Goal: Transaction & Acquisition: Purchase product/service

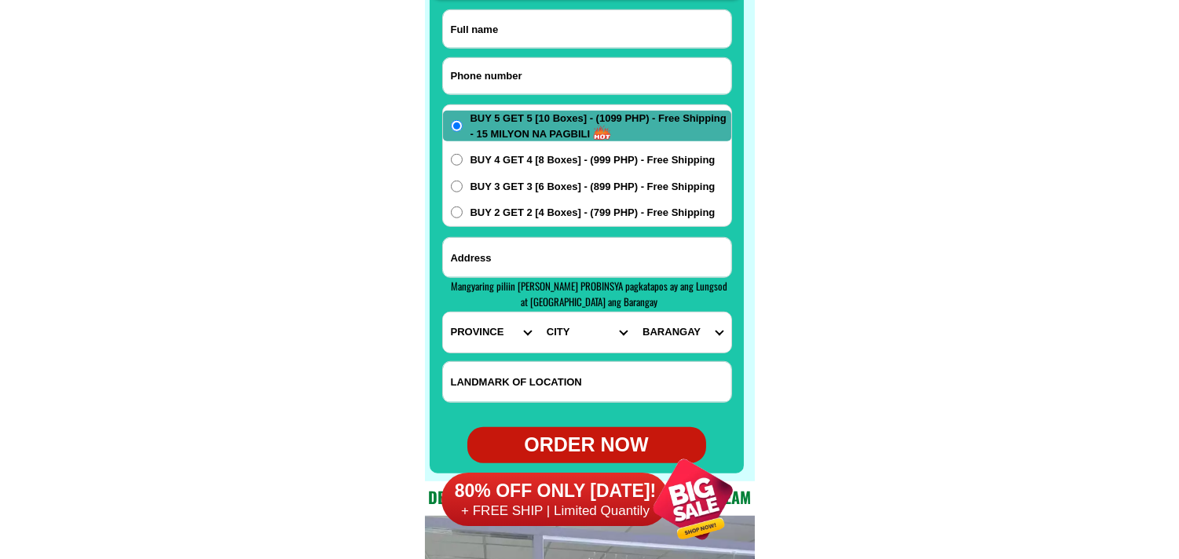
scroll to position [12459, 0]
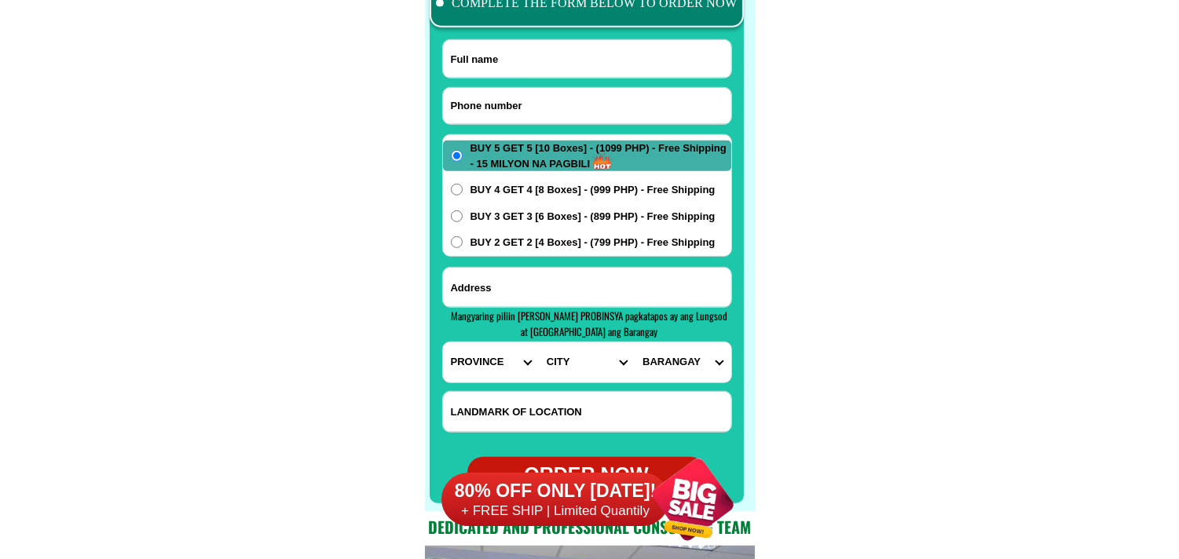
click at [542, 119] on input "Input phone_number" at bounding box center [587, 106] width 288 height 36
paste input "09655501281"
type input "09655501281"
drag, startPoint x: 548, startPoint y: 61, endPoint x: 387, endPoint y: 53, distance: 161.3
click at [548, 61] on input "Input full_name" at bounding box center [587, 59] width 288 height 38
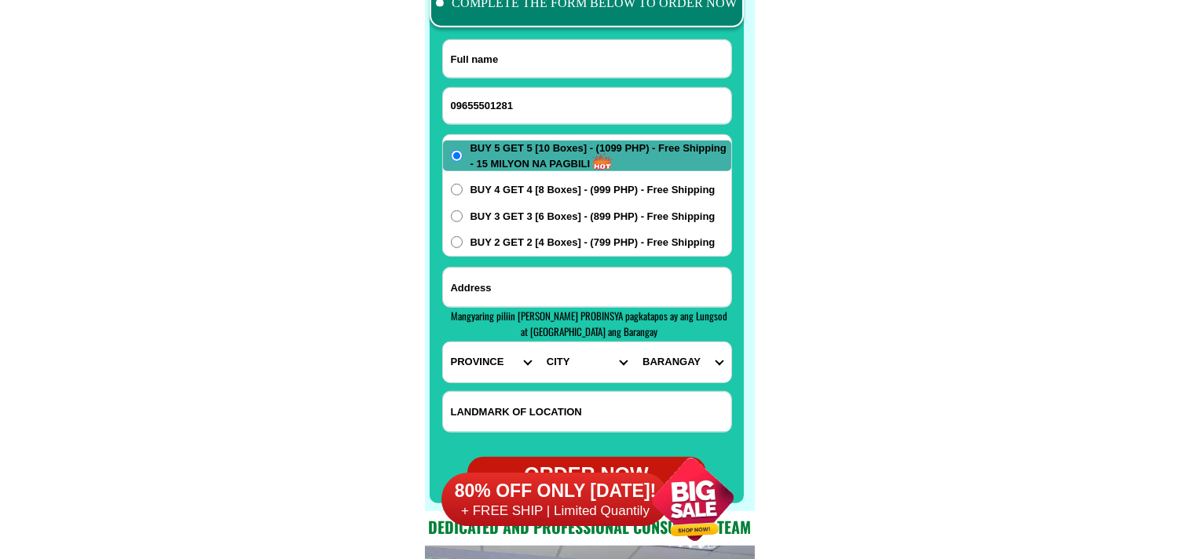
paste input "Mercy Quero"
type input "Mercy Quero"
drag, startPoint x: 524, startPoint y: 281, endPoint x: 520, endPoint y: 258, distance: 23.1
click at [524, 281] on input "Input address" at bounding box center [587, 287] width 288 height 39
paste input "[STREET_ADDRESS] [GEOGRAPHIC_DATA] likod [PERSON_NAME] [GEOGRAPHIC_DATA] ,,Buy …"
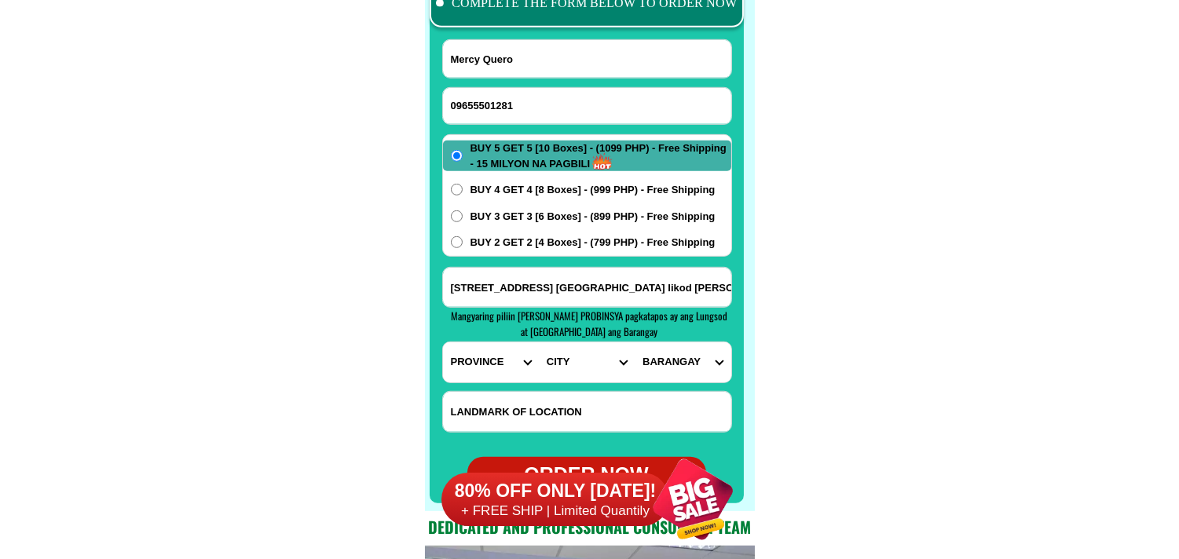
scroll to position [0, 210]
type input "[STREET_ADDRESS] [GEOGRAPHIC_DATA] likod [PERSON_NAME] [GEOGRAPHIC_DATA] ,,Buy …"
click at [512, 209] on span "BUY 3 GET 3 [6 Boxes] - (899 PHP) - Free Shipping" at bounding box center [593, 217] width 245 height 16
click at [463, 211] on input "BUY 3 GET 3 [6 Boxes] - (899 PHP) - Free Shipping" at bounding box center [457, 217] width 12 height 12
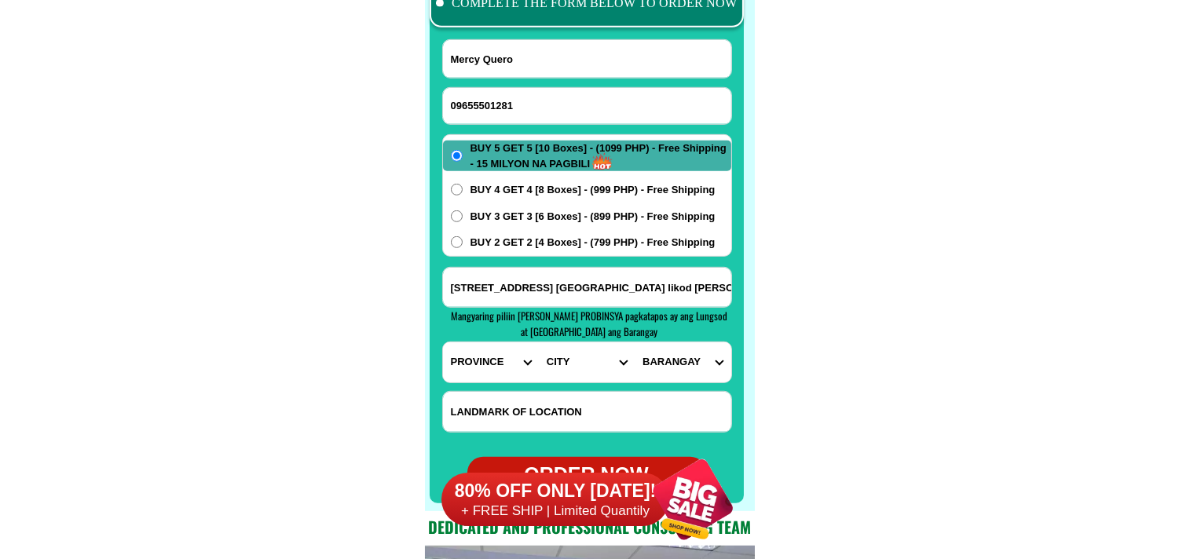
radio input "true"
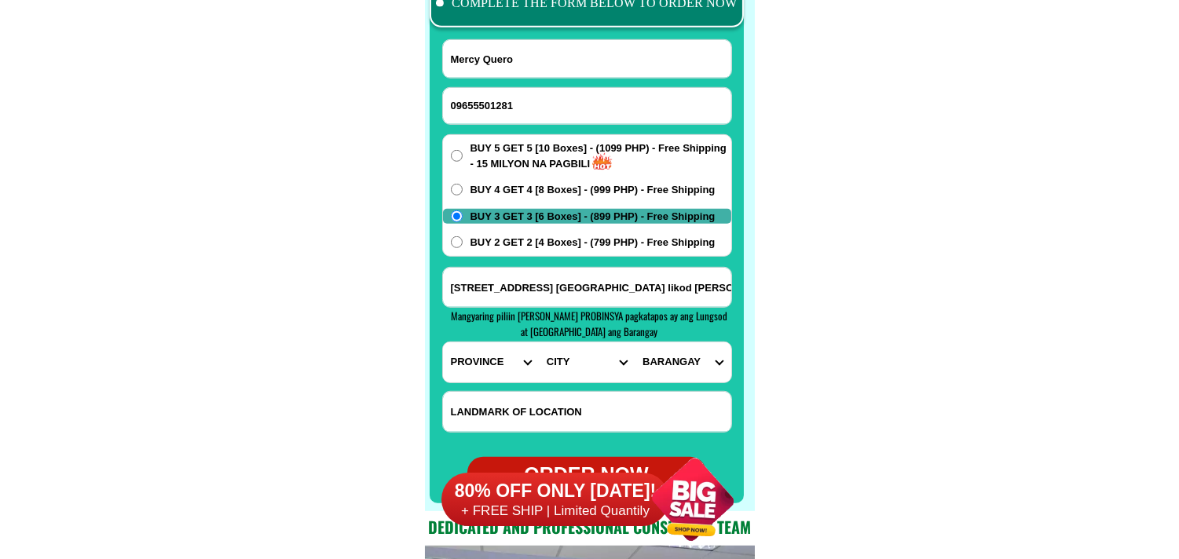
click at [470, 366] on select "PROVINCE [GEOGRAPHIC_DATA] [GEOGRAPHIC_DATA] [GEOGRAPHIC_DATA] [GEOGRAPHIC_DATA…" at bounding box center [491, 363] width 96 height 40
select select "63_219"
click at [443, 343] on select "PROVINCE [GEOGRAPHIC_DATA] [GEOGRAPHIC_DATA] [GEOGRAPHIC_DATA] [GEOGRAPHIC_DATA…" at bounding box center [491, 363] width 96 height 40
click at [563, 365] on select "CITY [GEOGRAPHIC_DATA] [GEOGRAPHIC_DATA] [GEOGRAPHIC_DATA] [GEOGRAPHIC_DATA]-ci…" at bounding box center [587, 363] width 96 height 40
select select "63_2194070"
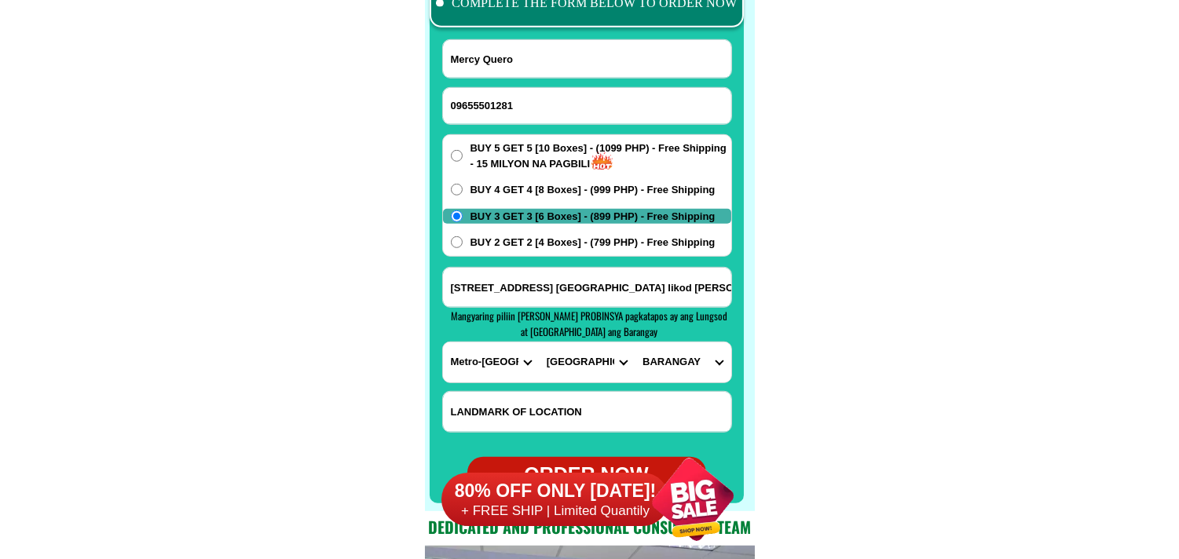
click at [539, 343] on select "CITY [GEOGRAPHIC_DATA] [GEOGRAPHIC_DATA] [GEOGRAPHIC_DATA] [GEOGRAPHIC_DATA]-ci…" at bounding box center [587, 363] width 96 height 40
click at [669, 354] on select "BARANGAY [PERSON_NAME] [PERSON_NAME] [PERSON_NAME] Bagbag Bago bantay Bagong li…" at bounding box center [683, 363] width 96 height 40
select select "63_219407018510"
click at [635, 343] on select "BARANGAY [PERSON_NAME] [PERSON_NAME] [PERSON_NAME] Bagbag Bago bantay Bagong li…" at bounding box center [683, 363] width 96 height 40
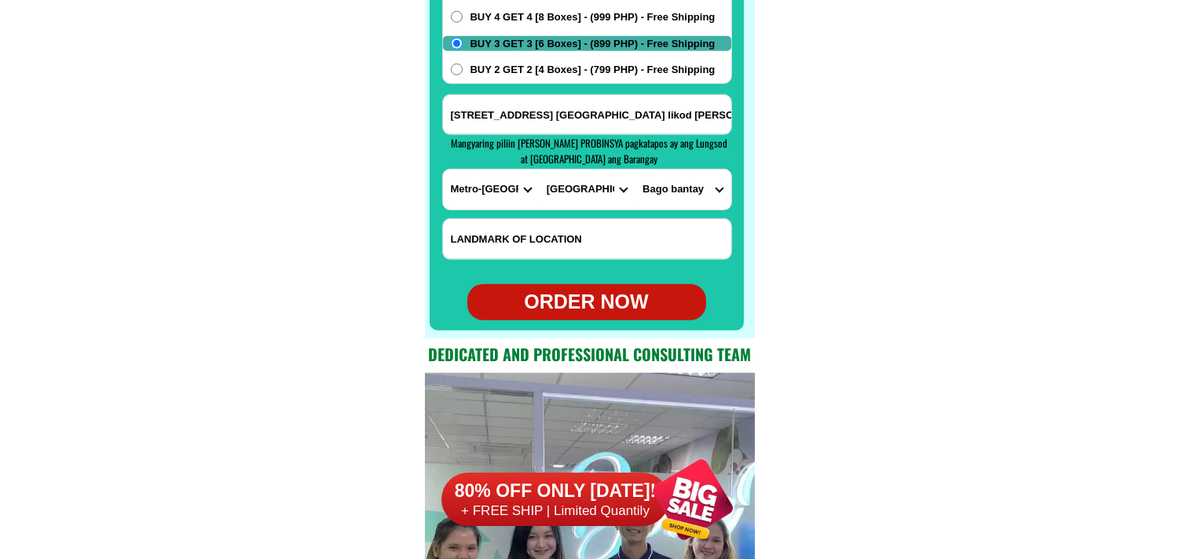
scroll to position [12633, 0]
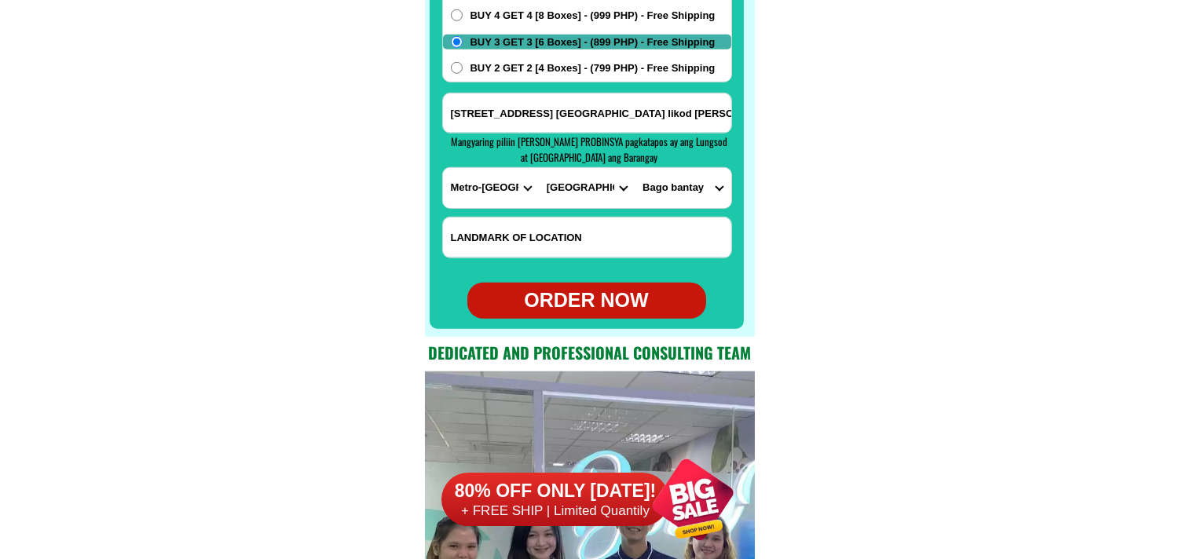
click at [622, 303] on div "ORDER NOW" at bounding box center [587, 301] width 239 height 30
radio input "true"
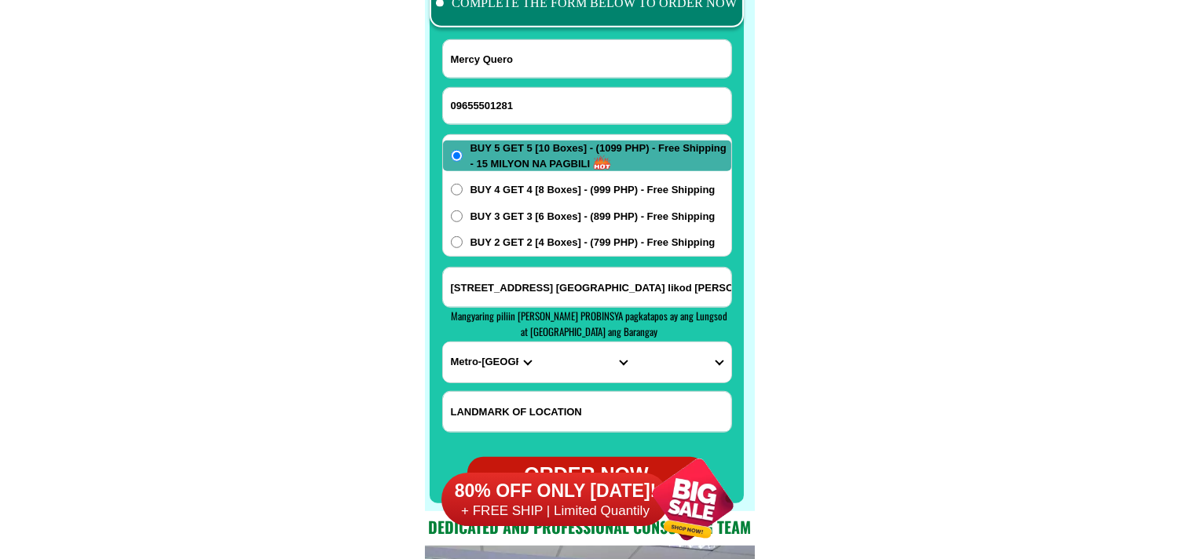
scroll to position [12372, 0]
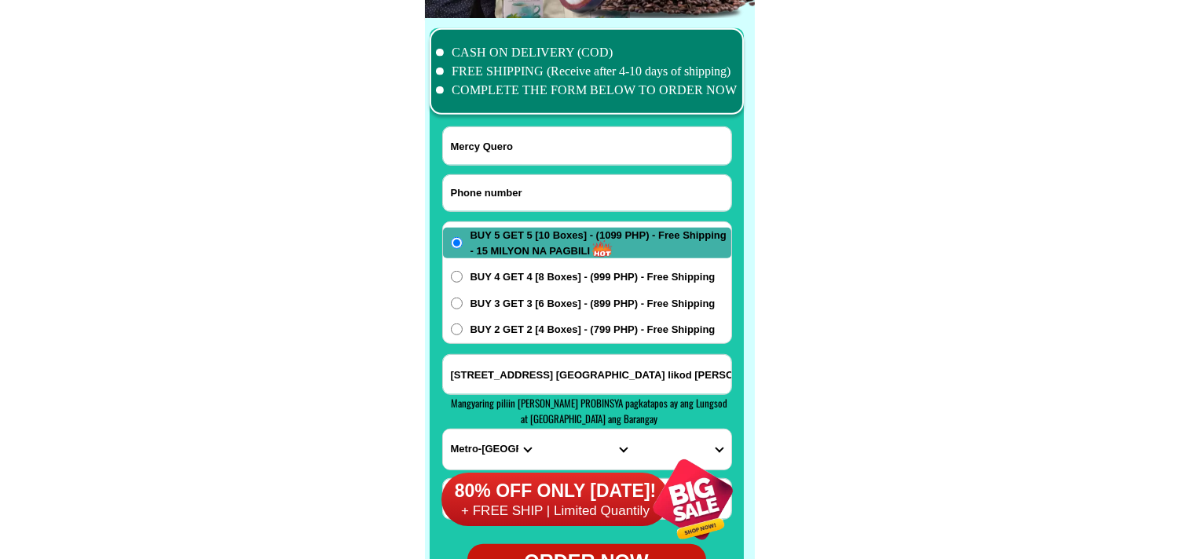
click at [488, 185] on input "Input phone_number" at bounding box center [587, 193] width 288 height 36
paste input "09690689901"
type input "09690689901"
drag, startPoint x: 508, startPoint y: 163, endPoint x: 477, endPoint y: 129, distance: 45.6
click at [508, 163] on input "Input full_name" at bounding box center [587, 146] width 288 height 38
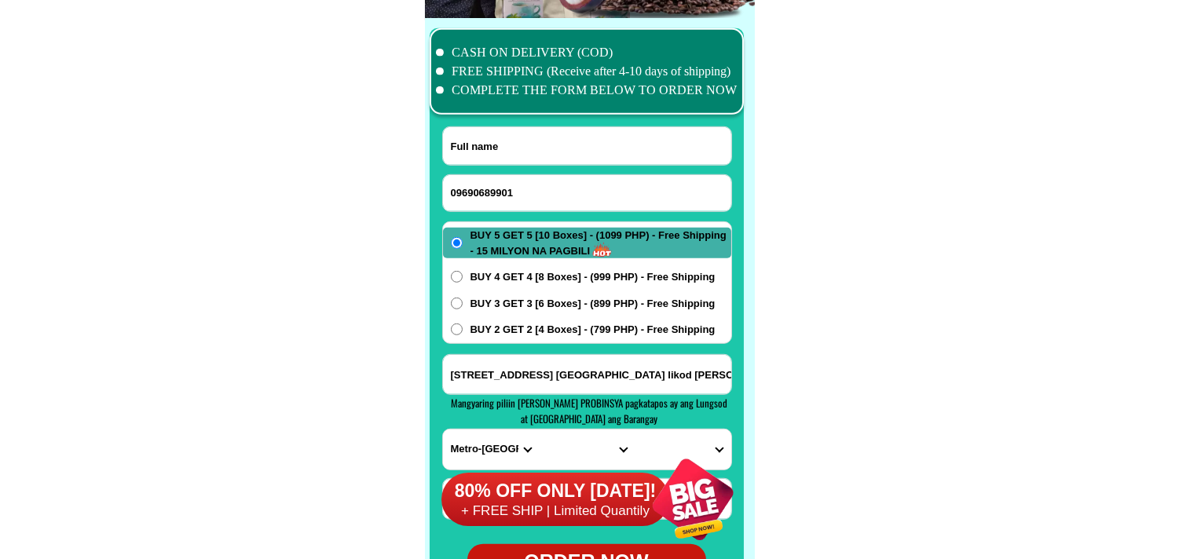
paste input "[PERSON_NAME]"
type input "[PERSON_NAME]"
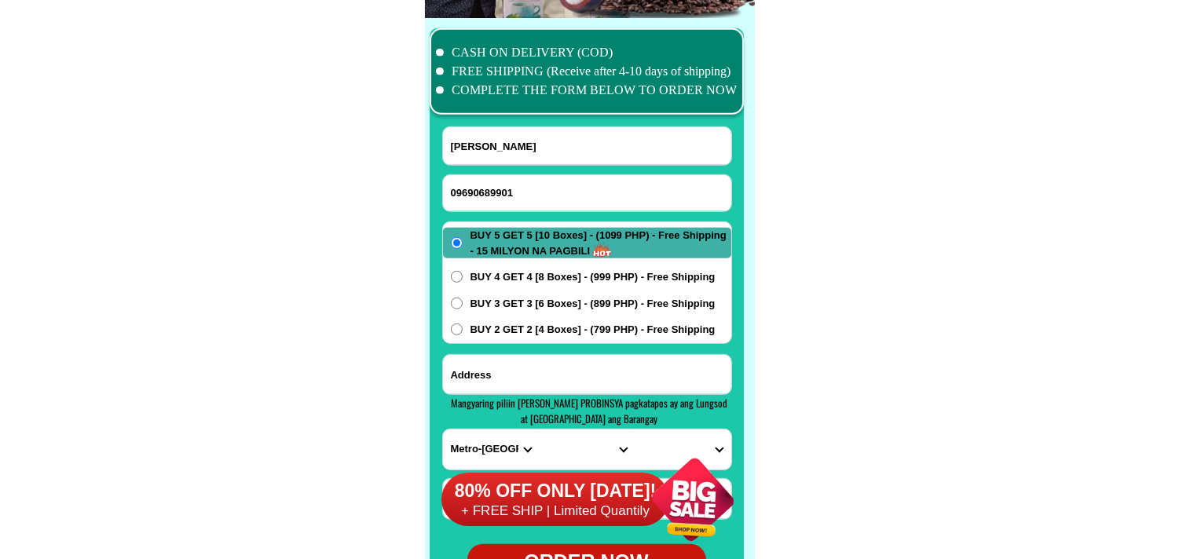
click at [528, 363] on input "Input address" at bounding box center [587, 374] width 288 height 39
paste input "[STREET_ADDRESS] [GEOGRAPHIC_DATA] [GEOGRAPHIC_DATA]"
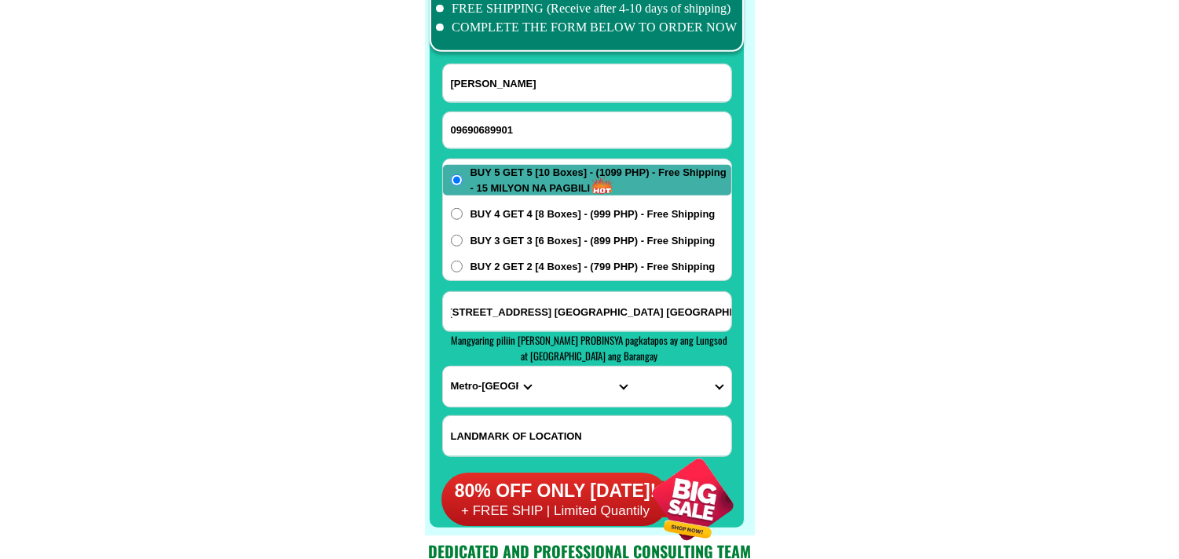
scroll to position [12546, 0]
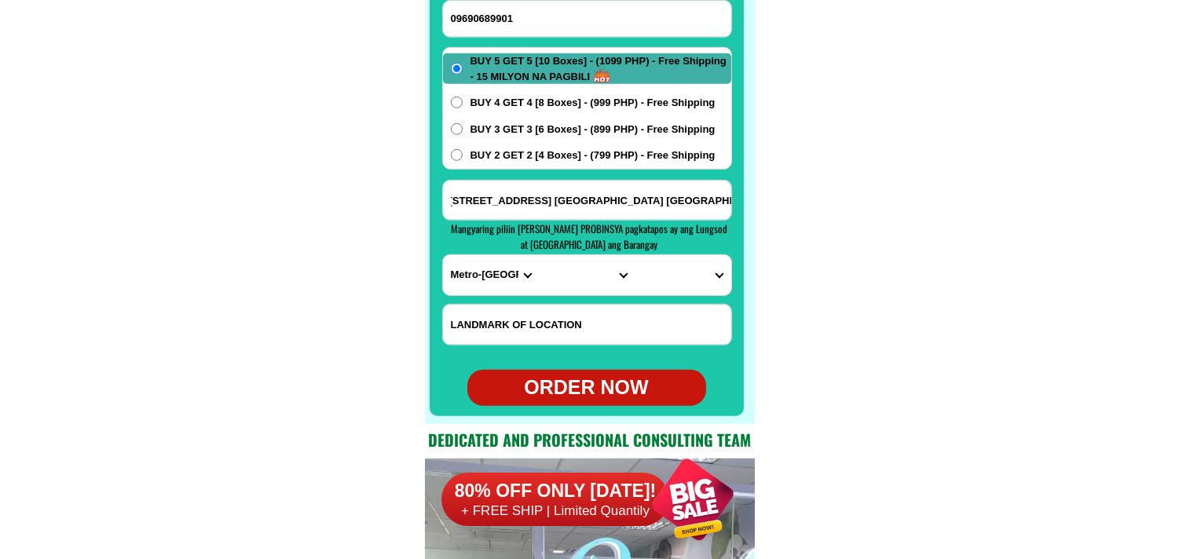
type input "[STREET_ADDRESS] [GEOGRAPHIC_DATA] [GEOGRAPHIC_DATA]"
click at [495, 270] on select "PROVINCE [GEOGRAPHIC_DATA] [GEOGRAPHIC_DATA] [GEOGRAPHIC_DATA] [GEOGRAPHIC_DATA…" at bounding box center [491, 275] width 96 height 40
select select "63_219"
click at [443, 255] on select "PROVINCE [GEOGRAPHIC_DATA] [GEOGRAPHIC_DATA] [GEOGRAPHIC_DATA] [GEOGRAPHIC_DATA…" at bounding box center [491, 275] width 96 height 40
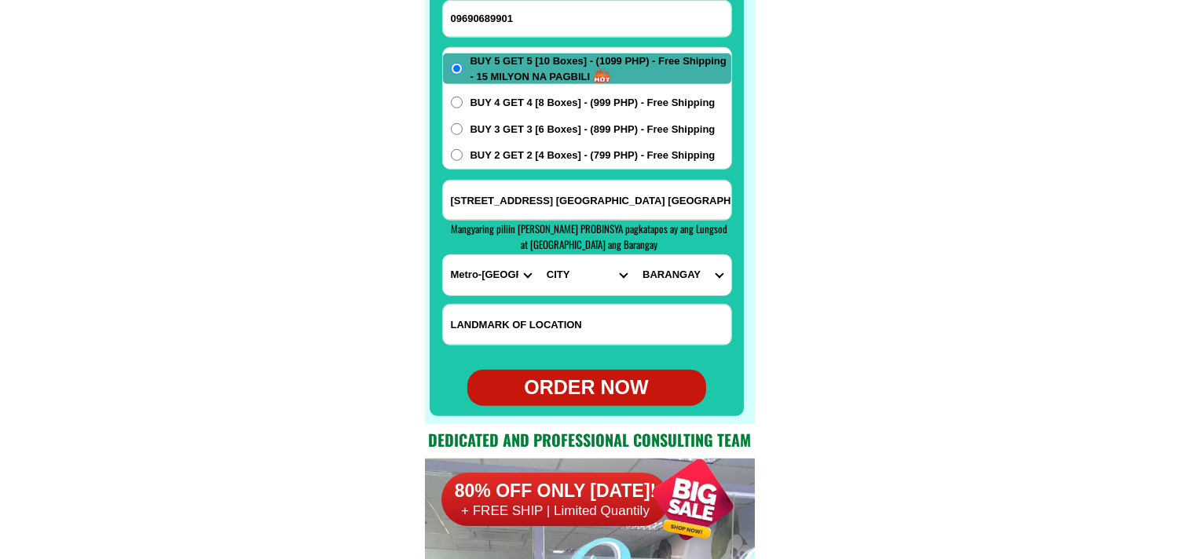
click at [559, 268] on select "CITY [GEOGRAPHIC_DATA] [GEOGRAPHIC_DATA] [GEOGRAPHIC_DATA] [GEOGRAPHIC_DATA]-ci…" at bounding box center [587, 275] width 96 height 40
select select "63_2194070"
click at [539, 255] on select "CITY [GEOGRAPHIC_DATA] [GEOGRAPHIC_DATA] [GEOGRAPHIC_DATA] [GEOGRAPHIC_DATA]-ci…" at bounding box center [587, 275] width 96 height 40
click at [685, 283] on select "BARANGAY [PERSON_NAME] [PERSON_NAME] [PERSON_NAME] Bagbag Bago bantay Bagong li…" at bounding box center [683, 275] width 96 height 40
select select "63_21940706535"
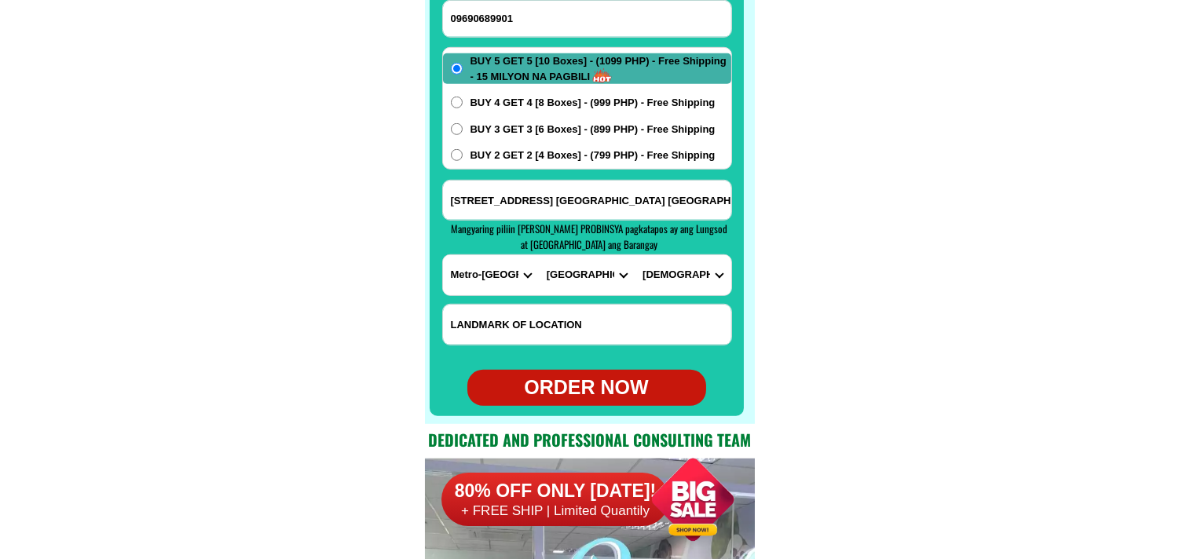
click at [635, 255] on select "BARANGAY [PERSON_NAME] [PERSON_NAME] [PERSON_NAME] Bagbag Bago bantay Bagong li…" at bounding box center [683, 275] width 96 height 40
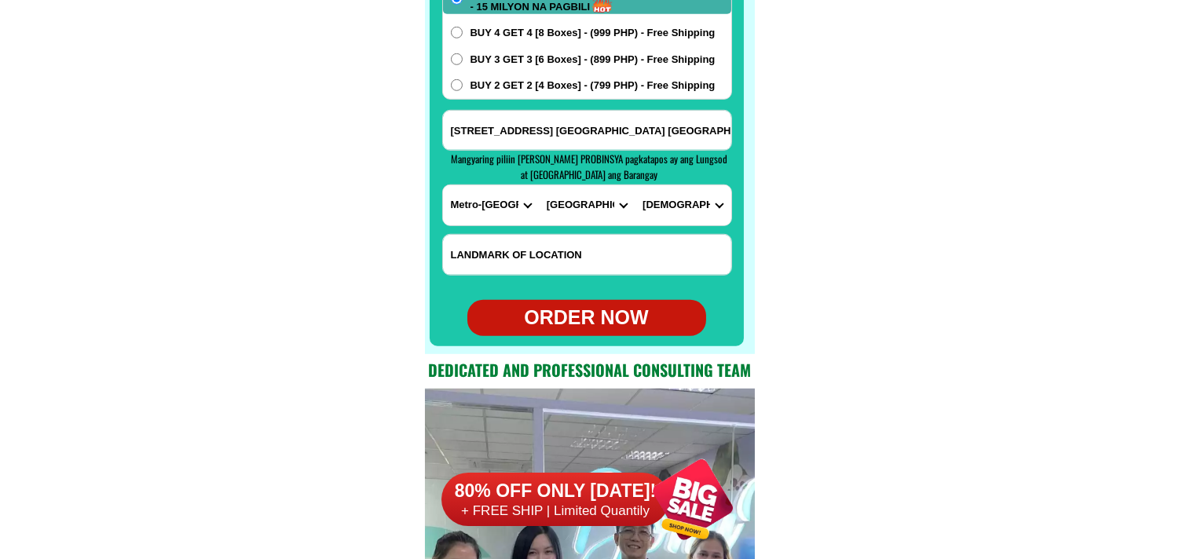
scroll to position [12721, 0]
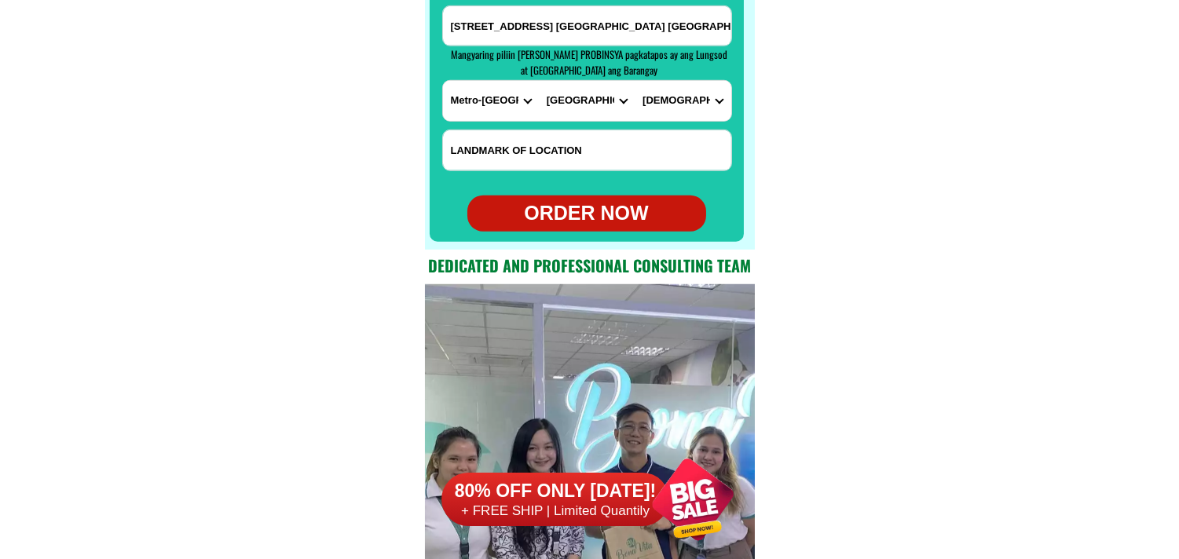
click at [611, 207] on div "ORDER NOW" at bounding box center [587, 214] width 239 height 30
radio input "true"
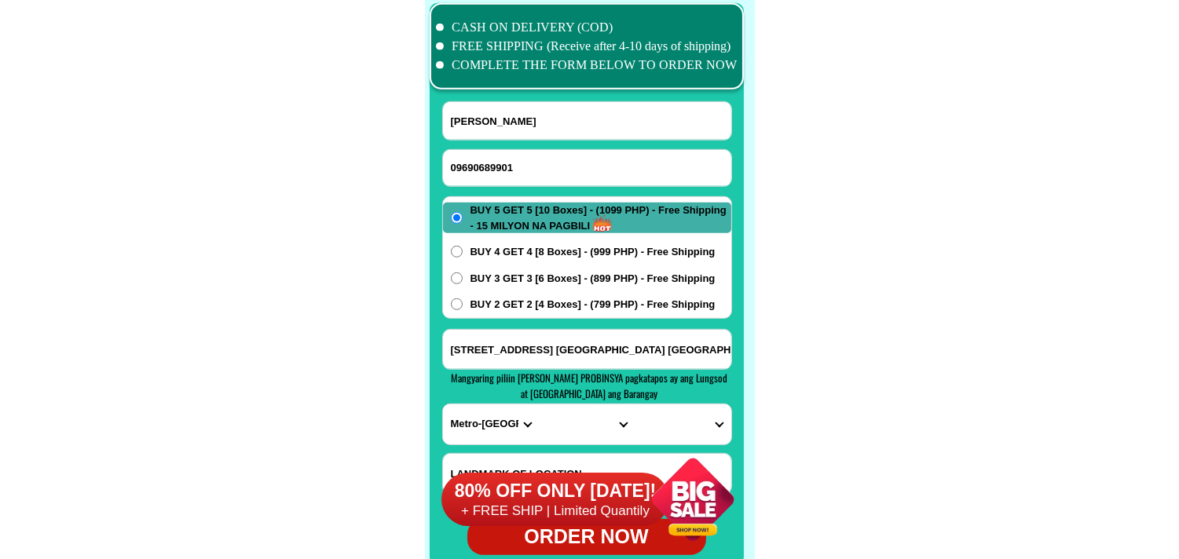
scroll to position [12372, 0]
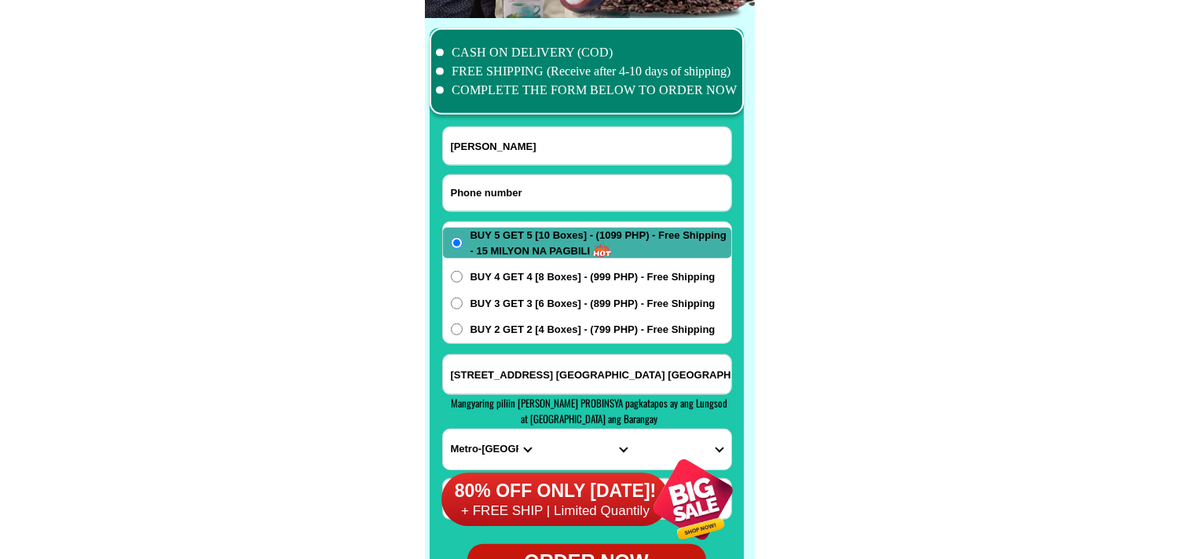
drag, startPoint x: 519, startPoint y: 193, endPoint x: 415, endPoint y: 138, distance: 117.0
click at [519, 193] on input "Input phone_number" at bounding box center [587, 193] width 288 height 36
paste input "09857635335"
type input "09857635335"
click at [492, 127] on input "[PERSON_NAME]" at bounding box center [587, 146] width 288 height 38
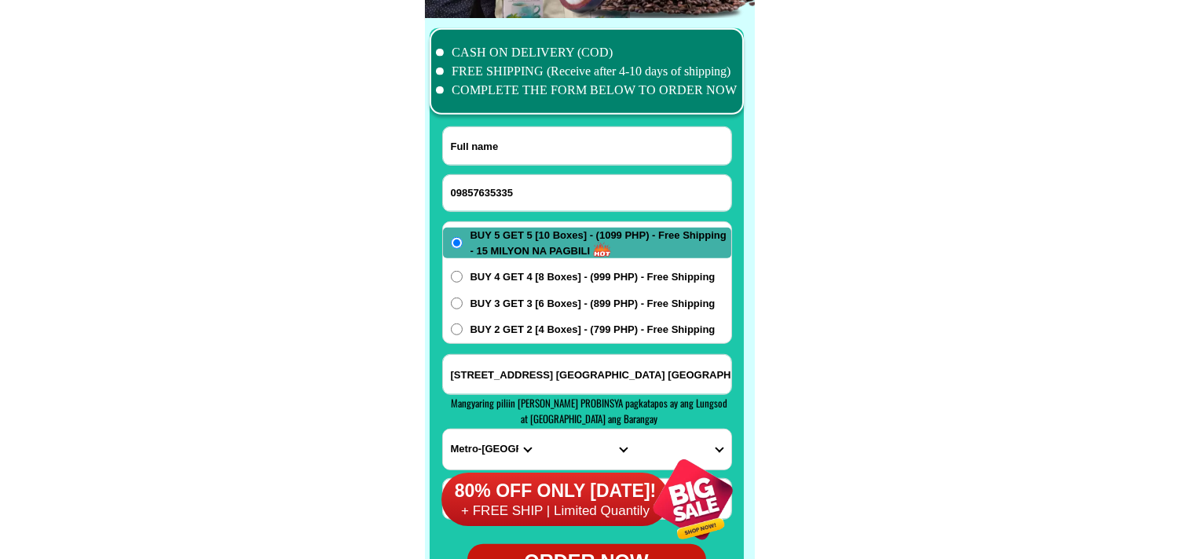
paste input "[PERSON_NAME]"
type input "[PERSON_NAME]"
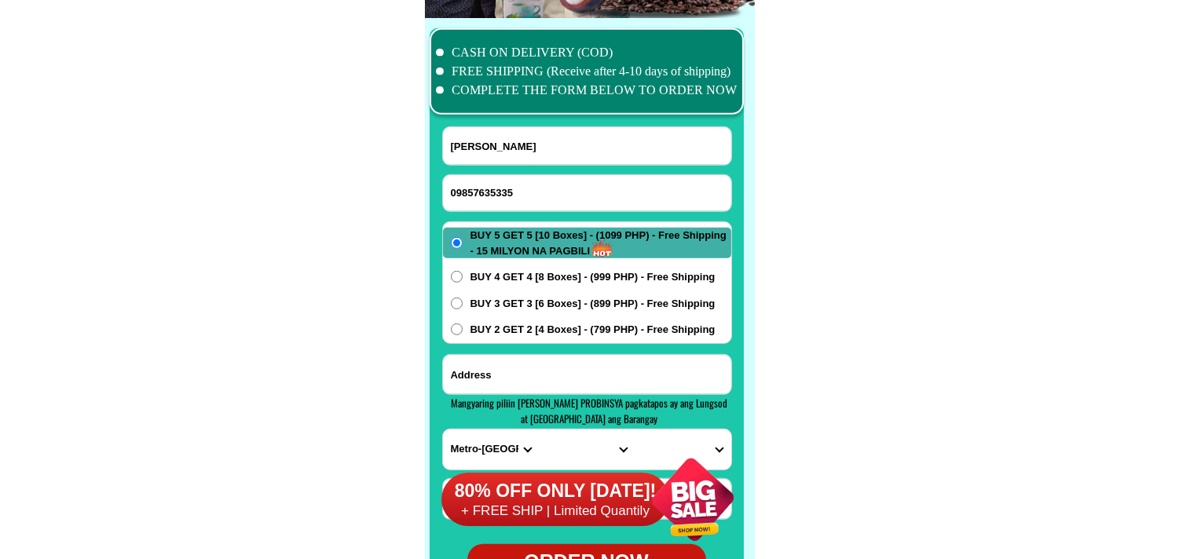
click at [560, 373] on input "Input address" at bounding box center [587, 374] width 288 height 39
paste input "[STREET_ADDRESS][PERSON_NAME] Admin. site tala [GEOGRAPHIC_DATA]"
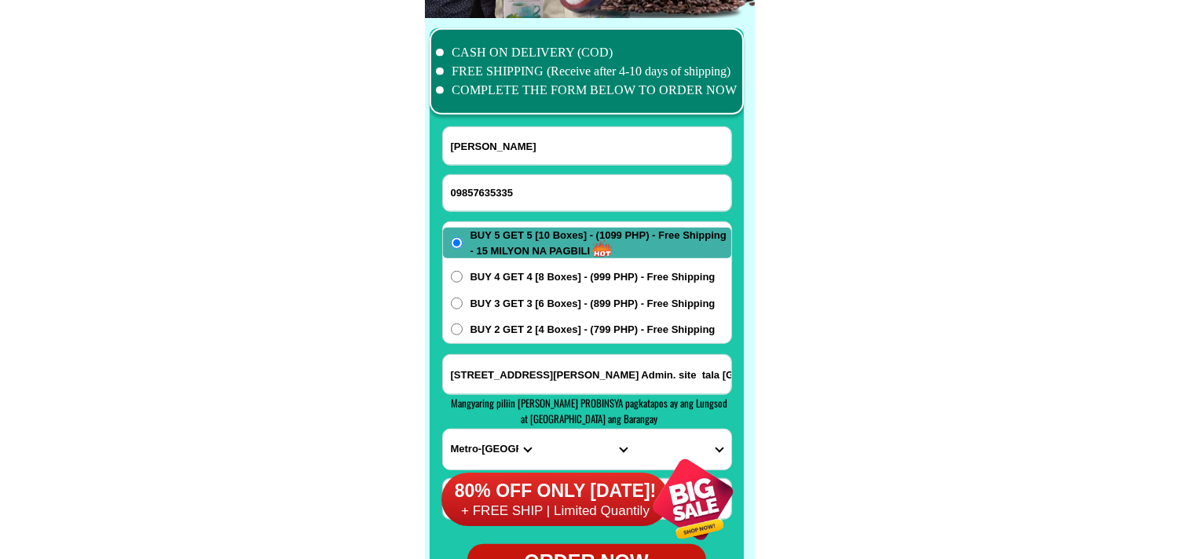
type input "[STREET_ADDRESS][PERSON_NAME] Admin. site tala [GEOGRAPHIC_DATA]"
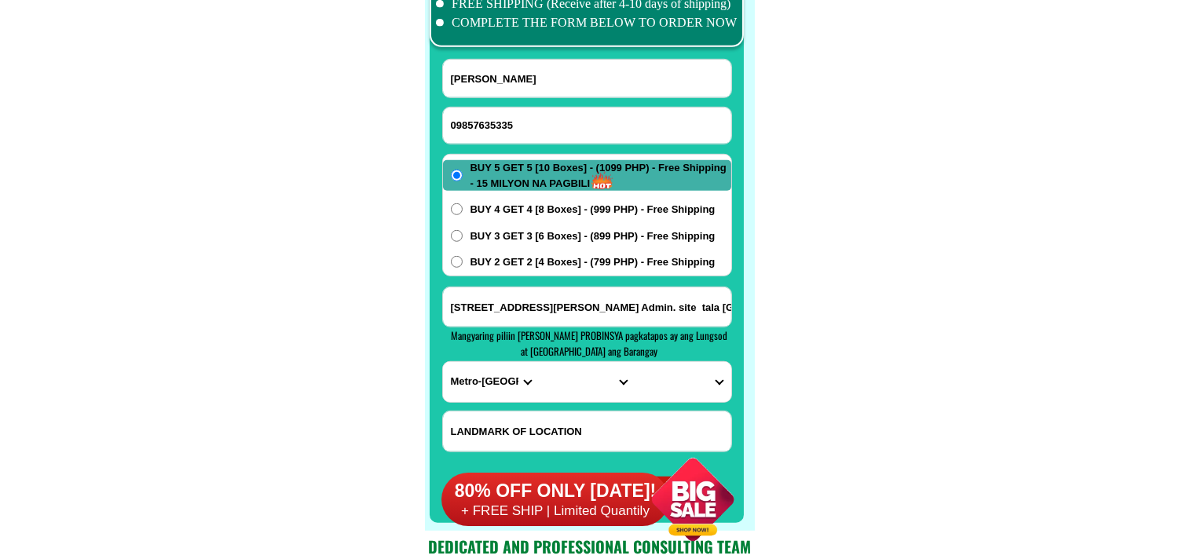
scroll to position [12459, 0]
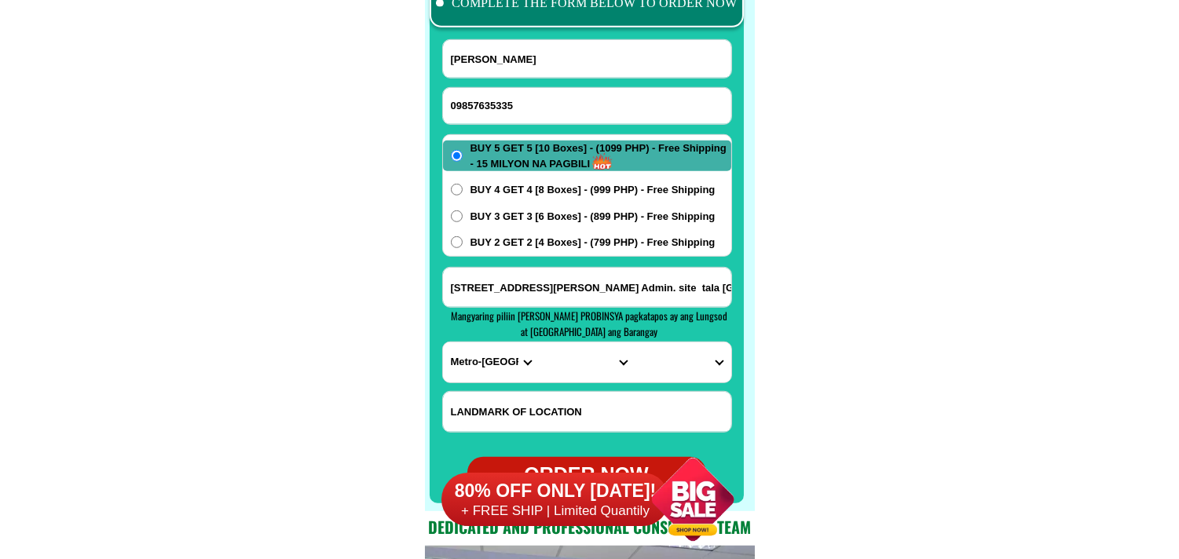
click at [511, 365] on select "PROVINCE [GEOGRAPHIC_DATA] [GEOGRAPHIC_DATA] [GEOGRAPHIC_DATA] [GEOGRAPHIC_DATA…" at bounding box center [491, 363] width 96 height 40
select select "63_219"
click at [443, 343] on select "PROVINCE [GEOGRAPHIC_DATA] [GEOGRAPHIC_DATA] [GEOGRAPHIC_DATA] [GEOGRAPHIC_DATA…" at bounding box center [491, 363] width 96 height 40
click at [570, 356] on select "CITY [GEOGRAPHIC_DATA] [GEOGRAPHIC_DATA] [GEOGRAPHIC_DATA] [GEOGRAPHIC_DATA]-ci…" at bounding box center [587, 363] width 96 height 40
select select "63_2199773"
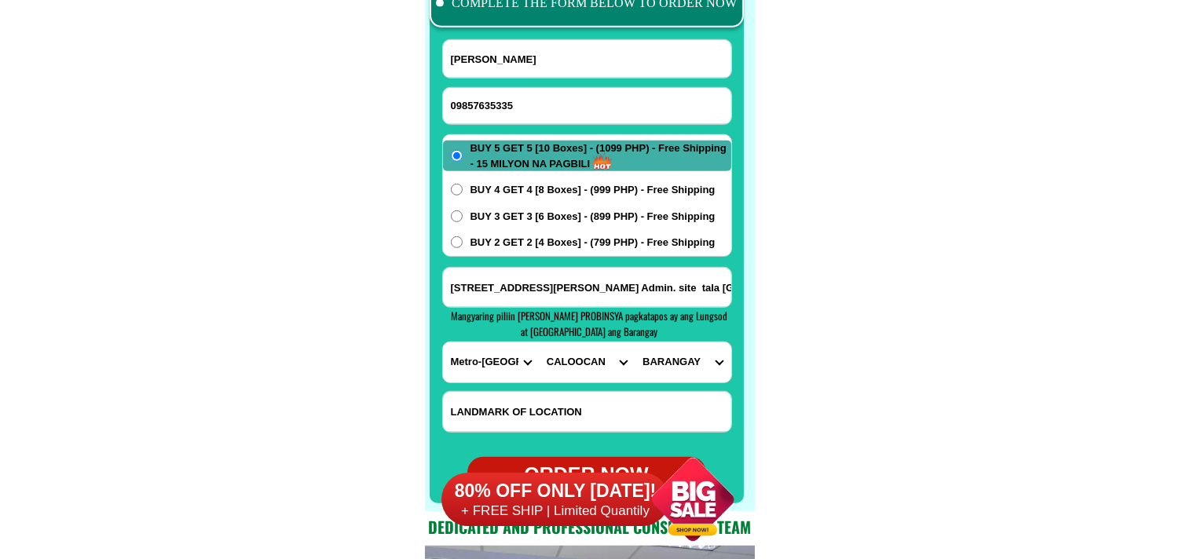
click at [539, 343] on select "CITY [GEOGRAPHIC_DATA] [GEOGRAPHIC_DATA] [GEOGRAPHIC_DATA] [GEOGRAPHIC_DATA]-ci…" at bounding box center [587, 363] width 96 height 40
click at [689, 358] on select "[GEOGRAPHIC_DATA]" at bounding box center [683, 363] width 96 height 40
click at [688, 359] on select "[GEOGRAPHIC_DATA]" at bounding box center [683, 363] width 96 height 40
click at [682, 352] on select "[GEOGRAPHIC_DATA]" at bounding box center [683, 363] width 96 height 40
select select "63_21997732525"
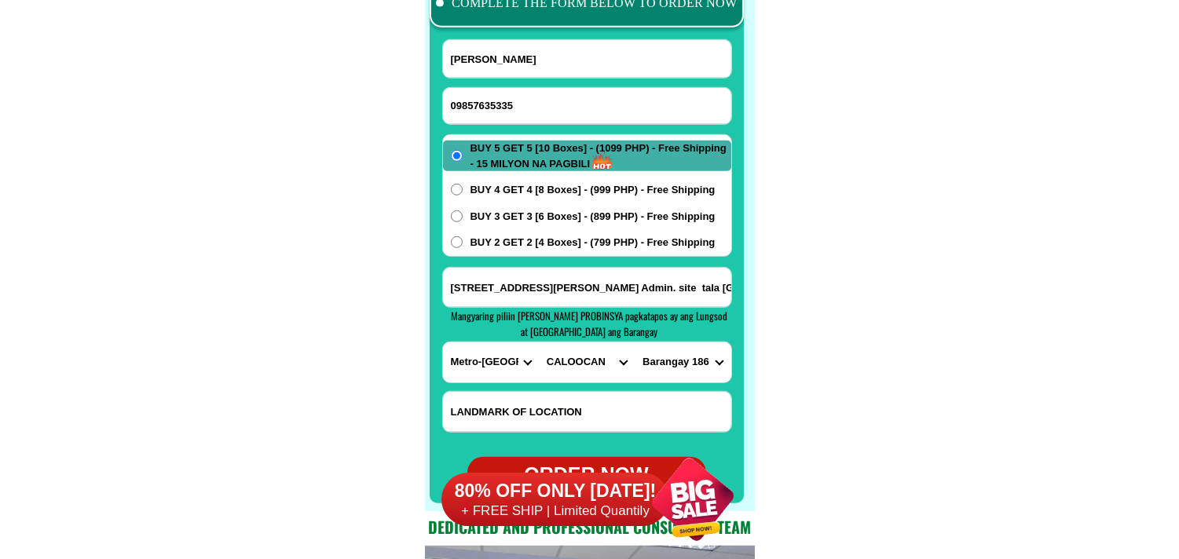
click at [635, 343] on select "[GEOGRAPHIC_DATA]" at bounding box center [683, 363] width 96 height 40
click at [519, 244] on span "BUY 2 GET 2 [4 Boxes] - (799 PHP) - Free Shipping" at bounding box center [593, 243] width 245 height 16
click at [463, 244] on input "BUY 2 GET 2 [4 Boxes] - (799 PHP) - Free Shipping" at bounding box center [457, 243] width 12 height 12
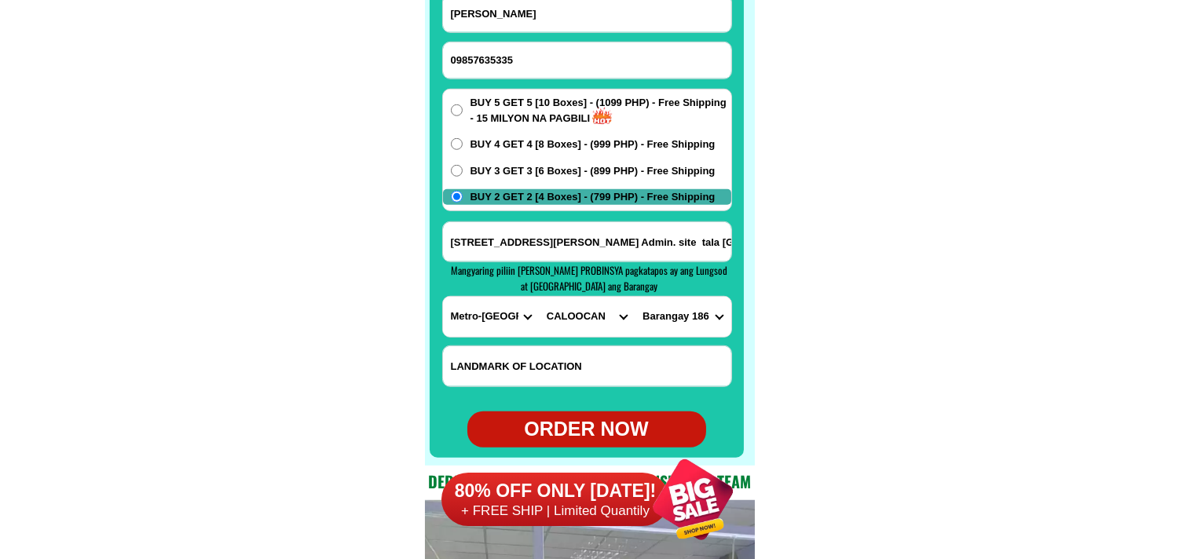
scroll to position [12546, 0]
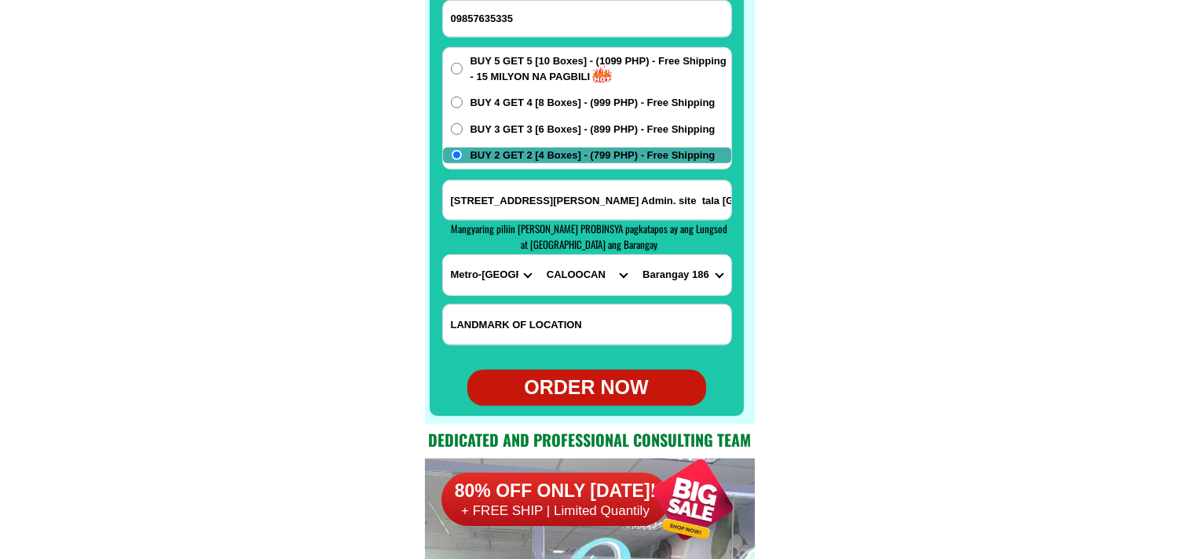
click at [574, 386] on div "ORDER NOW" at bounding box center [587, 388] width 239 height 30
radio input "true"
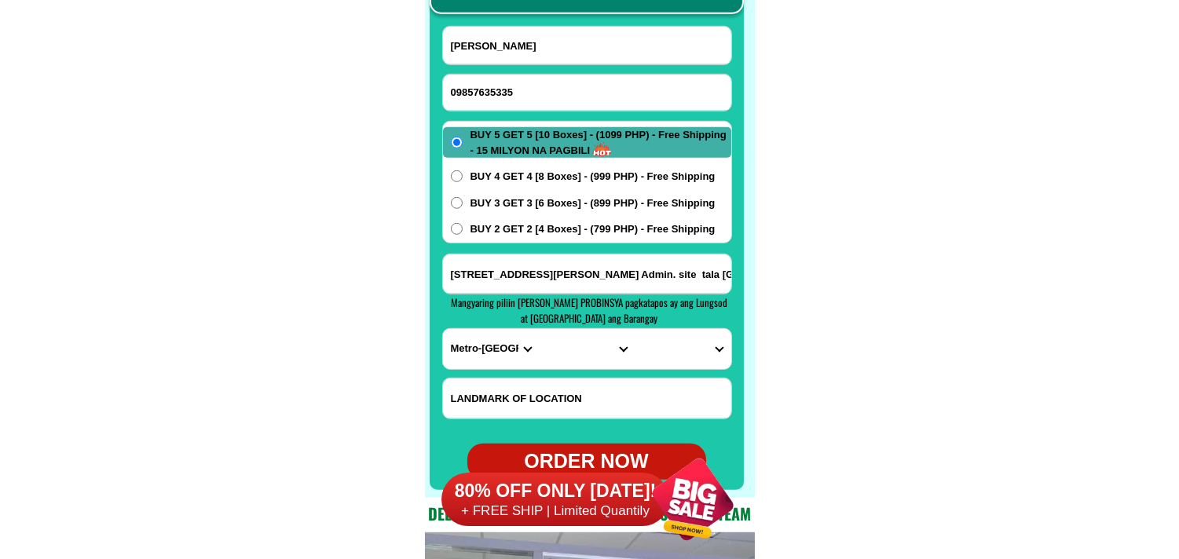
scroll to position [12372, 0]
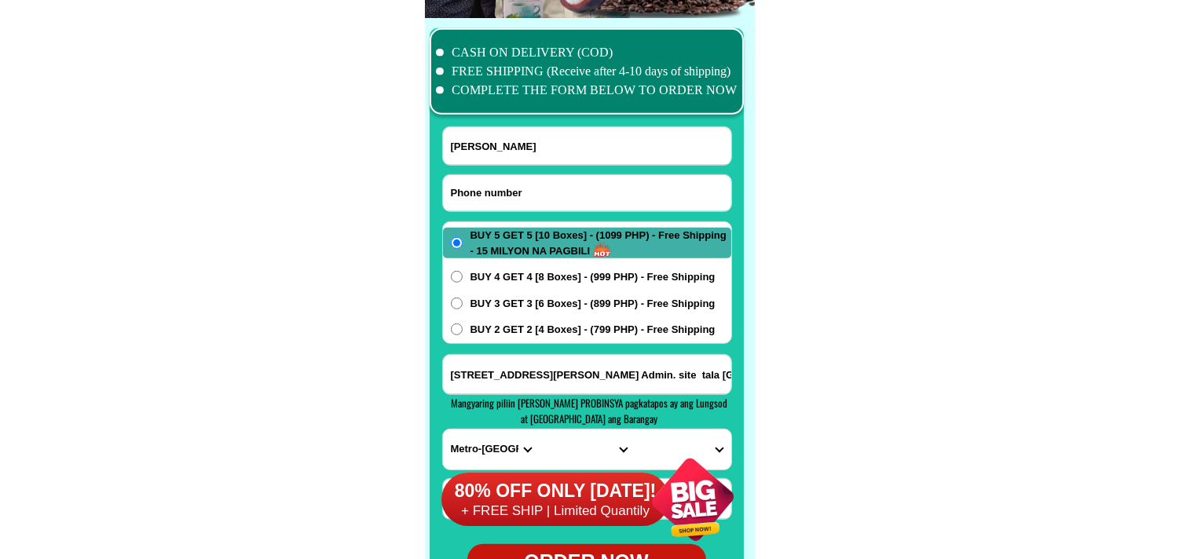
drag, startPoint x: 524, startPoint y: 182, endPoint x: 300, endPoint y: 82, distance: 245.2
click at [524, 182] on input "Input phone_number" at bounding box center [587, 193] width 288 height 36
paste input "09277143901"
type input "09277143901"
paste input "[PERSON_NAME]"
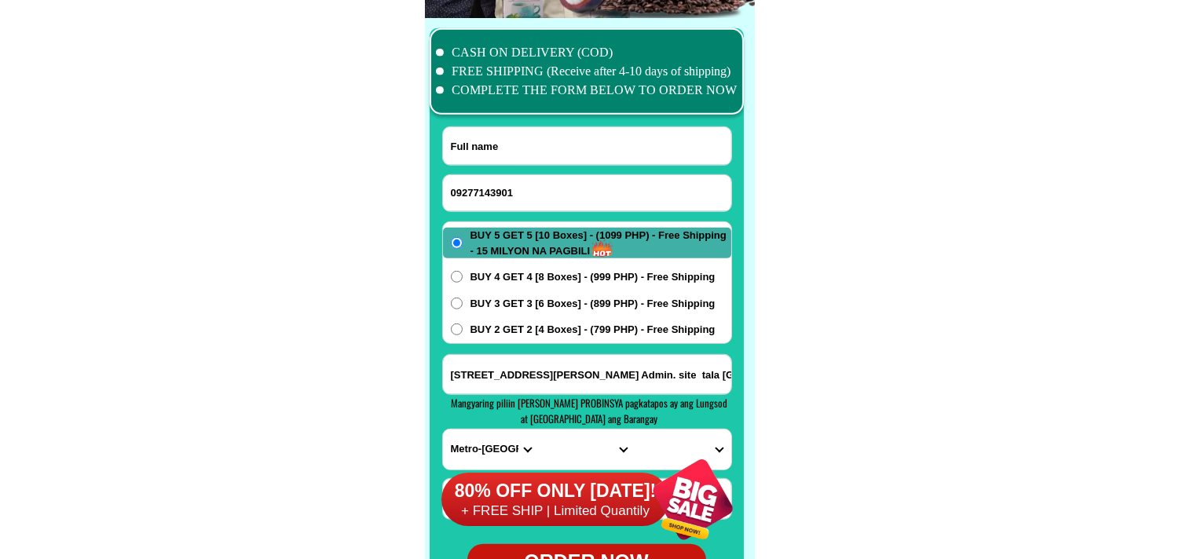
drag, startPoint x: 512, startPoint y: 145, endPoint x: 499, endPoint y: 127, distance: 22.7
click at [512, 143] on input "Input full_name" at bounding box center [587, 146] width 288 height 38
type input "[PERSON_NAME]"
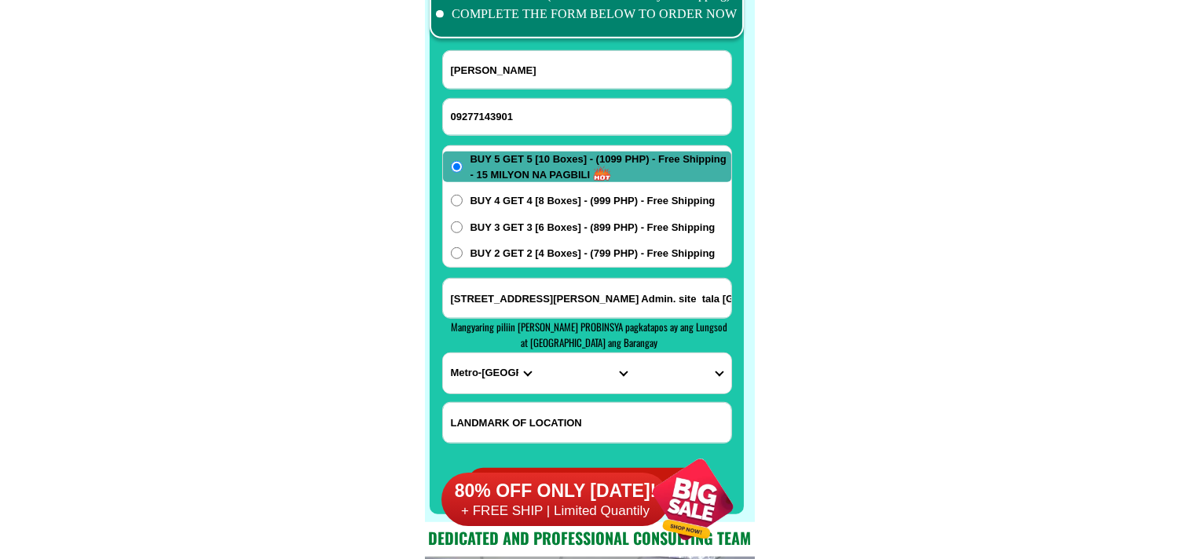
scroll to position [12546, 0]
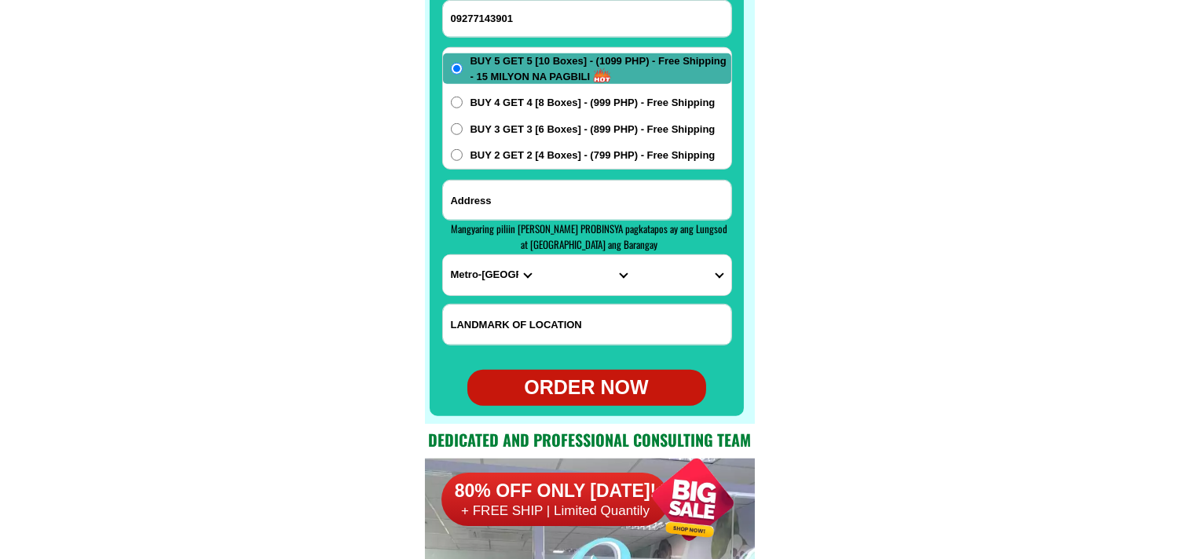
drag, startPoint x: 584, startPoint y: 185, endPoint x: 567, endPoint y: 178, distance: 18.4
click at [584, 185] on input "Input address" at bounding box center [587, 200] width 288 height 39
paste input "p3 [GEOGRAPHIC_DATA] land mark dalamba store"
type input "p3 [GEOGRAPHIC_DATA] land mark dalamba store"
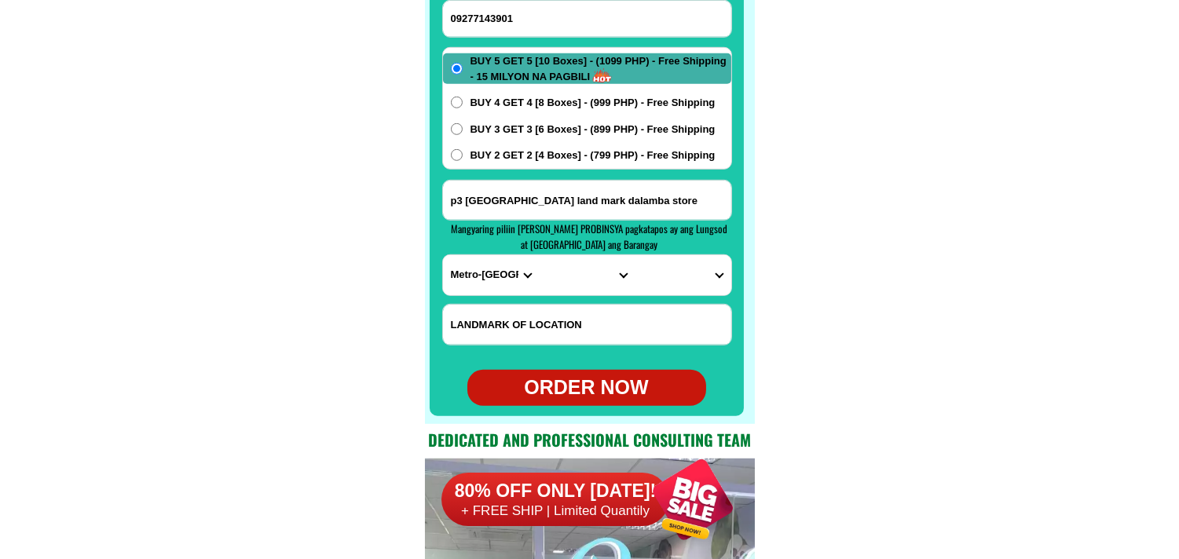
scroll to position [0, 0]
click at [523, 152] on span "BUY 2 GET 2 [4 Boxes] - (799 PHP) - Free Shipping" at bounding box center [593, 156] width 245 height 16
click at [463, 152] on input "BUY 2 GET 2 [4 Boxes] - (799 PHP) - Free Shipping" at bounding box center [457, 155] width 12 height 12
radio input "true"
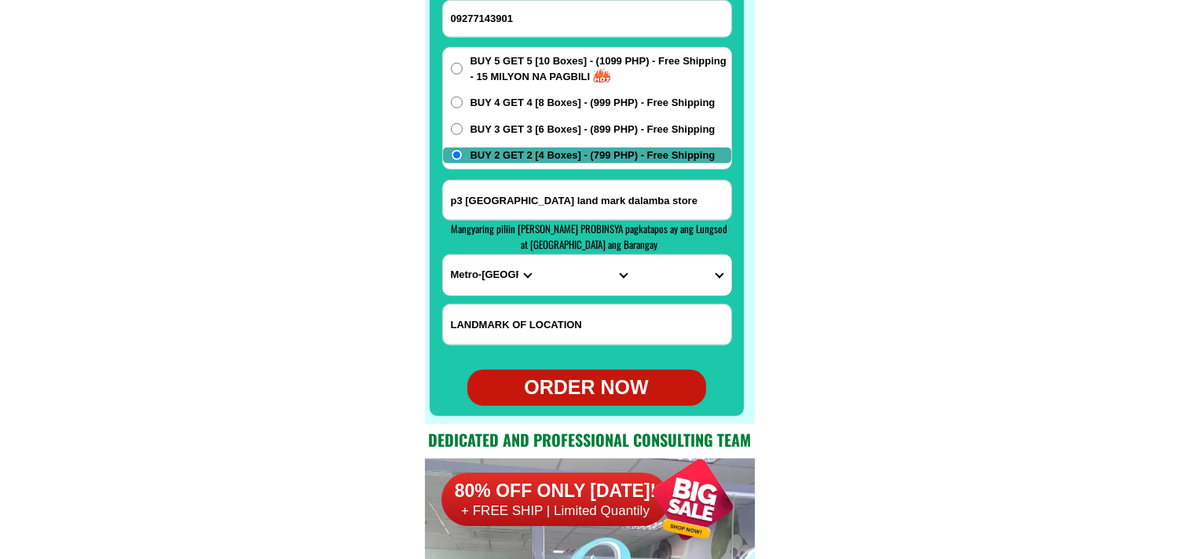
click at [482, 271] on select "PROVINCE [GEOGRAPHIC_DATA] [GEOGRAPHIC_DATA] [GEOGRAPHIC_DATA] [GEOGRAPHIC_DATA…" at bounding box center [491, 275] width 96 height 40
select select "63_870"
click at [443, 255] on select "PROVINCE [GEOGRAPHIC_DATA] [GEOGRAPHIC_DATA] [GEOGRAPHIC_DATA] [GEOGRAPHIC_DATA…" at bounding box center [491, 275] width 96 height 40
click at [541, 271] on select "CITY BAGAMANOC Caramoran Catanduanes-baras Catanduanes-bato [GEOGRAPHIC_DATA]-s…" at bounding box center [587, 275] width 96 height 40
select select "63_870524"
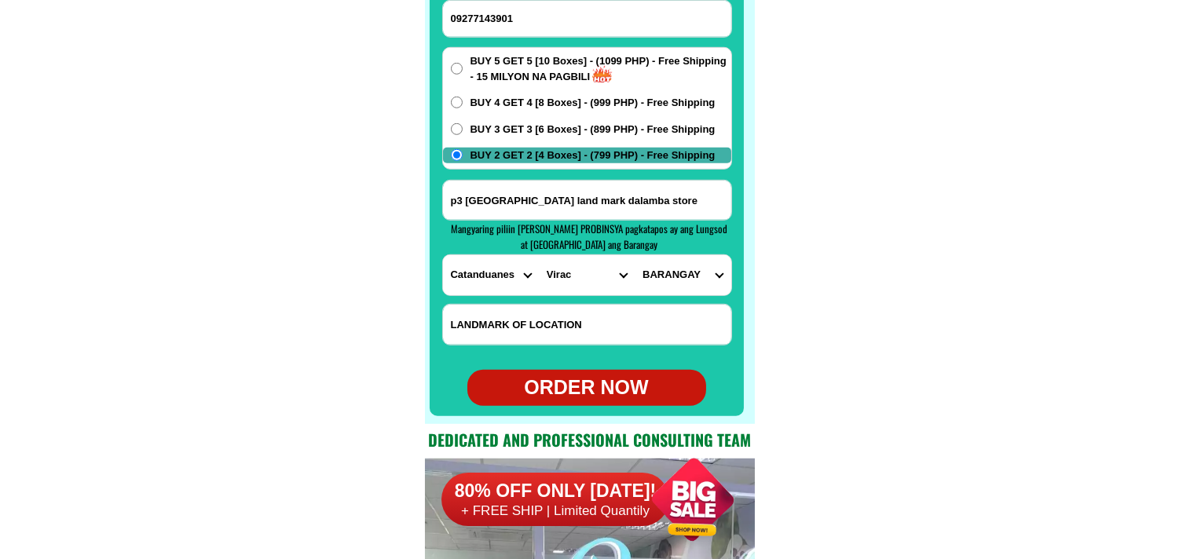
click at [539, 255] on select "CITY BAGAMANOC Caramoran Catanduanes-baras Catanduanes-bato [GEOGRAPHIC_DATA]-s…" at bounding box center [587, 275] width 96 height 40
click at [681, 263] on select "BARANGAY Antipolo del norte Antipolo del sur [GEOGRAPHIC_DATA] Batag [GEOGRAPHI…" at bounding box center [683, 275] width 96 height 40
select select "63_870524921"
click at [635, 255] on select "BARANGAY Antipolo del norte Antipolo del sur [GEOGRAPHIC_DATA] Batag [GEOGRAPHI…" at bounding box center [683, 275] width 96 height 40
drag, startPoint x: 555, startPoint y: 395, endPoint x: 397, endPoint y: 185, distance: 262.6
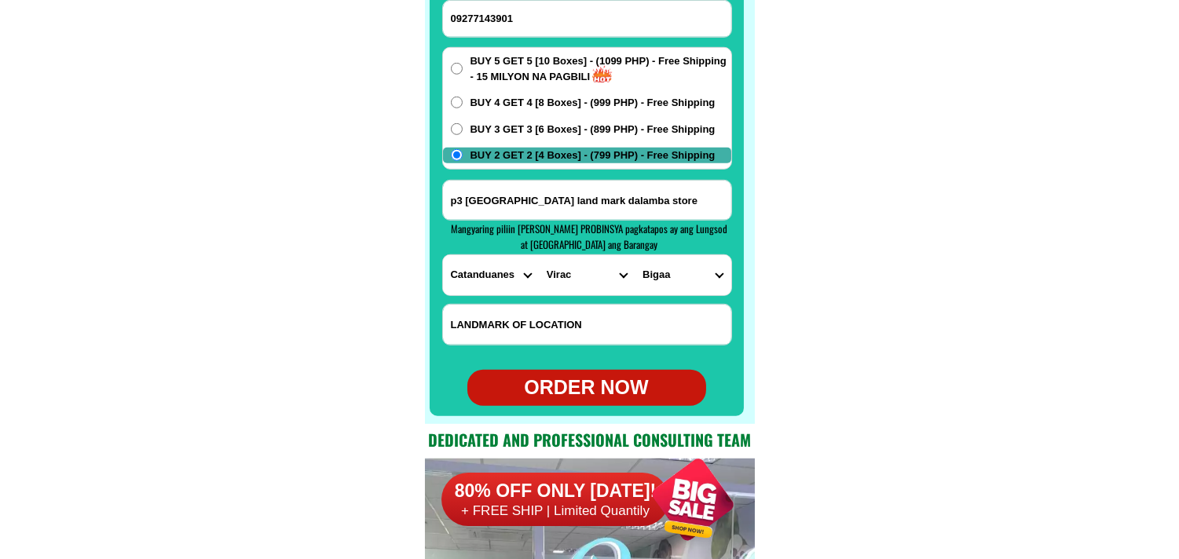
click at [555, 396] on div "ORDER NOW" at bounding box center [587, 388] width 239 height 30
type input "p3 [GEOGRAPHIC_DATA] land mark dalamba store"
radio input "true"
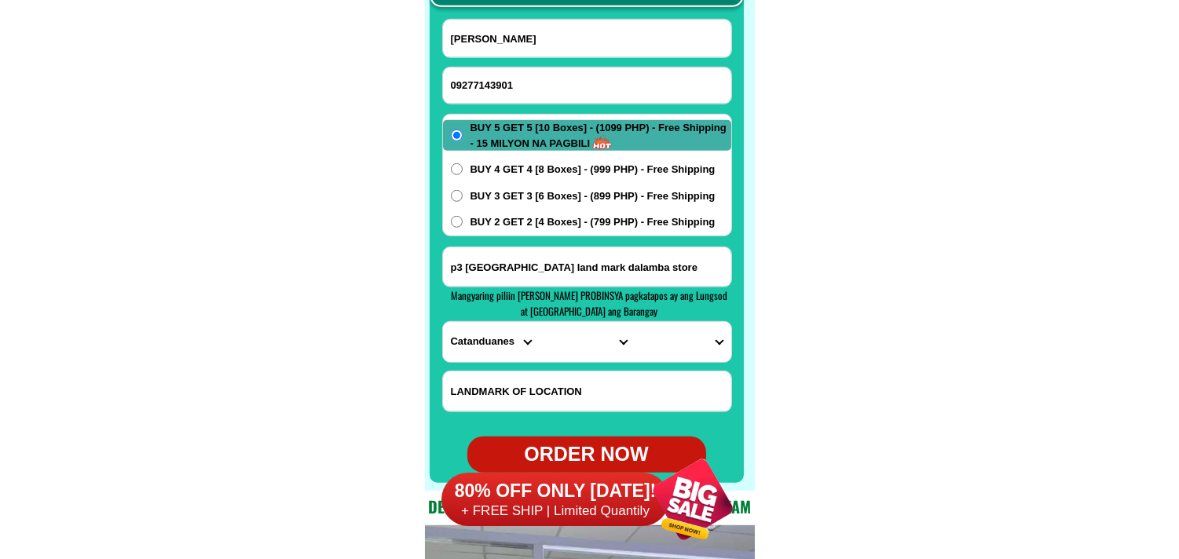
scroll to position [12372, 0]
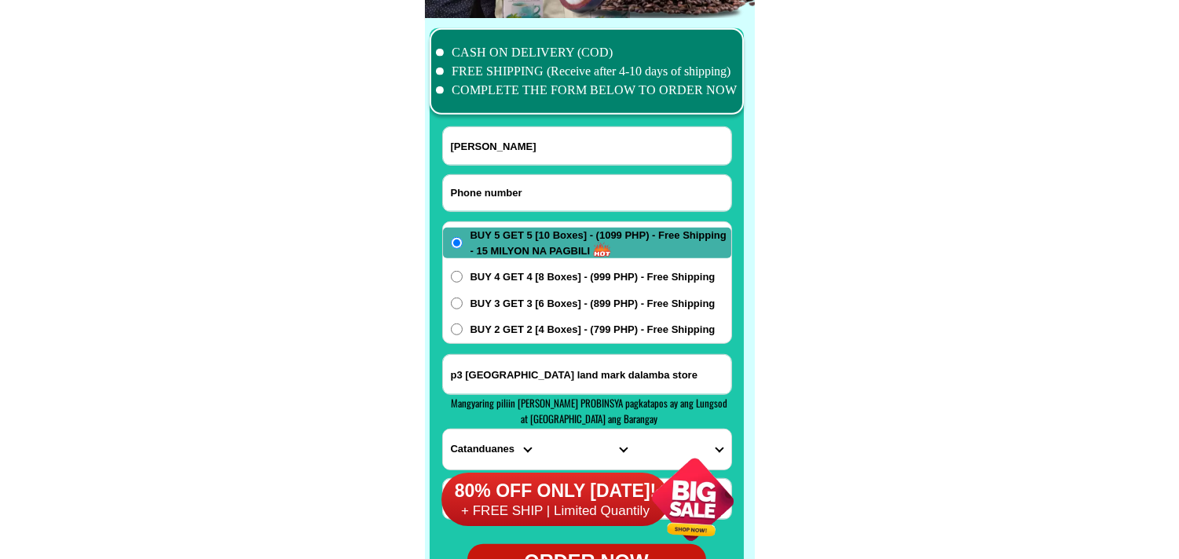
drag, startPoint x: 540, startPoint y: 190, endPoint x: 395, endPoint y: 90, distance: 176.1
click at [534, 185] on input "Input phone_number" at bounding box center [587, 193] width 288 height 36
paste input "09692023842"
type input "09692023842"
click at [519, 154] on input "Input full_name" at bounding box center [587, 146] width 288 height 38
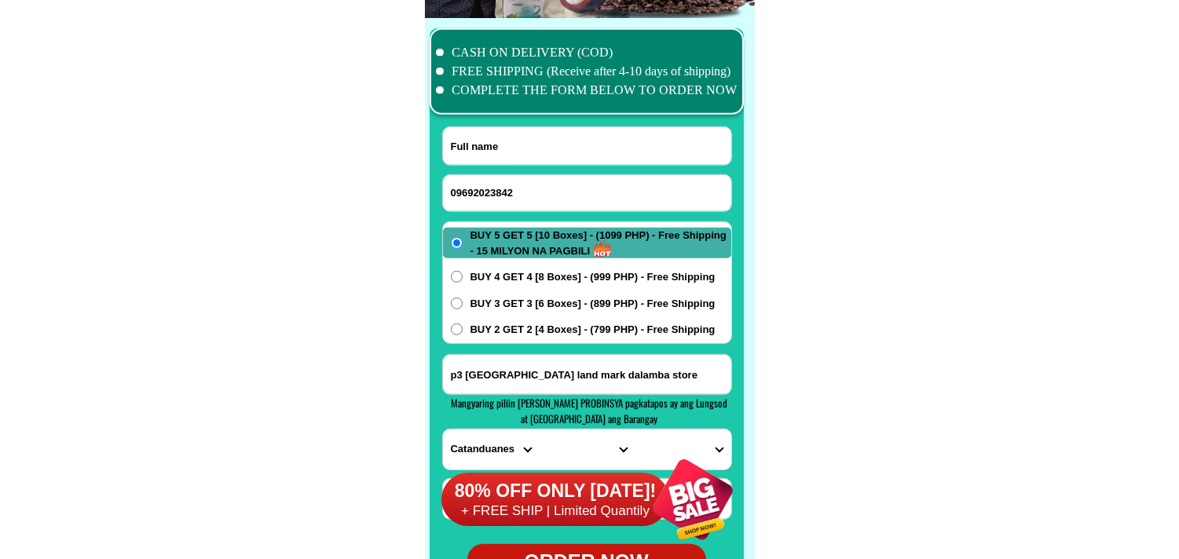
paste input "[PERSON_NAME]"
type input "[PERSON_NAME]"
click at [503, 372] on input "p3 [GEOGRAPHIC_DATA] land mark dalamba store" at bounding box center [587, 374] width 288 height 39
paste input "Rose St, Zone A [GEOGRAPHIC_DATA][PERSON_NAME], [GEOGRAPHIC_DATA][PERSON_NAME],…"
type input "Rose St, Zone A [GEOGRAPHIC_DATA][PERSON_NAME], [GEOGRAPHIC_DATA][PERSON_NAME],…"
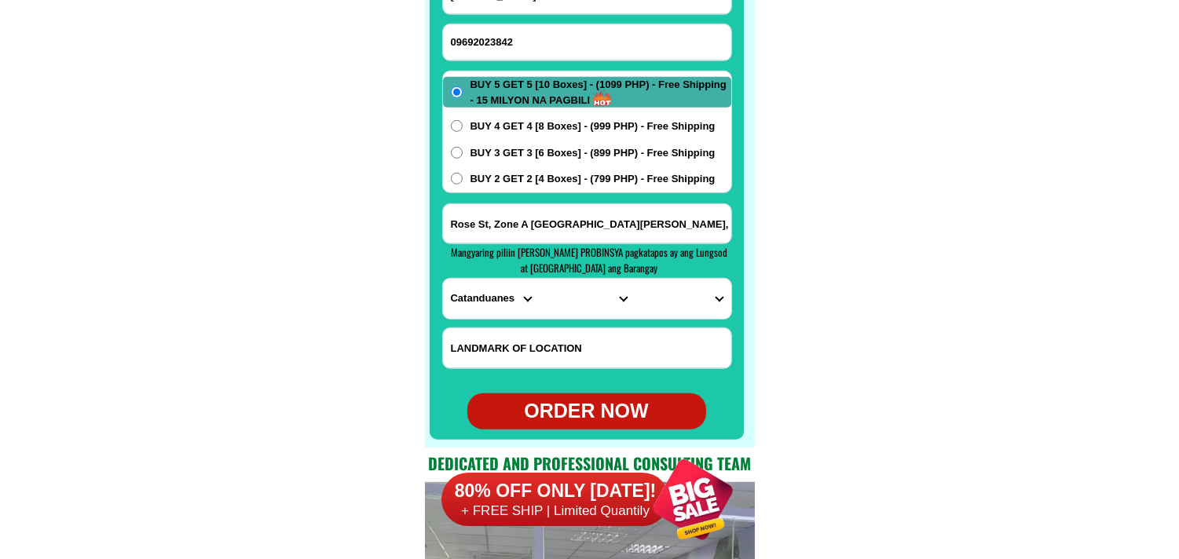
scroll to position [12546, 0]
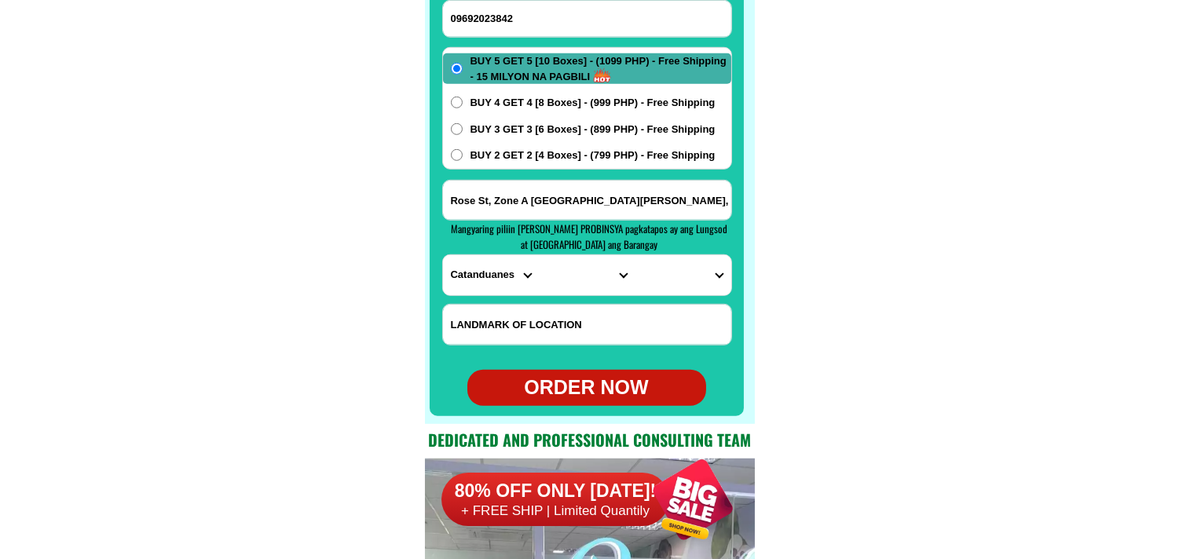
click at [483, 267] on select "PROVINCE [GEOGRAPHIC_DATA] [GEOGRAPHIC_DATA] [GEOGRAPHIC_DATA] [GEOGRAPHIC_DATA…" at bounding box center [491, 275] width 96 height 40
select select "63_225"
click at [443, 255] on select "PROVINCE [GEOGRAPHIC_DATA] [GEOGRAPHIC_DATA] [GEOGRAPHIC_DATA] [GEOGRAPHIC_DATA…" at bounding box center [491, 275] width 96 height 40
click at [482, 278] on select "PROVINCE [GEOGRAPHIC_DATA] [GEOGRAPHIC_DATA] [GEOGRAPHIC_DATA] [GEOGRAPHIC_DATA…" at bounding box center [491, 275] width 96 height 40
drag, startPoint x: 487, startPoint y: 280, endPoint x: 516, endPoint y: 283, distance: 29.2
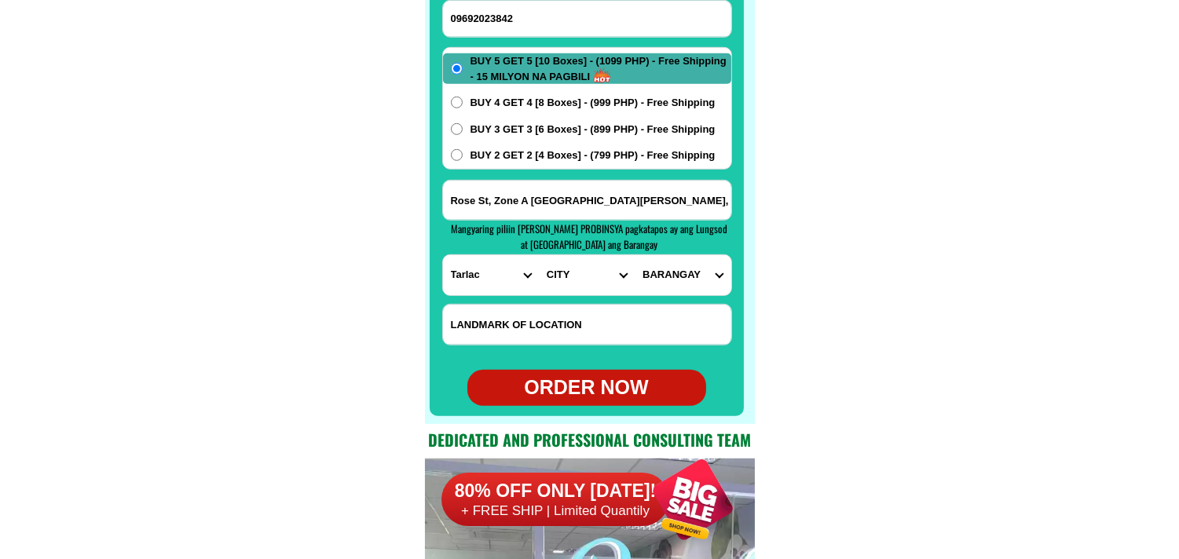
click at [488, 281] on select "PROVINCE [GEOGRAPHIC_DATA] [GEOGRAPHIC_DATA] [GEOGRAPHIC_DATA] [GEOGRAPHIC_DATA…" at bounding box center [491, 275] width 96 height 40
click at [556, 280] on select "CITY Anao Bamban Camiling Capas Gerona Mayantoc [PERSON_NAME] Paniqui [PERSON_N…" at bounding box center [587, 275] width 96 height 40
select select "63_2256220"
click at [539, 255] on select "CITY Anao Bamban Camiling Capas Gerona Mayantoc [PERSON_NAME] Paniqui [PERSON_N…" at bounding box center [587, 275] width 96 height 40
click at [676, 285] on select "BARANGAY Aguso [GEOGRAPHIC_DATA][PERSON_NAME] [GEOGRAPHIC_DATA] [GEOGRAPHIC_DAT…" at bounding box center [683, 275] width 96 height 40
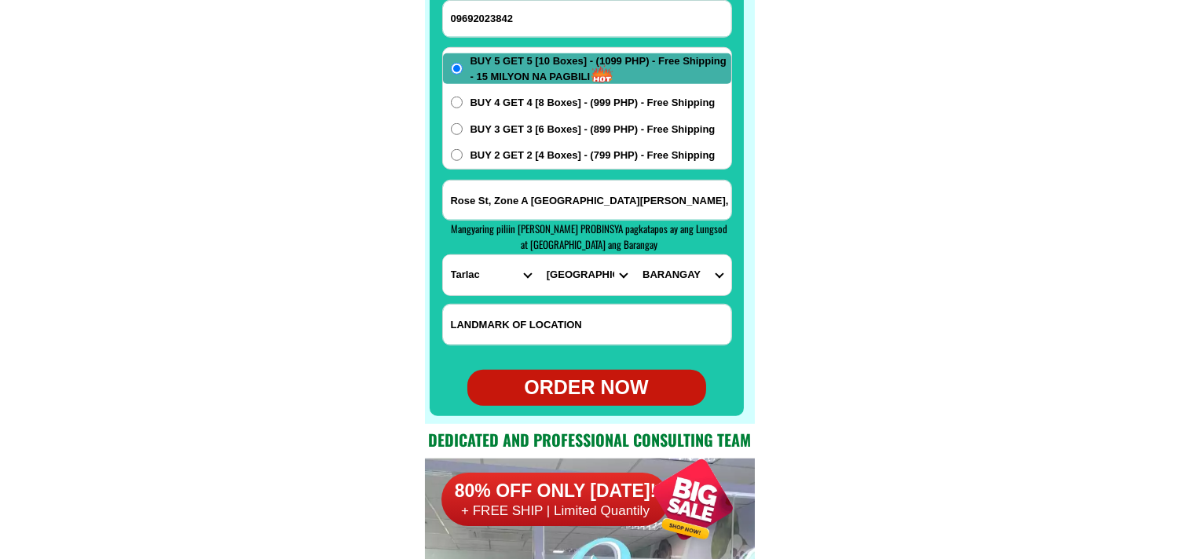
select select "63_22562202707"
click at [635, 255] on select "BARANGAY Aguso [GEOGRAPHIC_DATA][PERSON_NAME] [GEOGRAPHIC_DATA] [GEOGRAPHIC_DAT…" at bounding box center [683, 275] width 96 height 40
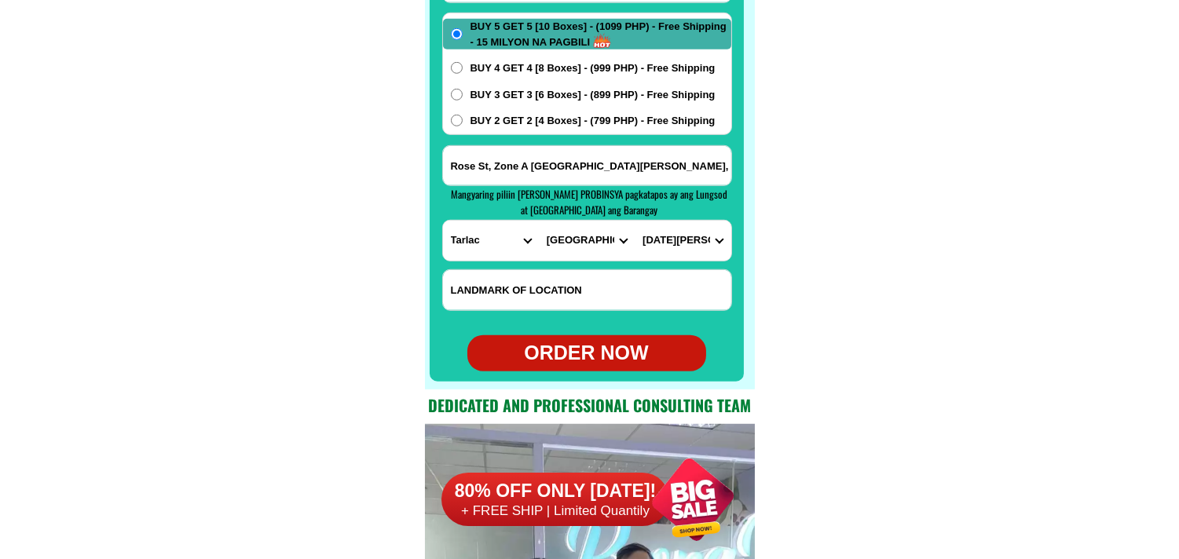
scroll to position [12633, 0]
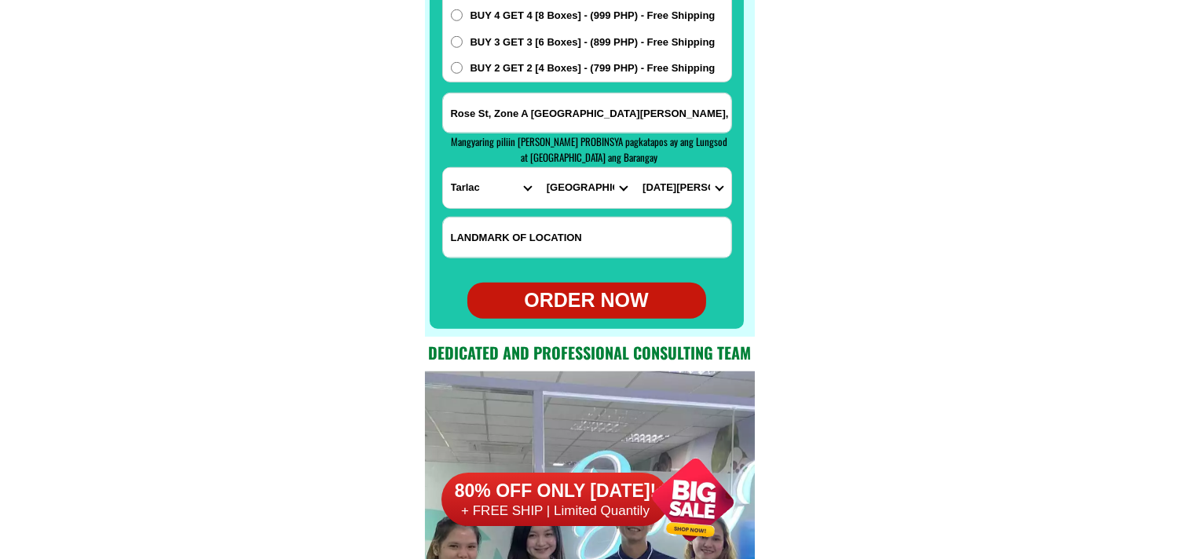
drag, startPoint x: 558, startPoint y: 292, endPoint x: 592, endPoint y: 292, distance: 33.8
click at [569, 292] on div "ORDER NOW" at bounding box center [587, 301] width 239 height 30
radio input "true"
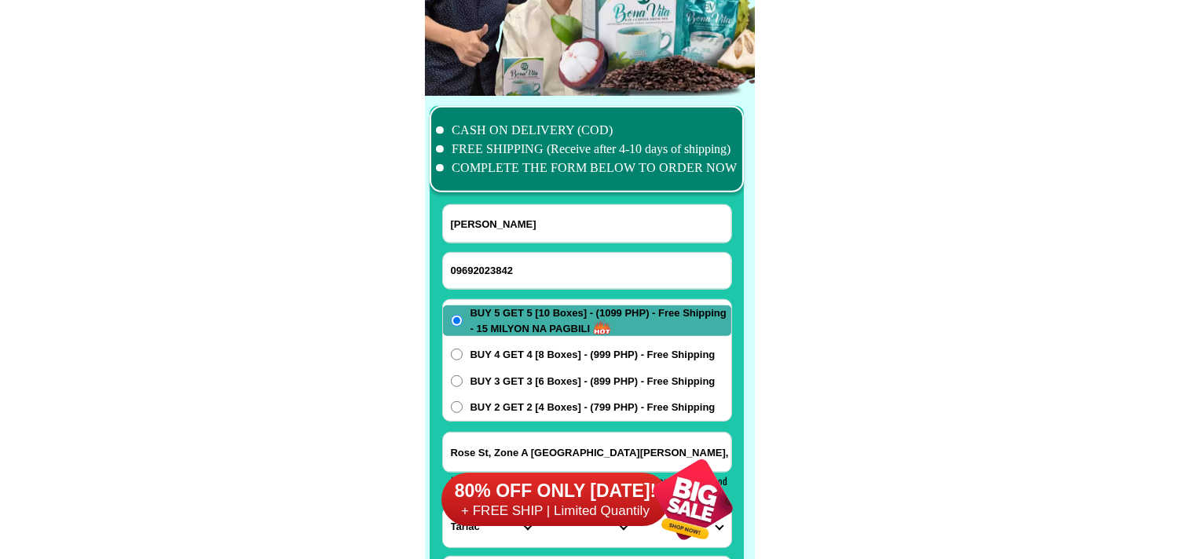
scroll to position [12284, 0]
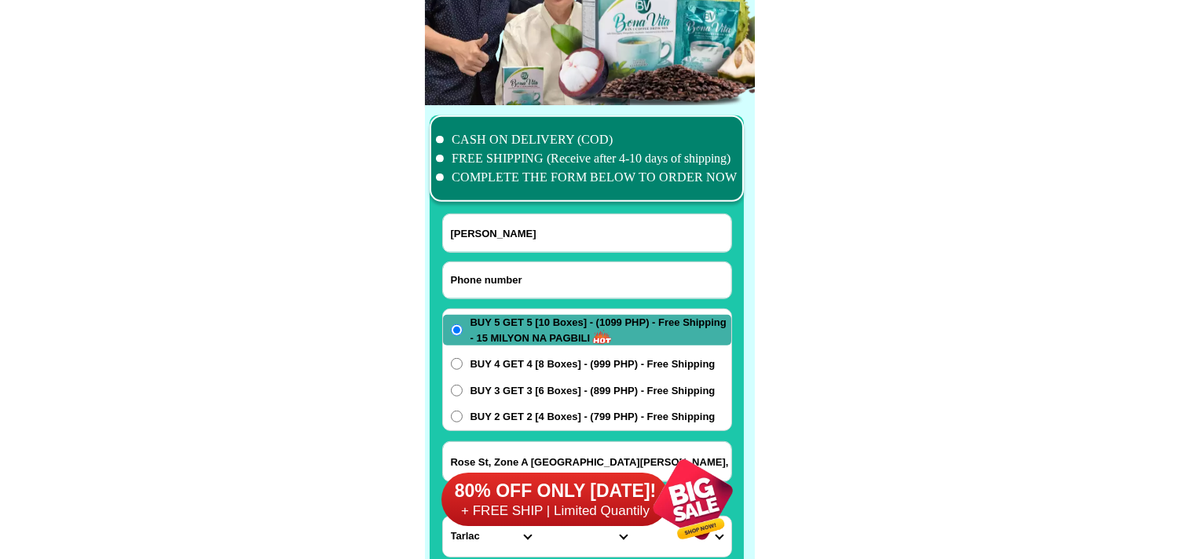
click at [526, 279] on input "Input phone_number" at bounding box center [587, 280] width 288 height 36
paste input "09816751558"
type input "09816751558"
drag, startPoint x: 532, startPoint y: 241, endPoint x: 507, endPoint y: 224, distance: 30.5
click at [532, 239] on input "[PERSON_NAME]" at bounding box center [587, 234] width 288 height 38
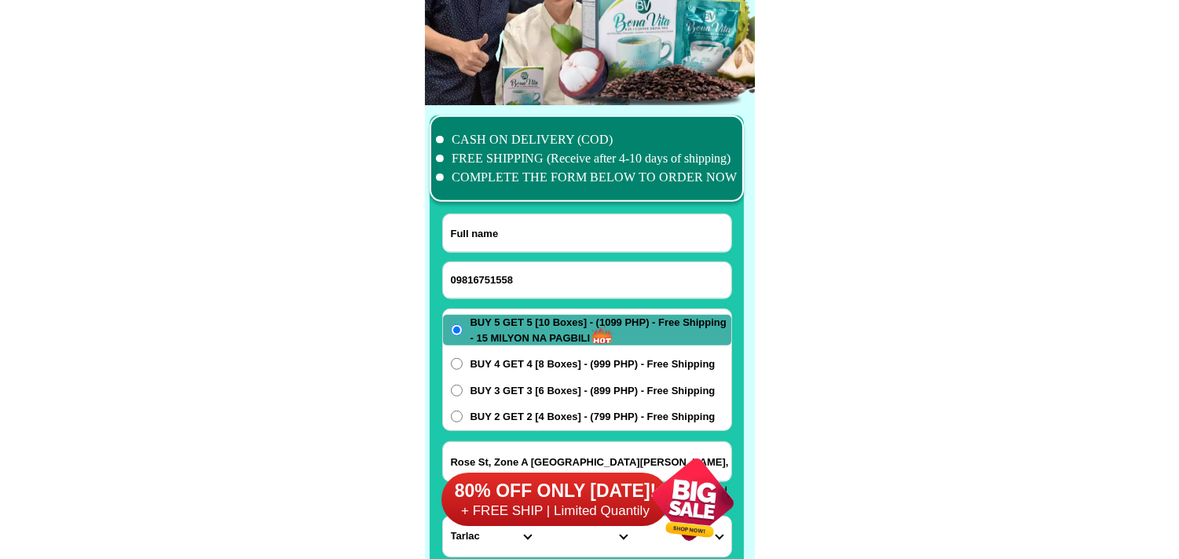
paste input "[PERSON_NAME]"
type input "[PERSON_NAME]"
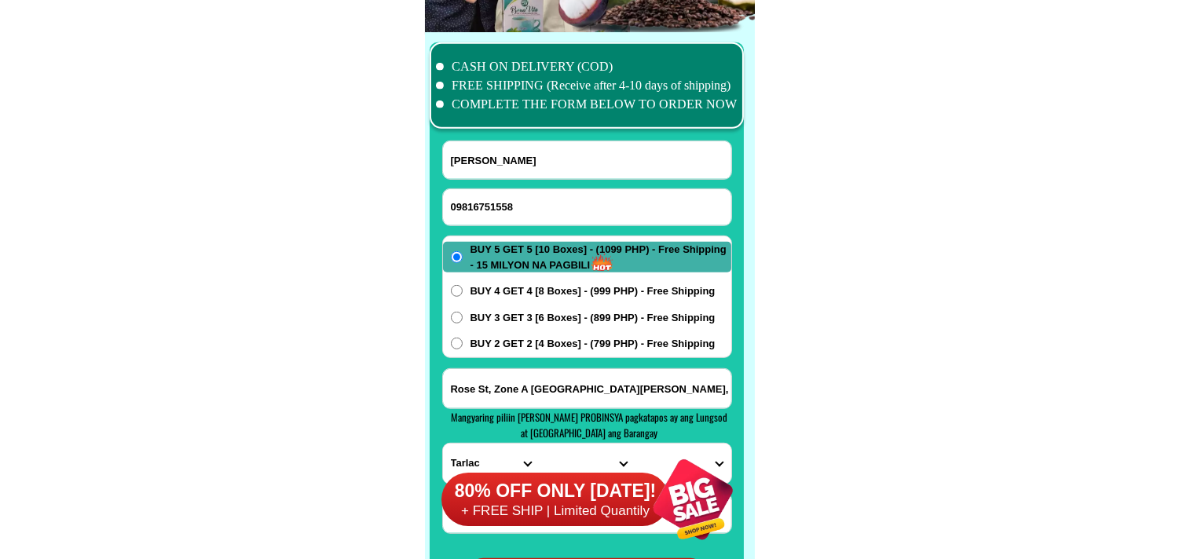
scroll to position [12459, 0]
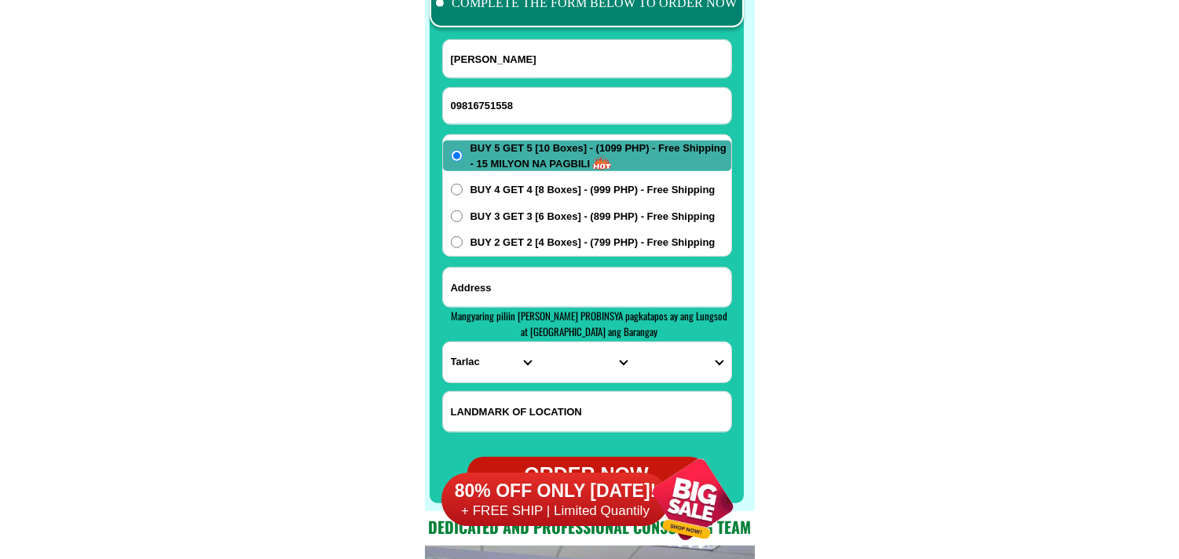
click at [529, 291] on input "Input address" at bounding box center [587, 287] width 288 height 39
paste input "Sobredillo (Pao) Caba,[GEOGRAPHIC_DATA]pababa sabodega. west side na daan"
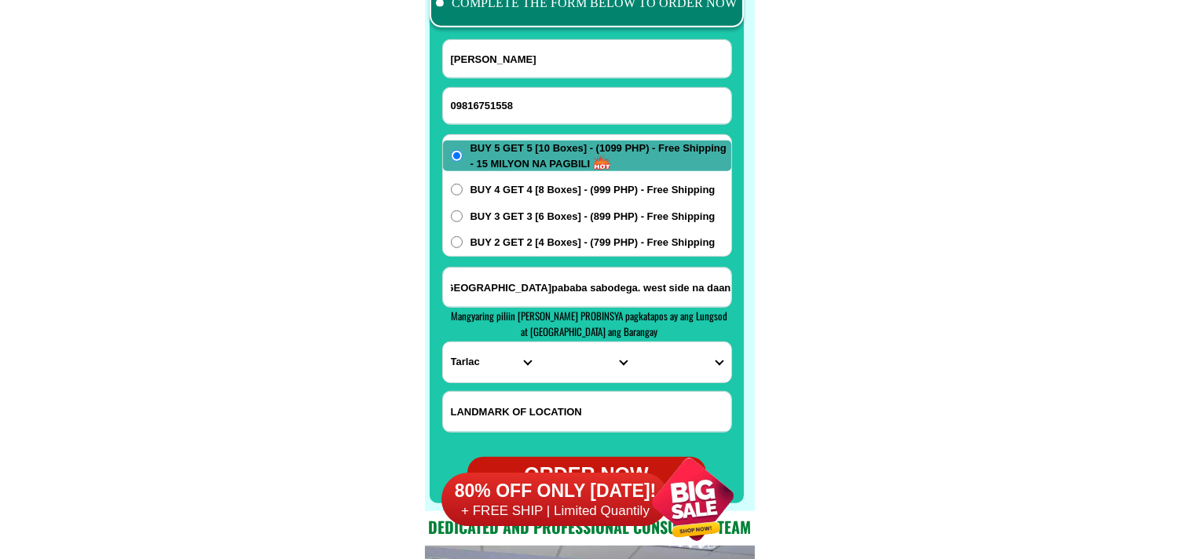
type input "Sobredillo (Pao) Caba,[GEOGRAPHIC_DATA]pababa sabodega. west side na daan"
click at [489, 362] on select "PROVINCE [GEOGRAPHIC_DATA] [GEOGRAPHIC_DATA] [GEOGRAPHIC_DATA] [GEOGRAPHIC_DATA…" at bounding box center [491, 363] width 96 height 40
select select "63_867"
click at [443, 343] on select "PROVINCE [GEOGRAPHIC_DATA] [GEOGRAPHIC_DATA] [GEOGRAPHIC_DATA] [GEOGRAPHIC_DATA…" at bounding box center [491, 363] width 96 height 40
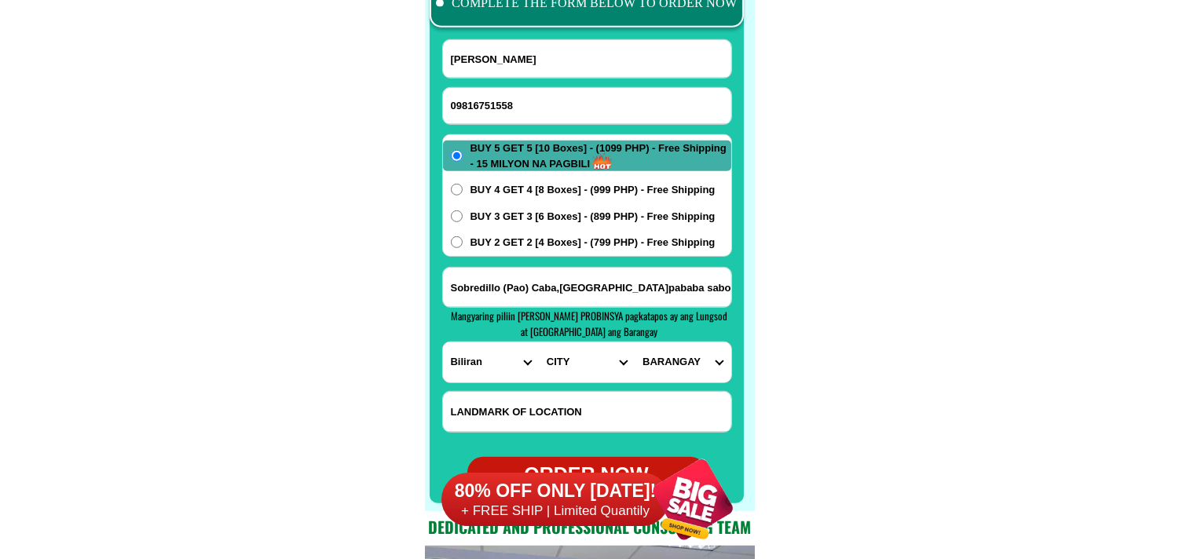
click at [574, 365] on select "CITY [GEOGRAPHIC_DATA] Biliran [GEOGRAPHIC_DATA] [GEOGRAPHIC_DATA] [GEOGRAPHIC_…" at bounding box center [587, 363] width 96 height 40
select select "63_8679457"
click at [539, 343] on select "CITY [GEOGRAPHIC_DATA] Biliran [GEOGRAPHIC_DATA] [GEOGRAPHIC_DATA] [GEOGRAPHIC_…" at bounding box center [587, 363] width 96 height 40
click at [684, 376] on select "BARANGAY Bato Burabod Busali [GEOGRAPHIC_DATA] [PERSON_NAME][GEOGRAPHIC_DATA] […" at bounding box center [683, 363] width 96 height 40
select select "63_86794577368"
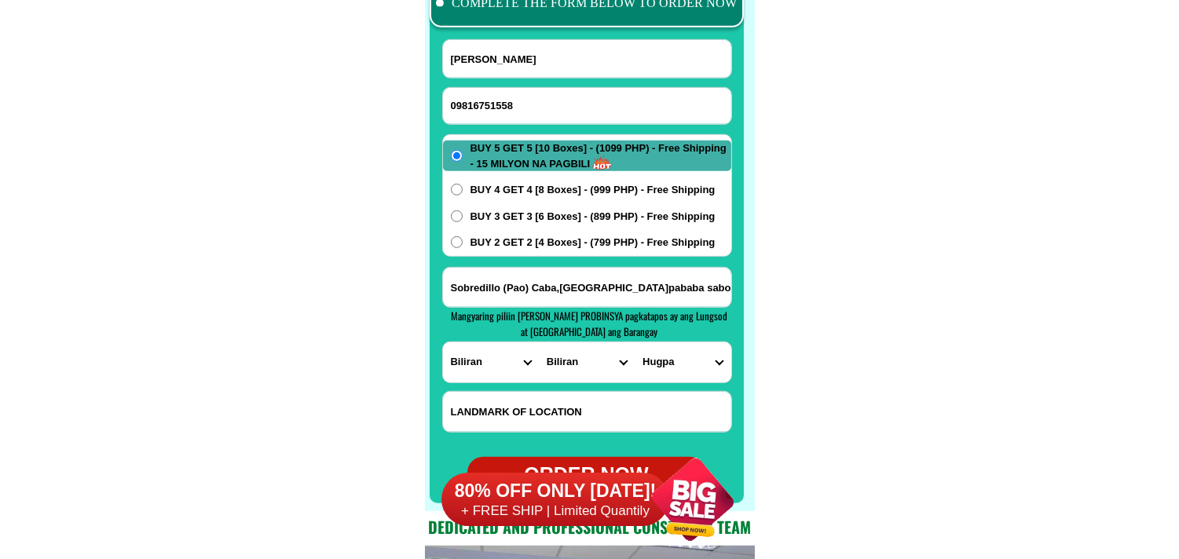
drag, startPoint x: 866, startPoint y: 262, endPoint x: 860, endPoint y: 245, distance: 17.4
click at [585, 377] on select "CITY [GEOGRAPHIC_DATA] Biliran [GEOGRAPHIC_DATA] [GEOGRAPHIC_DATA] [GEOGRAPHIC_…" at bounding box center [587, 363] width 96 height 40
click at [552, 378] on select "CITY [GEOGRAPHIC_DATA] Biliran [GEOGRAPHIC_DATA] [GEOGRAPHIC_DATA] [GEOGRAPHIC_…" at bounding box center [587, 363] width 96 height 40
click at [487, 380] on select "PROVINCE [GEOGRAPHIC_DATA] [GEOGRAPHIC_DATA] [GEOGRAPHIC_DATA] [GEOGRAPHIC_DATA…" at bounding box center [491, 363] width 96 height 40
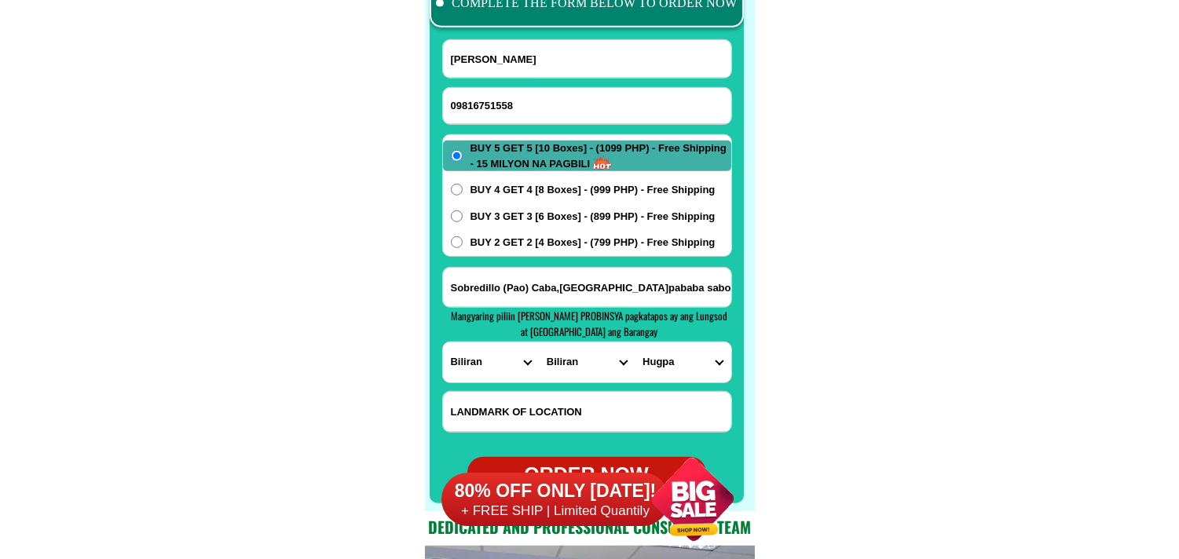
click at [487, 380] on select "PROVINCE [GEOGRAPHIC_DATA] [GEOGRAPHIC_DATA] [GEOGRAPHIC_DATA] [GEOGRAPHIC_DATA…" at bounding box center [491, 363] width 96 height 40
click at [488, 374] on select "PROVINCE [GEOGRAPHIC_DATA] [GEOGRAPHIC_DATA] [GEOGRAPHIC_DATA] [GEOGRAPHIC_DATA…" at bounding box center [491, 363] width 96 height 40
select select "63_137"
click at [443, 343] on select "PROVINCE [GEOGRAPHIC_DATA] [GEOGRAPHIC_DATA] [GEOGRAPHIC_DATA] [GEOGRAPHIC_DATA…" at bounding box center [491, 363] width 96 height 40
click at [570, 362] on select "CITY Alburquerque Antequera Baclayon Balilihan Bien-unido Bilar Bohol-[PERSON_N…" at bounding box center [587, 363] width 96 height 40
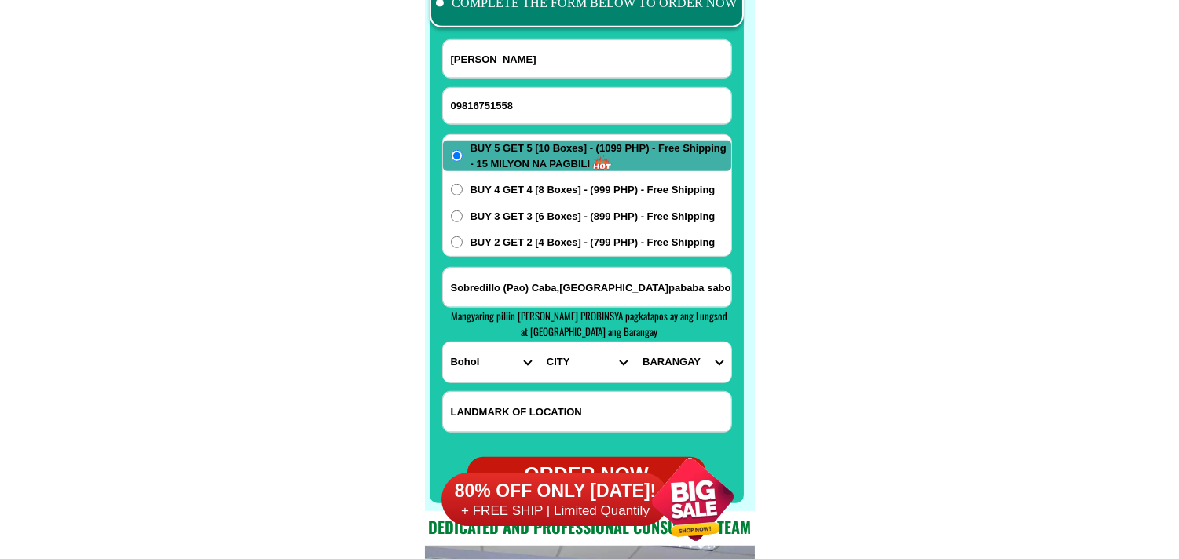
select select "63_1372617"
click at [539, 343] on select "CITY Alburquerque Antequera Baclayon Balilihan Bien-unido Bilar Bohol-[PERSON_N…" at bounding box center [587, 363] width 96 height 40
click at [664, 357] on select "[GEOGRAPHIC_DATA] norte Baucan sur [GEOGRAPHIC_DATA] Boyog norte Boyog proper B…" at bounding box center [683, 363] width 96 height 40
select select "63_13726171754"
click at [635, 343] on select "[GEOGRAPHIC_DATA] norte Baucan sur [GEOGRAPHIC_DATA] Boyog norte Boyog proper B…" at bounding box center [683, 363] width 96 height 40
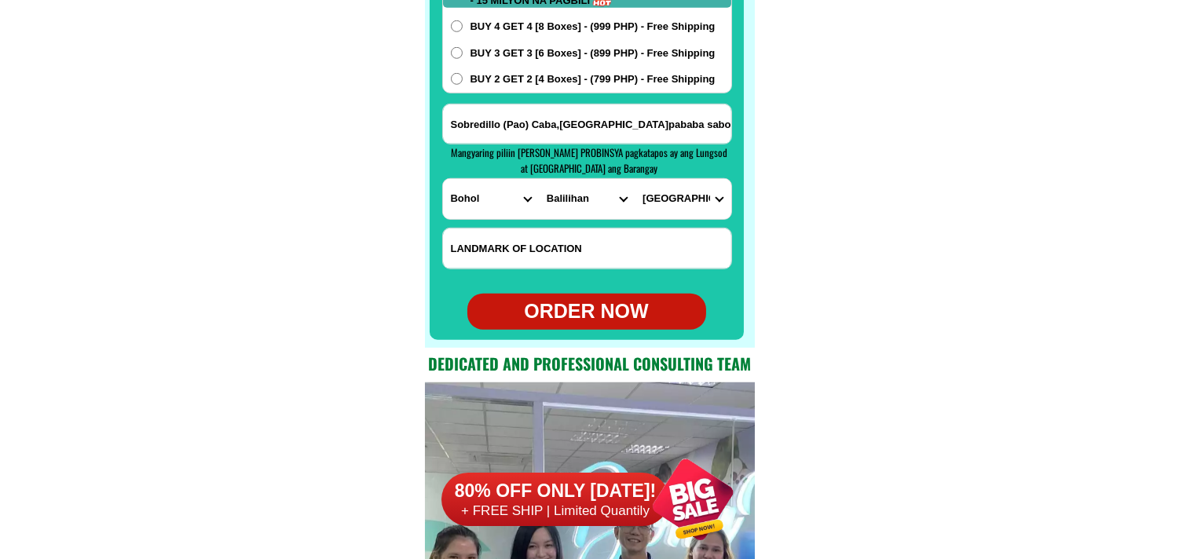
scroll to position [12633, 0]
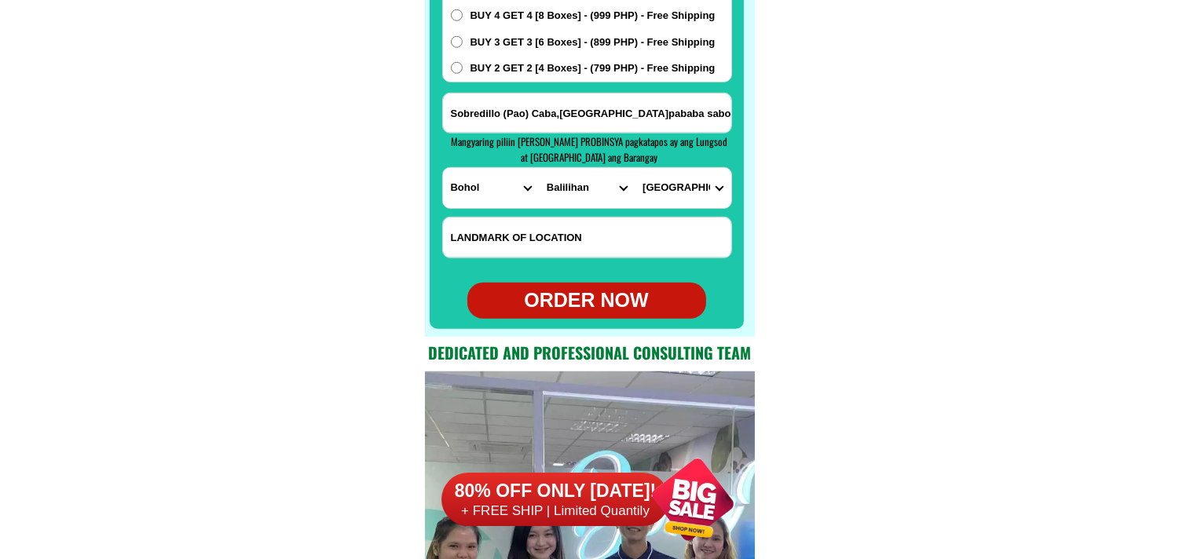
click at [625, 309] on div "ORDER NOW" at bounding box center [587, 301] width 239 height 30
type input "[PERSON_NAME]"
type input "09816751558"
radio input "true"
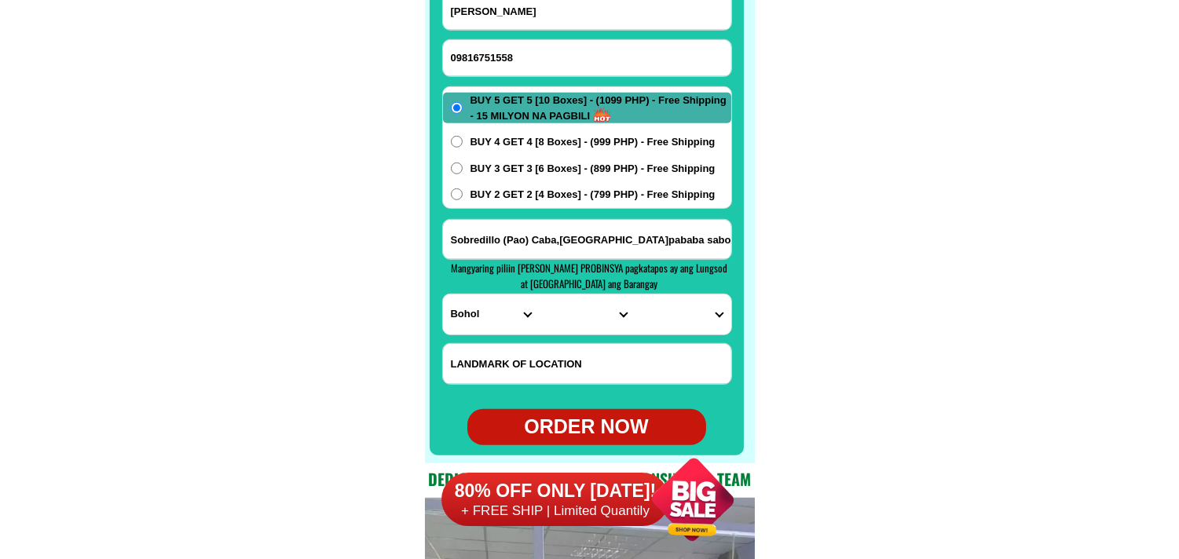
scroll to position [12372, 0]
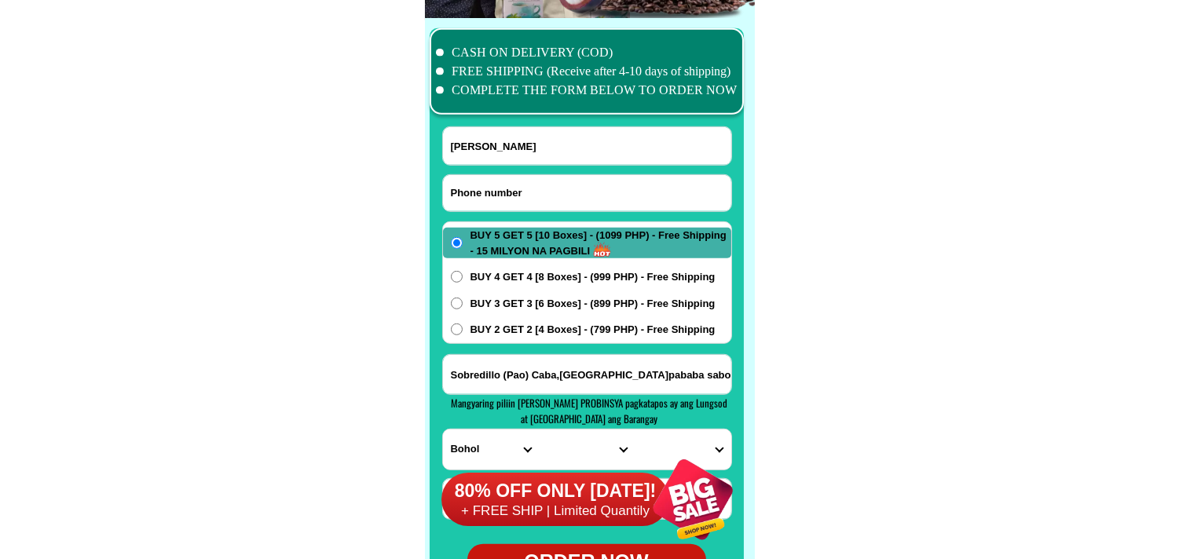
click at [503, 191] on input "Input phone_number" at bounding box center [587, 193] width 288 height 36
paste input "09940711289"
type input "09940711289"
drag, startPoint x: 512, startPoint y: 146, endPoint x: 320, endPoint y: 6, distance: 238.4
click at [512, 145] on input "Input full_name" at bounding box center [587, 146] width 288 height 38
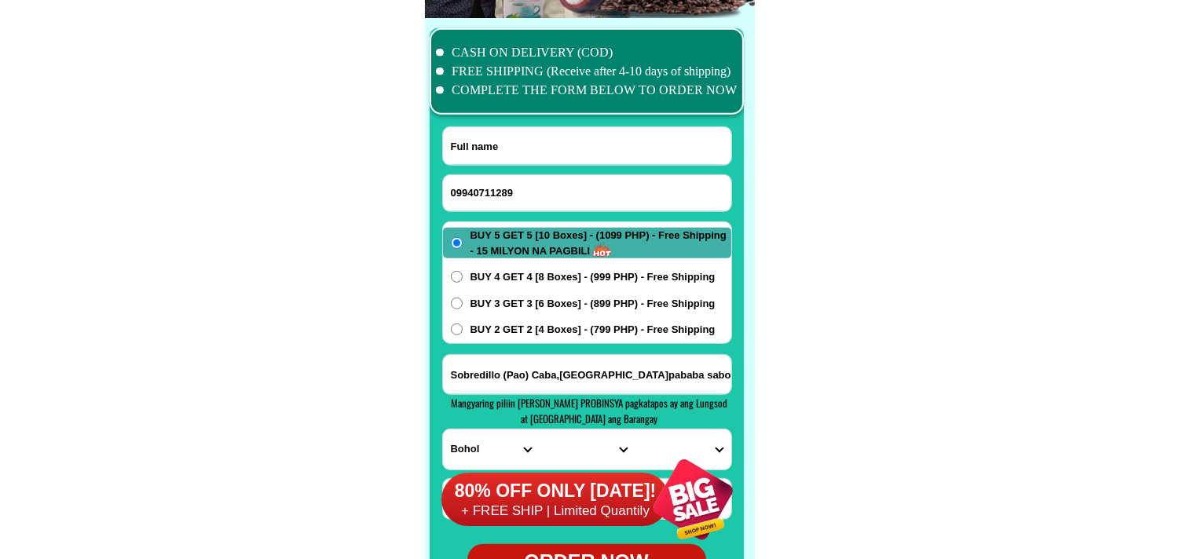
paste input "[PERSON_NAME]"
type input "[PERSON_NAME]"
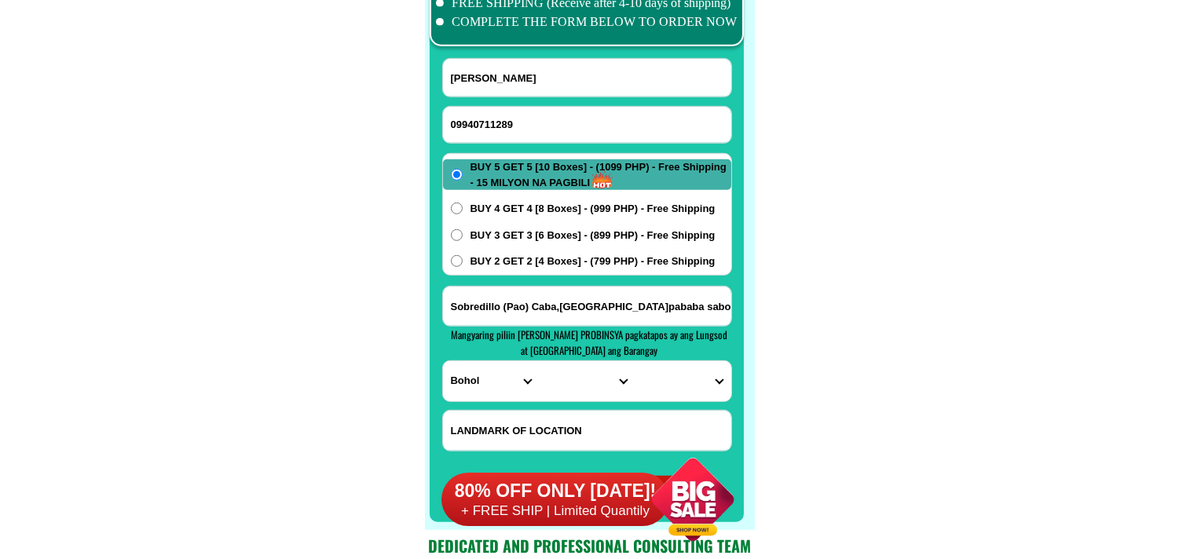
scroll to position [12546, 0]
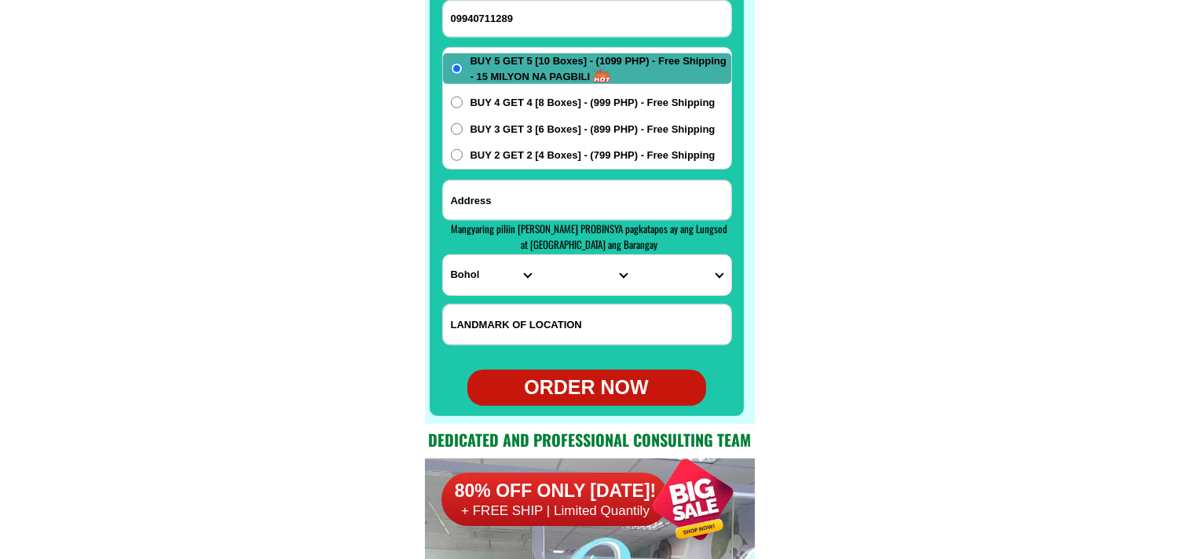
click at [595, 199] on input "Input address" at bounding box center [587, 200] width 288 height 39
paste input "brgy san [PERSON_NAME] subd.lansones streeta kjr auto shop binan city 5 buy 5 o…"
type input "brgy san [PERSON_NAME] subd.lansones streeta kjr auto shop binan city 5 buy 5 o…"
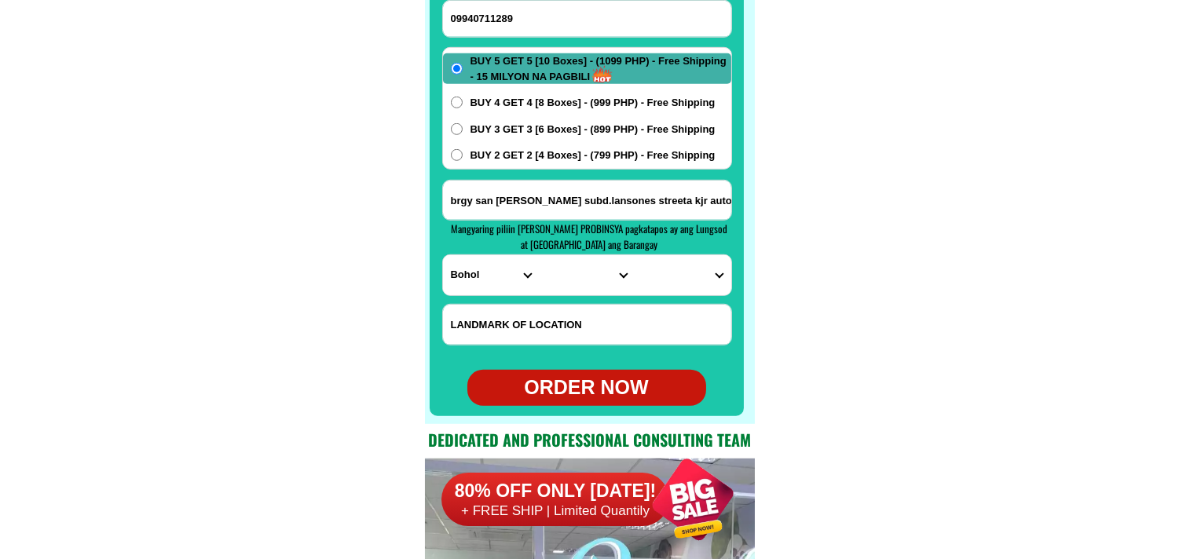
click at [700, 199] on input "brgy san [PERSON_NAME] subd.lansones streeta kjr auto shop binan city 5 buy 5 o…" at bounding box center [587, 200] width 288 height 39
drag, startPoint x: 681, startPoint y: 198, endPoint x: 245, endPoint y: 135, distance: 440.6
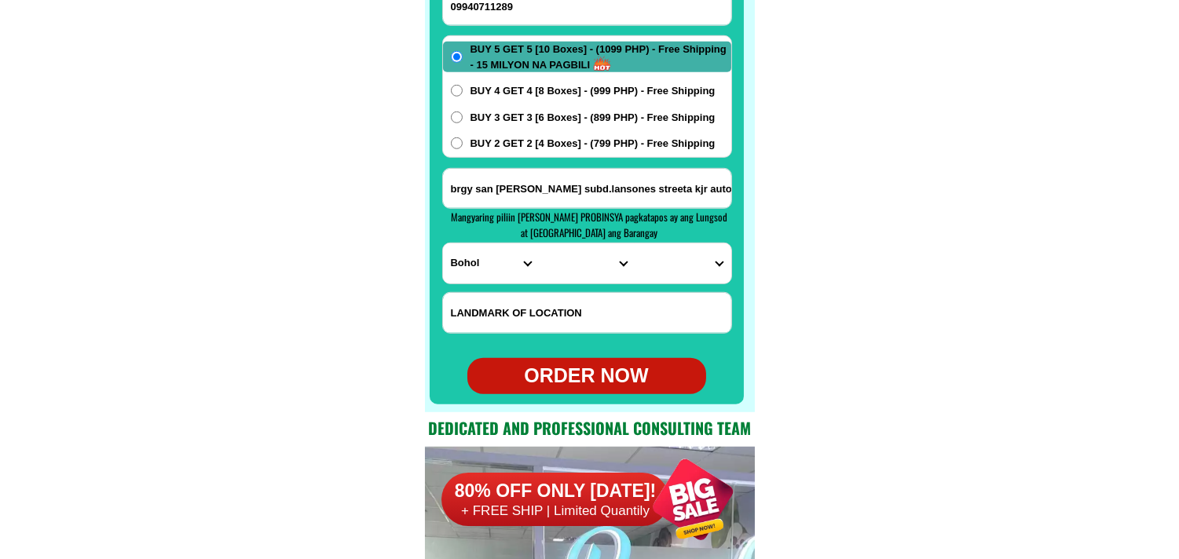
scroll to position [12633, 0]
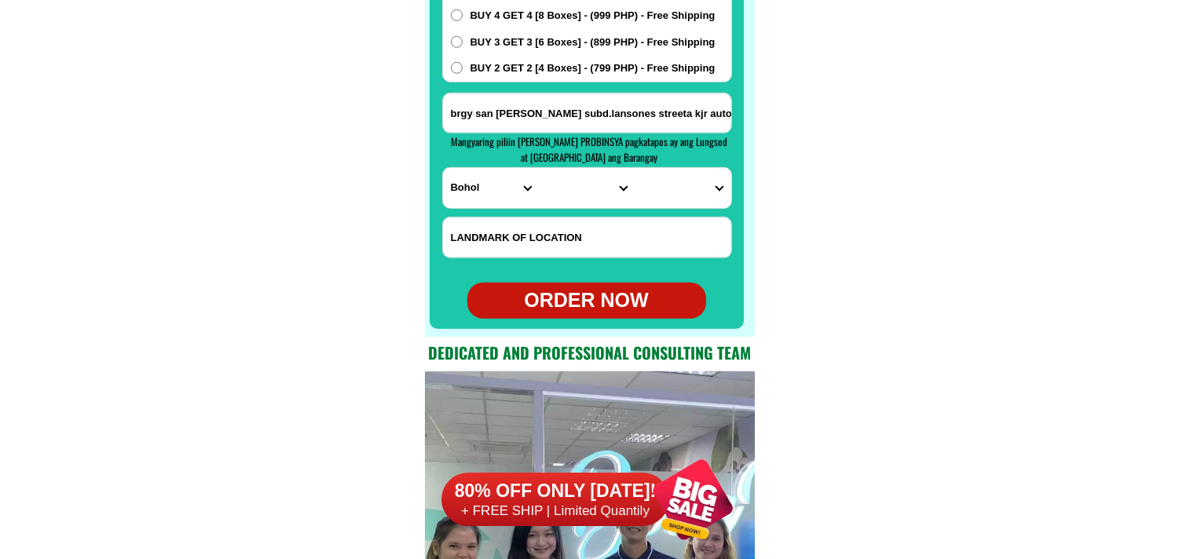
click at [477, 181] on select "PROVINCE [GEOGRAPHIC_DATA] [GEOGRAPHIC_DATA] [GEOGRAPHIC_DATA] [GEOGRAPHIC_DATA…" at bounding box center [491, 188] width 96 height 40
select select "63_904"
click at [443, 168] on select "PROVINCE [GEOGRAPHIC_DATA] [GEOGRAPHIC_DATA] [GEOGRAPHIC_DATA] [GEOGRAPHIC_DATA…" at bounding box center [491, 188] width 96 height 40
click at [566, 177] on select "CITY [GEOGRAPHIC_DATA]-city [GEOGRAPHIC_DATA]-city [GEOGRAPHIC_DATA] [GEOGRAPHI…" at bounding box center [587, 188] width 96 height 40
select select "63_9043609"
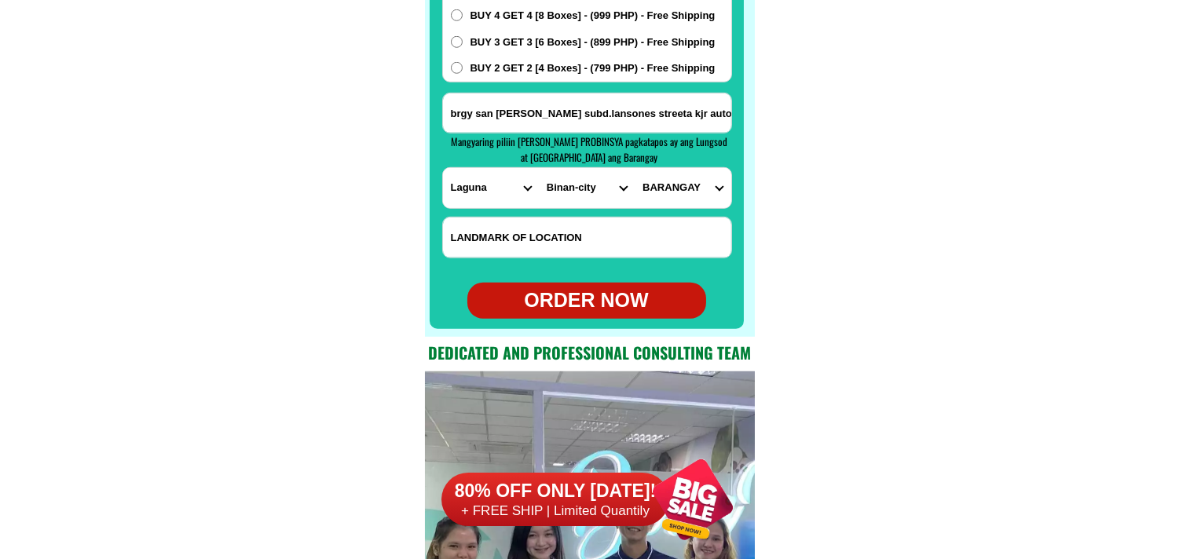
click at [539, 168] on select "CITY [GEOGRAPHIC_DATA]-city [GEOGRAPHIC_DATA]-city [GEOGRAPHIC_DATA] [GEOGRAPHI…" at bounding box center [587, 188] width 96 height 40
click at [689, 185] on select "[GEOGRAPHIC_DATA] (poblacion) Bungahan [GEOGRAPHIC_DATA] [GEOGRAPHIC_DATA] [GEO…" at bounding box center [683, 188] width 96 height 40
select select "63_90436091889"
click at [635, 168] on select "[GEOGRAPHIC_DATA] (poblacion) Bungahan [GEOGRAPHIC_DATA] [GEOGRAPHIC_DATA] [GEO…" at bounding box center [683, 188] width 96 height 40
drag, startPoint x: 915, startPoint y: 410, endPoint x: 537, endPoint y: 58, distance: 516.5
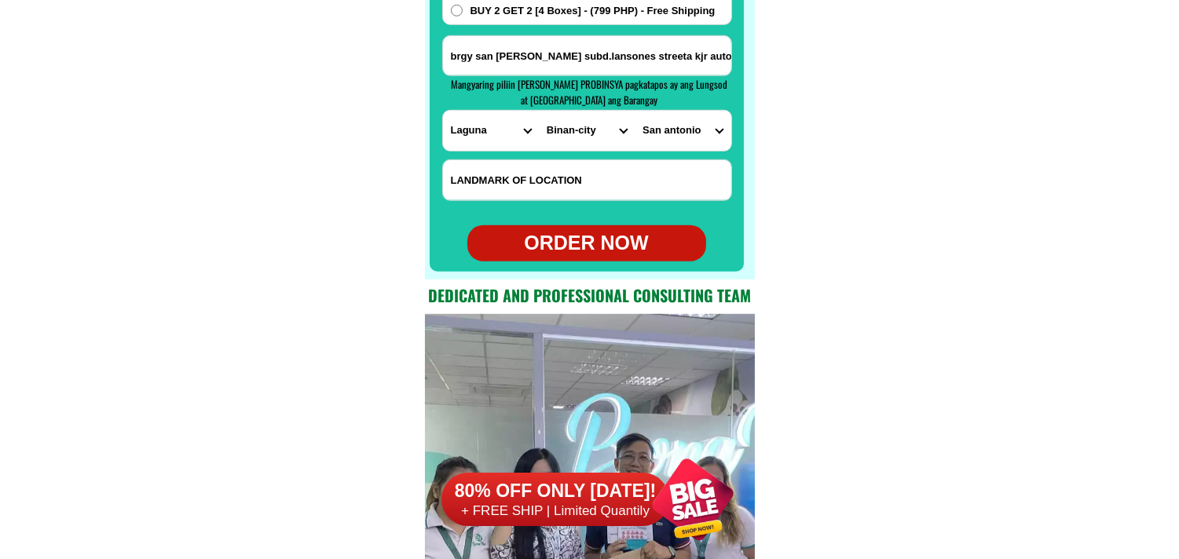
scroll to position [12721, 0]
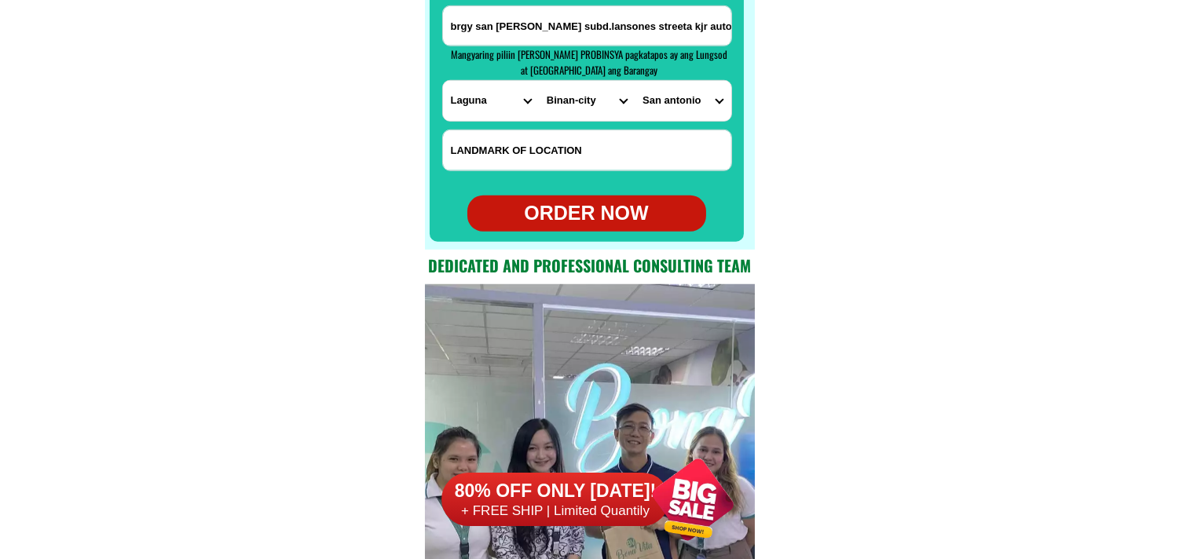
click at [585, 215] on div "ORDER NOW" at bounding box center [587, 214] width 239 height 30
type input "09940711289"
radio input "true"
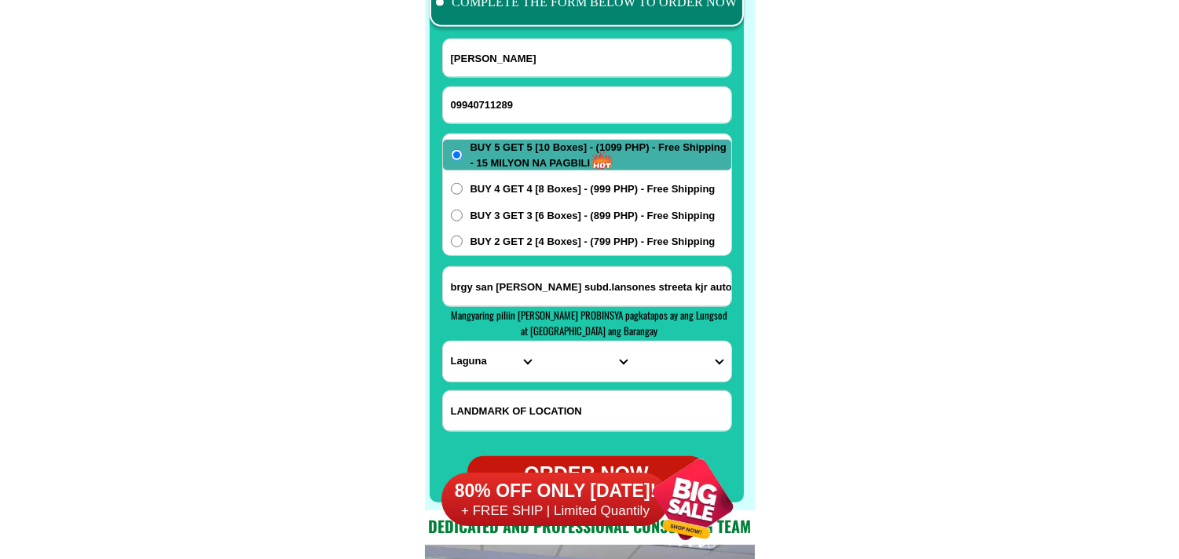
scroll to position [12459, 0]
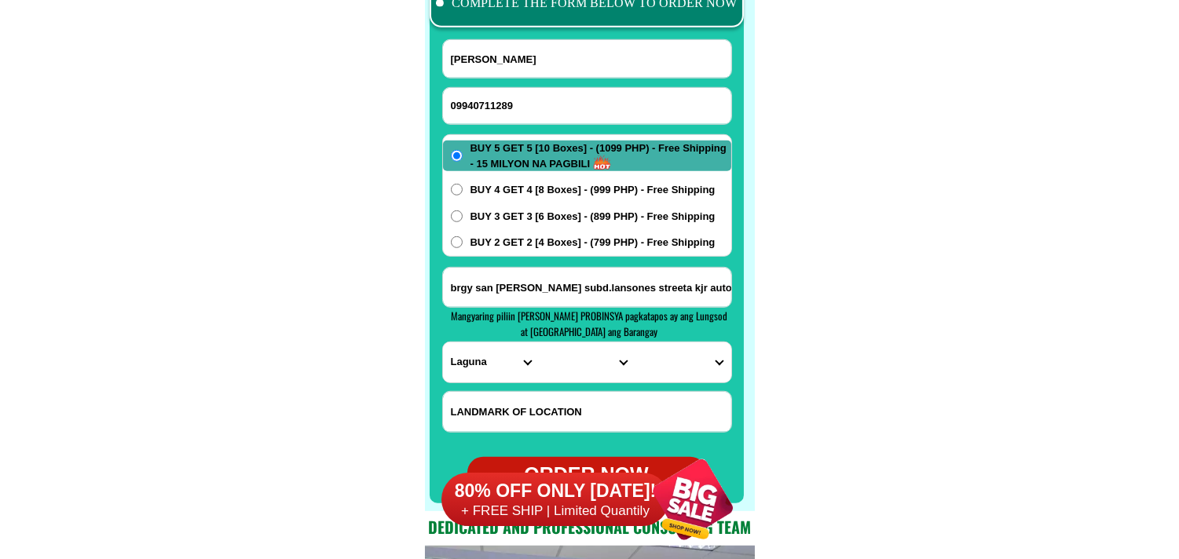
click at [552, 105] on input "09940711289" at bounding box center [587, 106] width 288 height 36
paste input "09052762793"
type input "09052762793"
drag, startPoint x: 512, startPoint y: 60, endPoint x: 317, endPoint y: 1, distance: 202.8
click at [512, 60] on input "Input full_name" at bounding box center [587, 59] width 288 height 38
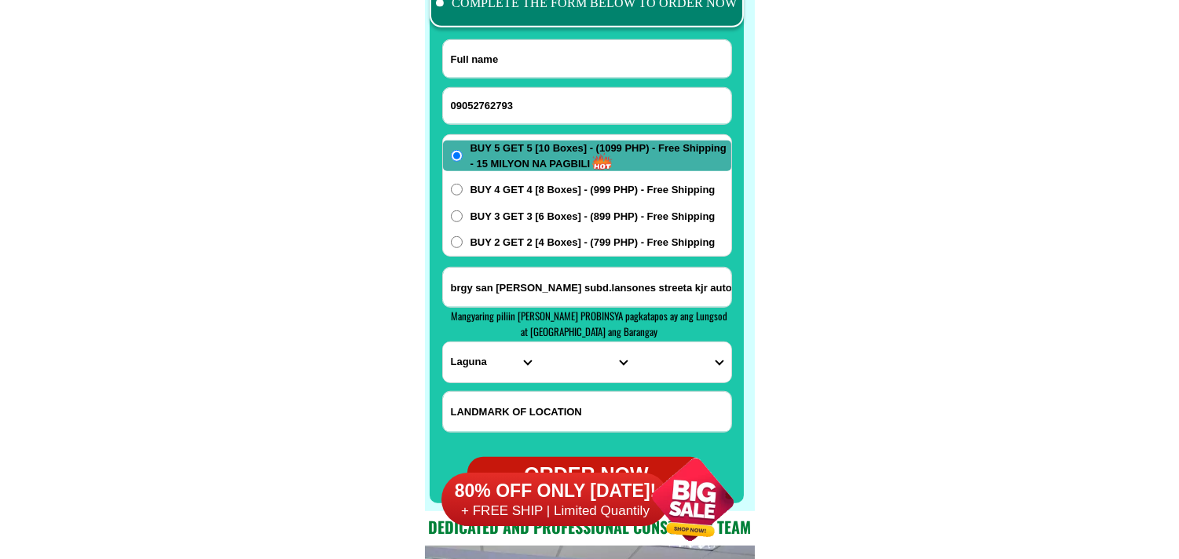
paste input "[PERSON_NAME]"
type input "[PERSON_NAME]"
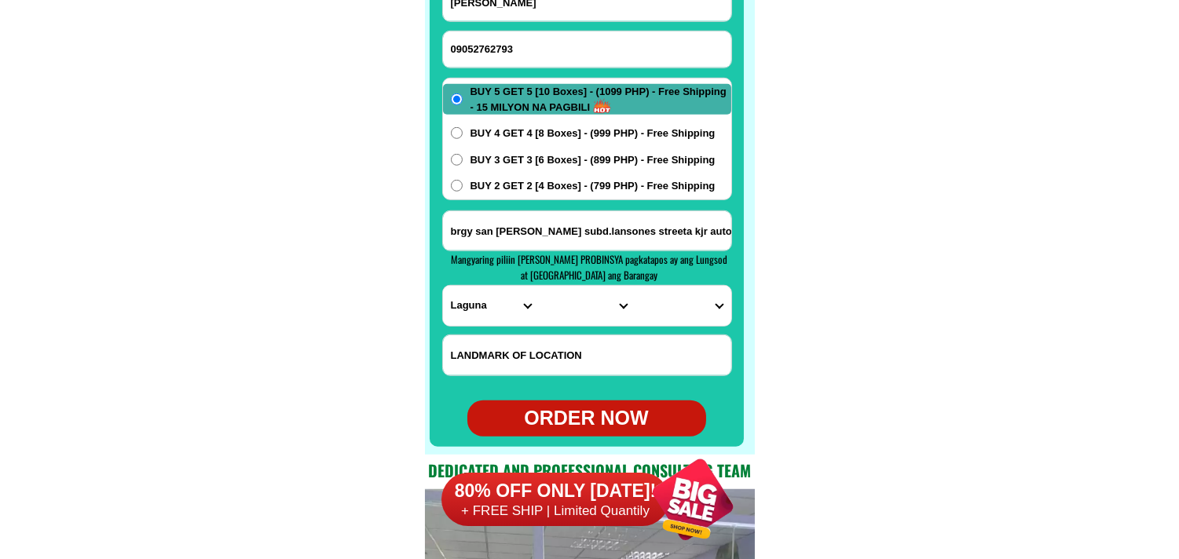
scroll to position [12546, 0]
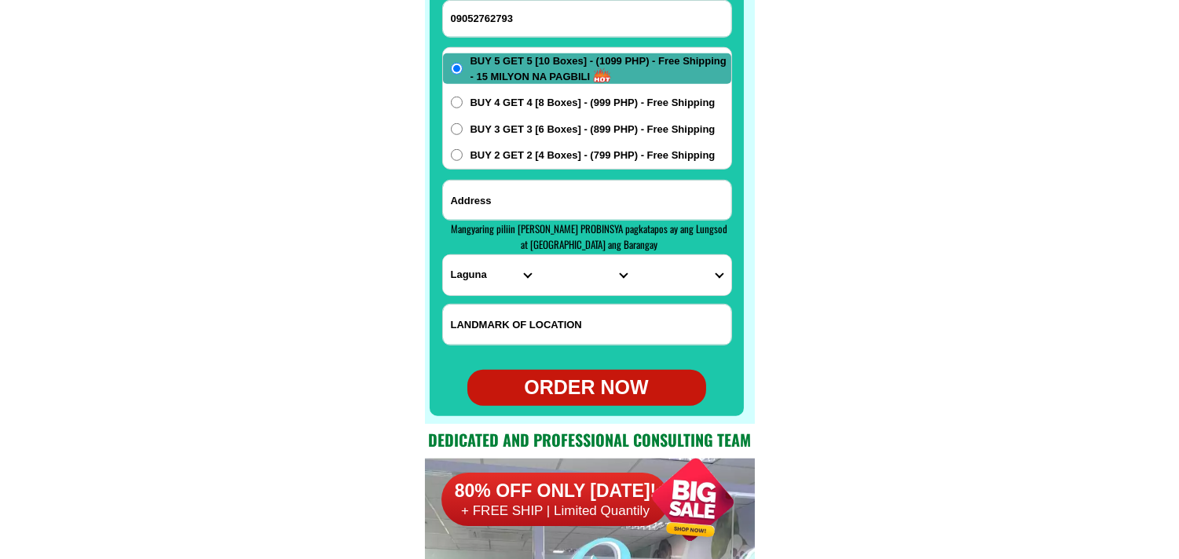
paste input "[GEOGRAPHIC_DATA][PERSON_NAME] [GEOGRAPHIC_DATA]"
click at [562, 197] on input "Input address" at bounding box center [587, 200] width 288 height 39
type input "[GEOGRAPHIC_DATA][PERSON_NAME] [GEOGRAPHIC_DATA]"
click at [482, 276] on select "PROVINCE [GEOGRAPHIC_DATA] [GEOGRAPHIC_DATA] [GEOGRAPHIC_DATA] [GEOGRAPHIC_DATA…" at bounding box center [491, 275] width 96 height 40
select select "63_198"
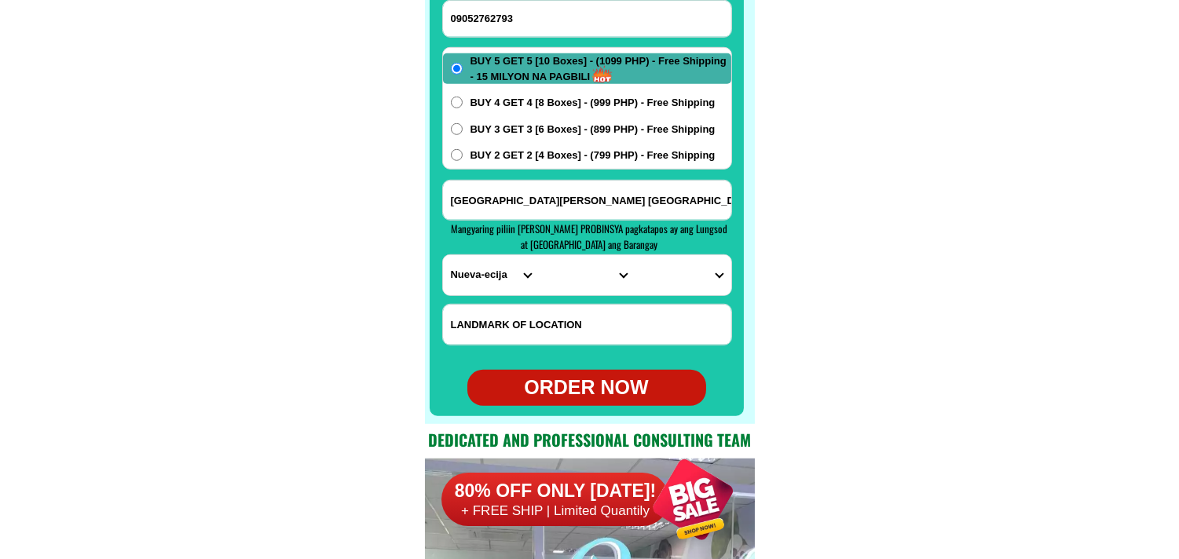
click at [443, 255] on select "PROVINCE [GEOGRAPHIC_DATA] [GEOGRAPHIC_DATA] [GEOGRAPHIC_DATA] [GEOGRAPHIC_DATA…" at bounding box center [491, 275] width 96 height 40
click at [552, 285] on select "CITY [GEOGRAPHIC_DATA] [GEOGRAPHIC_DATA]-city [GEOGRAPHIC_DATA] [GEOGRAPHIC_DAT…" at bounding box center [587, 275] width 96 height 40
select select "63_1984784"
click at [539, 255] on select "CITY [GEOGRAPHIC_DATA] [GEOGRAPHIC_DATA]-city [GEOGRAPHIC_DATA] [GEOGRAPHIC_DAT…" at bounding box center [587, 275] width 96 height 40
click at [687, 271] on select "BARANGAY Balante Bayanihan Bulak [PERSON_NAME] Kapalangan Mabunga Maburak Mahip…" at bounding box center [683, 275] width 96 height 40
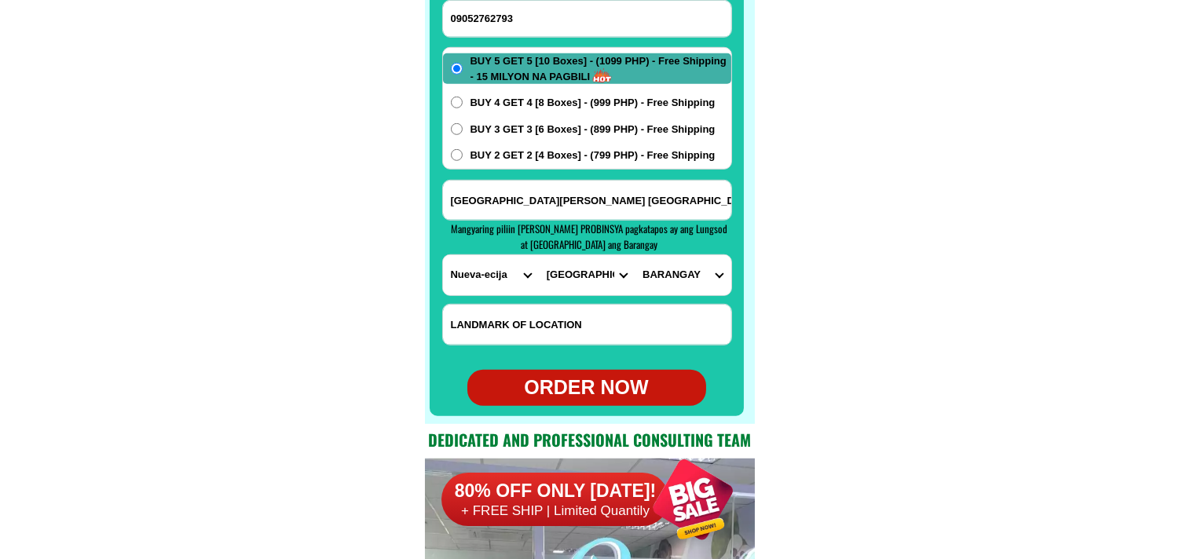
select select "63_19847848267"
click at [635, 255] on select "BARANGAY Balante Bayanihan Bulak [PERSON_NAME] Kapalangan Mabunga Maburak Mahip…" at bounding box center [683, 275] width 96 height 40
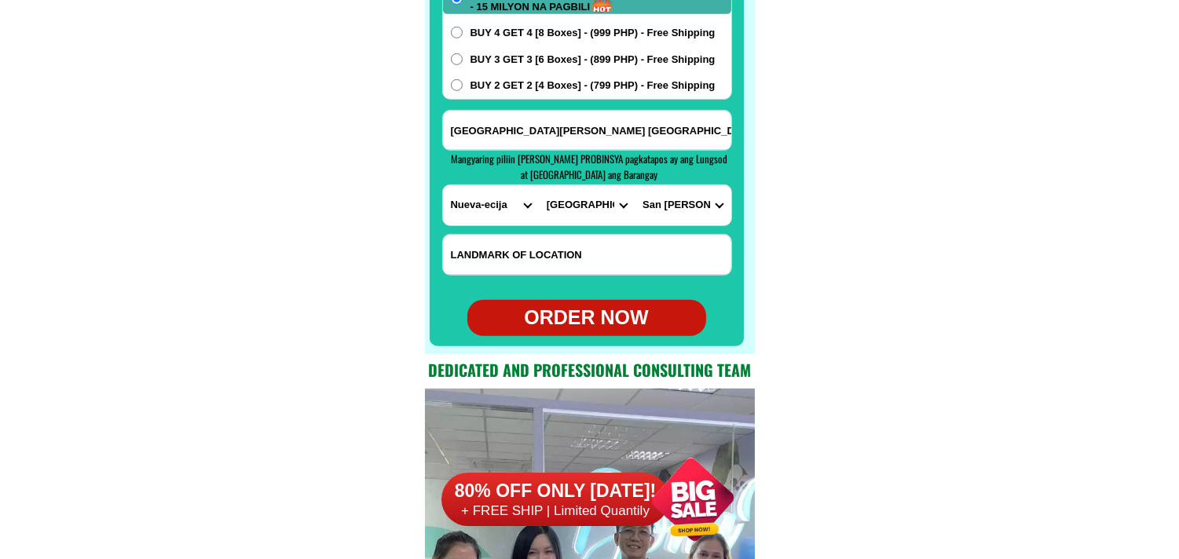
scroll to position [12633, 0]
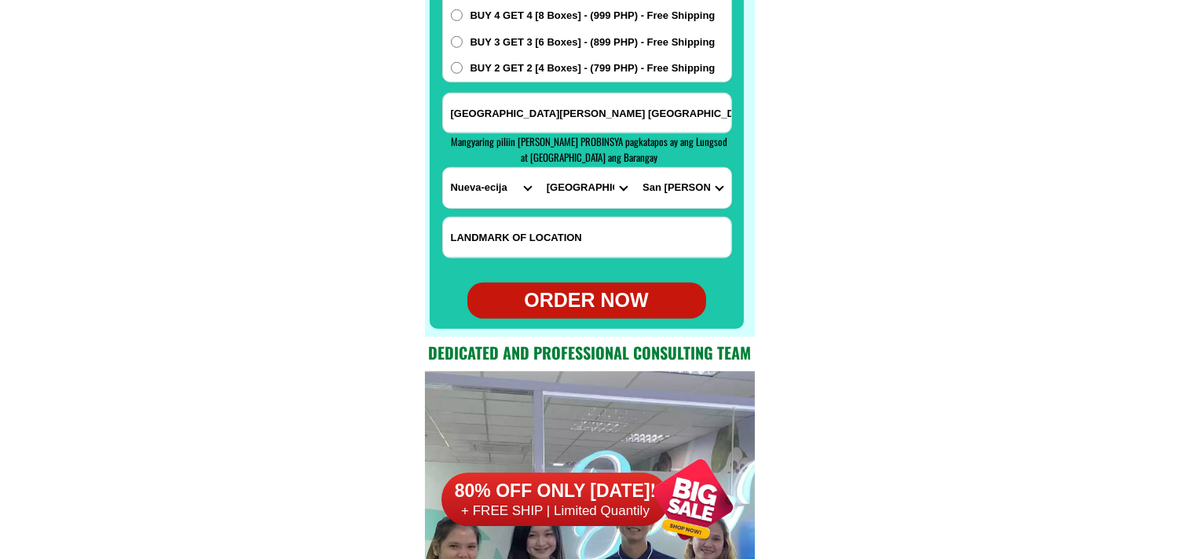
click at [600, 299] on div "ORDER NOW" at bounding box center [587, 301] width 239 height 30
type input "09052762793"
radio input "true"
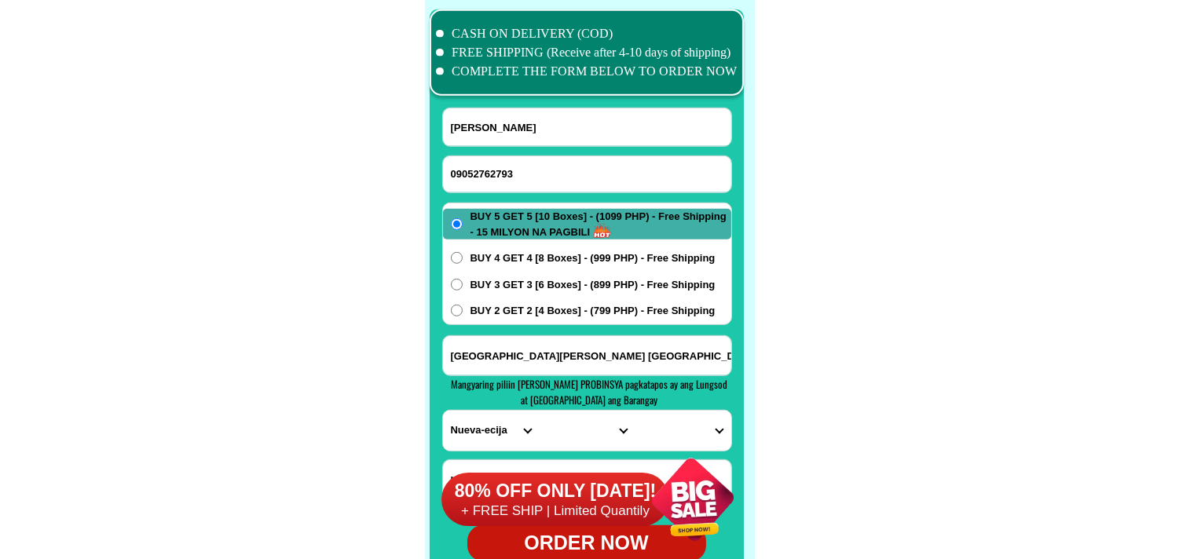
scroll to position [12372, 0]
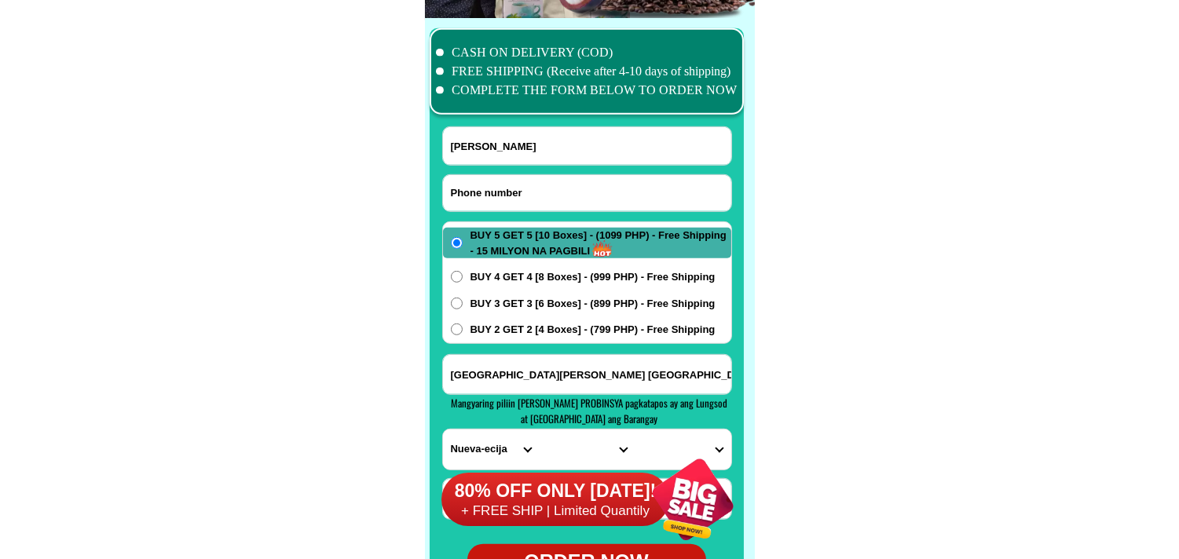
drag, startPoint x: 552, startPoint y: 200, endPoint x: 427, endPoint y: 105, distance: 157.5
click at [551, 200] on input "Input phone_number" at bounding box center [587, 193] width 288 height 36
paste input "09853500844"
type input "09853500844"
drag, startPoint x: 544, startPoint y: 159, endPoint x: 387, endPoint y: 45, distance: 193.5
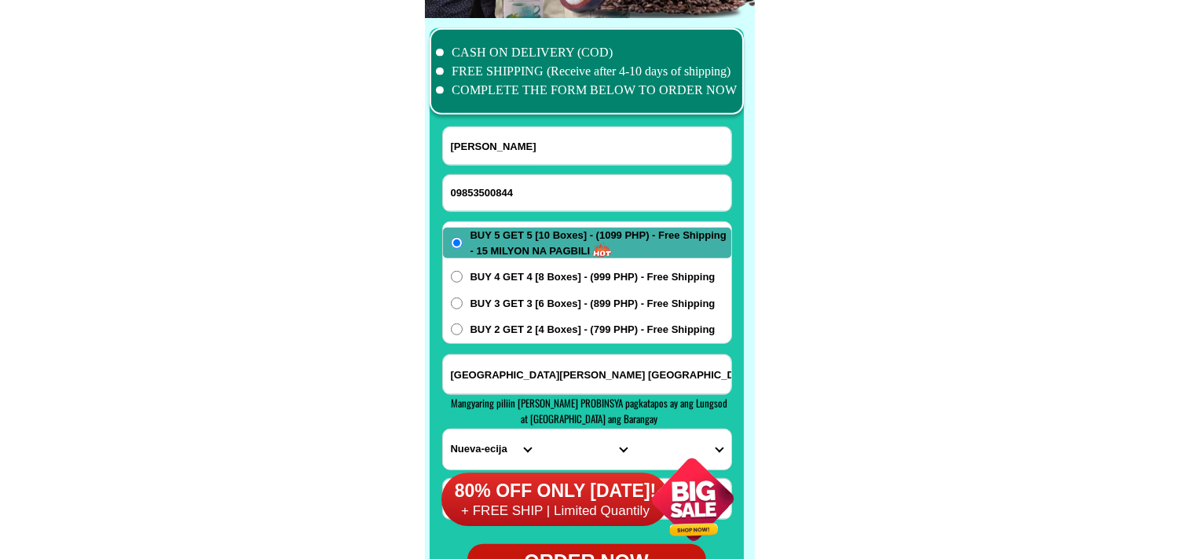
click at [544, 159] on input "[PERSON_NAME]" at bounding box center [587, 146] width 288 height 38
paste input "[PERSON_NAME]"
type input "[PERSON_NAME]"
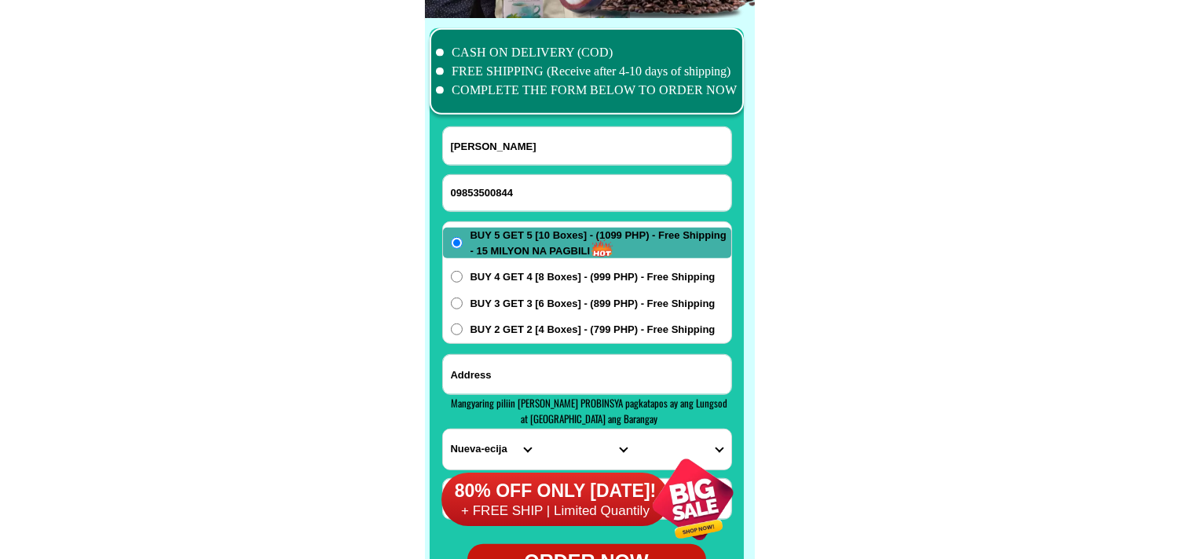
paste input "[PERSON_NAME] Nahapay Guimbal iloilo Ct 09853500844"
click at [519, 375] on input "[PERSON_NAME] Nahapay Guimbal iloilo Ct 09853500844" at bounding box center [587, 374] width 288 height 39
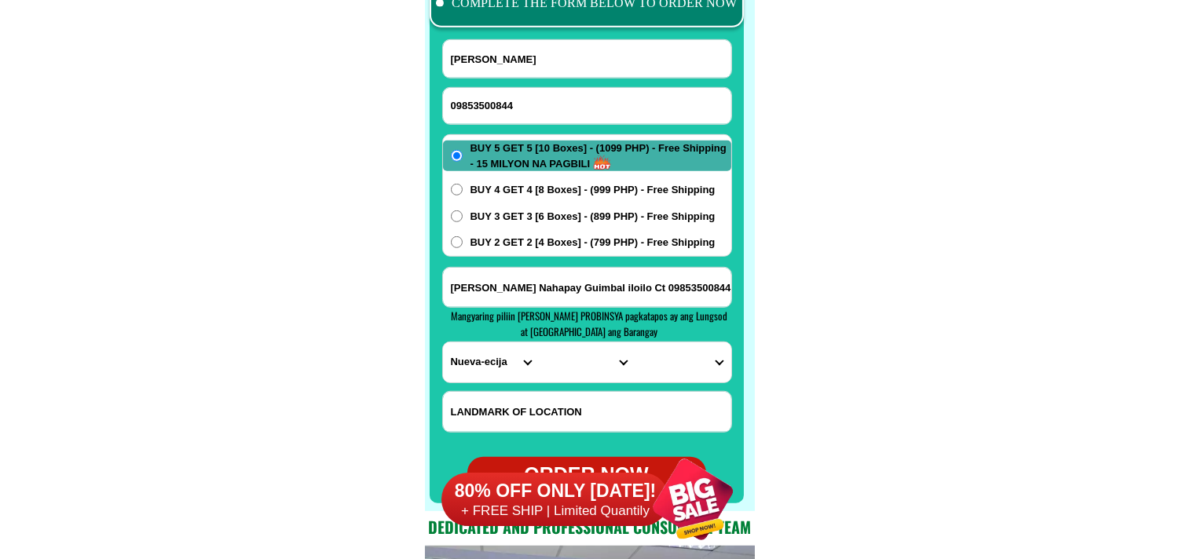
type input "[PERSON_NAME] Nahapay Guimbal iloilo Ct 09853500844"
click at [483, 358] on select "PROVINCE [GEOGRAPHIC_DATA] [GEOGRAPHIC_DATA] [GEOGRAPHIC_DATA] [GEOGRAPHIC_DATA…" at bounding box center [491, 363] width 96 height 40
select select "63_151"
click at [443, 343] on select "PROVINCE [GEOGRAPHIC_DATA] [GEOGRAPHIC_DATA] [GEOGRAPHIC_DATA] [GEOGRAPHIC_DATA…" at bounding box center [491, 363] width 96 height 40
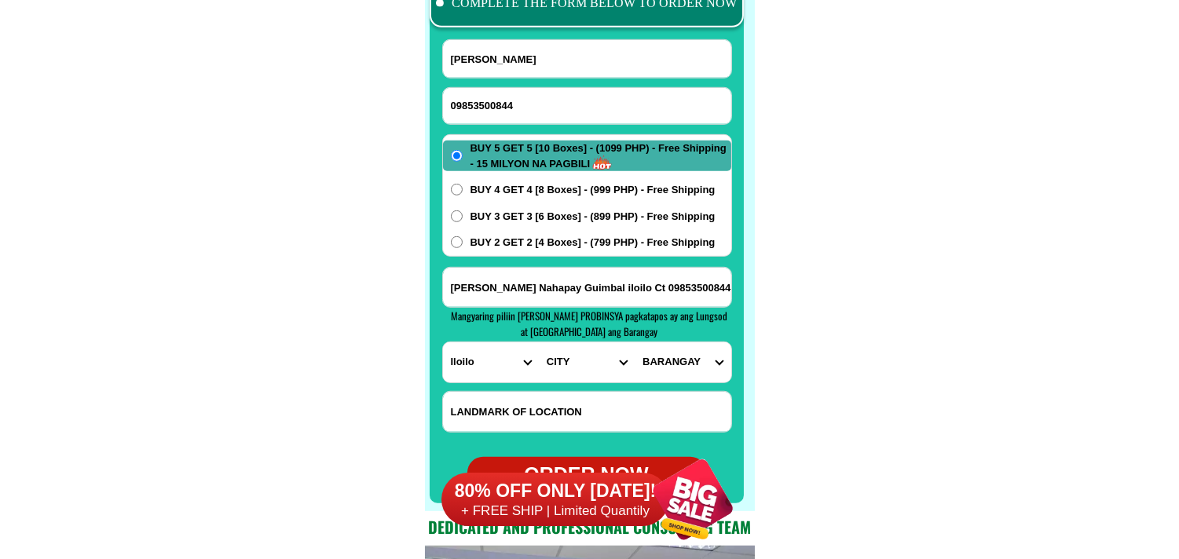
click at [540, 359] on select "CITY [PERSON_NAME] [GEOGRAPHIC_DATA] [GEOGRAPHIC_DATA]-[GEOGRAPHIC_DATA]-viejo …" at bounding box center [587, 363] width 96 height 40
select select "63_1512350"
click at [539, 343] on select "CITY [PERSON_NAME] [GEOGRAPHIC_DATA] [GEOGRAPHIC_DATA]-[GEOGRAPHIC_DATA]-viejo …" at bounding box center [587, 363] width 96 height 40
click at [661, 358] on select "BARANGAY Anono-o Bacong Bagumbayan pob. (bagumbayan-granada) Balantad-[PERSON_N…" at bounding box center [683, 363] width 96 height 40
select select "63_151235031990"
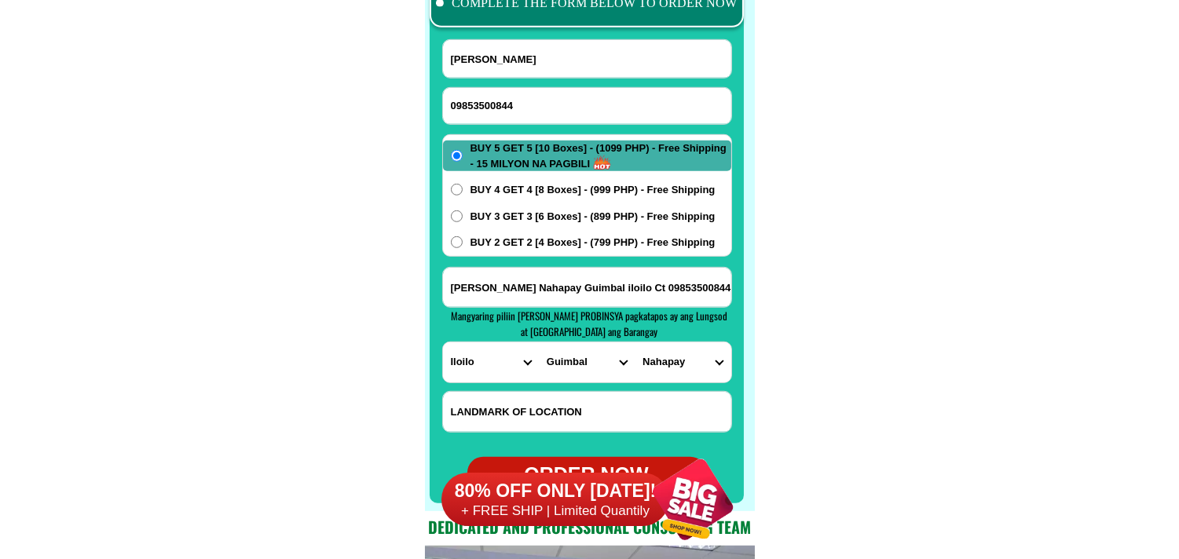
click at [635, 343] on select "BARANGAY Anono-o Bacong Bagumbayan pob. (bagumbayan-granada) Balantad-[PERSON_N…" at bounding box center [683, 363] width 96 height 40
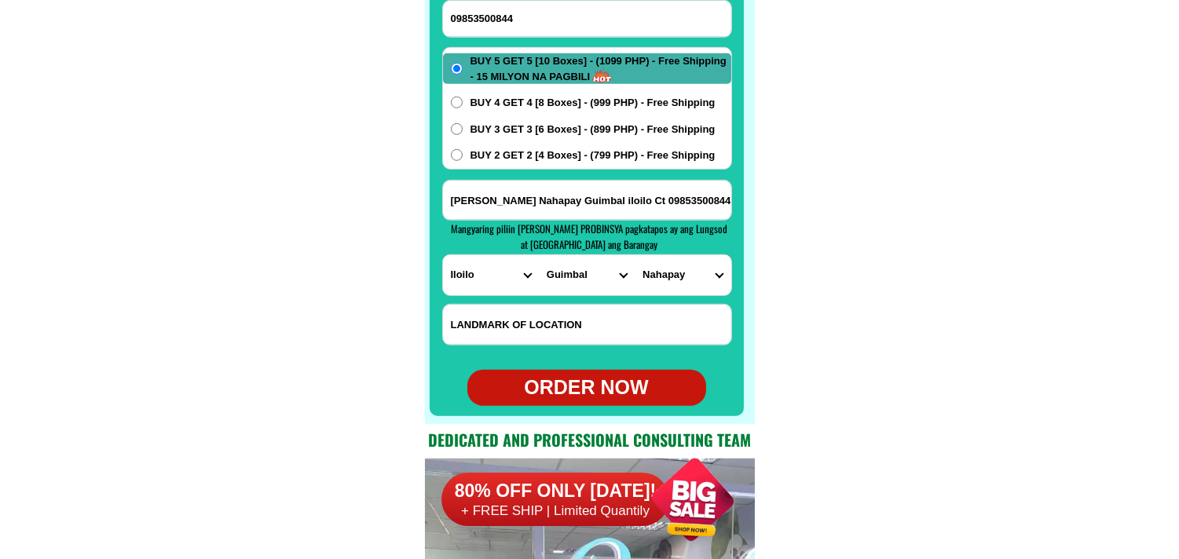
click at [598, 387] on div "ORDER NOW" at bounding box center [587, 388] width 239 height 30
radio input "true"
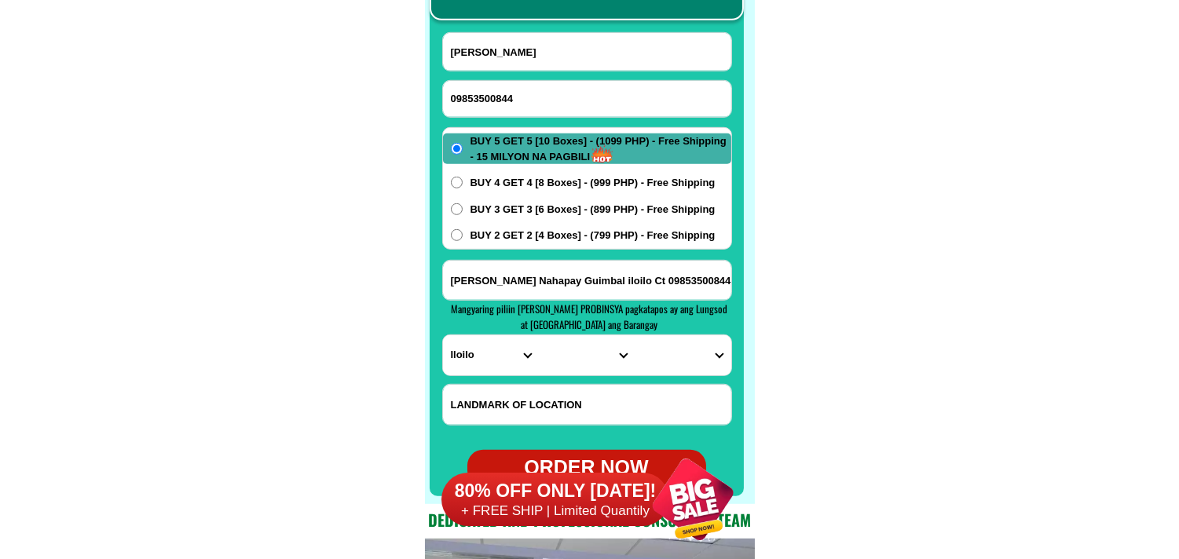
scroll to position [12372, 0]
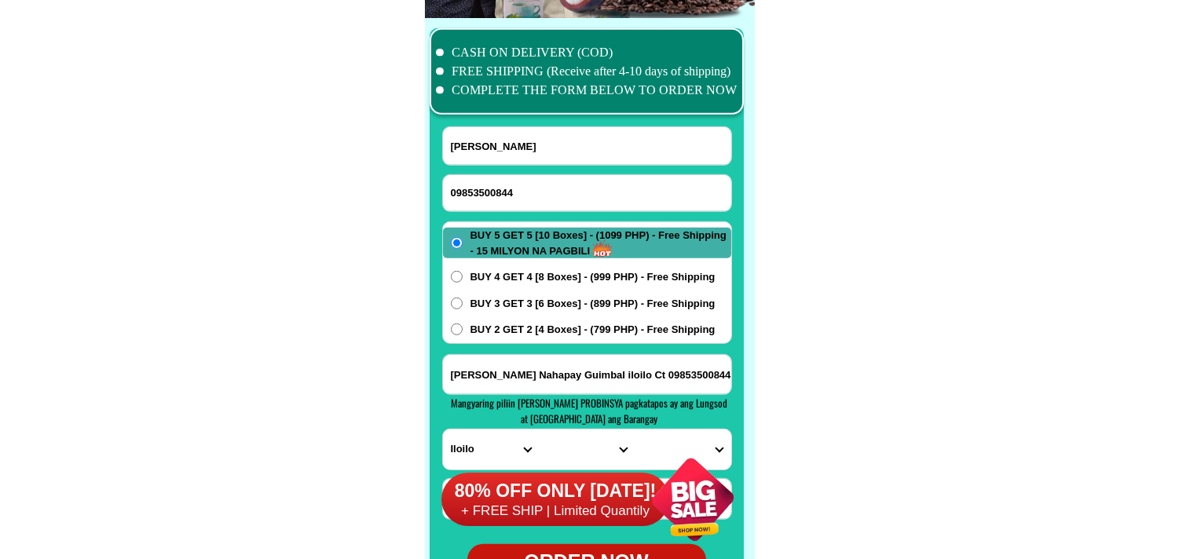
drag, startPoint x: 577, startPoint y: 185, endPoint x: 522, endPoint y: 143, distance: 69.5
click at [577, 185] on input "09853500844" at bounding box center [587, 193] width 288 height 36
paste input "09380187015"
type input "09380187015"
drag, startPoint x: 563, startPoint y: 141, endPoint x: 481, endPoint y: 100, distance: 91.7
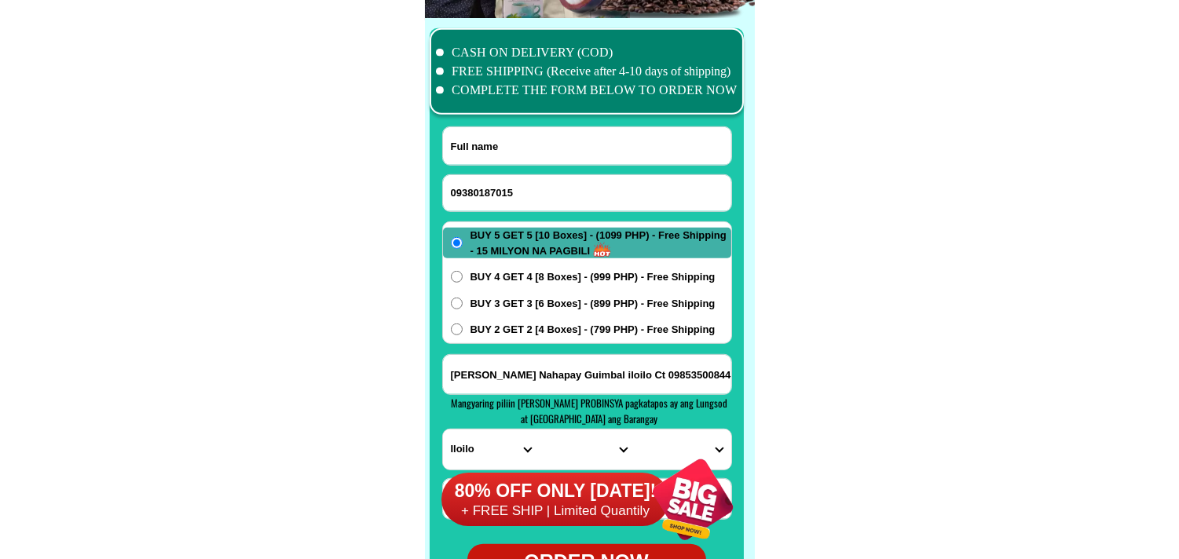
click at [556, 141] on input "Input full_name" at bounding box center [587, 146] width 288 height 38
paste input "[PERSON_NAME]"
type input "[PERSON_NAME]"
click at [535, 371] on input "Input address" at bounding box center [587, 374] width 288 height 39
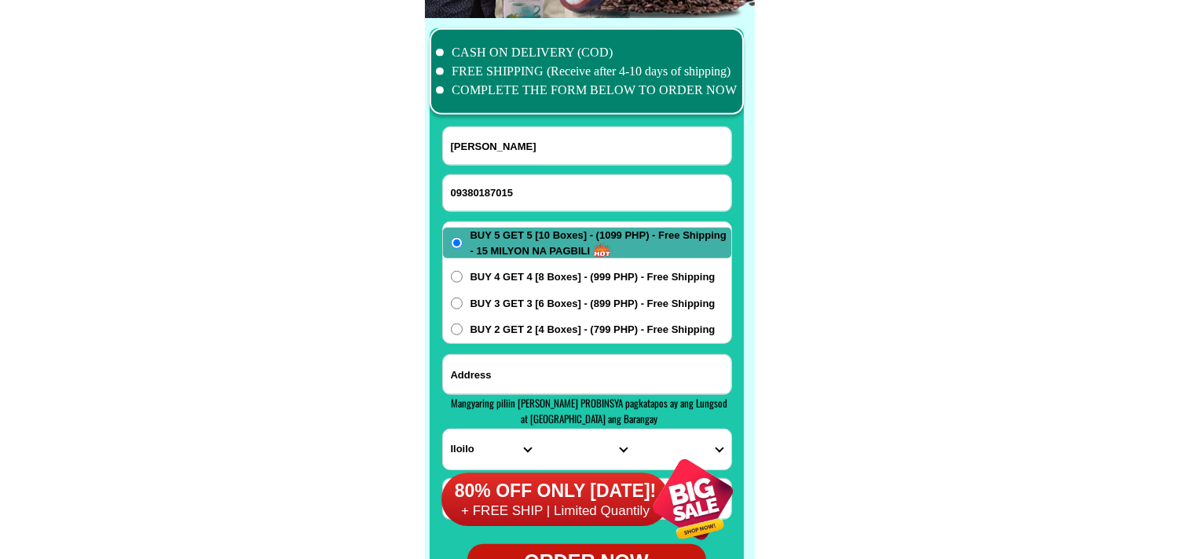
paste input "126Purok3Kaytambog lndang,[GEOGRAPHIC_DATA]"
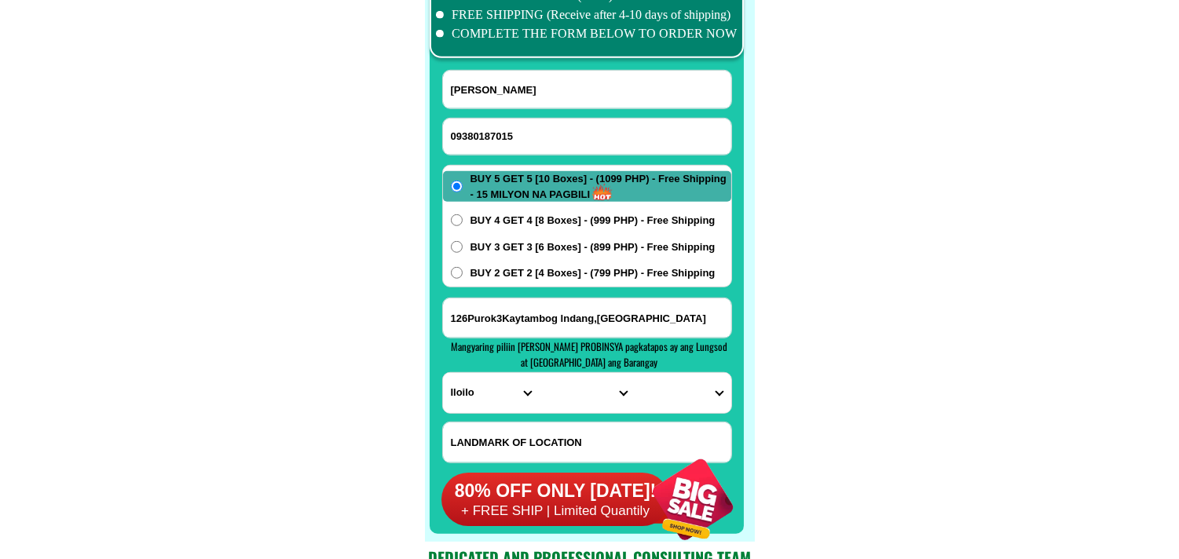
scroll to position [12459, 0]
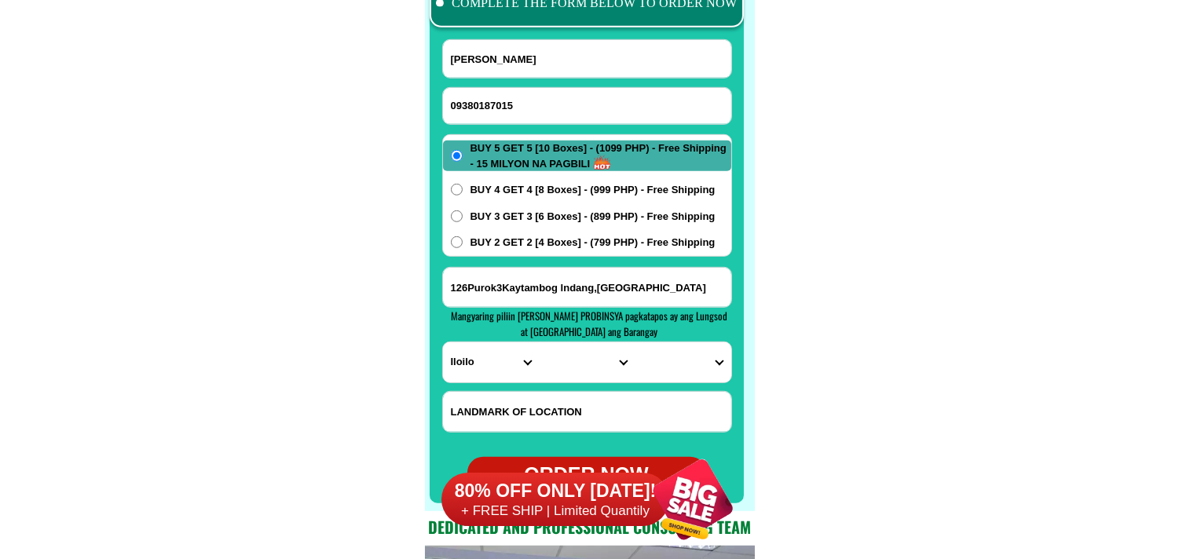
type input "126Purok3Kaytambog lndang,[GEOGRAPHIC_DATA]"
click at [493, 359] on select "PROVINCE [GEOGRAPHIC_DATA] [GEOGRAPHIC_DATA] [GEOGRAPHIC_DATA] [GEOGRAPHIC_DATA…" at bounding box center [491, 363] width 96 height 40
select select "63_826"
click at [443, 343] on select "PROVINCE [GEOGRAPHIC_DATA] [GEOGRAPHIC_DATA] [GEOGRAPHIC_DATA] [GEOGRAPHIC_DATA…" at bounding box center [491, 363] width 96 height 40
click at [569, 357] on select "CITY [PERSON_NAME] Bacoor [PERSON_NAME] [GEOGRAPHIC_DATA]-city [GEOGRAPHIC_DATA…" at bounding box center [587, 363] width 96 height 40
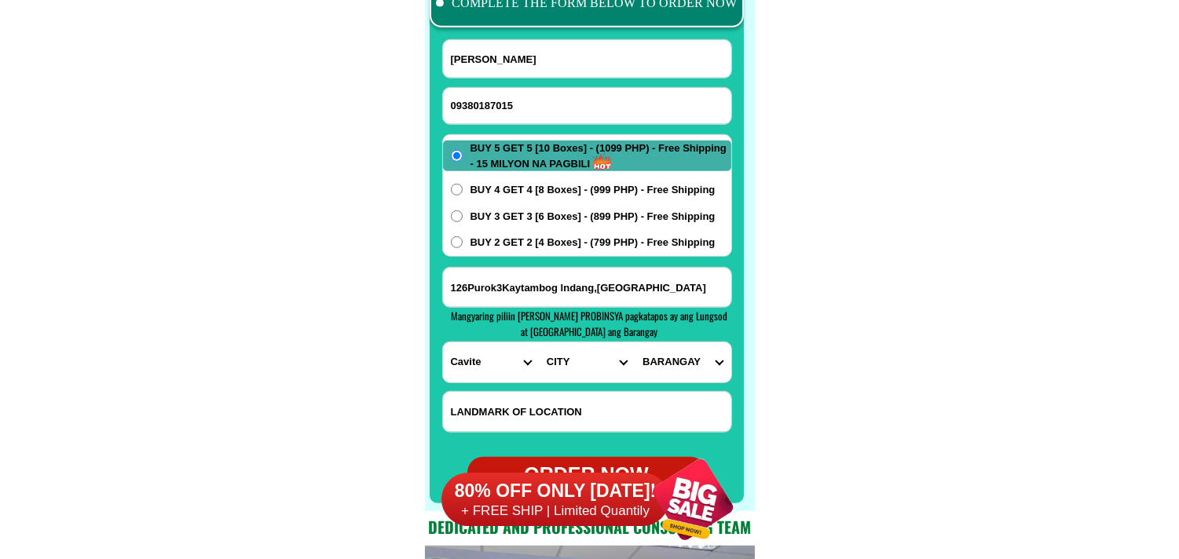
select select "63_8266882"
click at [539, 343] on select "CITY [PERSON_NAME] Bacoor [PERSON_NAME] [GEOGRAPHIC_DATA]-city [GEOGRAPHIC_DATA…" at bounding box center [587, 363] width 96 height 40
click at [672, 365] on select "BARANGAY Agus-us Alulod Banaba cerca [GEOGRAPHIC_DATA] lejos Bancod Barangay 1 …" at bounding box center [683, 363] width 96 height 40
select select "63_82668829214"
click at [635, 343] on select "BARANGAY Agus-us Alulod Banaba cerca [GEOGRAPHIC_DATA] lejos Bancod Barangay 1 …" at bounding box center [683, 363] width 96 height 40
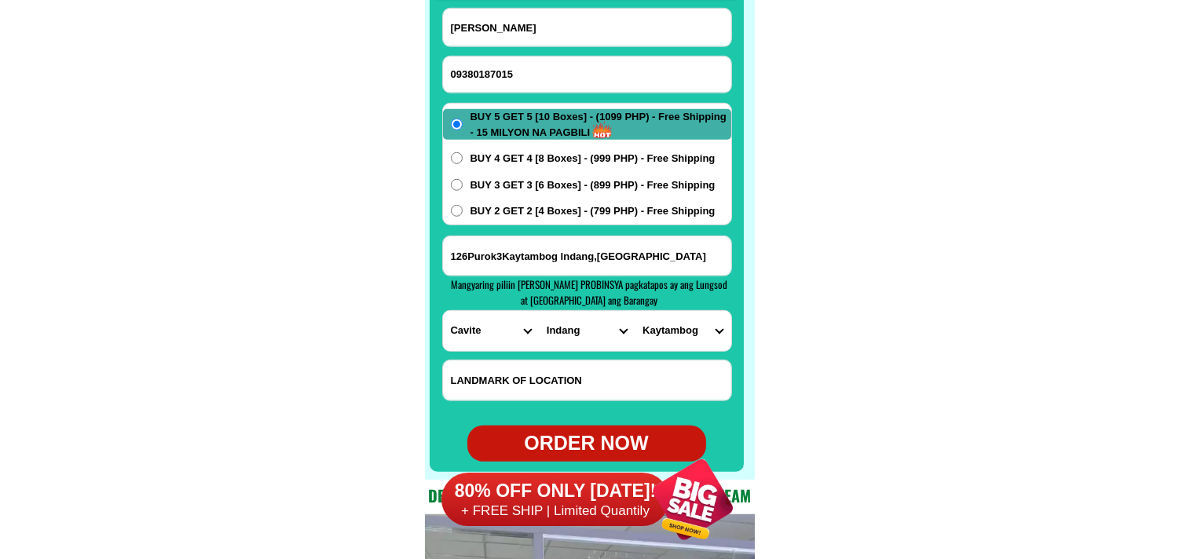
scroll to position [12546, 0]
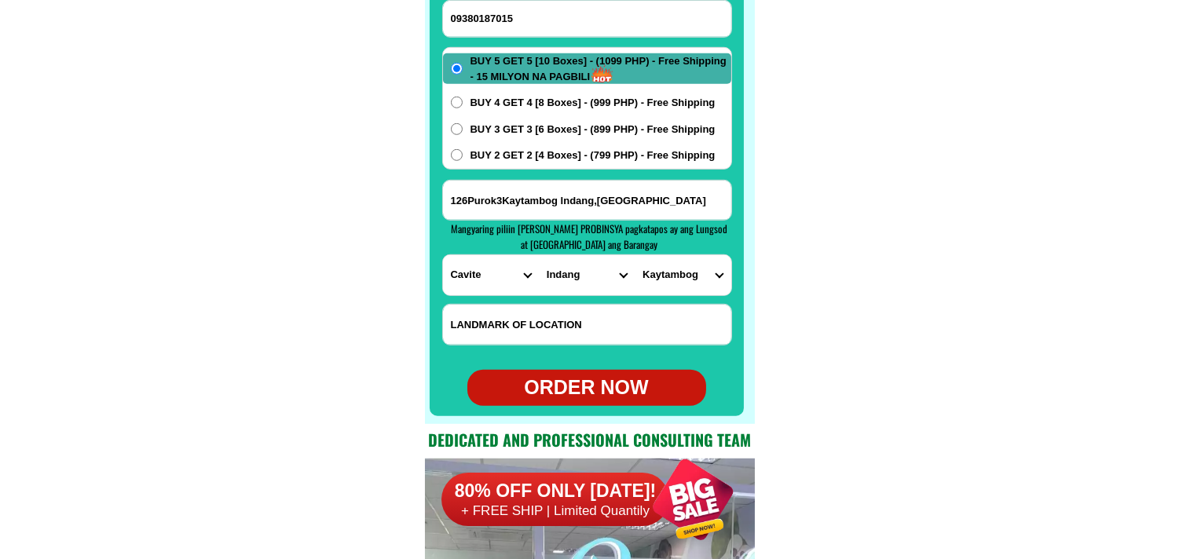
drag, startPoint x: 589, startPoint y: 383, endPoint x: 559, endPoint y: 369, distance: 33.4
click at [590, 383] on div "ORDER NOW" at bounding box center [587, 388] width 239 height 30
radio input "true"
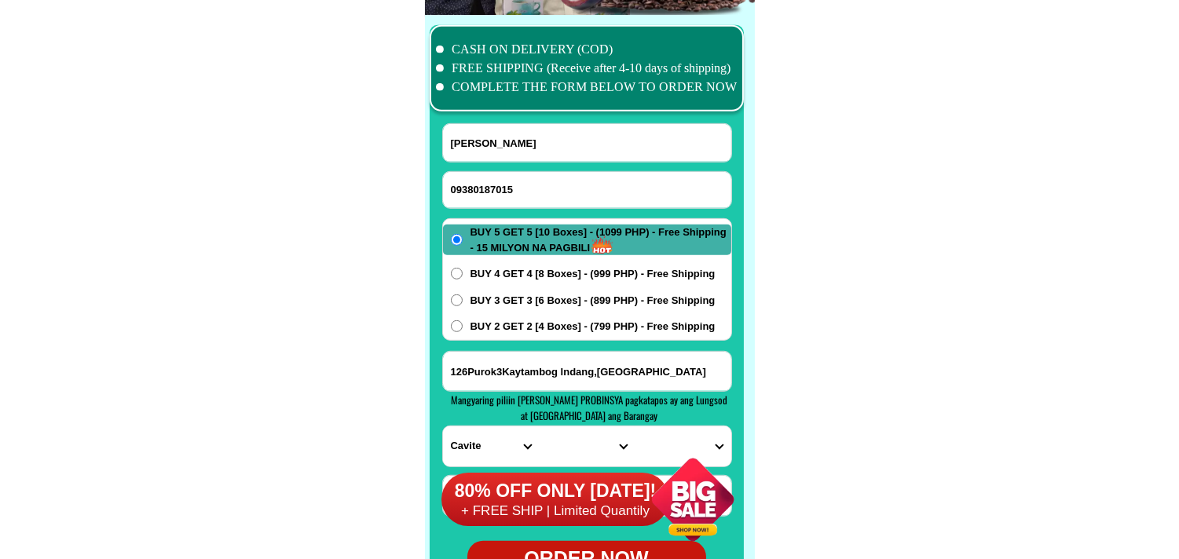
scroll to position [12372, 0]
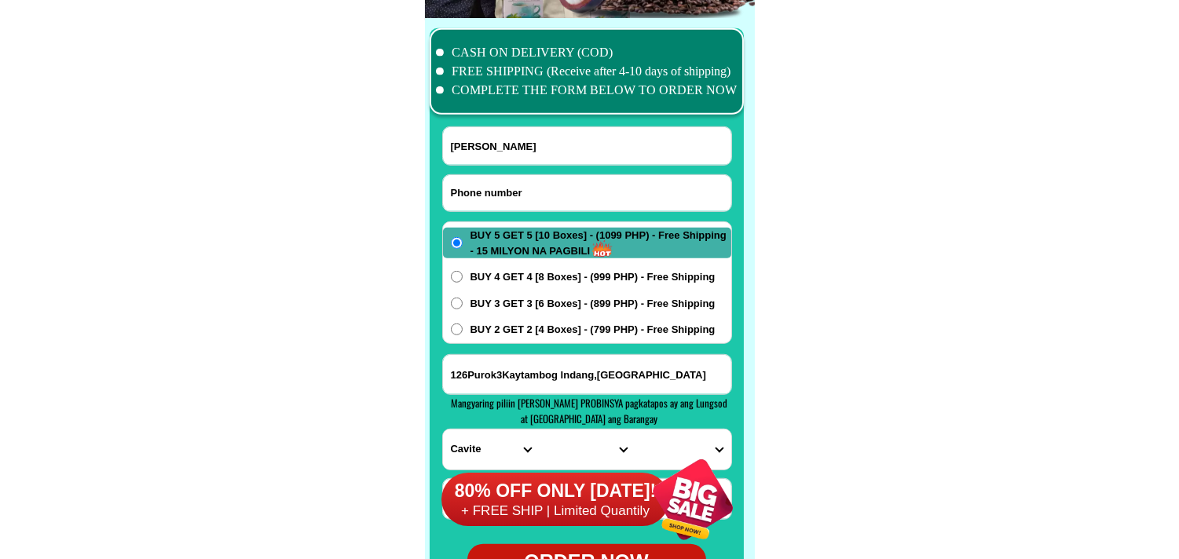
drag, startPoint x: 537, startPoint y: 193, endPoint x: 425, endPoint y: 12, distance: 213.5
click at [535, 193] on input "Input phone_number" at bounding box center [587, 193] width 288 height 36
paste input "09504725925"
type input "09504725925"
drag, startPoint x: 556, startPoint y: 162, endPoint x: 527, endPoint y: 134, distance: 40.0
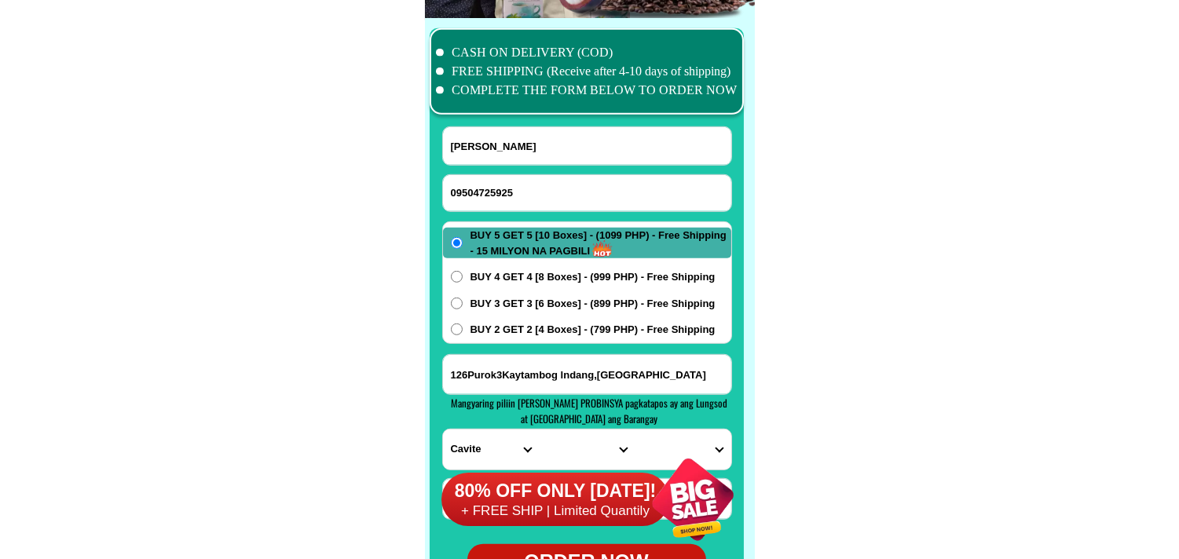
click at [556, 162] on input "[PERSON_NAME]" at bounding box center [587, 146] width 288 height 38
paste input "[PERSON_NAME]"
type input "[PERSON_NAME]"
drag, startPoint x: 511, startPoint y: 372, endPoint x: 490, endPoint y: 343, distance: 35.4
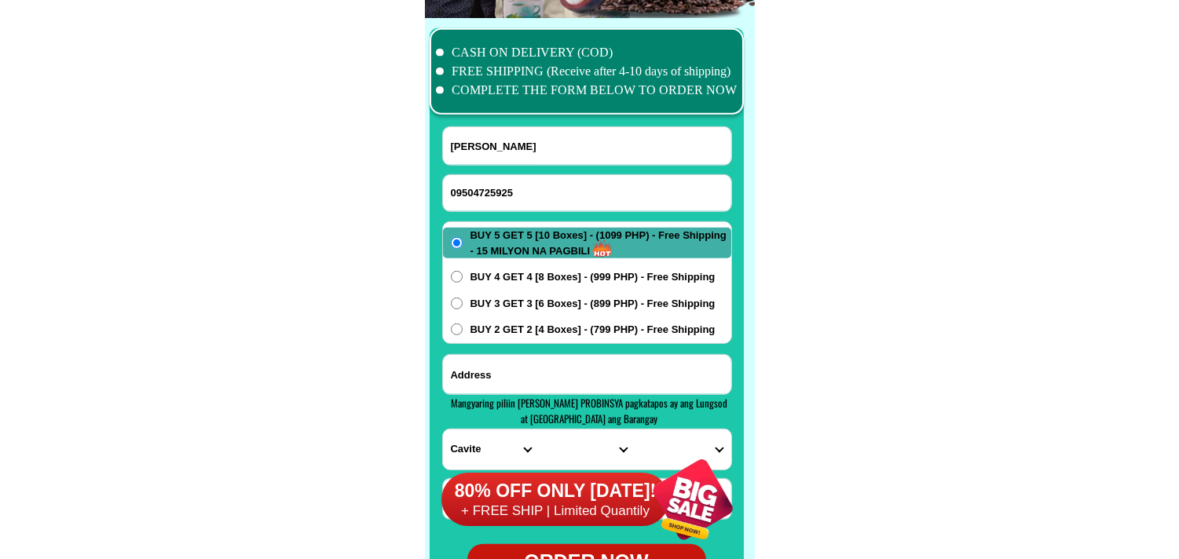
click at [511, 372] on input "Input address" at bounding box center [587, 374] width 288 height 39
paste input "[PERSON_NAME]"
paste input "Blk e 2 lot,3 brgy San [PERSON_NAME] 1dasmariñas cavite # 09504725925"
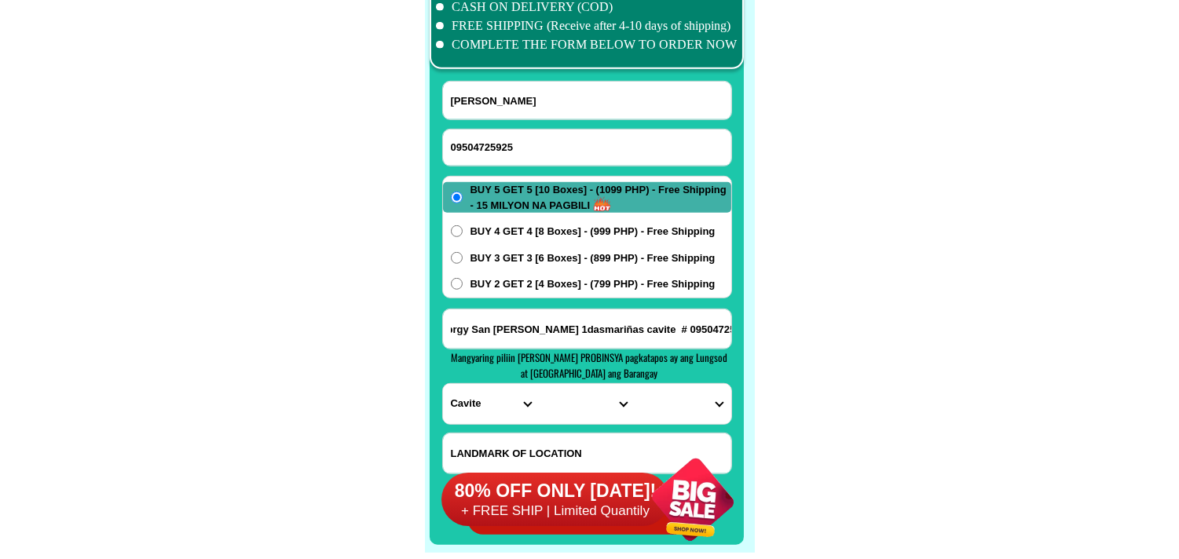
scroll to position [12459, 0]
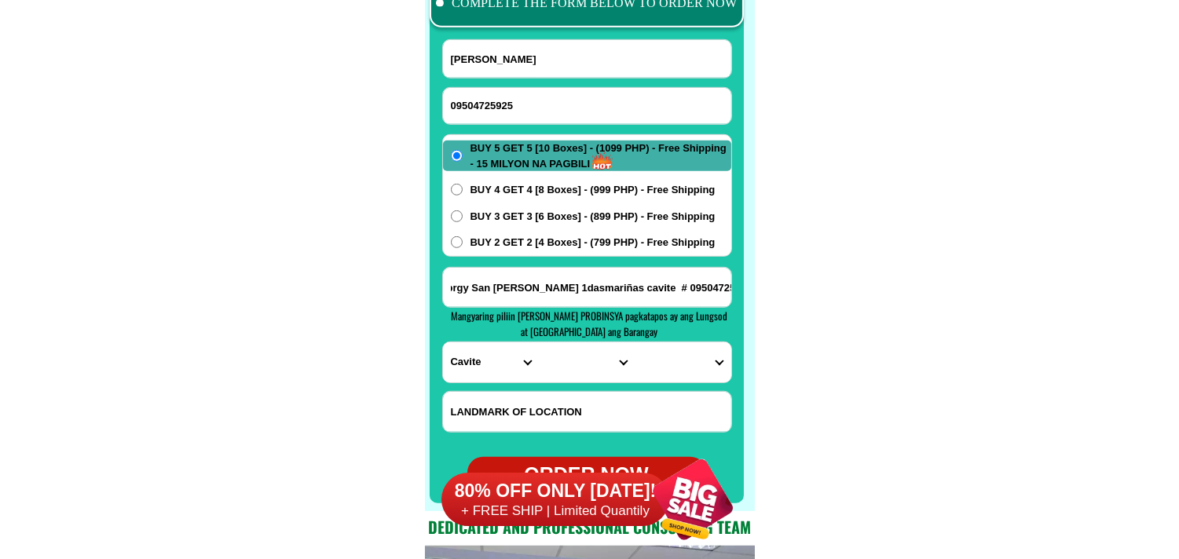
type input "Blk e 2 lot,3 brgy San [PERSON_NAME] 1dasmariñas cavite # 09504725925"
click at [472, 368] on select "PROVINCE [GEOGRAPHIC_DATA] [GEOGRAPHIC_DATA] [GEOGRAPHIC_DATA] [GEOGRAPHIC_DATA…" at bounding box center [491, 363] width 96 height 40
select select "63_826"
click at [443, 343] on select "PROVINCE [GEOGRAPHIC_DATA] [GEOGRAPHIC_DATA] [GEOGRAPHIC_DATA] [GEOGRAPHIC_DATA…" at bounding box center [491, 363] width 96 height 40
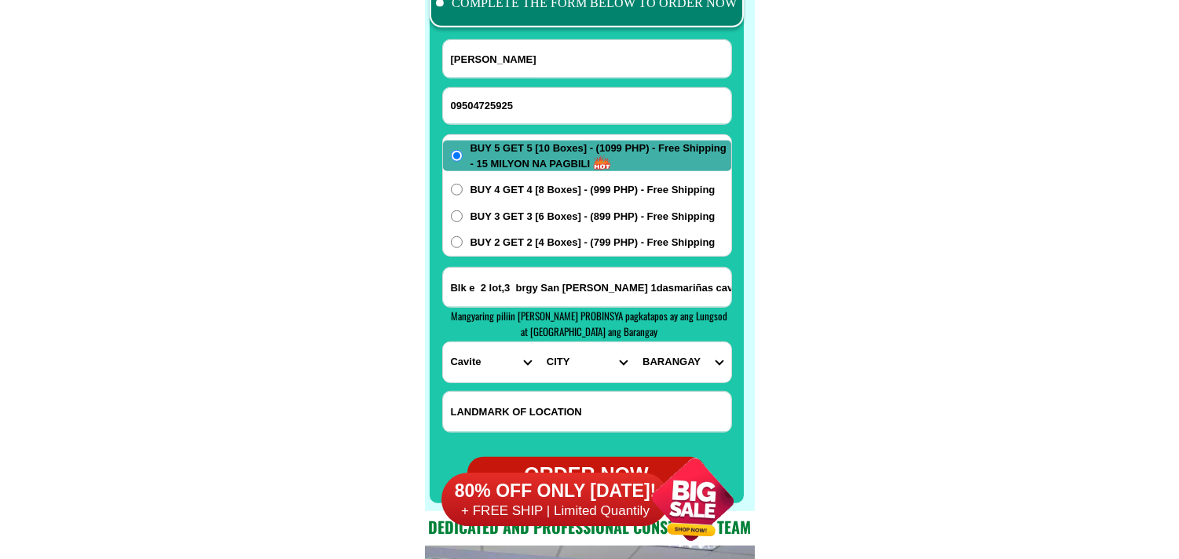
click at [577, 358] on select "CITY [PERSON_NAME] Bacoor [PERSON_NAME] [GEOGRAPHIC_DATA]-city [GEOGRAPHIC_DATA…" at bounding box center [587, 363] width 96 height 40
select select "63_8262364"
click at [539, 343] on select "CITY [PERSON_NAME] Bacoor [PERSON_NAME] [GEOGRAPHIC_DATA]-city [GEOGRAPHIC_DATA…" at bounding box center [587, 363] width 96 height 40
click at [688, 365] on select "BARANGAY Burol Burol i Burol ii Burol iii [PERSON_NAME] (bago-a-ingud) [PERSON_…" at bounding box center [683, 363] width 96 height 40
select select "63_82623646734"
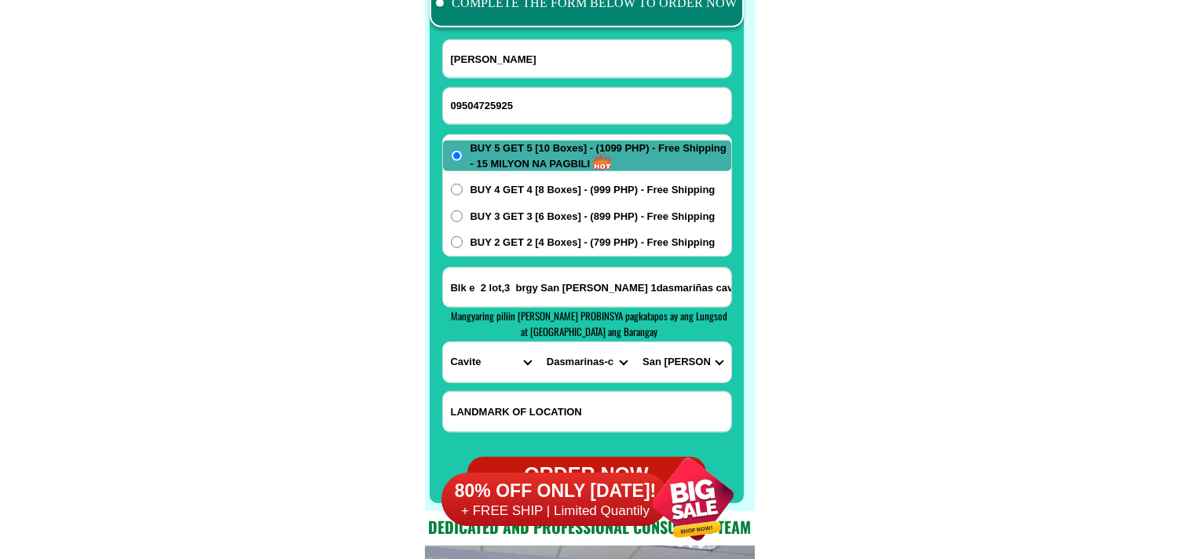
click at [635, 343] on select "BARANGAY Burol Burol i Burol ii Burol iii [PERSON_NAME] (bago-a-ingud) [PERSON_…" at bounding box center [683, 363] width 96 height 40
click at [529, 189] on span "BUY 4 GET 4 [8 Boxes] - (999 PHP) - Free Shipping" at bounding box center [593, 190] width 245 height 16
click at [463, 189] on input "BUY 4 GET 4 [8 Boxes] - (999 PHP) - Free Shipping" at bounding box center [457, 190] width 12 height 12
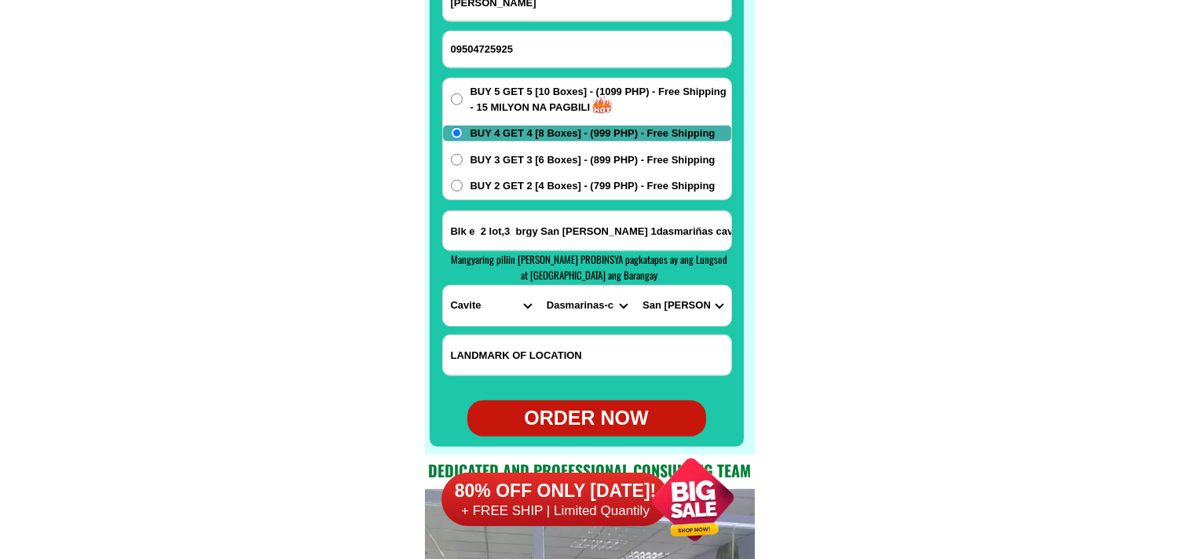
scroll to position [12546, 0]
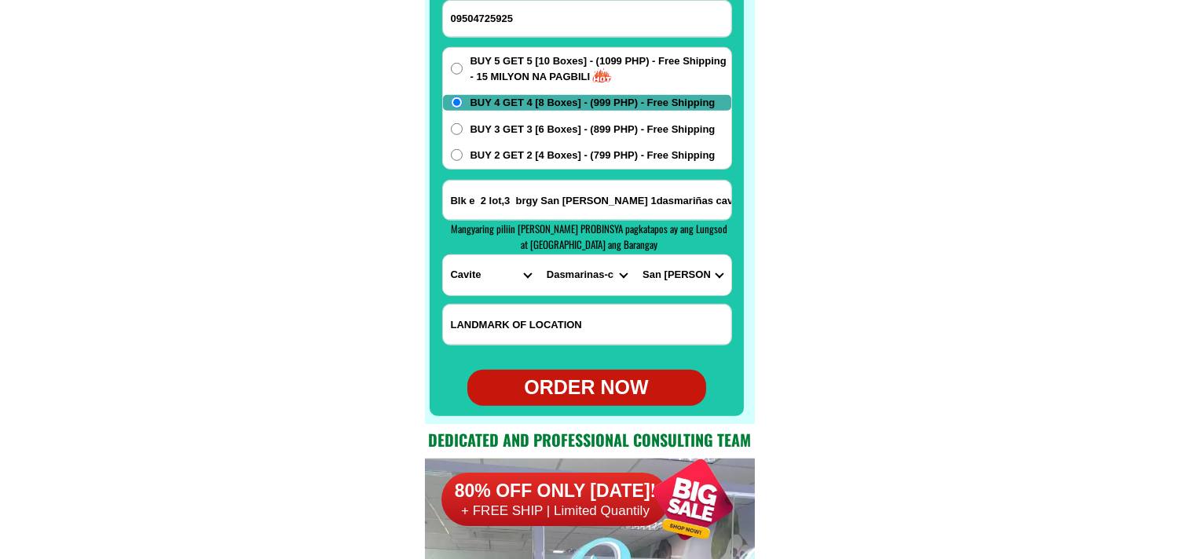
click at [575, 387] on div "ORDER NOW" at bounding box center [587, 388] width 239 height 30
radio input "true"
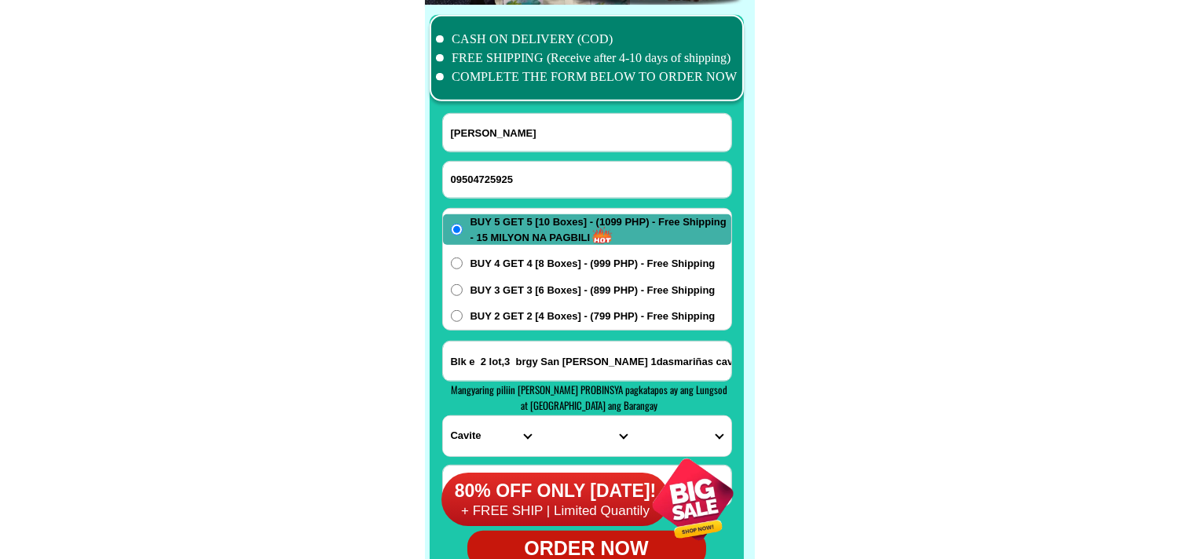
scroll to position [12372, 0]
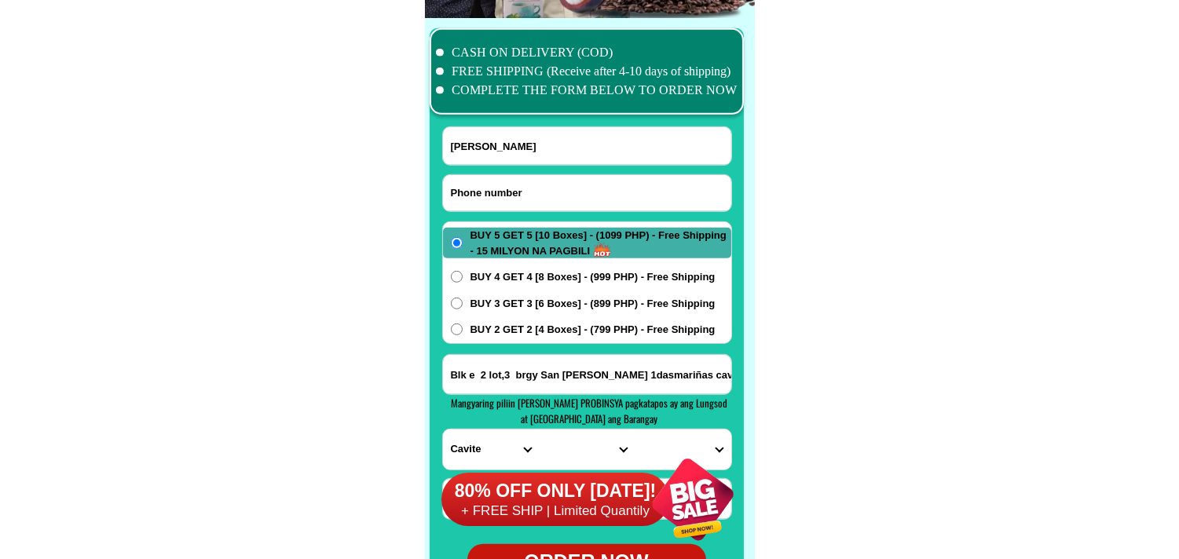
drag, startPoint x: 497, startPoint y: 193, endPoint x: 459, endPoint y: 162, distance: 49.7
click at [490, 187] on input "Input phone_number" at bounding box center [587, 193] width 288 height 36
paste input "09850152826"
type input "09850152826"
drag, startPoint x: 497, startPoint y: 150, endPoint x: 394, endPoint y: 57, distance: 138.5
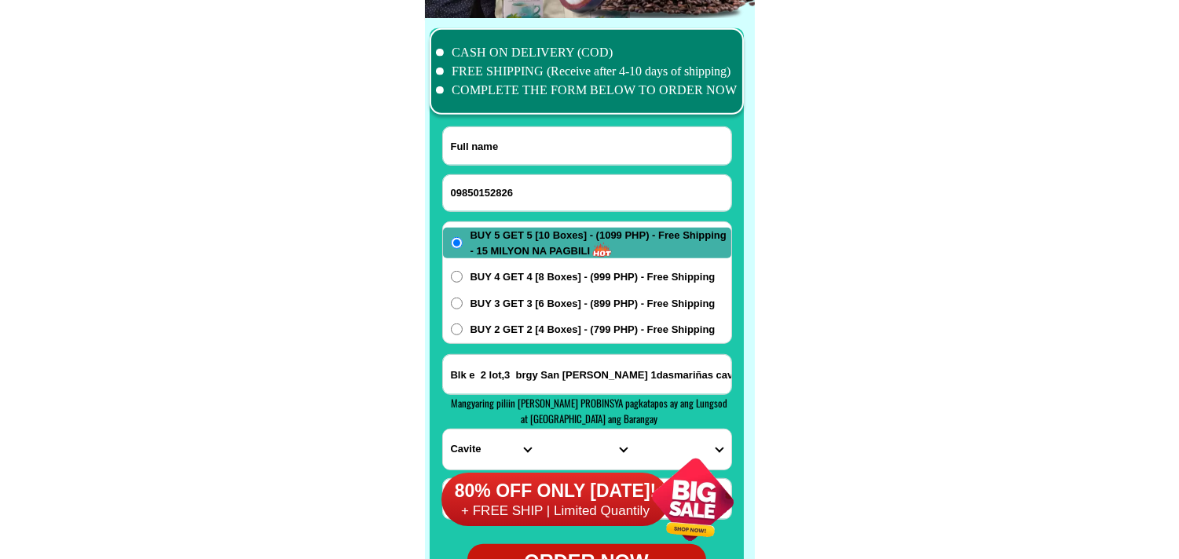
click at [497, 150] on input "Input full_name" at bounding box center [587, 146] width 288 height 38
paste input "[PERSON_NAME]"
type input "[PERSON_NAME]"
drag, startPoint x: 508, startPoint y: 325, endPoint x: 516, endPoint y: 333, distance: 11.7
click at [508, 327] on span "BUY 2 GET 2 [4 Boxes] - (799 PHP) - Free Shipping" at bounding box center [593, 330] width 245 height 16
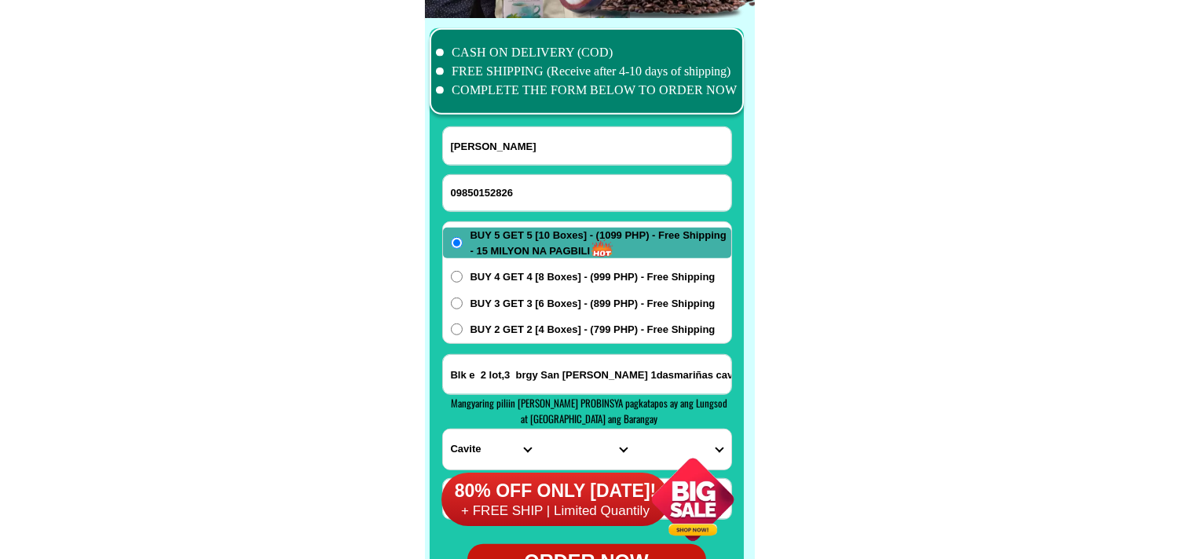
click at [463, 327] on input "BUY 2 GET 2 [4 Boxes] - (799 PHP) - Free Shipping" at bounding box center [457, 330] width 12 height 12
radio input "true"
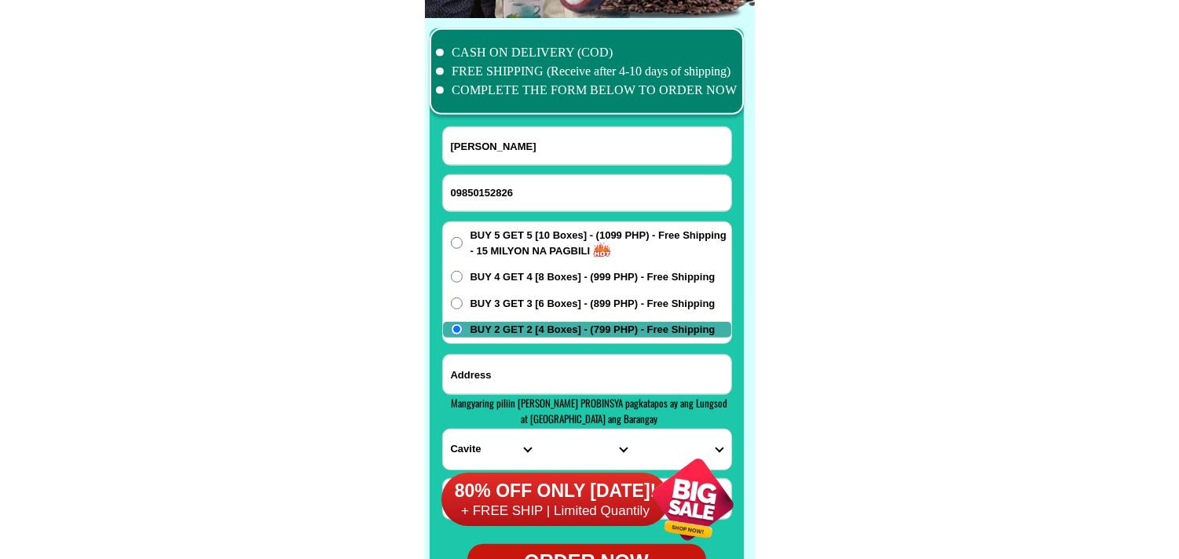
click at [520, 380] on input "Input address" at bounding box center [587, 374] width 288 height 39
paste input "[GEOGRAPHIC_DATA], [GEOGRAPHIC_DATA][PERSON_NAME] [GEOGRAPHIC_DATA][PERSON_NAME…"
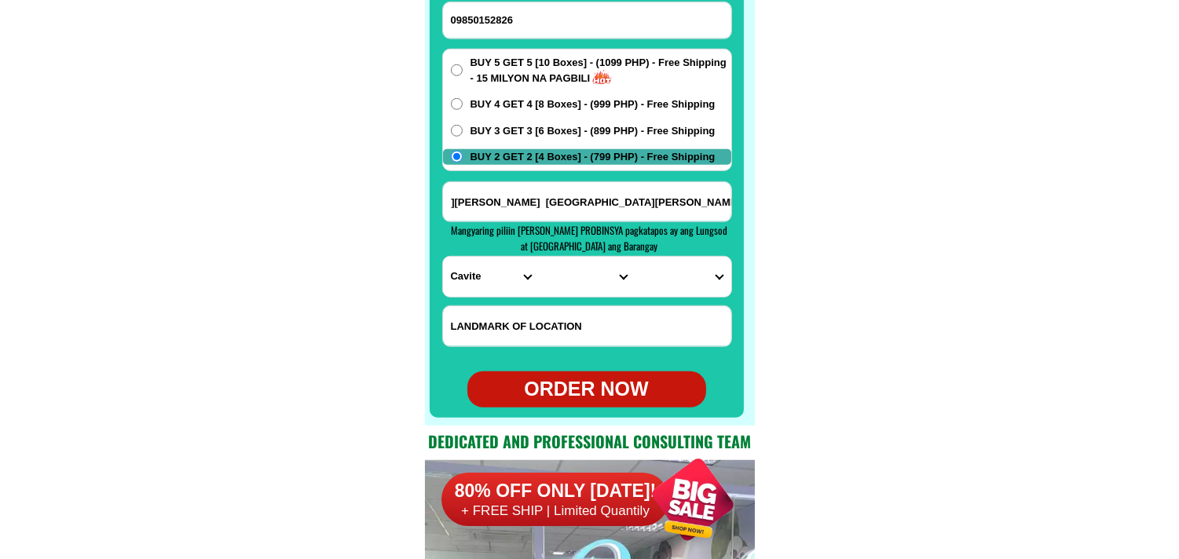
scroll to position [12546, 0]
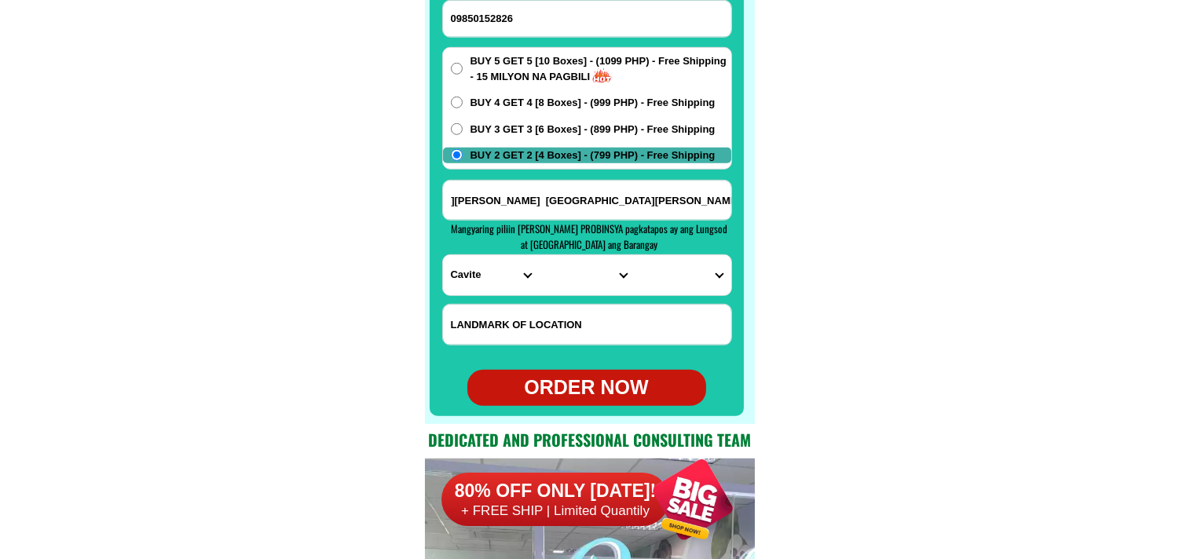
type input "[GEOGRAPHIC_DATA], [GEOGRAPHIC_DATA][PERSON_NAME] [GEOGRAPHIC_DATA][PERSON_NAME…"
click at [457, 281] on select "PROVINCE [GEOGRAPHIC_DATA] [GEOGRAPHIC_DATA] [GEOGRAPHIC_DATA] [GEOGRAPHIC_DATA…" at bounding box center [491, 275] width 96 height 40
select select "63_151"
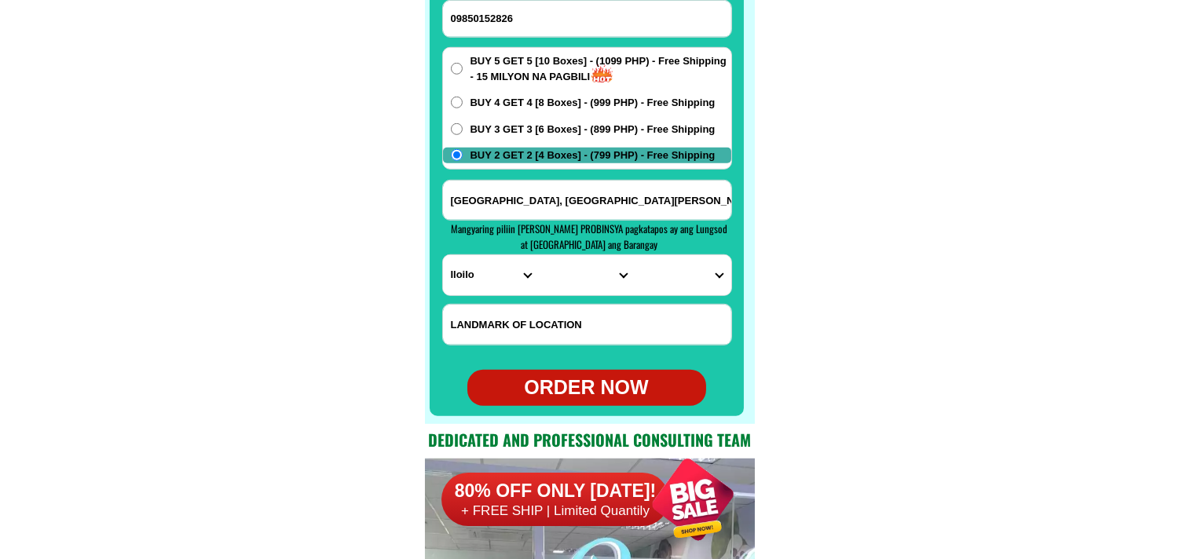
click at [443, 255] on select "PROVINCE [GEOGRAPHIC_DATA] [GEOGRAPHIC_DATA] [GEOGRAPHIC_DATA] [GEOGRAPHIC_DATA…" at bounding box center [491, 275] width 96 height 40
click at [567, 270] on select "CITY [PERSON_NAME] [GEOGRAPHIC_DATA] [GEOGRAPHIC_DATA]-[GEOGRAPHIC_DATA]-viejo …" at bounding box center [587, 275] width 96 height 40
select select "63_1512708"
click at [539, 255] on select "CITY [PERSON_NAME] [GEOGRAPHIC_DATA] [GEOGRAPHIC_DATA]-[GEOGRAPHIC_DATA]-viejo …" at bounding box center [587, 275] width 96 height 40
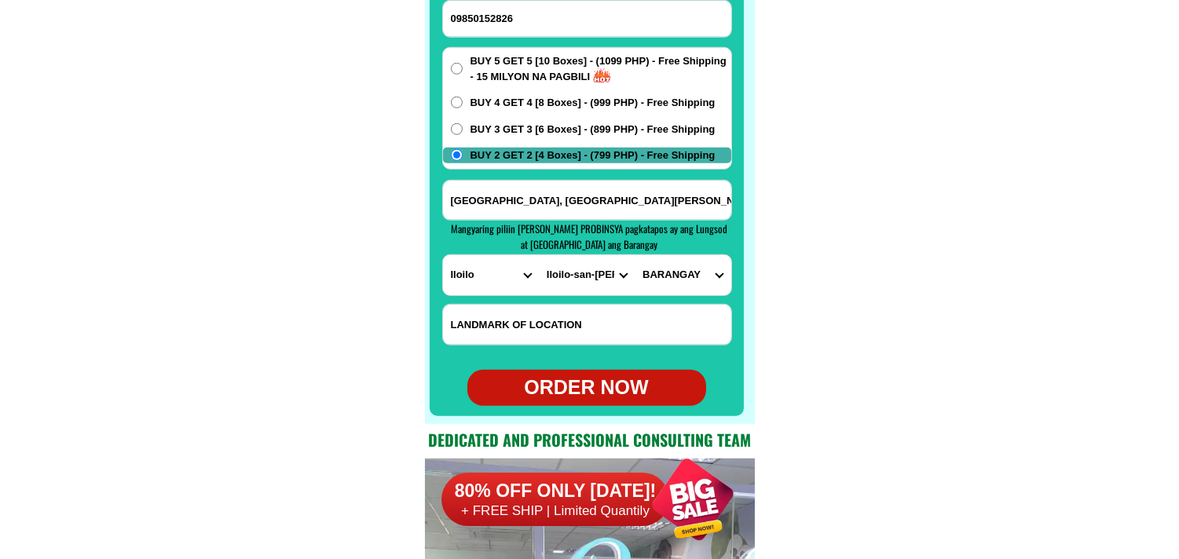
click at [696, 259] on select "BARANGAY Aripdip Bagacay Calaigang [GEOGRAPHIC_DATA] [GEOGRAPHIC_DATA] [GEOGRAP…" at bounding box center [683, 275] width 96 height 40
select select "63_151270883373"
click at [635, 255] on select "BARANGAY Aripdip Bagacay Calaigang [GEOGRAPHIC_DATA] [GEOGRAPHIC_DATA] [GEOGRAP…" at bounding box center [683, 275] width 96 height 40
click at [627, 381] on div "ORDER NOW" at bounding box center [587, 388] width 239 height 30
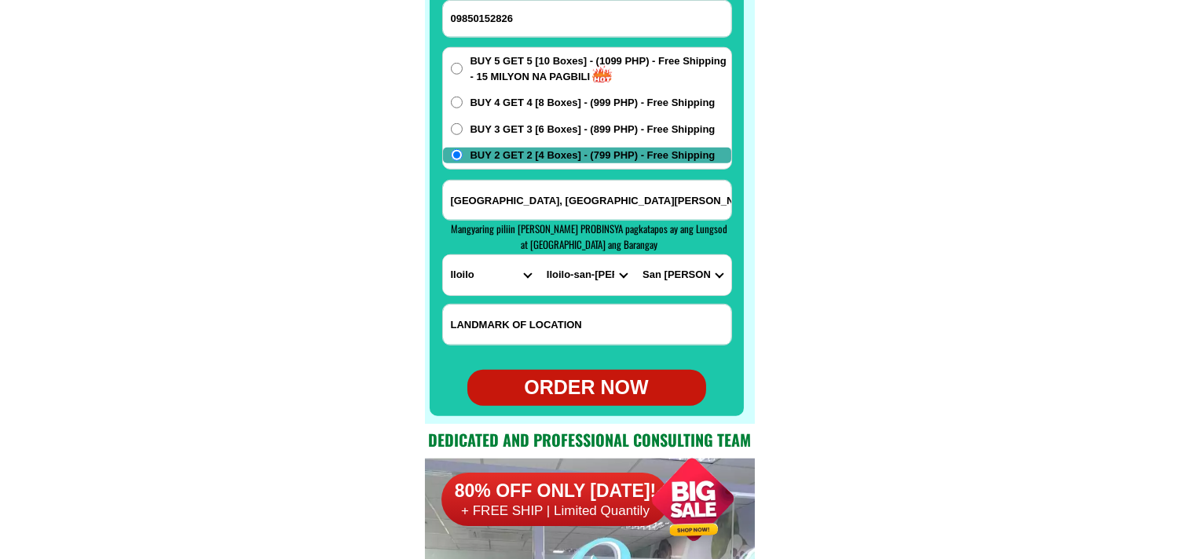
type input "09850152826"
type input "[GEOGRAPHIC_DATA], [GEOGRAPHIC_DATA][PERSON_NAME] [GEOGRAPHIC_DATA][PERSON_NAME…"
radio input "true"
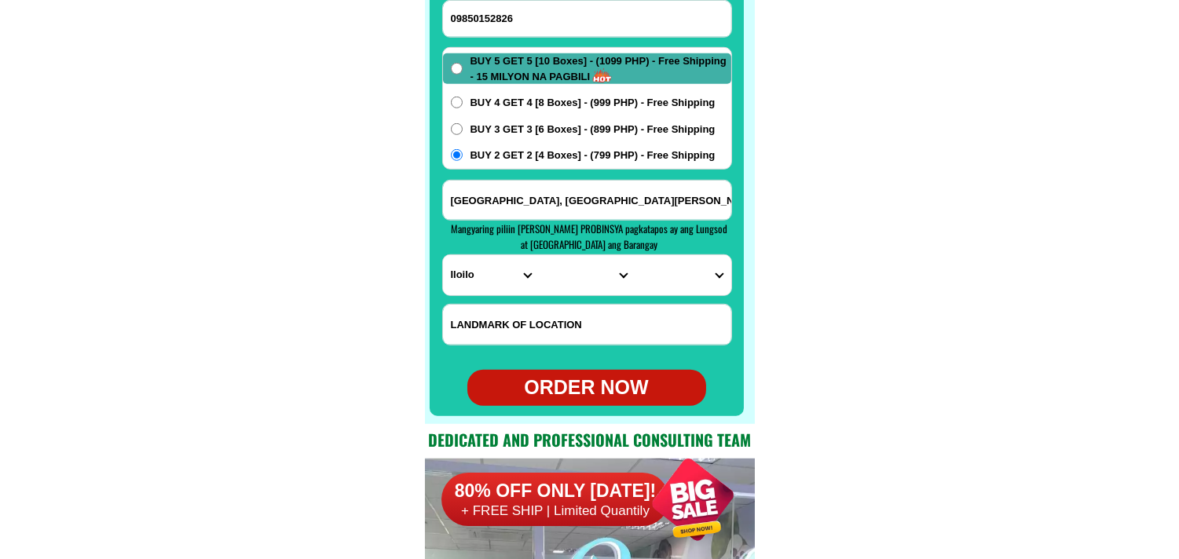
radio input "true"
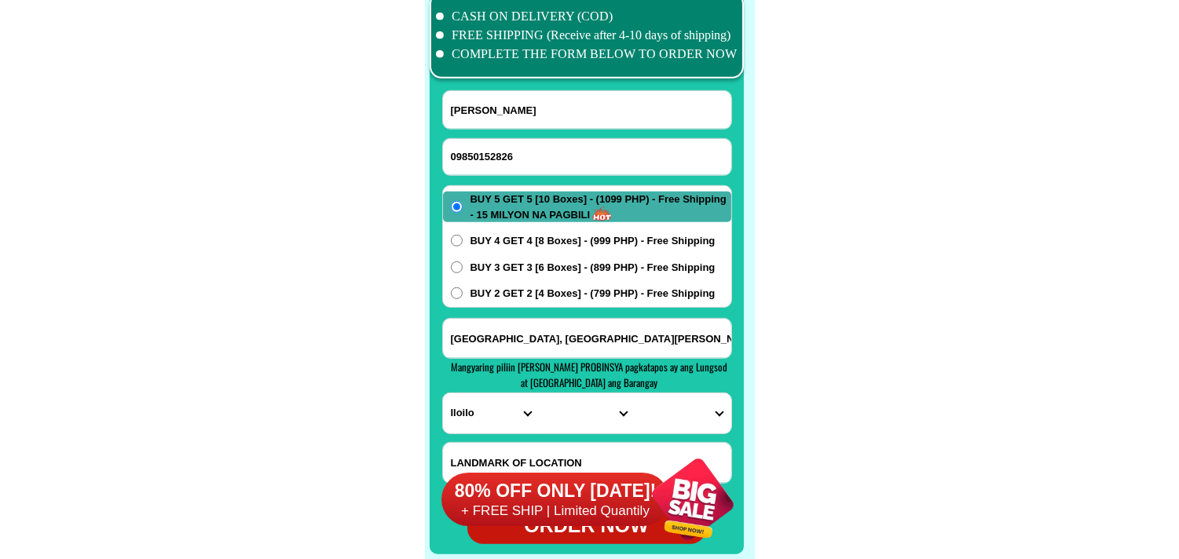
scroll to position [12372, 0]
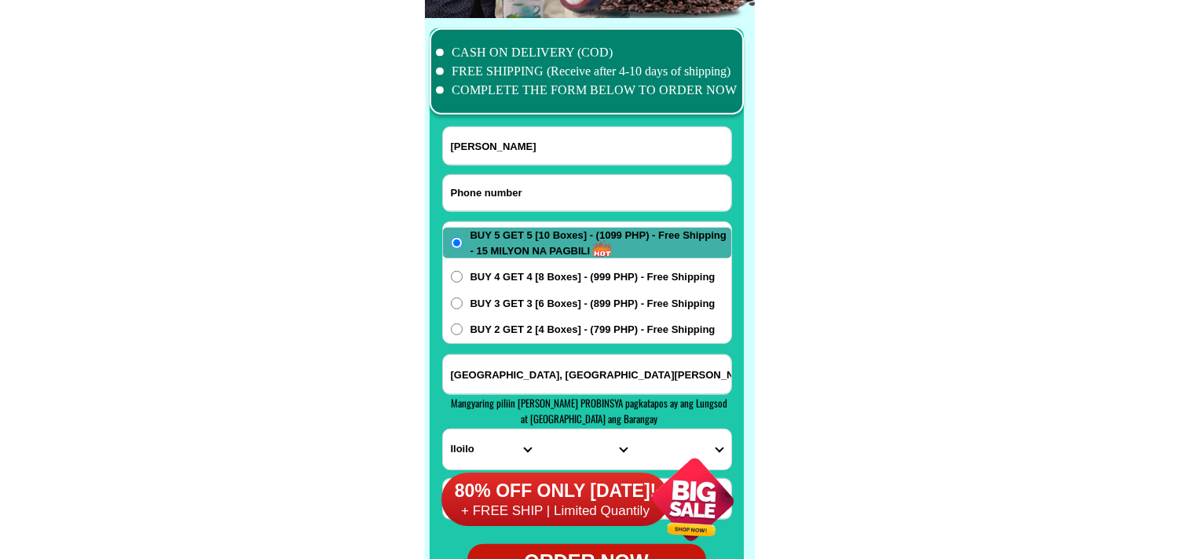
click at [526, 193] on input "Input phone_number" at bounding box center [587, 193] width 288 height 36
paste input "0936 631 4965"
click at [497, 193] on input "0936 631 4965" at bounding box center [587, 193] width 288 height 36
click at [475, 187] on input "0936 6314965" at bounding box center [587, 193] width 288 height 36
type input "09366314965"
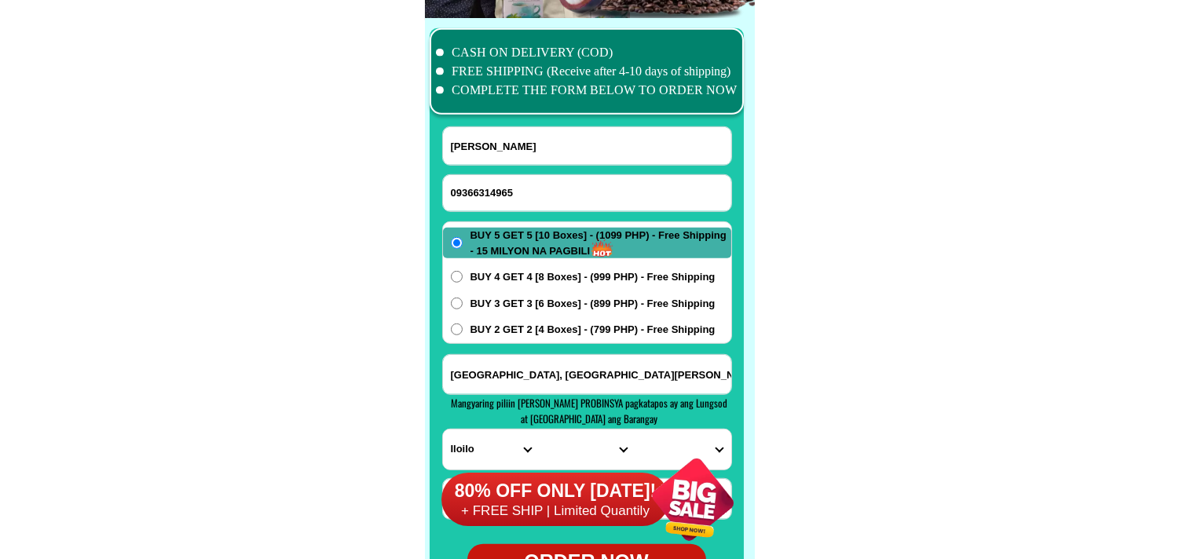
click at [483, 128] on input "[PERSON_NAME]" at bounding box center [587, 146] width 288 height 38
paste input "[PERSON_NAME]"
type input "[PERSON_NAME]"
drag, startPoint x: 519, startPoint y: 372, endPoint x: 462, endPoint y: 303, distance: 90.5
click at [519, 373] on input "[GEOGRAPHIC_DATA], [GEOGRAPHIC_DATA][PERSON_NAME] [GEOGRAPHIC_DATA][PERSON_NAME…" at bounding box center [587, 374] width 288 height 39
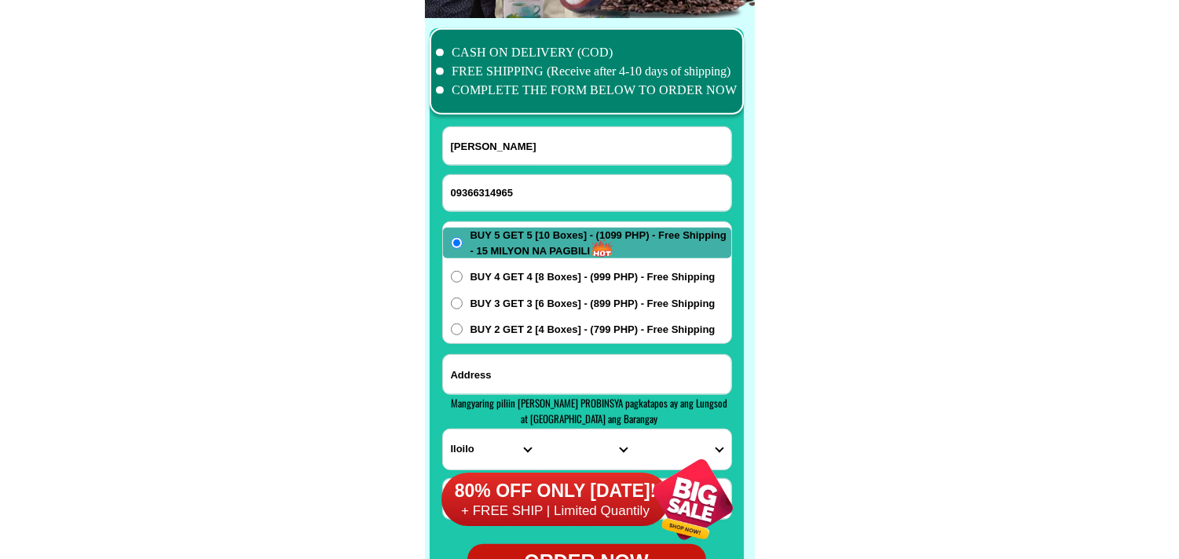
paste input "brgy Casambalangan,[GEOGRAPHIC_DATA],,[GEOGRAPHIC_DATA][PERSON_NAME]Province of…"
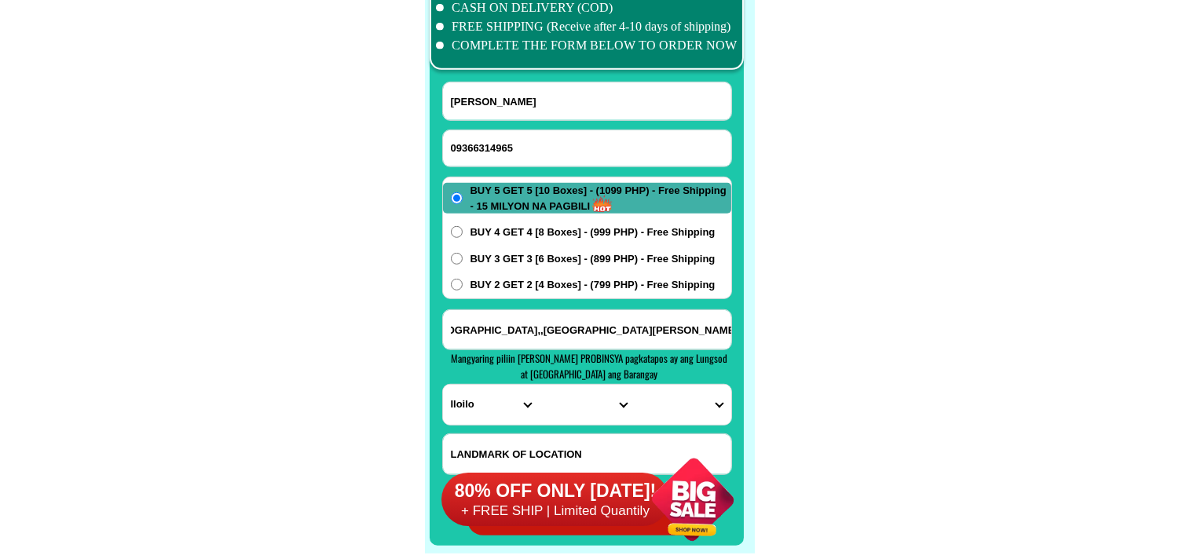
scroll to position [12459, 0]
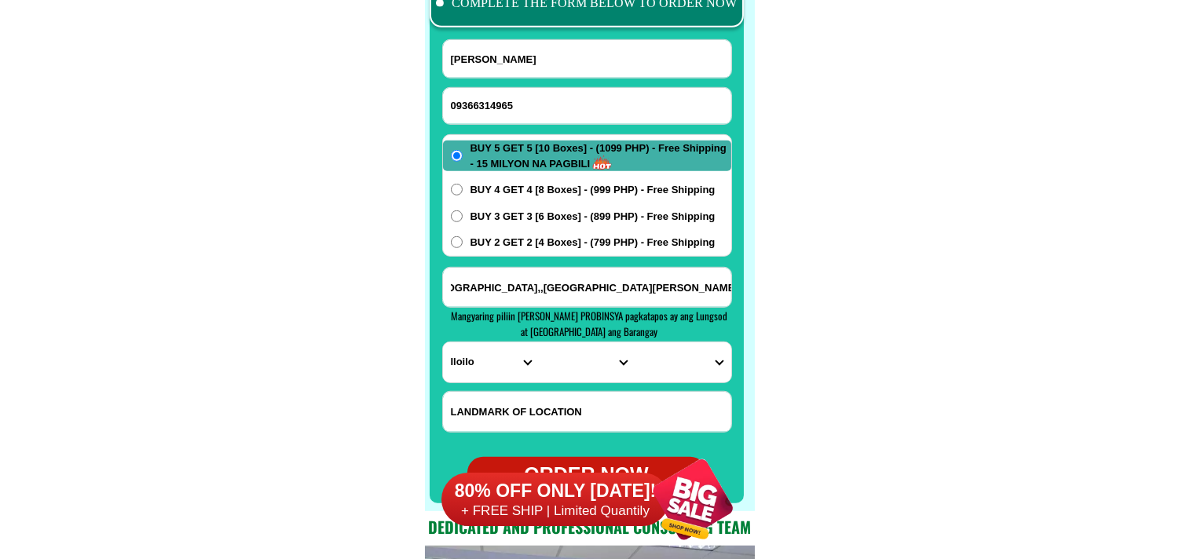
click at [637, 283] on input "brgy Casambalangan,[GEOGRAPHIC_DATA],,[GEOGRAPHIC_DATA][PERSON_NAME]Province of…" at bounding box center [587, 287] width 288 height 39
type input "brgy Casambalangan,[GEOGRAPHIC_DATA],,[GEOGRAPHIC_DATA][PERSON_NAME]Province of…"
click at [690, 284] on input "brgy Casambalangan,[GEOGRAPHIC_DATA],,[GEOGRAPHIC_DATA][PERSON_NAME]Province of…" at bounding box center [587, 287] width 288 height 39
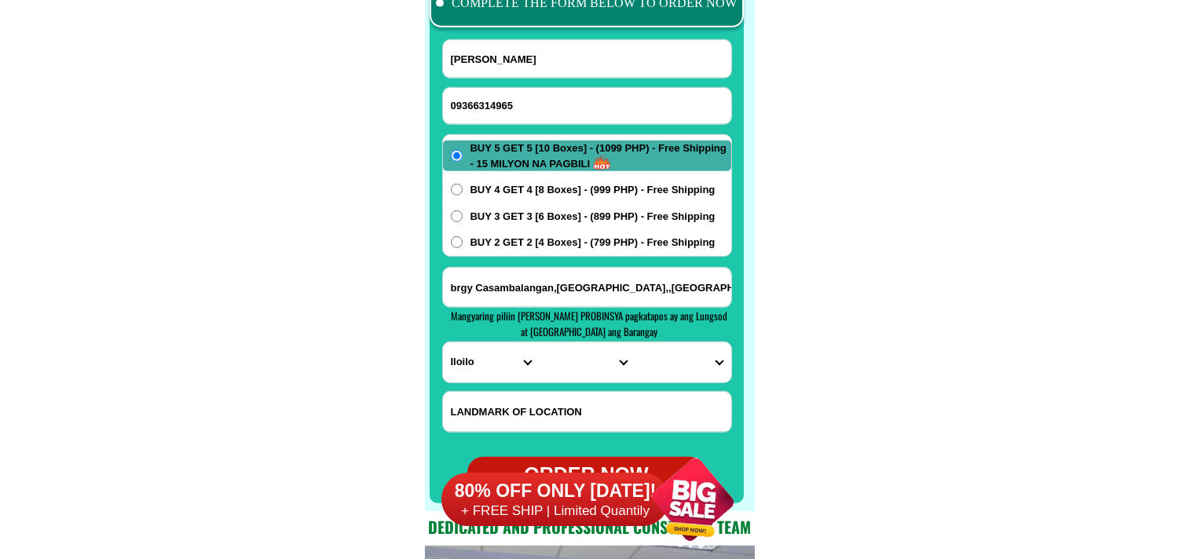
click at [481, 358] on select "PROVINCE [GEOGRAPHIC_DATA] [GEOGRAPHIC_DATA] [GEOGRAPHIC_DATA] [GEOGRAPHIC_DATA…" at bounding box center [491, 363] width 96 height 40
select select "63_869"
click at [443, 343] on select "PROVINCE [GEOGRAPHIC_DATA] [GEOGRAPHIC_DATA] [GEOGRAPHIC_DATA] [GEOGRAPHIC_DATA…" at bounding box center [491, 363] width 96 height 40
click at [553, 363] on select "CITY Abulug Allacapan Amulung [GEOGRAPHIC_DATA][PERSON_NAME] [GEOGRAPHIC_DATA] …" at bounding box center [587, 363] width 96 height 40
select select "63_869561"
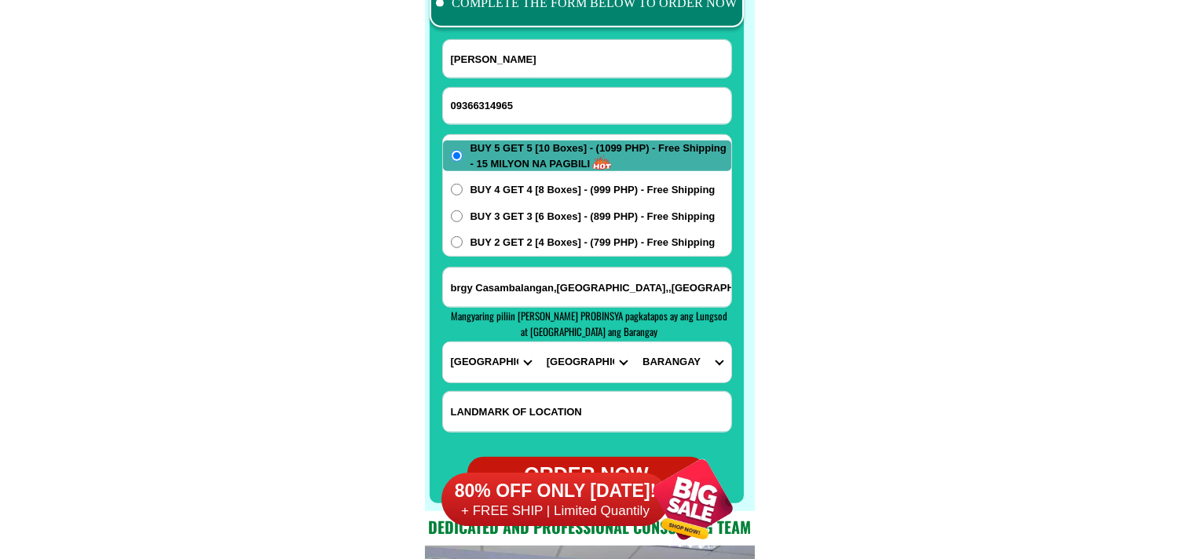
click at [539, 343] on select "CITY Abulug Allacapan Amulung [GEOGRAPHIC_DATA][PERSON_NAME] [GEOGRAPHIC_DATA] …" at bounding box center [587, 363] width 96 height 40
click at [695, 356] on select "[GEOGRAPHIC_DATA]-[PERSON_NAME] [GEOGRAPHIC_DATA] ([GEOGRAPHIC_DATA][PERSON_NAM…" at bounding box center [683, 363] width 96 height 40
select select "63_8695615625"
click at [635, 343] on select "[GEOGRAPHIC_DATA]-[PERSON_NAME] [GEOGRAPHIC_DATA] ([GEOGRAPHIC_DATA][PERSON_NAM…" at bounding box center [683, 363] width 96 height 40
drag, startPoint x: 918, startPoint y: 163, endPoint x: 640, endPoint y: 85, distance: 288.3
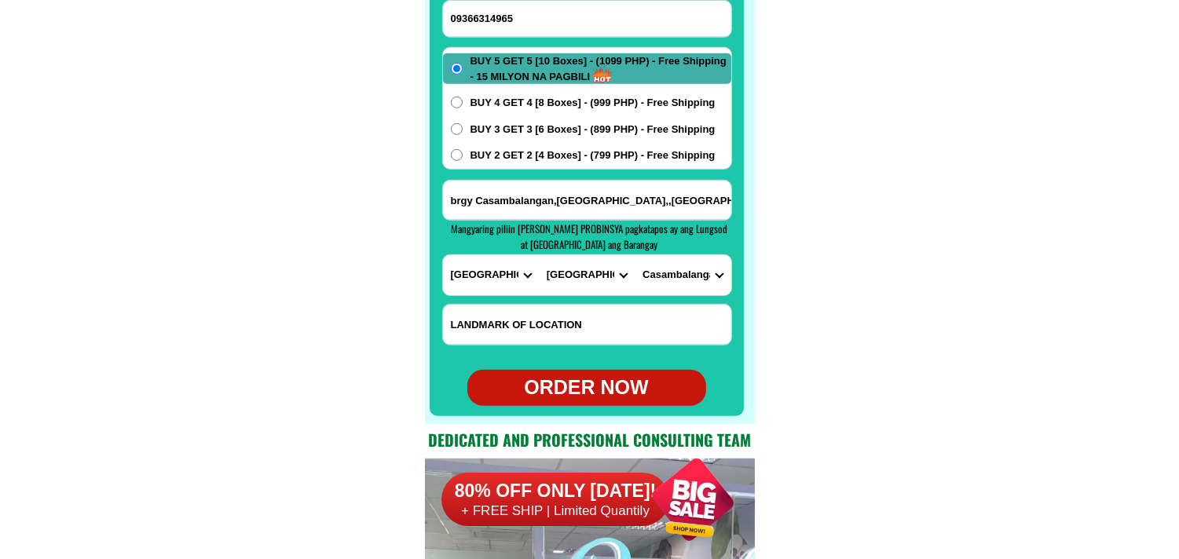
click at [618, 386] on div "ORDER NOW" at bounding box center [587, 388] width 239 height 30
radio input "true"
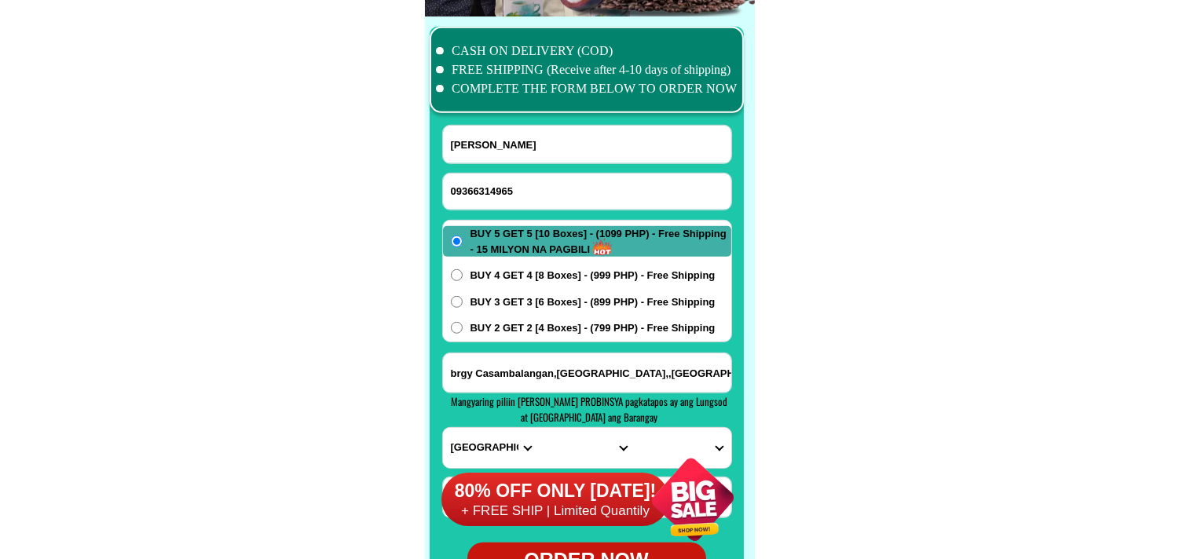
scroll to position [12372, 0]
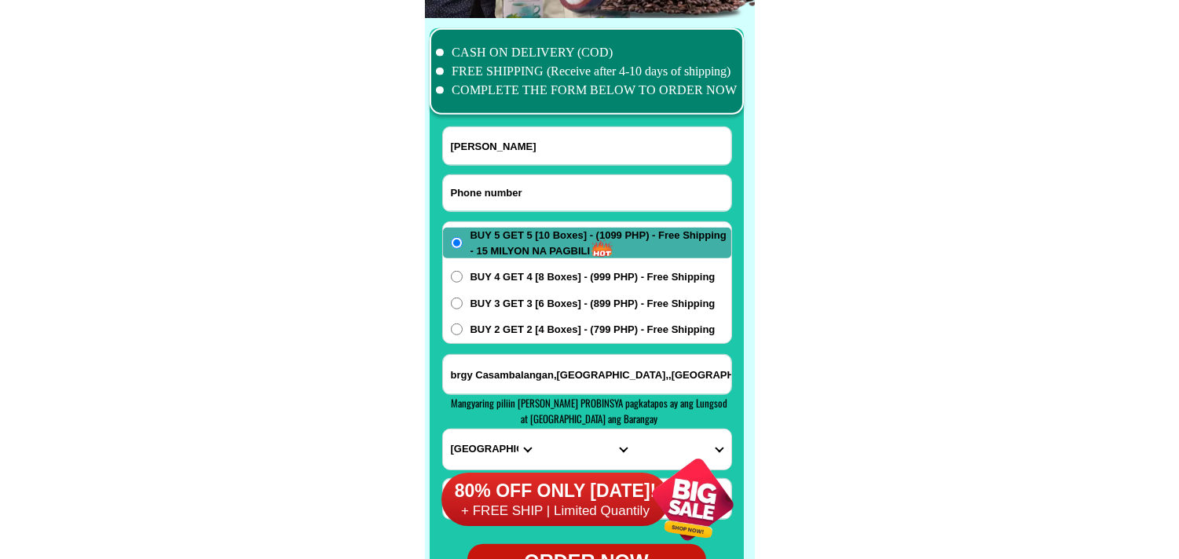
drag, startPoint x: 500, startPoint y: 194, endPoint x: 407, endPoint y: 69, distance: 155.6
click at [500, 192] on input "Input phone_number" at bounding box center [587, 193] width 288 height 36
paste input "09362007561"
type input "09362007561"
click at [505, 150] on input "[PERSON_NAME]" at bounding box center [587, 146] width 288 height 38
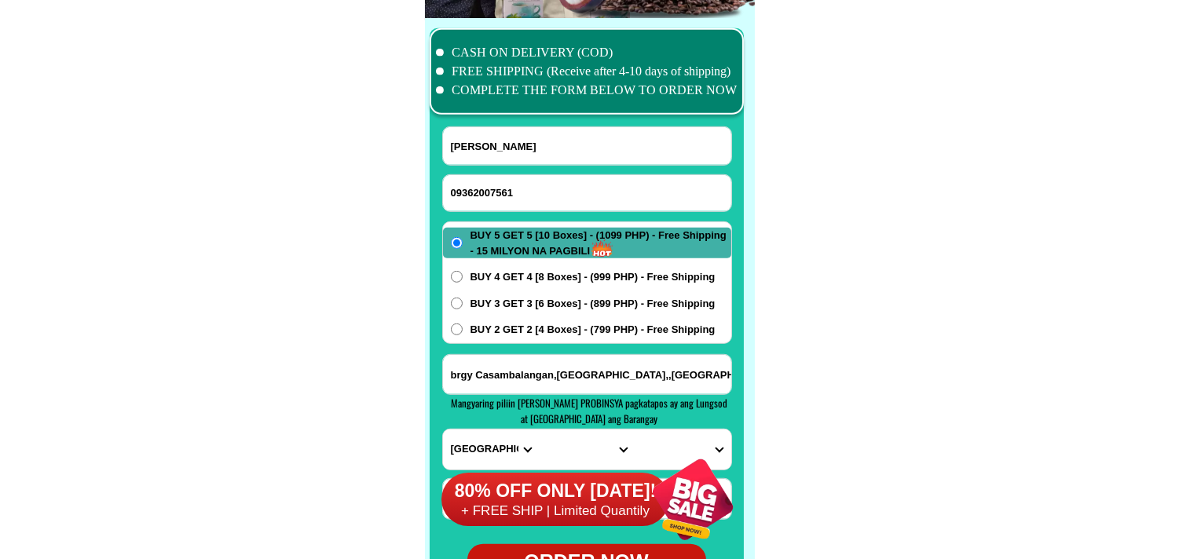
paste input "[PERSON_NAME]"
type input "[PERSON_NAME]"
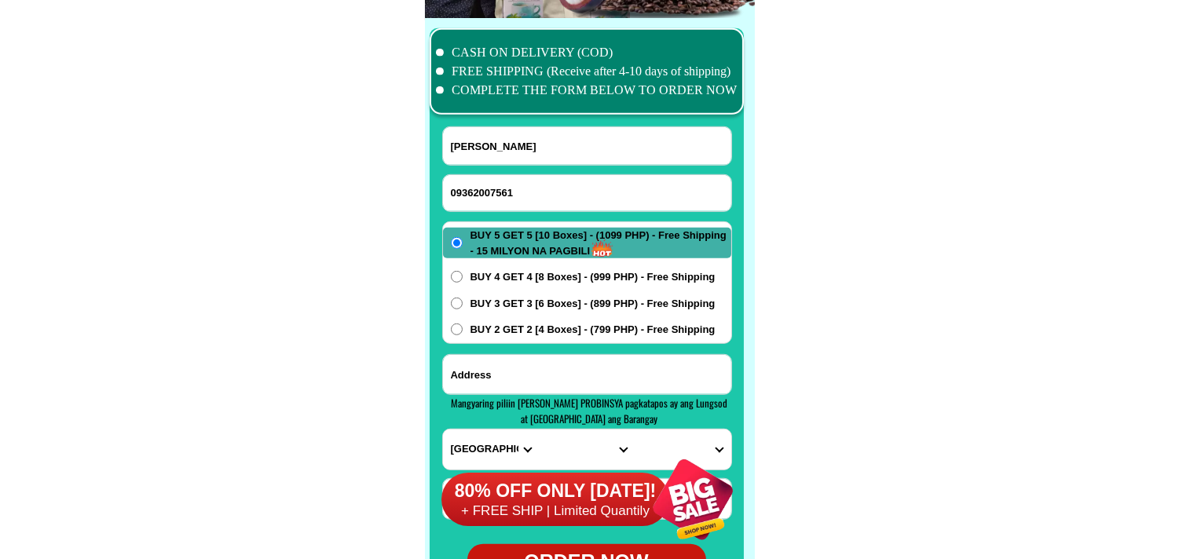
click at [503, 375] on input "Input address" at bounding box center [587, 374] width 288 height 39
paste input "banaba st roxaco subd brgy 2 nasugbu batangas"
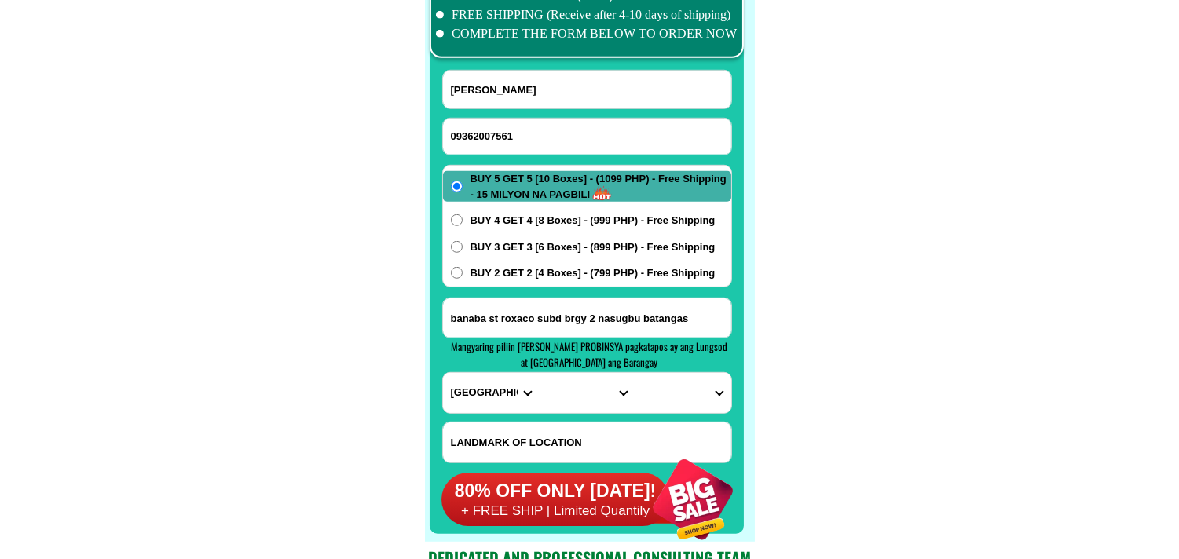
scroll to position [12459, 0]
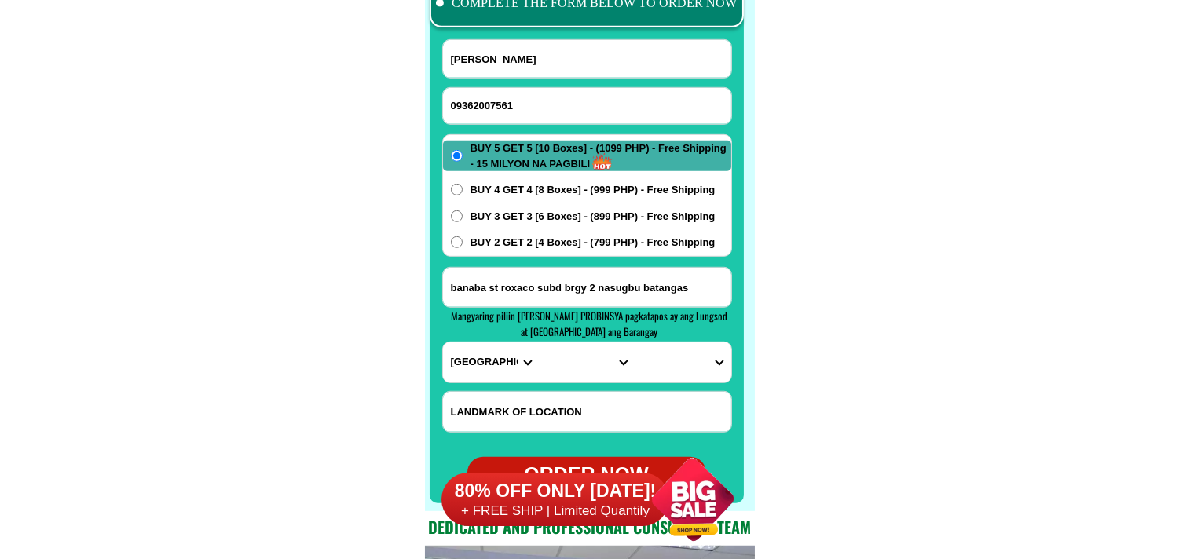
type input "banaba st roxaco subd brgy 2 nasugbu batangas"
click at [484, 343] on select "PROVINCE [GEOGRAPHIC_DATA] [GEOGRAPHIC_DATA] [GEOGRAPHIC_DATA] [GEOGRAPHIC_DATA…" at bounding box center [491, 363] width 96 height 40
click at [443, 343] on select "PROVINCE [GEOGRAPHIC_DATA] [GEOGRAPHIC_DATA] [GEOGRAPHIC_DATA] [GEOGRAPHIC_DATA…" at bounding box center [491, 363] width 96 height 40
click at [561, 376] on select "CITY Atok [GEOGRAPHIC_DATA]-city [GEOGRAPHIC_DATA] [GEOGRAPHIC_DATA] Buguias It…" at bounding box center [587, 363] width 96 height 40
click at [470, 373] on select "PROVINCE [GEOGRAPHIC_DATA] [GEOGRAPHIC_DATA] [GEOGRAPHIC_DATA] [GEOGRAPHIC_DATA…" at bounding box center [491, 363] width 96 height 40
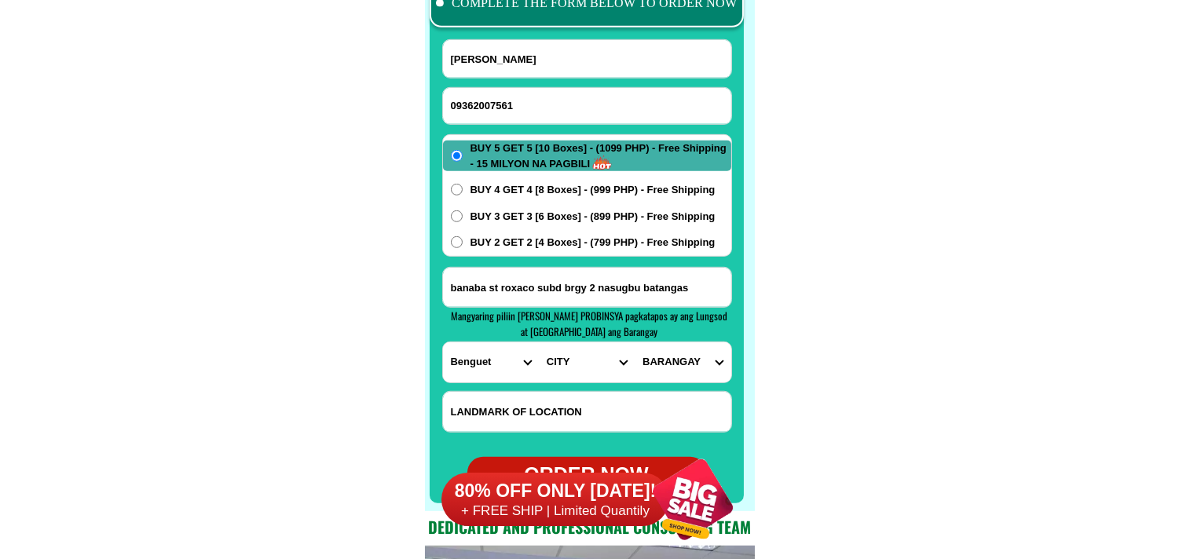
select select "63_108"
click at [443, 343] on select "PROVINCE [GEOGRAPHIC_DATA] [GEOGRAPHIC_DATA] [GEOGRAPHIC_DATA] [GEOGRAPHIC_DATA…" at bounding box center [491, 363] width 96 height 40
click at [559, 359] on select "CITY Agoncillo Alitagtag Allacapan [GEOGRAPHIC_DATA] [GEOGRAPHIC_DATA]-balete […" at bounding box center [587, 363] width 96 height 40
select select "63_1084363"
click at [539, 343] on select "CITY Agoncillo Alitagtag Allacapan [GEOGRAPHIC_DATA] [GEOGRAPHIC_DATA]-balete […" at bounding box center [587, 363] width 96 height 40
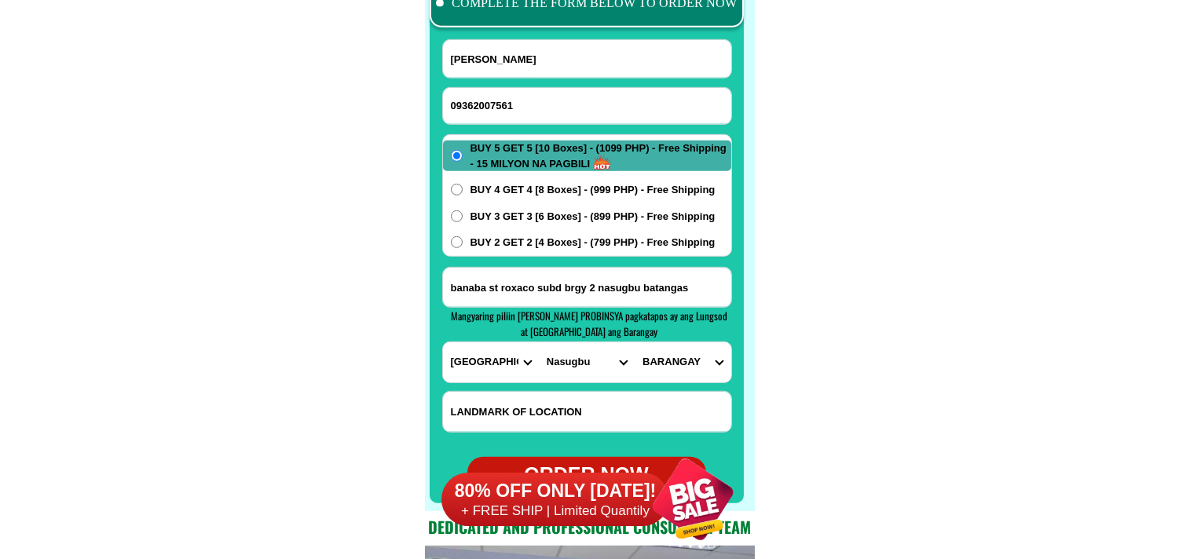
click at [677, 365] on select "BARANGAY Aga Balaytigui Banilad Barangay 1 (pob.) Barangay 10 (pob.) Barangay 1…" at bounding box center [683, 363] width 96 height 40
select select "63_10843632303"
click at [635, 343] on select "BARANGAY Aga Balaytigui Banilad Barangay 1 (pob.) Barangay 10 (pob.) Barangay 1…" at bounding box center [683, 363] width 96 height 40
click at [547, 233] on div "BUY 5 GET 5 [10 Boxes] - (1099 PHP) - Free Shipping - 15 MILYON NA PAGBILI BUY …" at bounding box center [587, 195] width 290 height 123
click at [532, 241] on span "BUY 2 GET 2 [4 Boxes] - (799 PHP) - Free Shipping" at bounding box center [593, 243] width 245 height 16
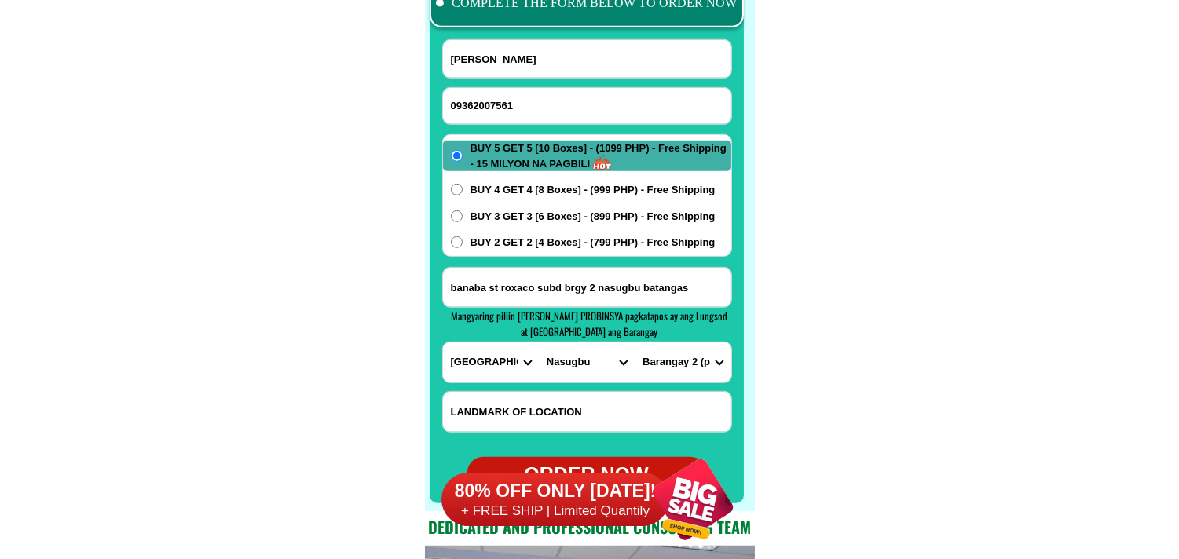
click at [463, 241] on input "BUY 2 GET 2 [4 Boxes] - (799 PHP) - Free Shipping" at bounding box center [457, 243] width 12 height 12
radio input "true"
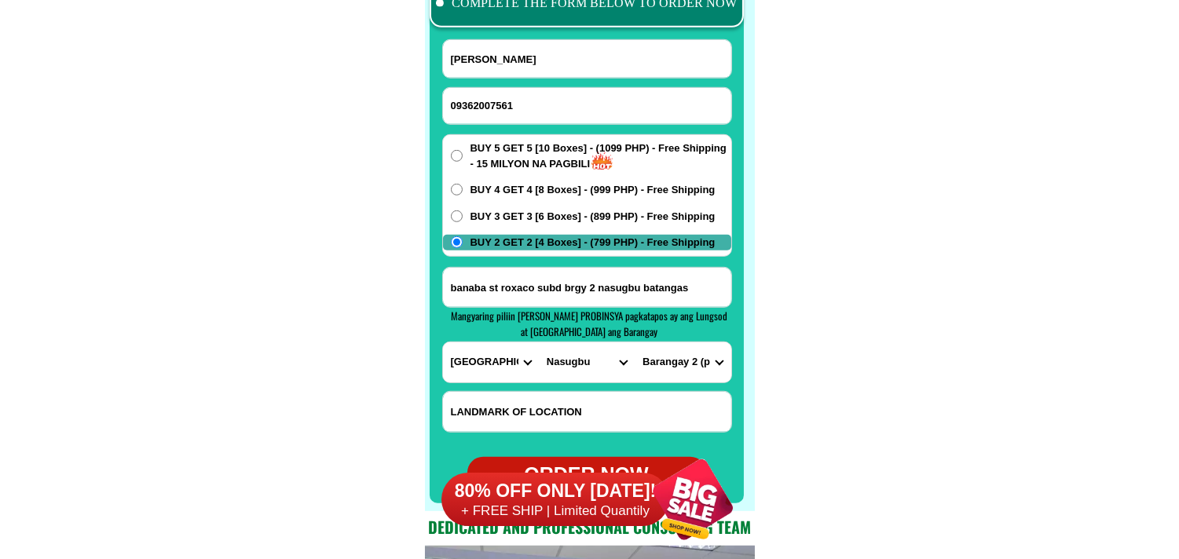
scroll to position [12546, 0]
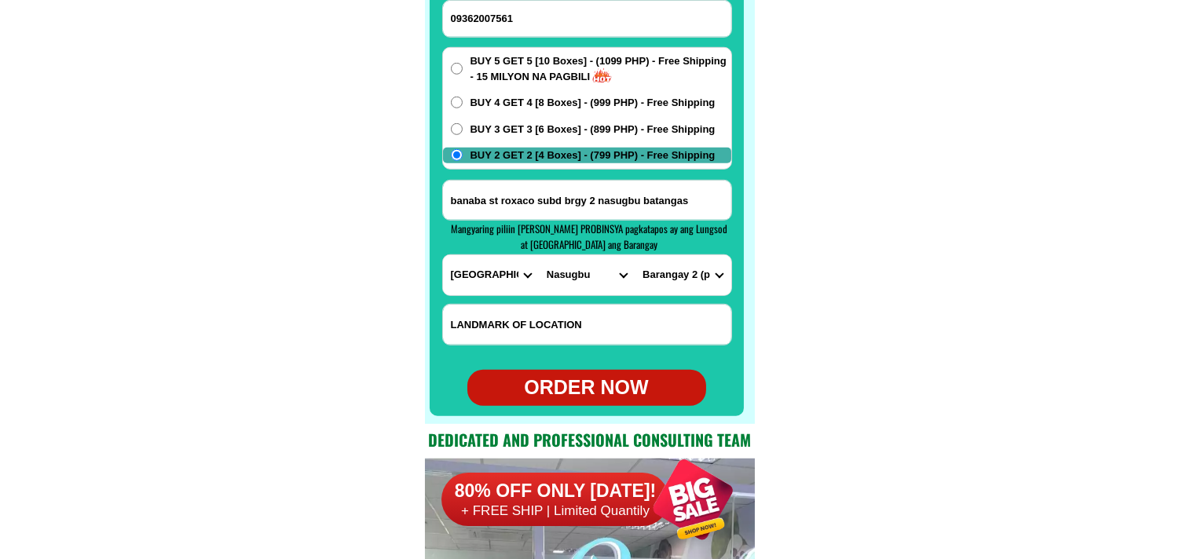
click at [583, 383] on div "ORDER NOW" at bounding box center [587, 388] width 239 height 30
type input "banaba st roxaco subd brgy 2 nasugbu batangas"
radio input "true"
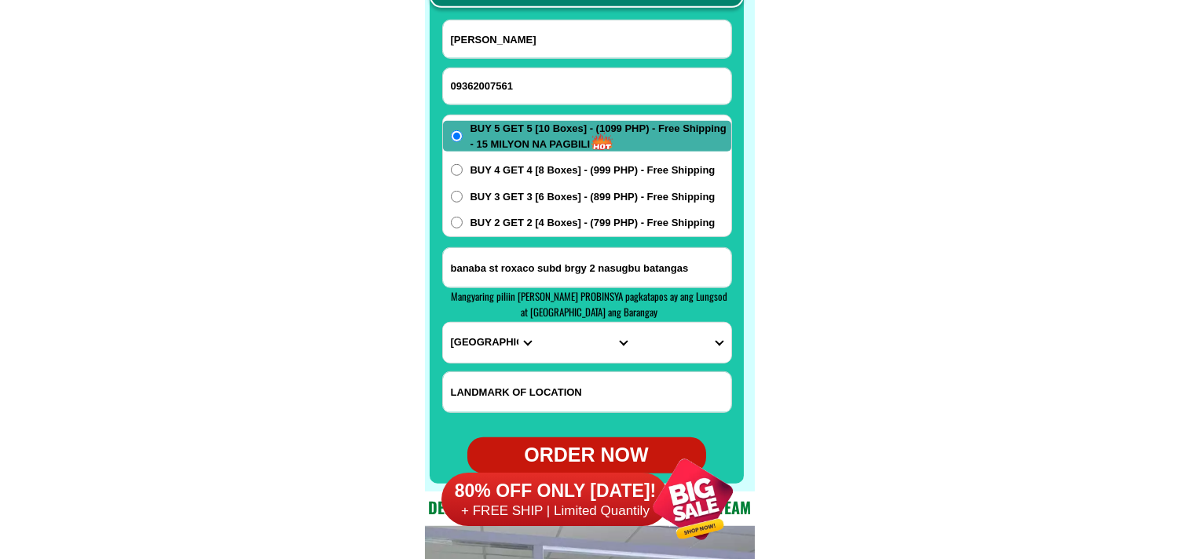
scroll to position [12459, 0]
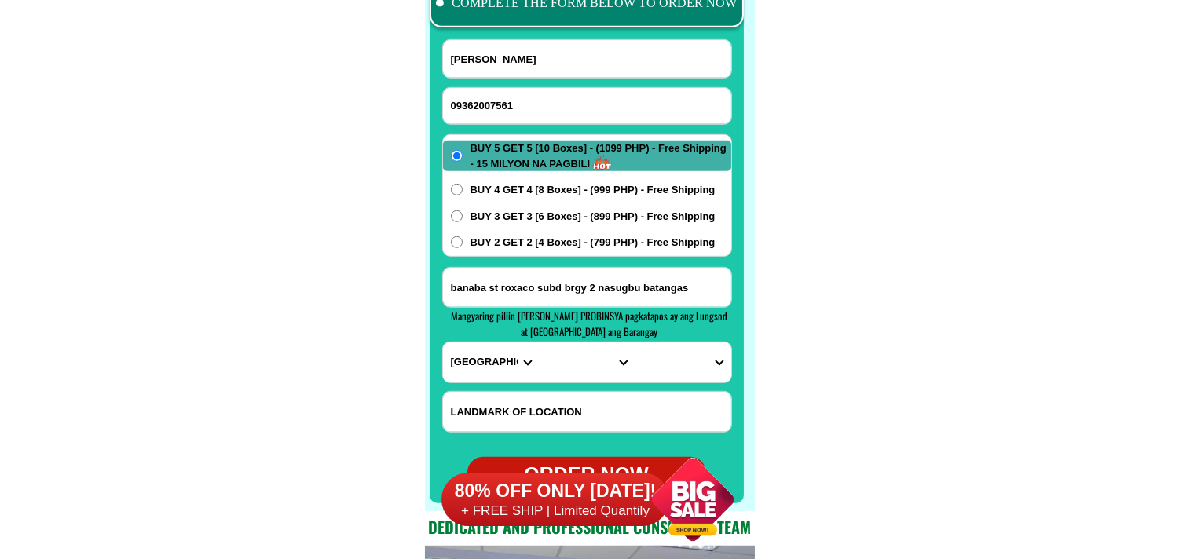
click at [528, 112] on input "09362007561" at bounding box center [587, 106] width 288 height 36
paste input "09630682507"
type input "09630682507"
click at [529, 58] on input "Input full_name" at bounding box center [587, 59] width 288 height 38
paste input "[PERSON_NAME] Bibong Quiño"
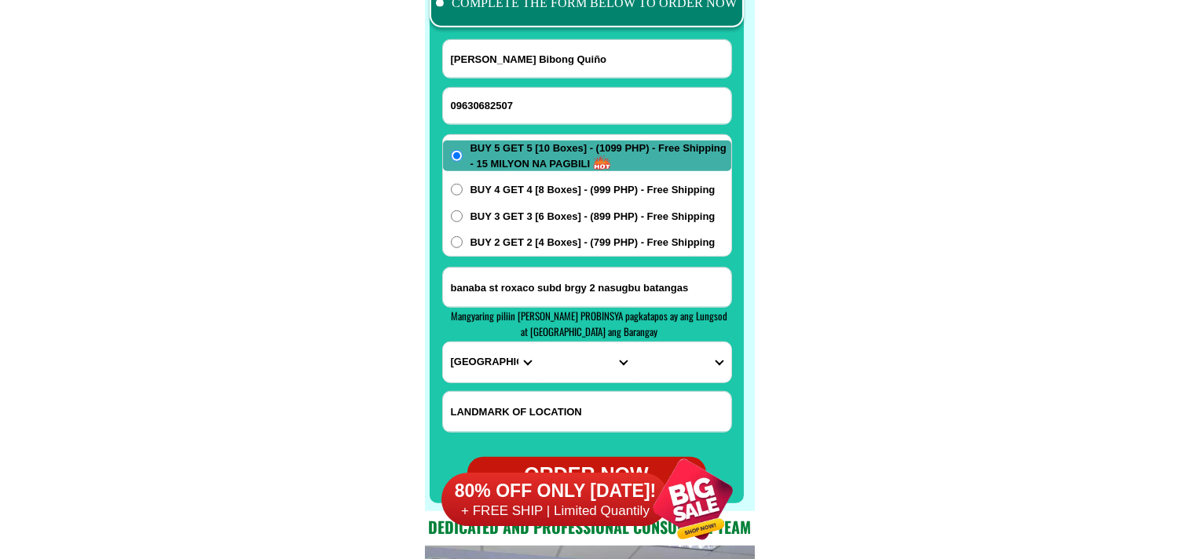
type input "[PERSON_NAME] Bibong Quiño"
drag, startPoint x: 509, startPoint y: 300, endPoint x: 512, endPoint y: 291, distance: 9.7
click at [509, 300] on input "Input address" at bounding box center [587, 287] width 288 height 39
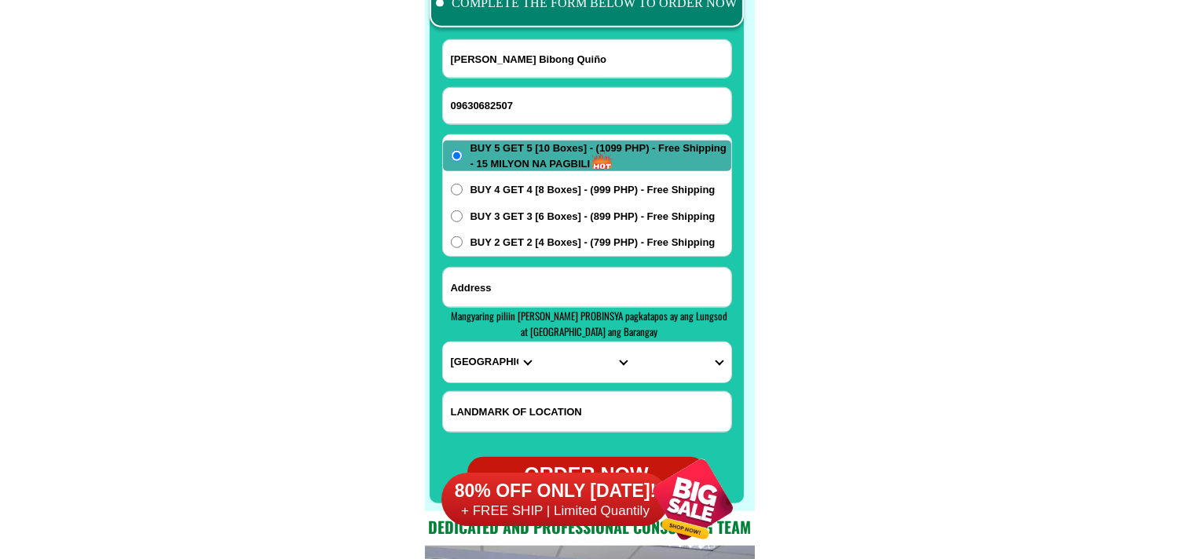
paste input "porok 4 barobo poblasyon.sds"
type input "porok 4 barobo poblasyon.sds"
click at [541, 216] on span "BUY 3 GET 3 [6 Boxes] - (899 PHP) - Free Shipping" at bounding box center [593, 217] width 245 height 16
click at [463, 216] on input "BUY 3 GET 3 [6 Boxes] - (899 PHP) - Free Shipping" at bounding box center [457, 217] width 12 height 12
radio input "true"
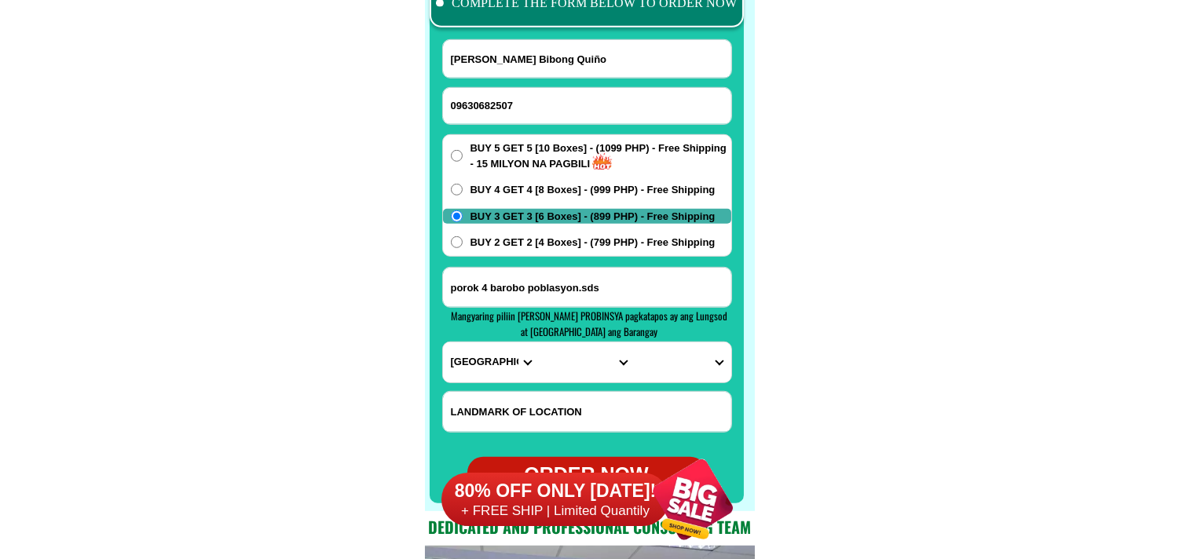
click at [490, 365] on select "PROVINCE [GEOGRAPHIC_DATA] [GEOGRAPHIC_DATA] [GEOGRAPHIC_DATA] [GEOGRAPHIC_DATA…" at bounding box center [491, 363] width 96 height 40
select select "63_115"
click at [443, 343] on select "PROVINCE [GEOGRAPHIC_DATA] [GEOGRAPHIC_DATA] [GEOGRAPHIC_DATA] [GEOGRAPHIC_DATA…" at bounding box center [491, 363] width 96 height 40
click at [552, 372] on select "CITY [GEOGRAPHIC_DATA] Bislig-city [GEOGRAPHIC_DATA] Carrascal Hinatuan [PERSON…" at bounding box center [587, 363] width 96 height 40
select select "63_1156480"
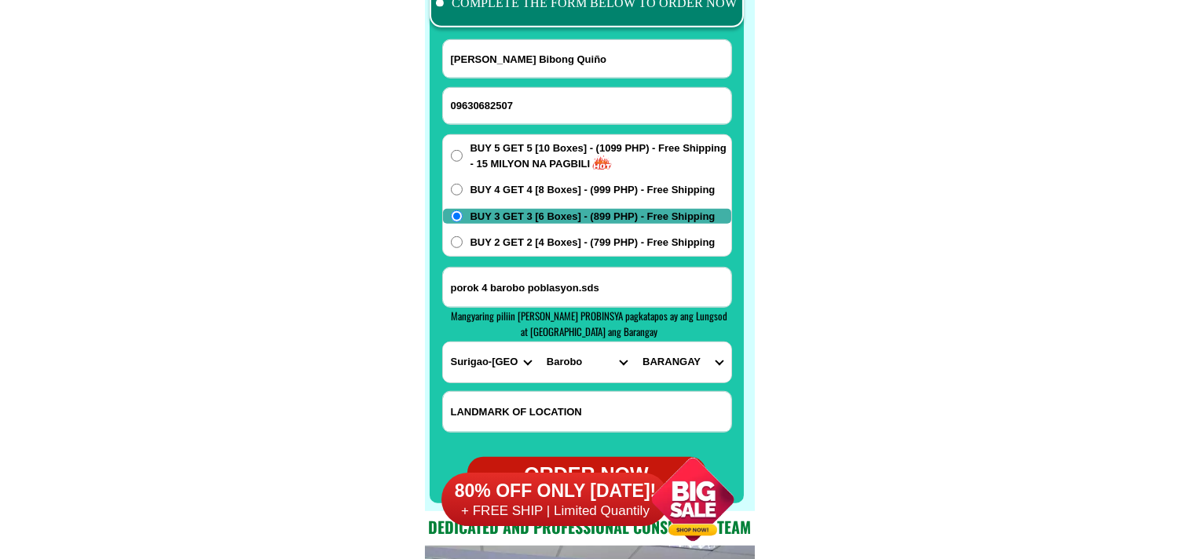
click at [539, 343] on select "CITY [GEOGRAPHIC_DATA] Bislig-city [GEOGRAPHIC_DATA] Carrascal Hinatuan [PERSON…" at bounding box center [587, 363] width 96 height 40
click at [671, 360] on select "BARANGAY [GEOGRAPHIC_DATA][PERSON_NAME] Cambagang Causwagan Dapdap [GEOGRAPHIC_…" at bounding box center [683, 363] width 96 height 40
click at [662, 358] on select "BARANGAY [GEOGRAPHIC_DATA][PERSON_NAME] Cambagang Causwagan Dapdap [GEOGRAPHIC_…" at bounding box center [683, 363] width 96 height 40
select select "63_11564807159"
click at [635, 343] on select "BARANGAY [GEOGRAPHIC_DATA][PERSON_NAME] Cambagang Causwagan Dapdap [GEOGRAPHIC_…" at bounding box center [683, 363] width 96 height 40
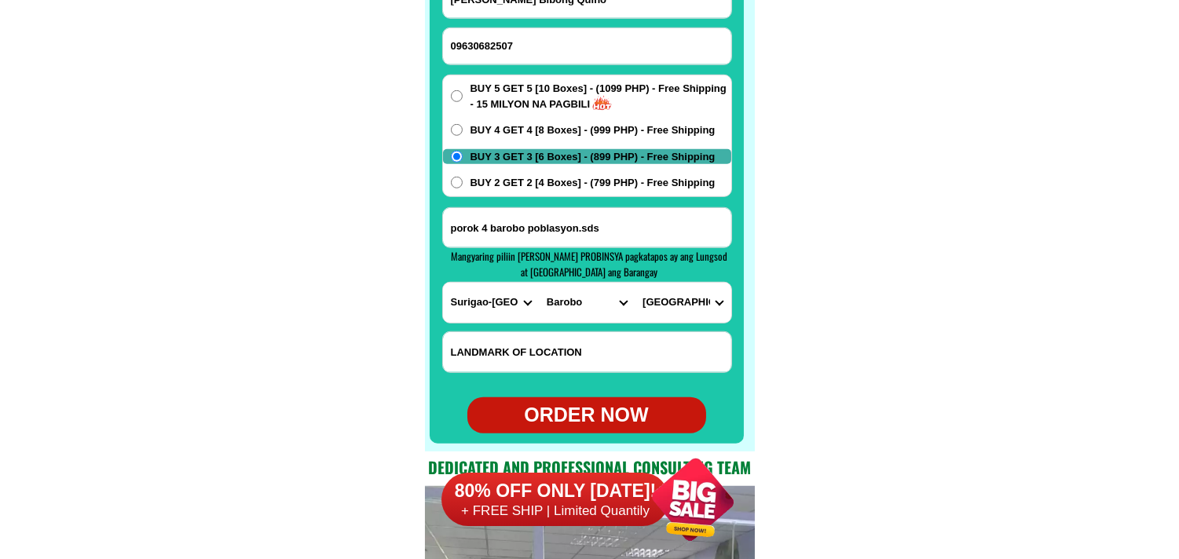
scroll to position [12546, 0]
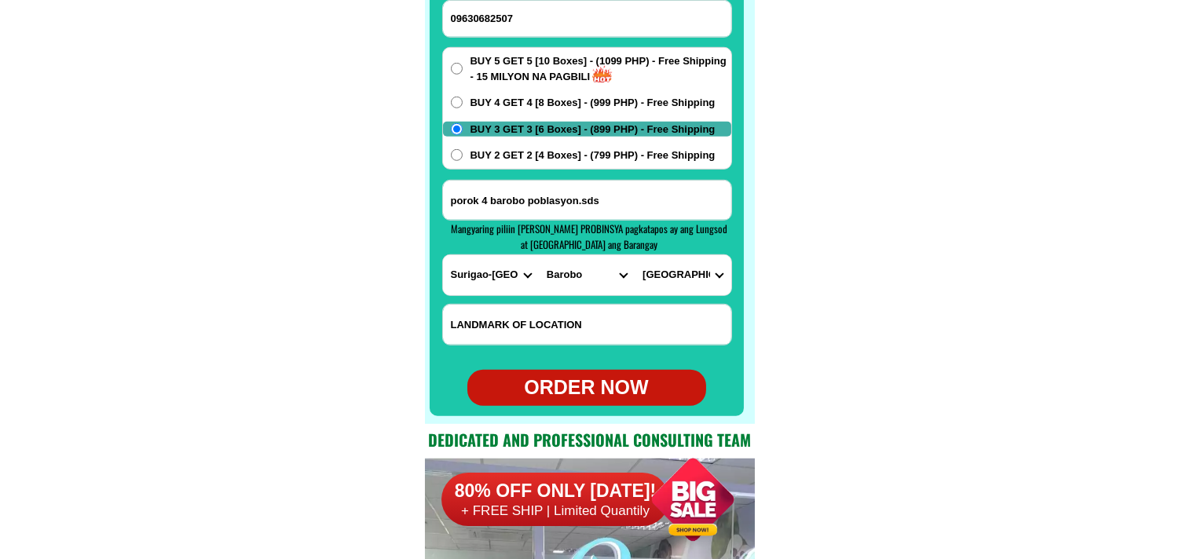
click at [590, 399] on div "ORDER NOW" at bounding box center [587, 388] width 239 height 30
type input "09630682507"
radio input "true"
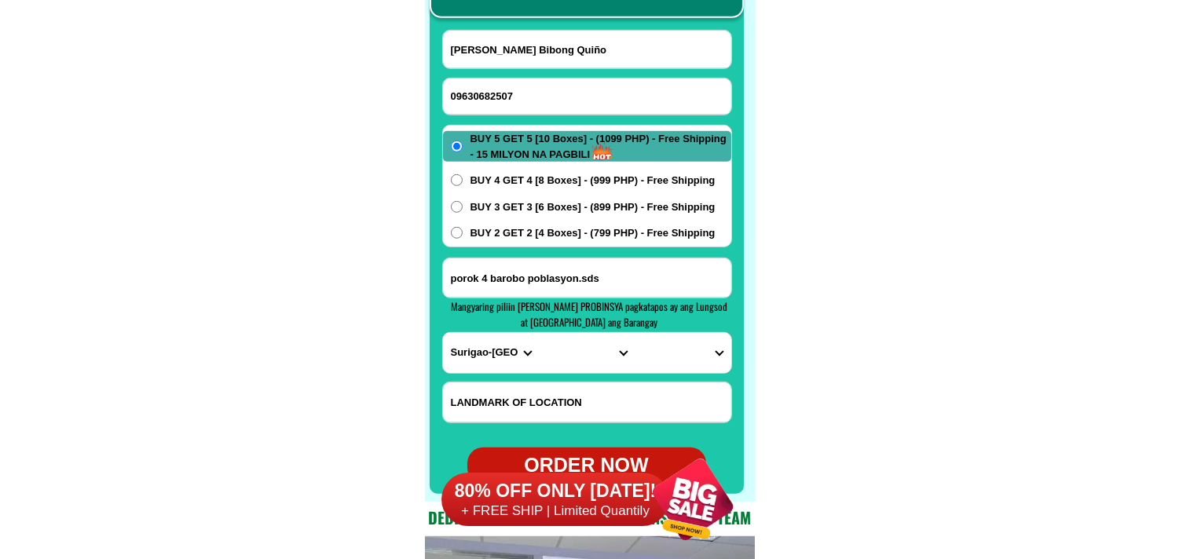
scroll to position [12372, 0]
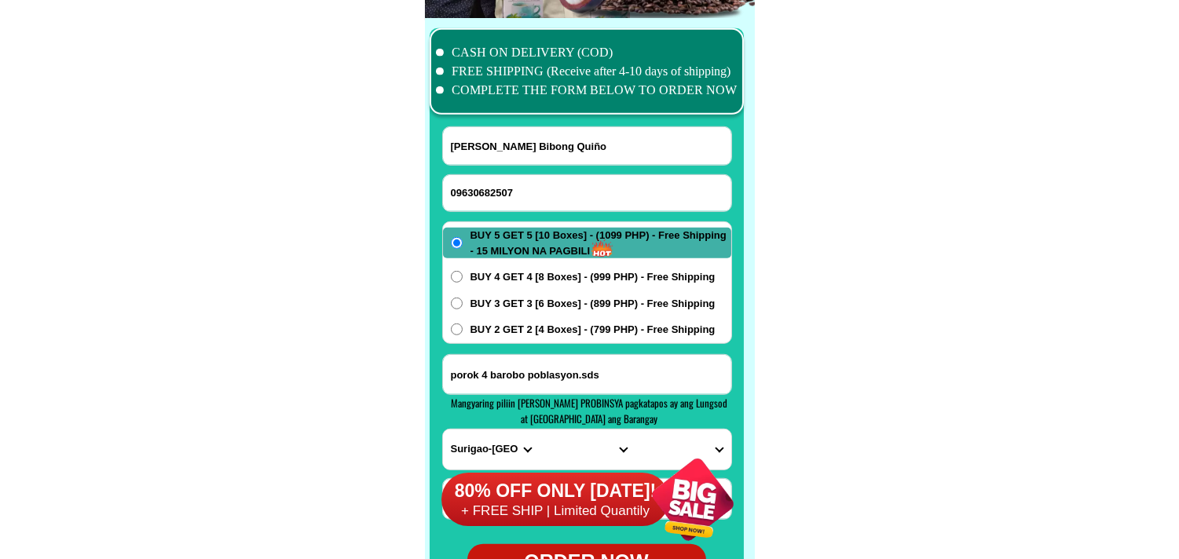
click at [545, 196] on input "09630682507" at bounding box center [587, 193] width 288 height 36
paste input "0999 801 2206"
click at [495, 191] on input "0999 8012206" at bounding box center [587, 193] width 288 height 36
click at [477, 193] on input "0999 8012206" at bounding box center [587, 193] width 288 height 36
type input "09998012206"
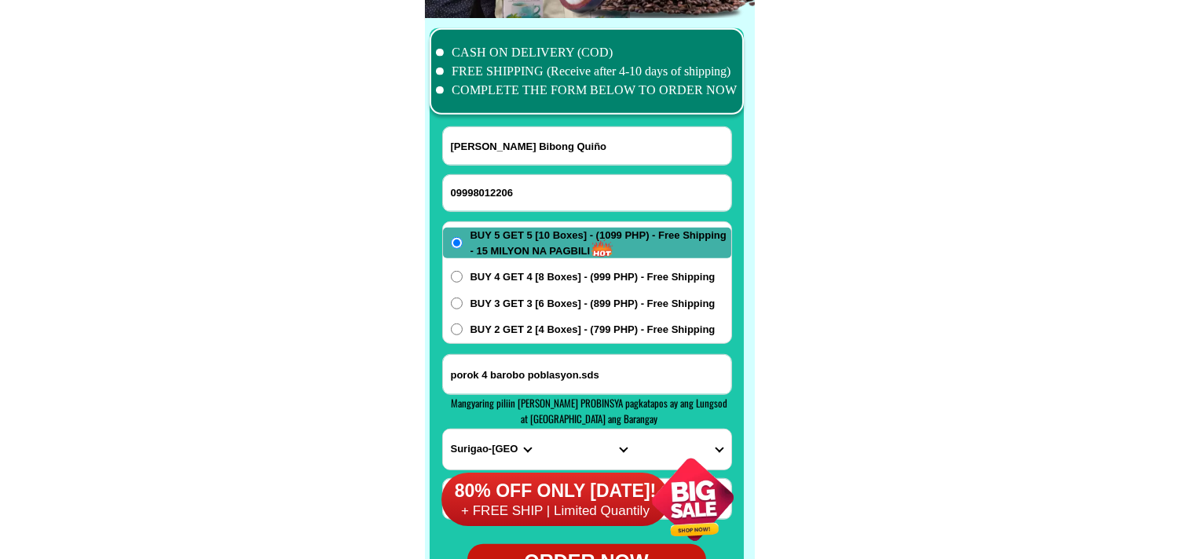
click at [512, 140] on input "[PERSON_NAME] Bibong Quiño" at bounding box center [587, 146] width 288 height 38
paste input "[PERSON_NAME]"
type input "[PERSON_NAME]"
paste input "rk.Nangka Combado Maasin City So.Leyte Harap ng [GEOGRAPHIC_DATA][DOMAIN_NAME] …"
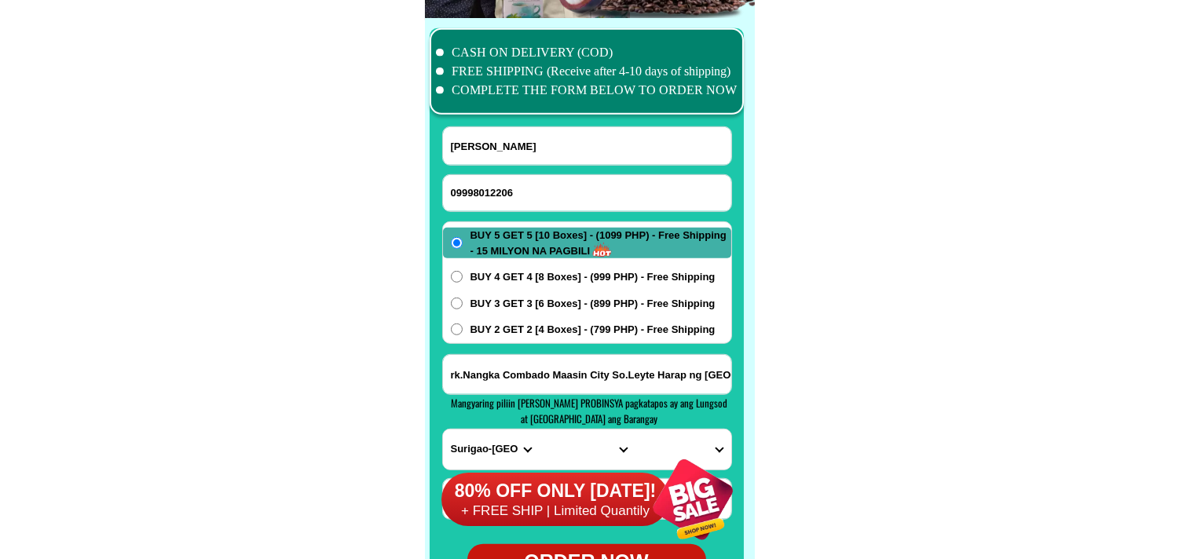
click at [567, 367] on input "rk.Nangka Combado Maasin City So.Leyte Harap ng [GEOGRAPHIC_DATA][DOMAIN_NAME] …" at bounding box center [587, 374] width 288 height 39
type input "rk.Nangka Combado Maasin City So.Leyte Harap ng [GEOGRAPHIC_DATA][DOMAIN_NAME] …"
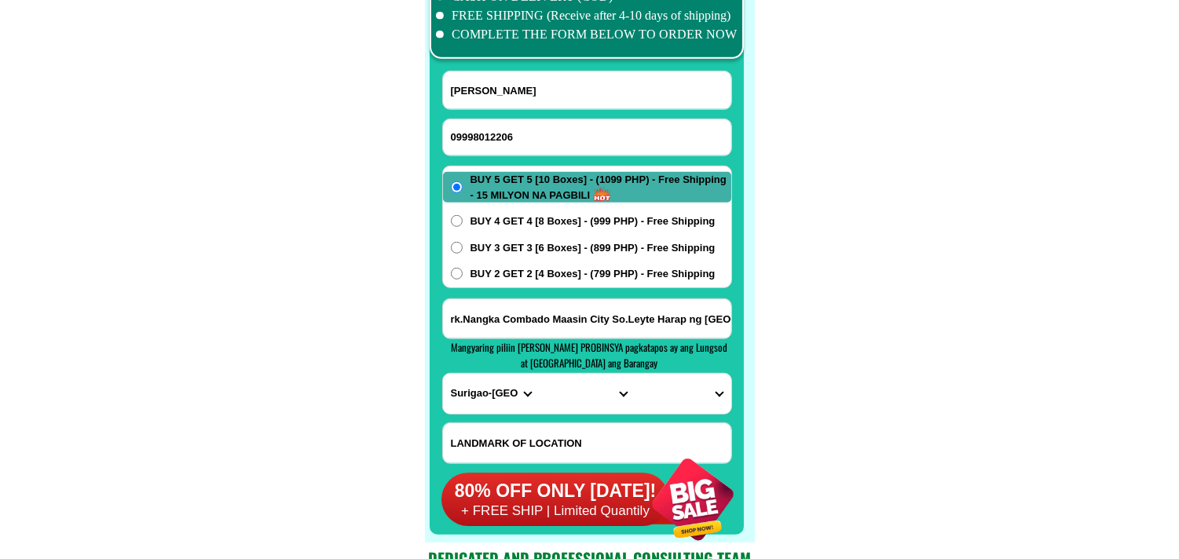
scroll to position [12459, 0]
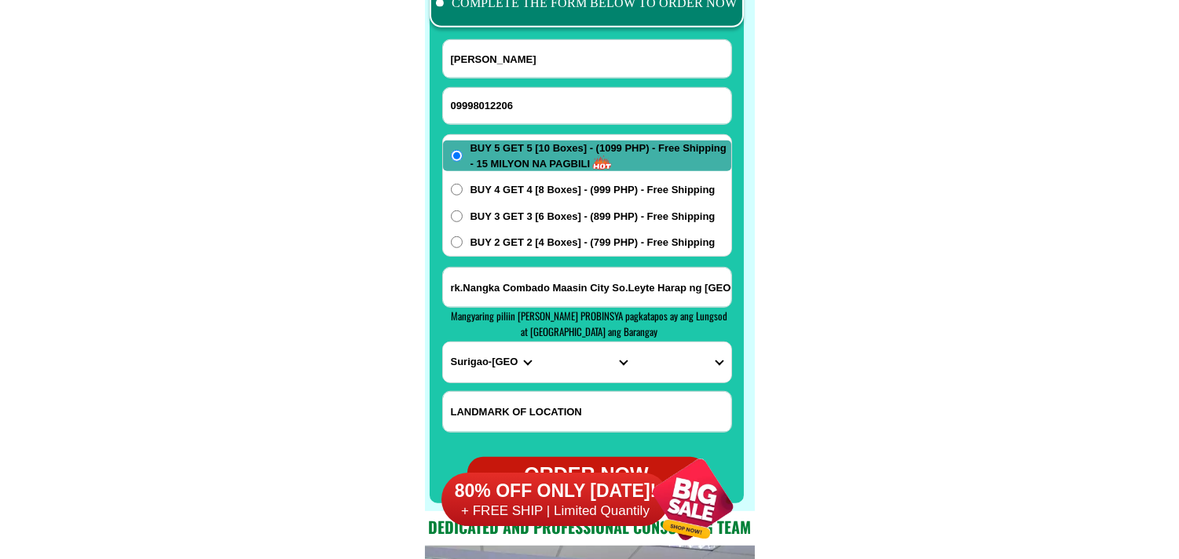
click at [478, 389] on form "[PERSON_NAME] 09998012206 ORDER NOW rk.Nangka Combado [GEOGRAPHIC_DATA] So.Leyt…" at bounding box center [587, 266] width 290 height 454
click at [482, 383] on form "[PERSON_NAME] 09998012206 ORDER NOW rk.Nangka Combado [GEOGRAPHIC_DATA] So.Leyt…" at bounding box center [587, 266] width 290 height 454
click at [484, 373] on select "PROVINCE [GEOGRAPHIC_DATA] [GEOGRAPHIC_DATA] [GEOGRAPHIC_DATA] [GEOGRAPHIC_DATA…" at bounding box center [491, 363] width 96 height 40
select select "63_199"
click at [443, 343] on select "PROVINCE [GEOGRAPHIC_DATA] [GEOGRAPHIC_DATA] [GEOGRAPHIC_DATA] [GEOGRAPHIC_DATA…" at bounding box center [491, 363] width 96 height 40
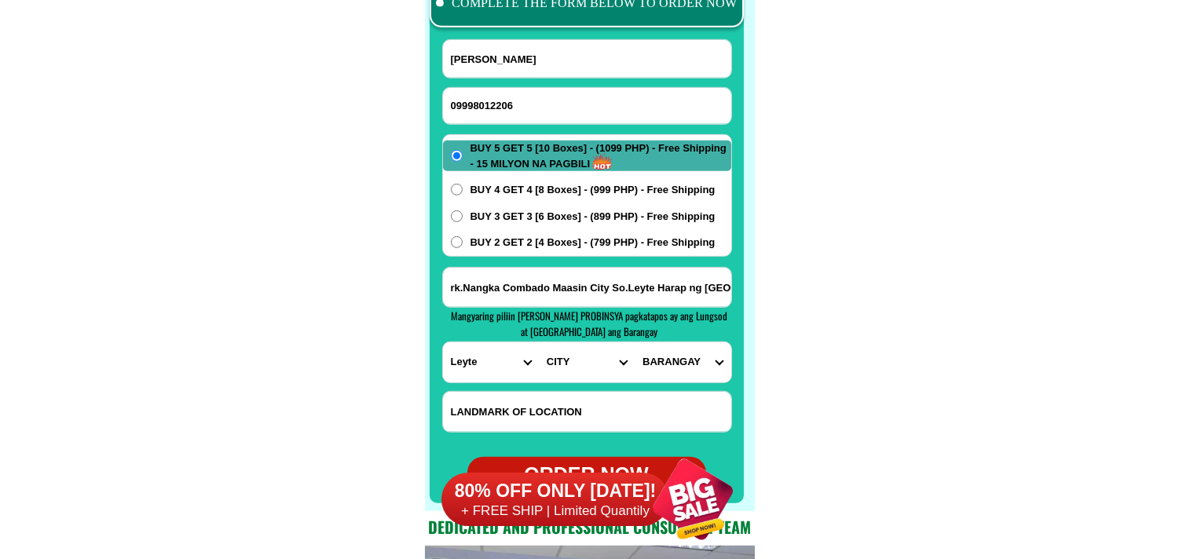
click at [575, 369] on select "CITY [GEOGRAPHIC_DATA] [GEOGRAPHIC_DATA] [GEOGRAPHIC_DATA] [GEOGRAPHIC_DATA] [G…" at bounding box center [587, 363] width 96 height 40
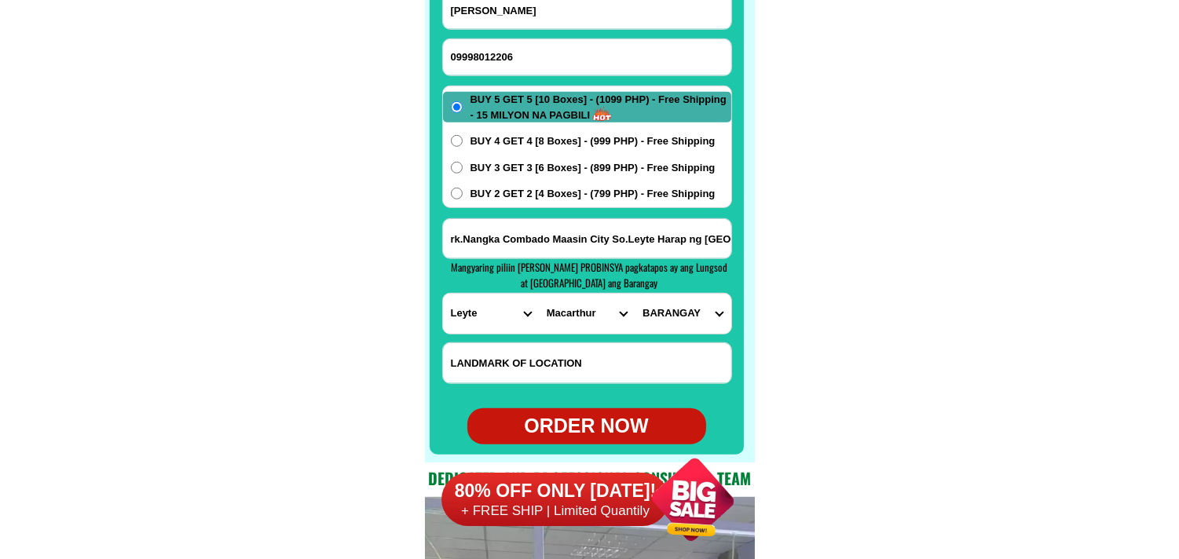
scroll to position [12546, 0]
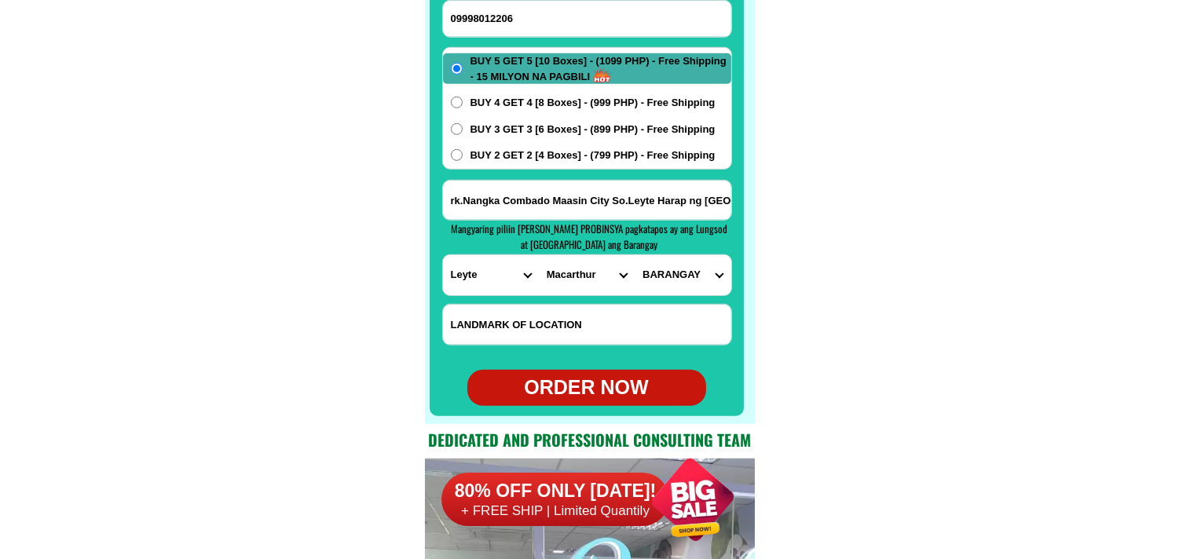
click at [582, 276] on select "CITY [GEOGRAPHIC_DATA] [GEOGRAPHIC_DATA] [GEOGRAPHIC_DATA] [GEOGRAPHIC_DATA] [G…" at bounding box center [587, 275] width 96 height 40
select select "63_1991274"
click at [484, 269] on select "PROVINCE [GEOGRAPHIC_DATA] [GEOGRAPHIC_DATA] [GEOGRAPHIC_DATA] [GEOGRAPHIC_DATA…" at bounding box center [491, 275] width 96 height 40
select select "63_976"
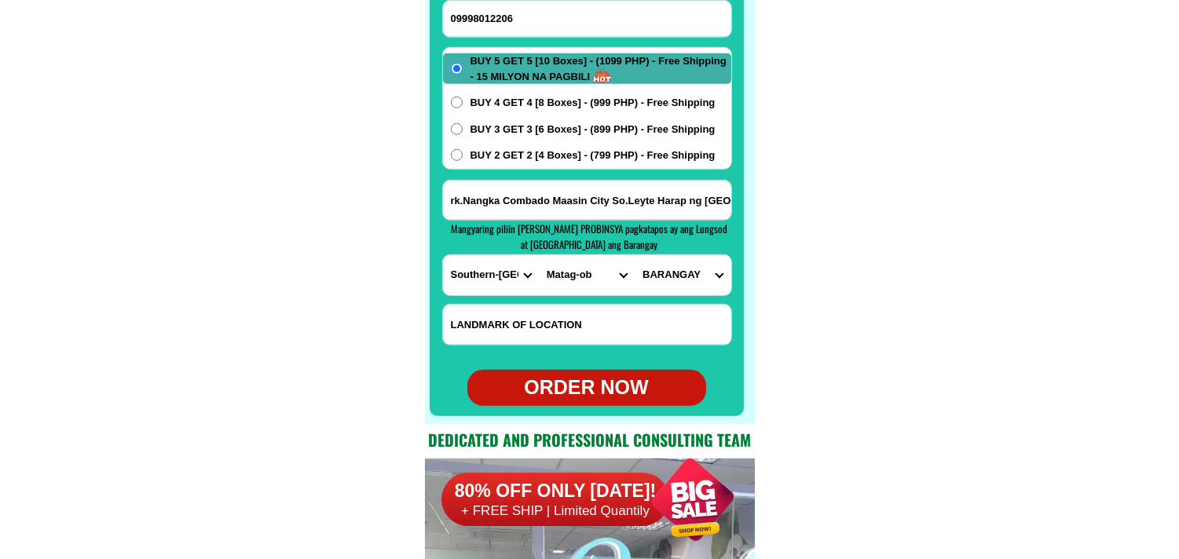
click at [443, 255] on select "PROVINCE [GEOGRAPHIC_DATA] [GEOGRAPHIC_DATA] [GEOGRAPHIC_DATA] [GEOGRAPHIC_DATA…" at bounding box center [491, 275] width 96 height 40
click at [578, 284] on select "CITY Anahawan Hinunangan [PERSON_NAME][GEOGRAPHIC_DATA][GEOGRAPHIC_DATA] Maasin…" at bounding box center [587, 275] width 96 height 40
select select "63_9767286"
click at [539, 255] on select "CITY Anahawan Hinunangan [PERSON_NAME][GEOGRAPHIC_DATA][GEOGRAPHIC_DATA] Maasin…" at bounding box center [587, 275] width 96 height 40
click at [665, 288] on select "[GEOGRAPHIC_DATA] (pob.) [PERSON_NAME] Bactul i Bactul ii Badiang Bagtican Basa…" at bounding box center [683, 275] width 96 height 40
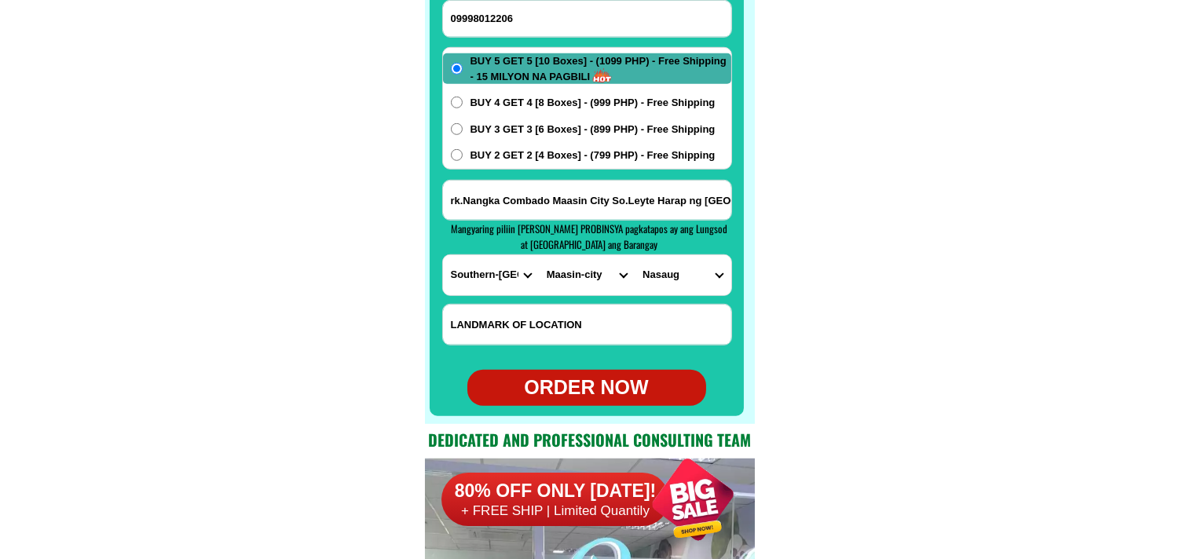
click at [695, 279] on select "[GEOGRAPHIC_DATA] (pob.) [PERSON_NAME] Bactul i Bactul ii Badiang Bagtican Basa…" at bounding box center [683, 275] width 96 height 40
select select "63_97672869192"
click at [635, 255] on select "[GEOGRAPHIC_DATA] (pob.) [PERSON_NAME] Bactul i Bactul ii Badiang Bagtican Basa…" at bounding box center [683, 275] width 96 height 40
click at [601, 388] on div "ORDER NOW" at bounding box center [587, 388] width 239 height 30
radio input "true"
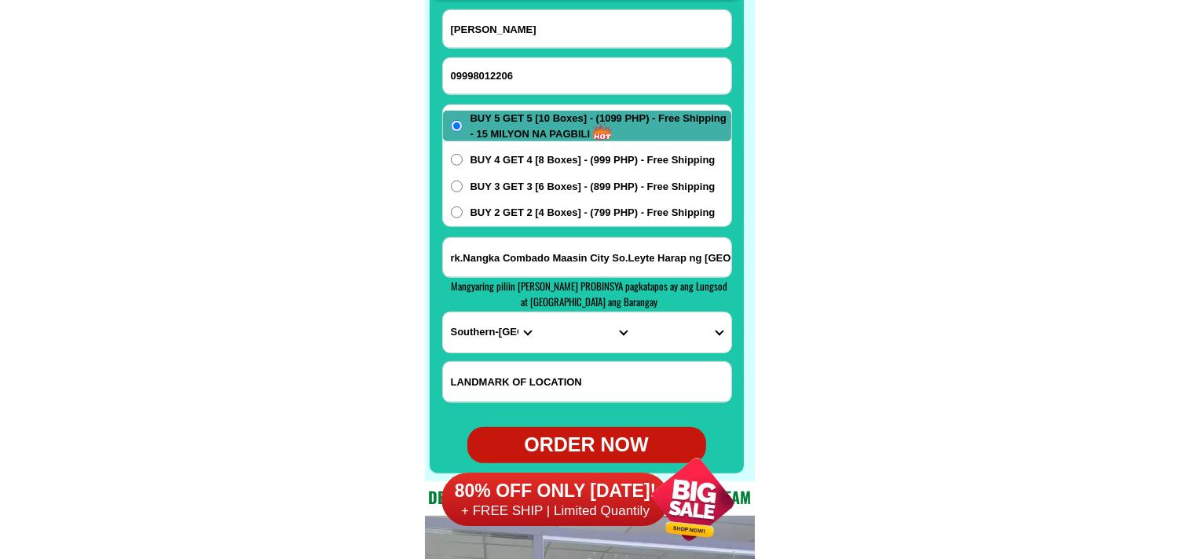
scroll to position [12459, 0]
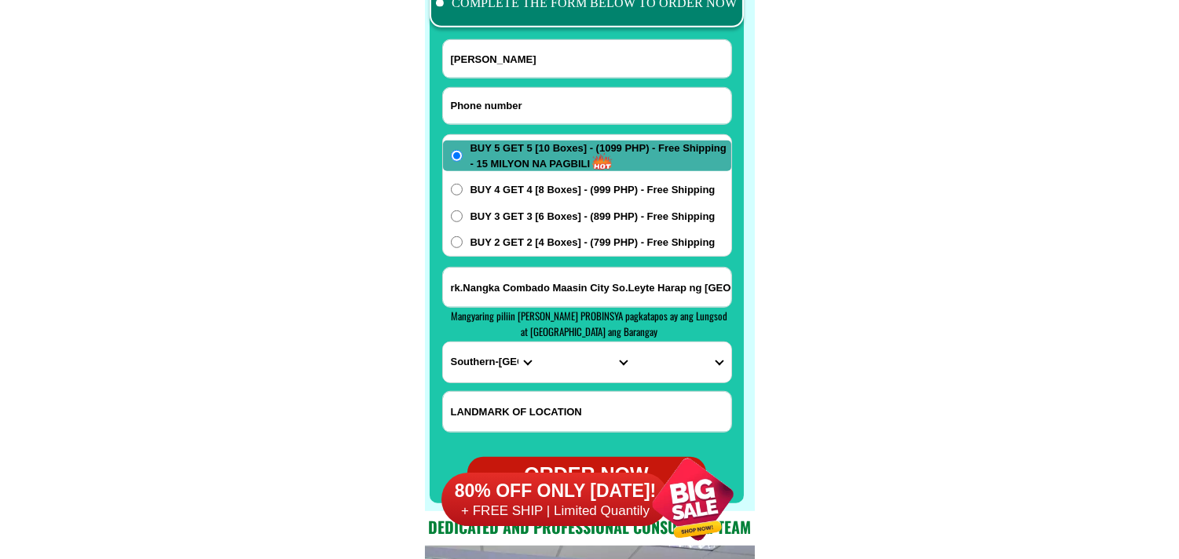
click at [476, 104] on input "Input phone_number" at bounding box center [587, 106] width 288 height 36
paste input "09749684457"
type input "09749684457"
drag, startPoint x: 509, startPoint y: 72, endPoint x: 488, endPoint y: 67, distance: 21.7
click at [509, 69] on input "Input full_name" at bounding box center [587, 59] width 288 height 38
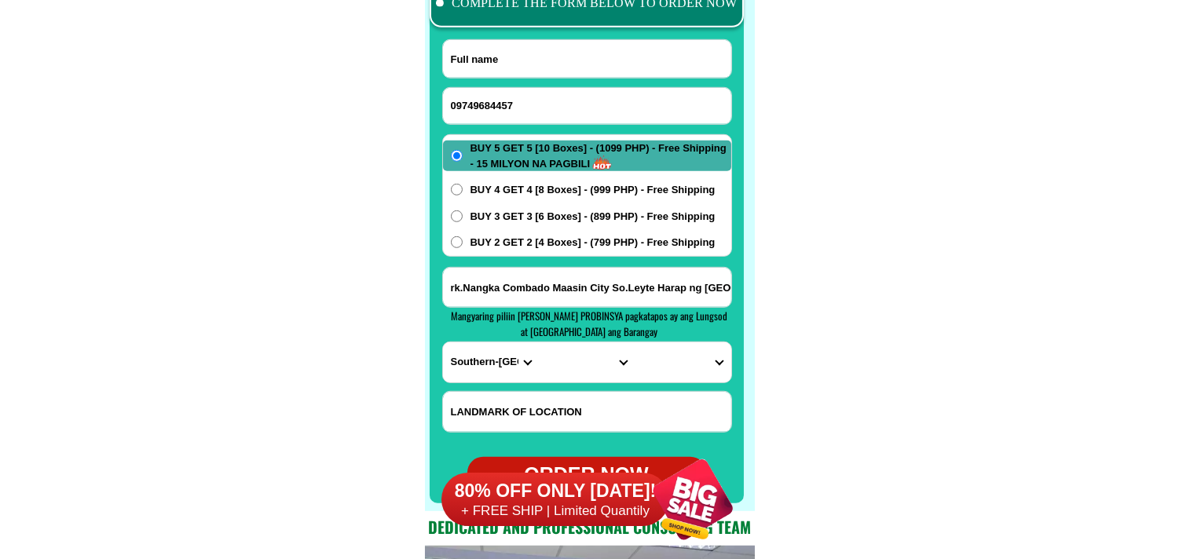
paste input "Honeyln pabula"
type input "Honeyln pabula"
paste input "Navotas city"
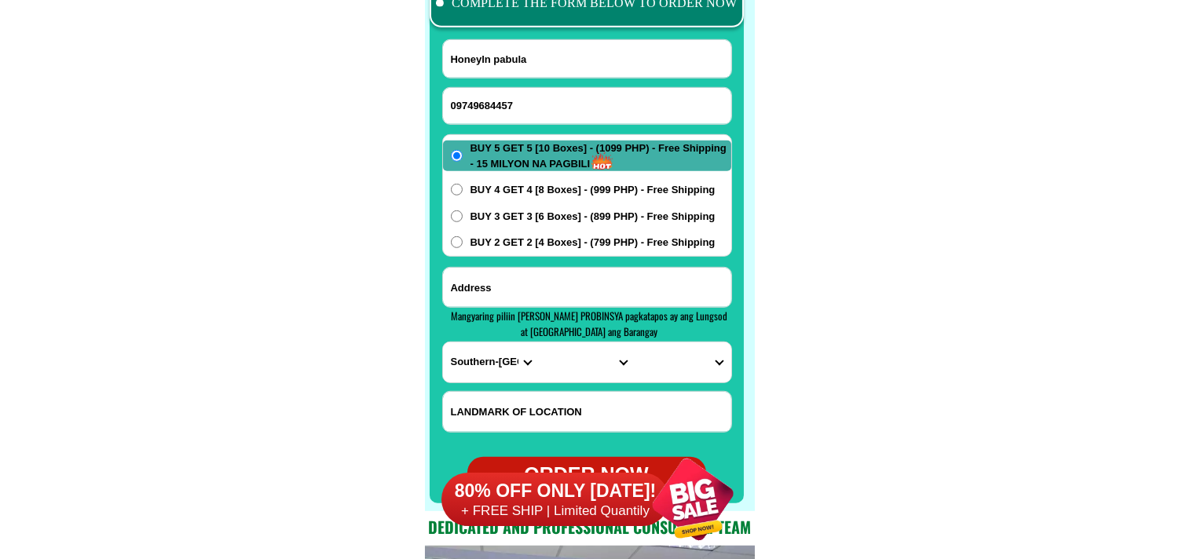
drag, startPoint x: 512, startPoint y: 293, endPoint x: 436, endPoint y: 178, distance: 137.7
click at [512, 291] on input "Input address" at bounding box center [587, 287] width 288 height 39
paste input "22 [PERSON_NAME] navotas west"
type input "Navotas city 22 [PERSON_NAME] navotas west"
click at [490, 370] on select "PROVINCE [GEOGRAPHIC_DATA] [GEOGRAPHIC_DATA] [GEOGRAPHIC_DATA] [GEOGRAPHIC_DATA…" at bounding box center [491, 363] width 96 height 40
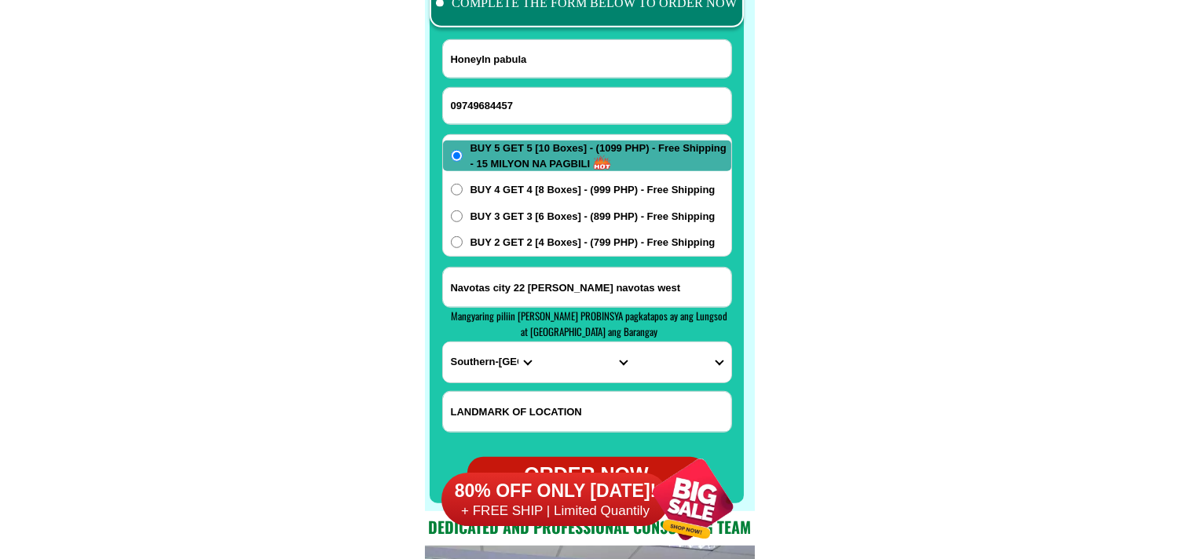
select select "63_219"
click at [443, 343] on select "PROVINCE [GEOGRAPHIC_DATA] [GEOGRAPHIC_DATA] [GEOGRAPHIC_DATA] [GEOGRAPHIC_DATA…" at bounding box center [491, 363] width 96 height 40
click at [574, 349] on select "CITY [GEOGRAPHIC_DATA] [GEOGRAPHIC_DATA] [GEOGRAPHIC_DATA] [GEOGRAPHIC_DATA]-ci…" at bounding box center [587, 363] width 96 height 40
click at [539, 343] on select "CITY [GEOGRAPHIC_DATA] [GEOGRAPHIC_DATA] [GEOGRAPHIC_DATA] [GEOGRAPHIC_DATA]-ci…" at bounding box center [587, 363] width 96 height 40
click at [693, 368] on select "BARANGAY [PERSON_NAME] alabang Bayanan Buli [GEOGRAPHIC_DATA] [GEOGRAPHIC_DATA]…" at bounding box center [683, 363] width 96 height 40
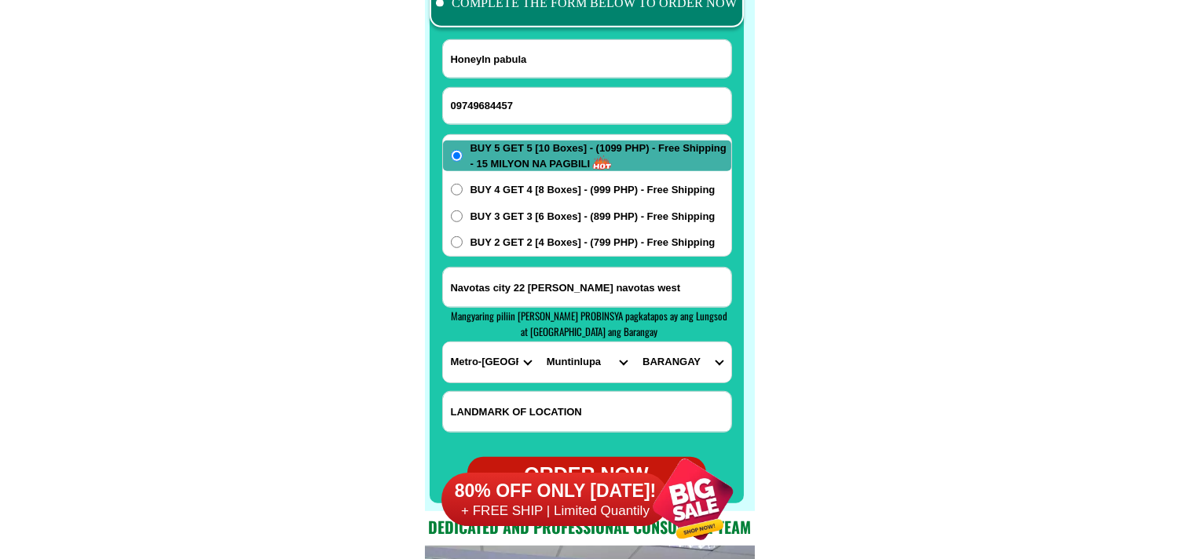
click at [614, 365] on select "CITY [GEOGRAPHIC_DATA] [GEOGRAPHIC_DATA] [GEOGRAPHIC_DATA] [GEOGRAPHIC_DATA]-ci…" at bounding box center [587, 363] width 96 height 40
select select "63_2199364"
click at [539, 343] on select "CITY [GEOGRAPHIC_DATA] [GEOGRAPHIC_DATA] [GEOGRAPHIC_DATA] [GEOGRAPHIC_DATA]-ci…" at bounding box center [587, 363] width 96 height 40
click at [694, 365] on select "BARANGAY Bagumbayan north Bagumbayan south Bangculasi [GEOGRAPHIC_DATA] east Na…" at bounding box center [683, 363] width 96 height 40
select select "63_21993645266"
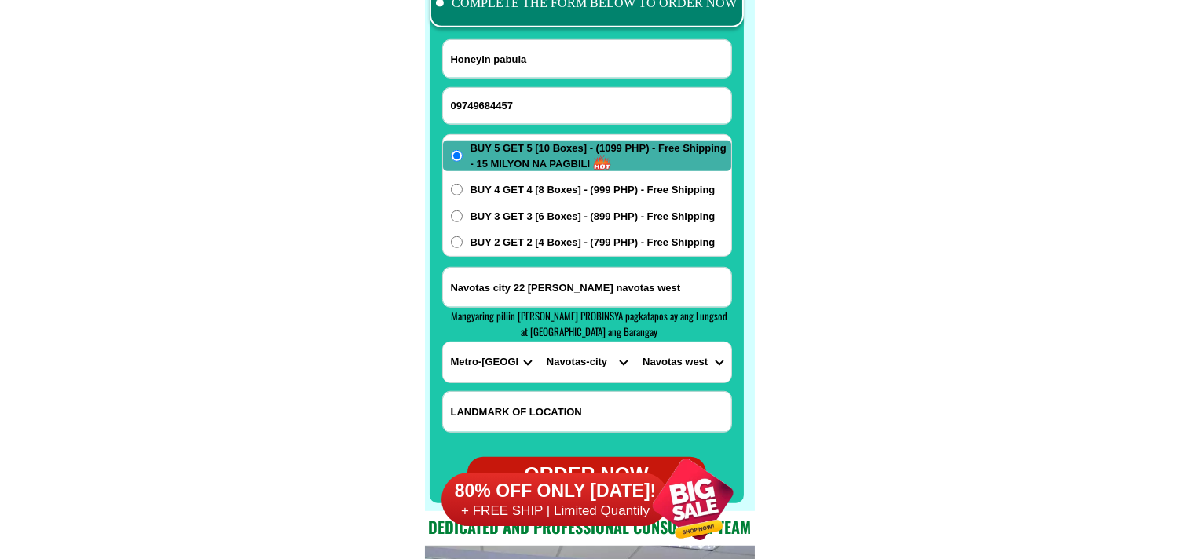
click at [635, 343] on select "BARANGAY Bagumbayan north Bagumbayan south Bangculasi [GEOGRAPHIC_DATA] east Na…" at bounding box center [683, 363] width 96 height 40
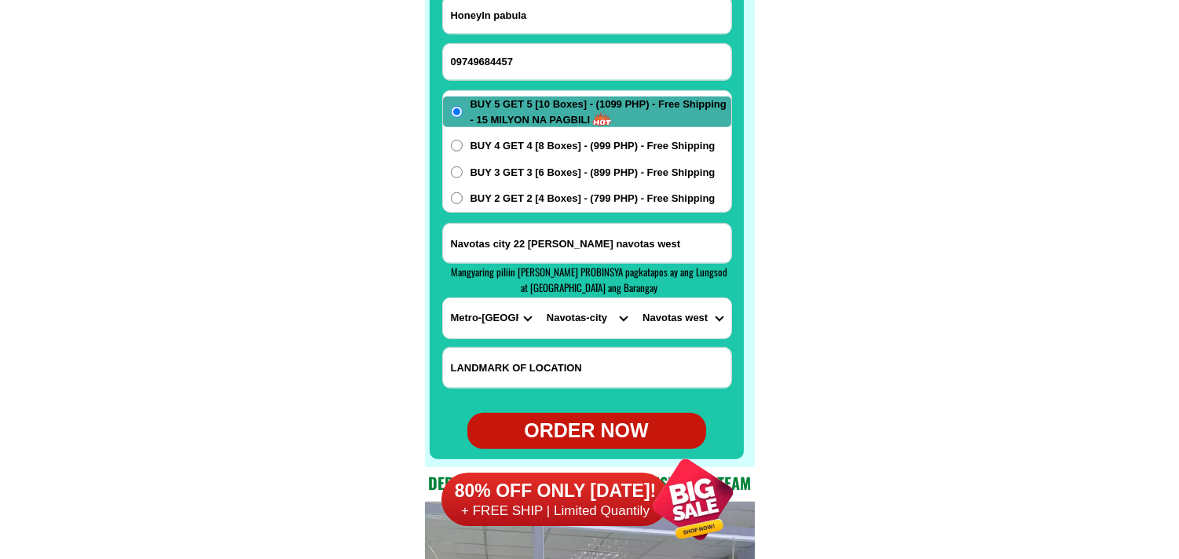
scroll to position [12546, 0]
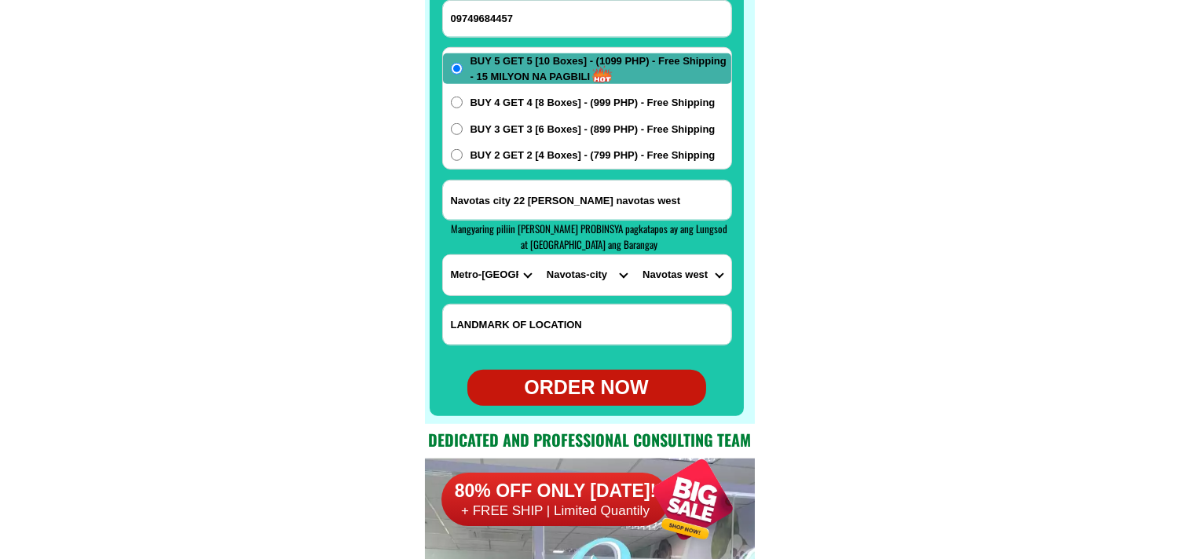
click at [633, 395] on div "ORDER NOW" at bounding box center [587, 388] width 239 height 30
radio input "true"
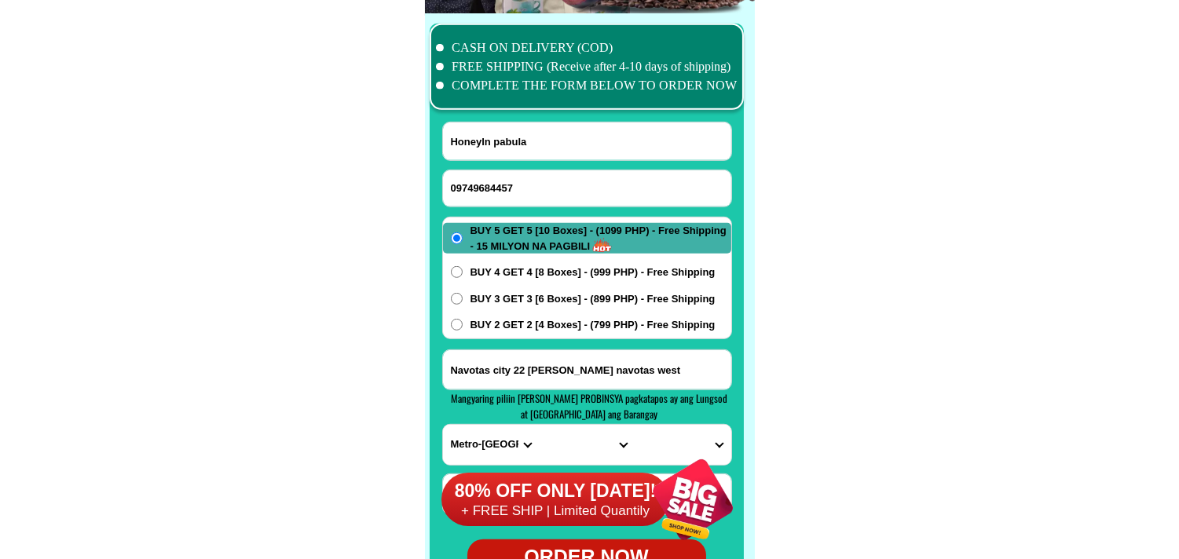
scroll to position [12372, 0]
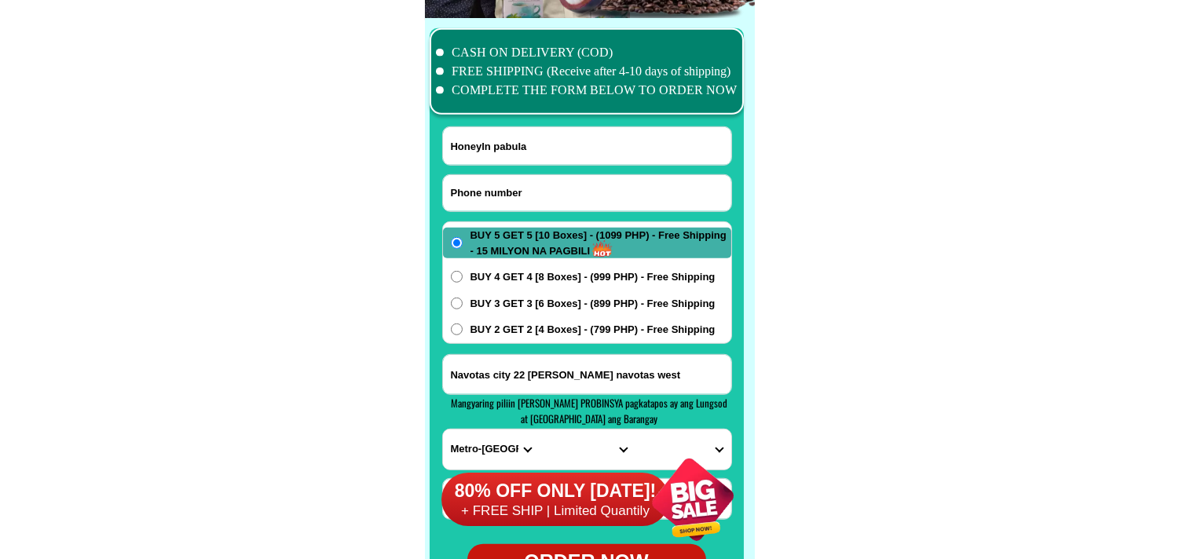
click at [507, 185] on input "Input phone_number" at bounding box center [587, 193] width 288 height 36
paste input "09161464105"
type input "09161464105"
paste input "[PERSON_NAME] [PERSON_NAME]"
drag, startPoint x: 508, startPoint y: 152, endPoint x: 489, endPoint y: 112, distance: 43.9
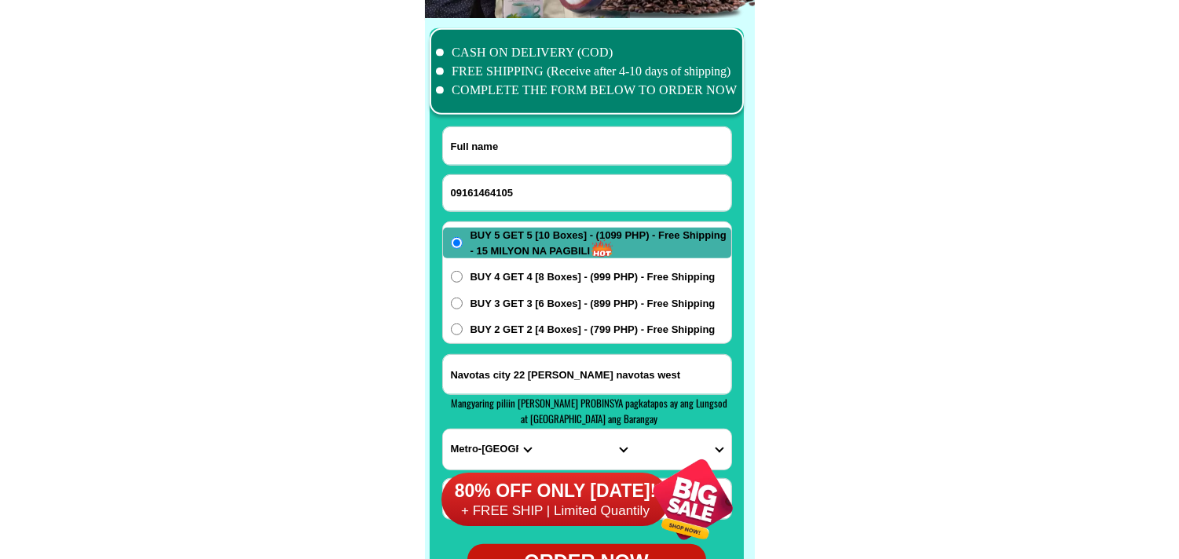
click at [508, 142] on input "Input full_name" at bounding box center [587, 146] width 288 height 38
type input "[PERSON_NAME] [PERSON_NAME]"
click at [527, 364] on input "Input address" at bounding box center [587, 374] width 288 height 39
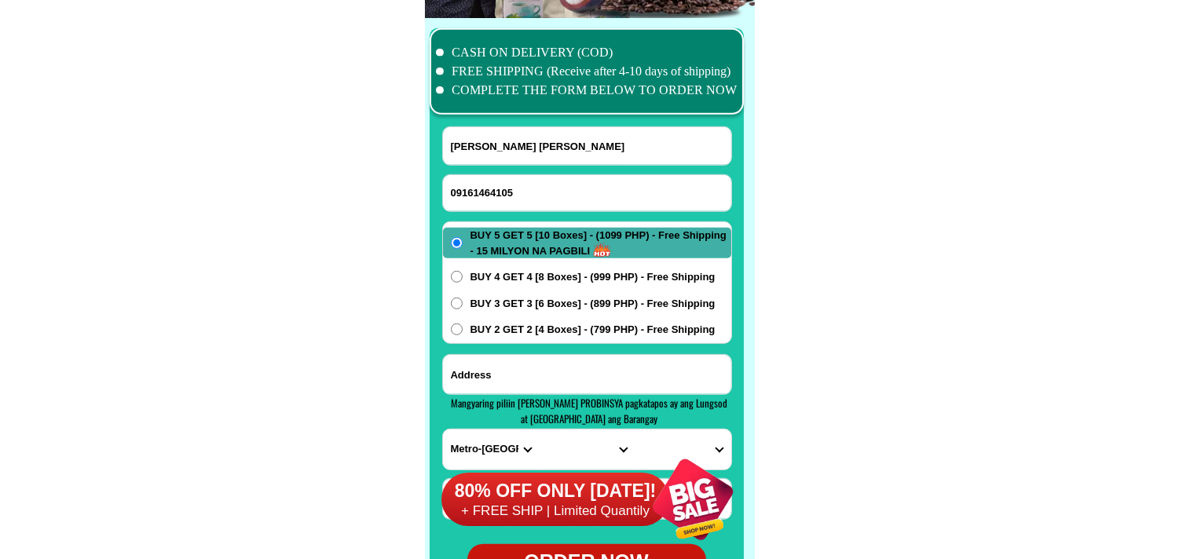
paste input "[PERSON_NAME] comunal [GEOGRAPHIC_DATA] mindoro sityo centro tapat ng bargain. …"
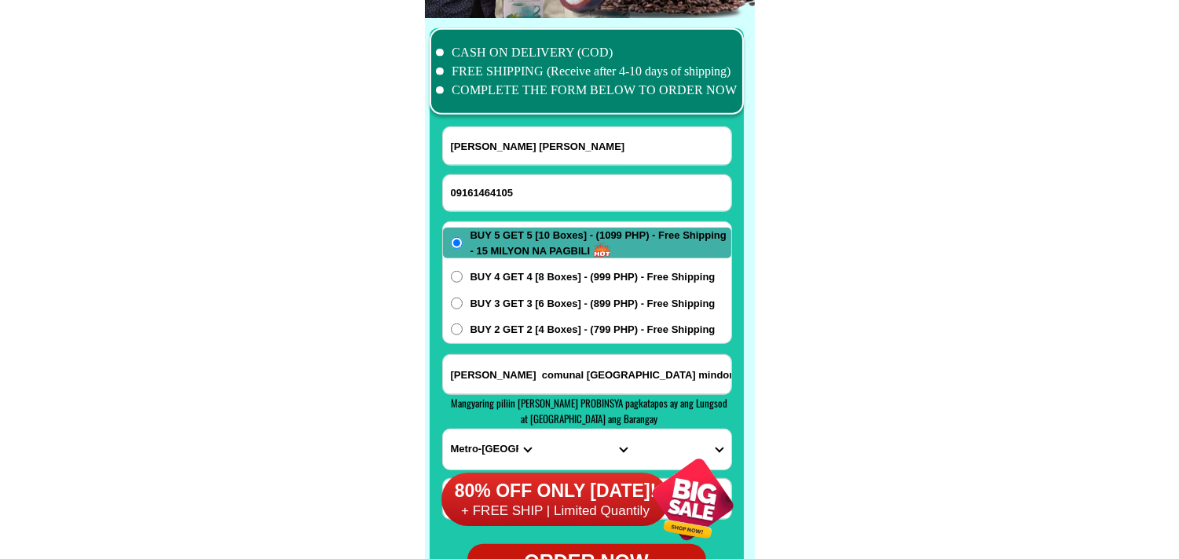
scroll to position [0, 182]
type input "[PERSON_NAME] comunal [GEOGRAPHIC_DATA] mindoro sityo centro tapat ng bargain. …"
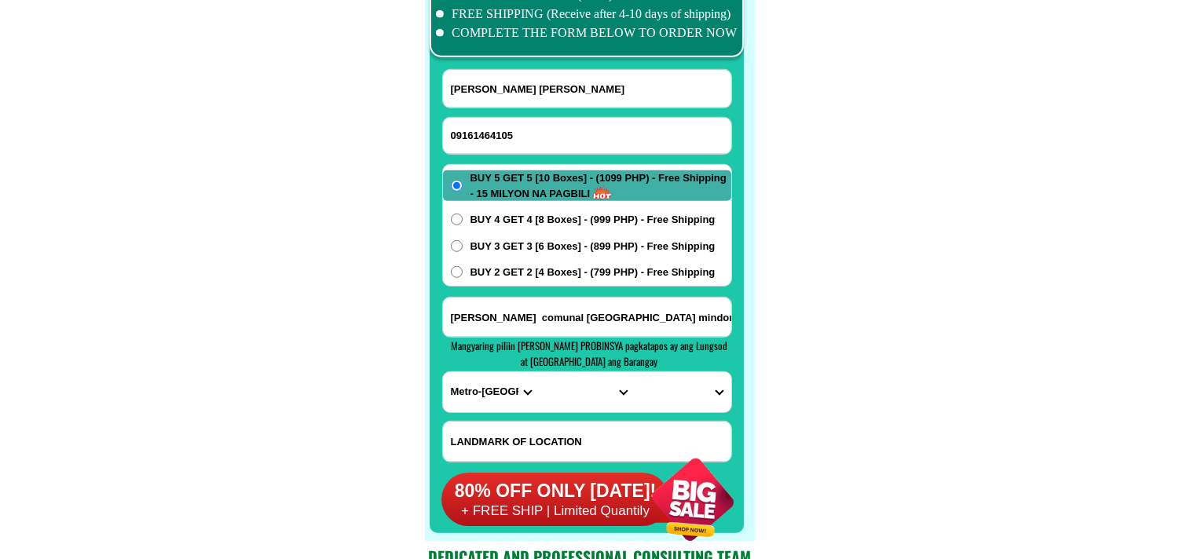
scroll to position [12459, 0]
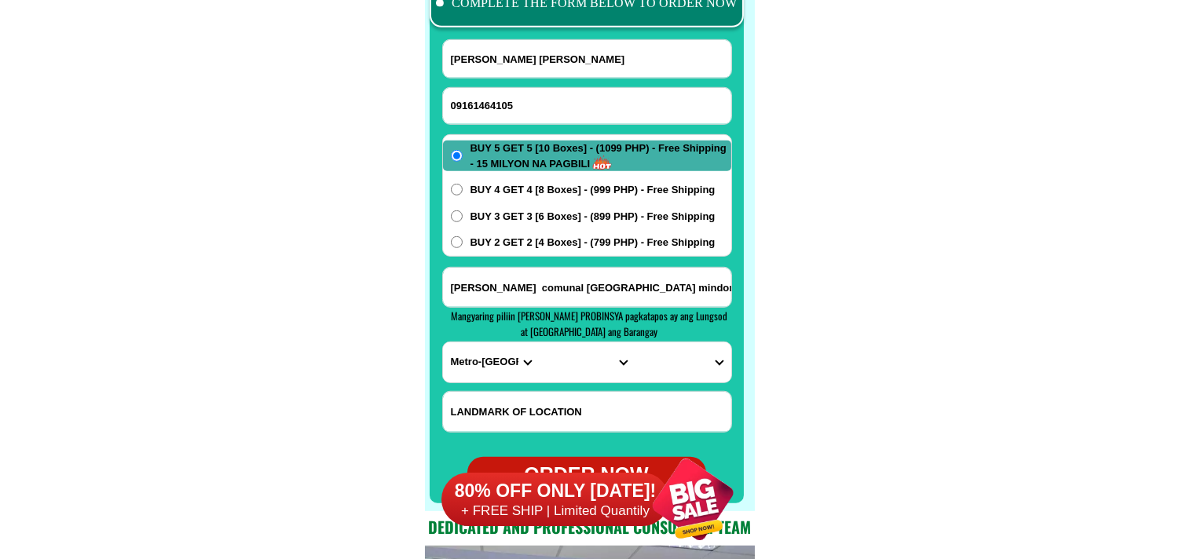
click at [468, 355] on select "PROVINCE [GEOGRAPHIC_DATA] [GEOGRAPHIC_DATA] [GEOGRAPHIC_DATA] [GEOGRAPHIC_DATA…" at bounding box center [491, 363] width 96 height 40
select select "63_673"
click at [443, 343] on select "PROVINCE [GEOGRAPHIC_DATA] [GEOGRAPHIC_DATA] [GEOGRAPHIC_DATA] [GEOGRAPHIC_DATA…" at bounding box center [491, 363] width 96 height 40
click at [584, 350] on select "CITY Baco Bansud Bongabong [GEOGRAPHIC_DATA] [GEOGRAPHIC_DATA]-city [PERSON_NAM…" at bounding box center [587, 363] width 96 height 40
select select "63_6735899"
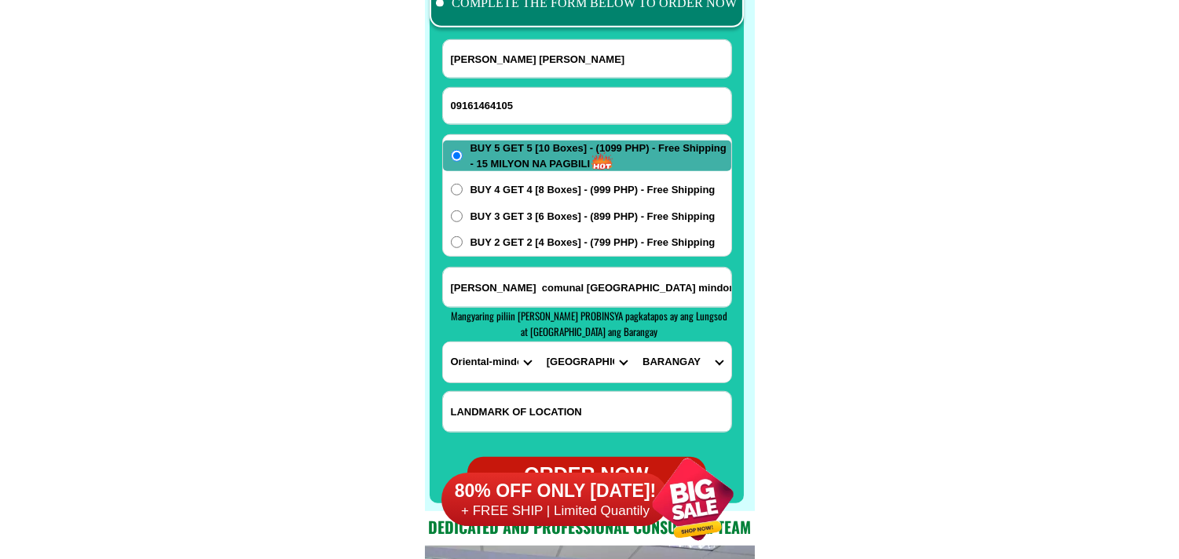
click at [539, 343] on select "CITY Baco Bansud Bongabong [GEOGRAPHIC_DATA] [GEOGRAPHIC_DATA]-city [PERSON_NAM…" at bounding box center [587, 363] width 96 height 40
click at [701, 355] on select "BARANGAY Balingayan [GEOGRAPHIC_DATA] Baruyan Batino Bayanan i Bayanan ii Biga …" at bounding box center [683, 363] width 96 height 40
select select "63_67358997548"
click at [635, 343] on select "BARANGAY Balingayan [GEOGRAPHIC_DATA] Baruyan Batino Bayanan i Bayanan ii Biga …" at bounding box center [683, 363] width 96 height 40
drag, startPoint x: 945, startPoint y: 343, endPoint x: 909, endPoint y: 264, distance: 87.2
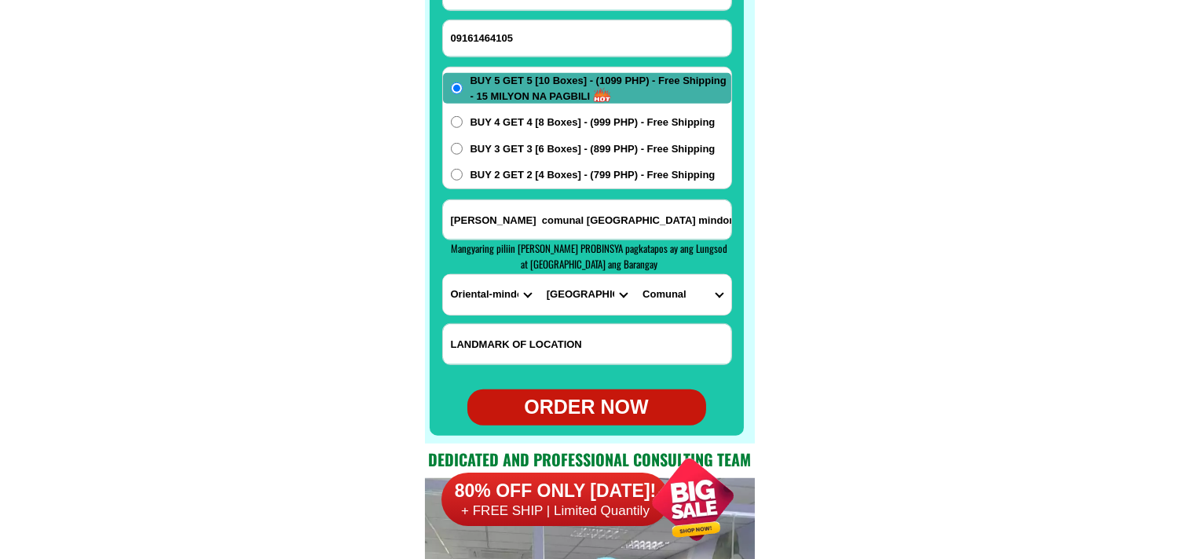
scroll to position [12546, 0]
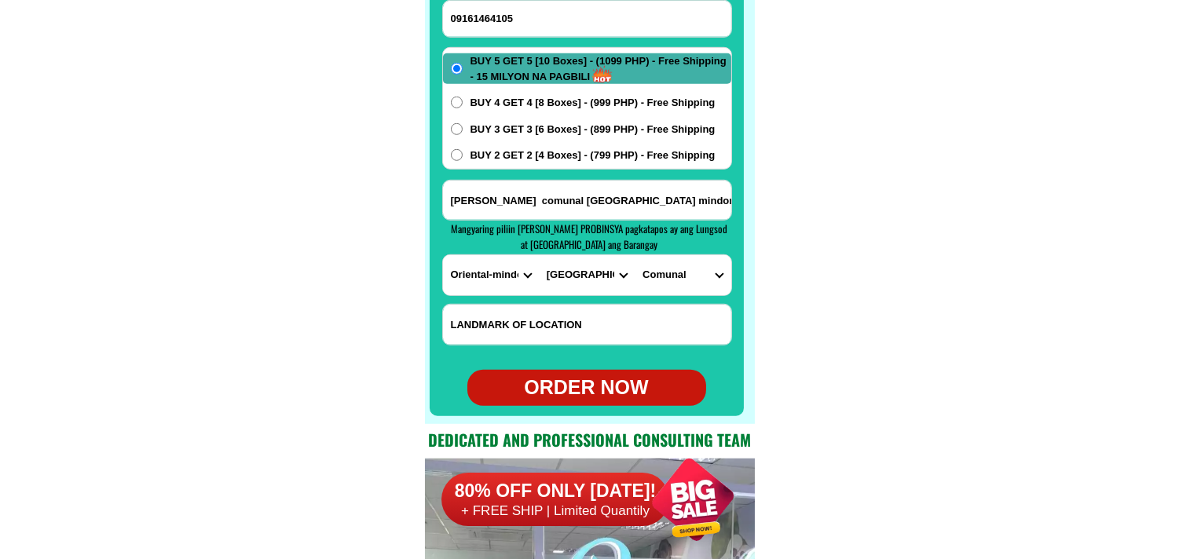
click at [594, 388] on div "ORDER NOW" at bounding box center [587, 388] width 239 height 30
radio input "true"
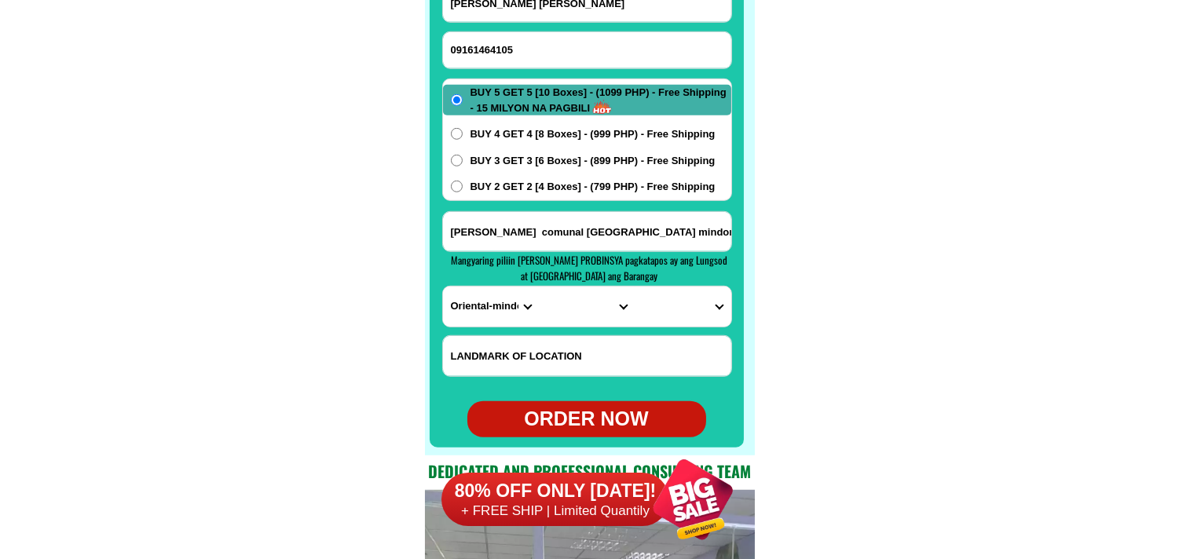
scroll to position [12459, 0]
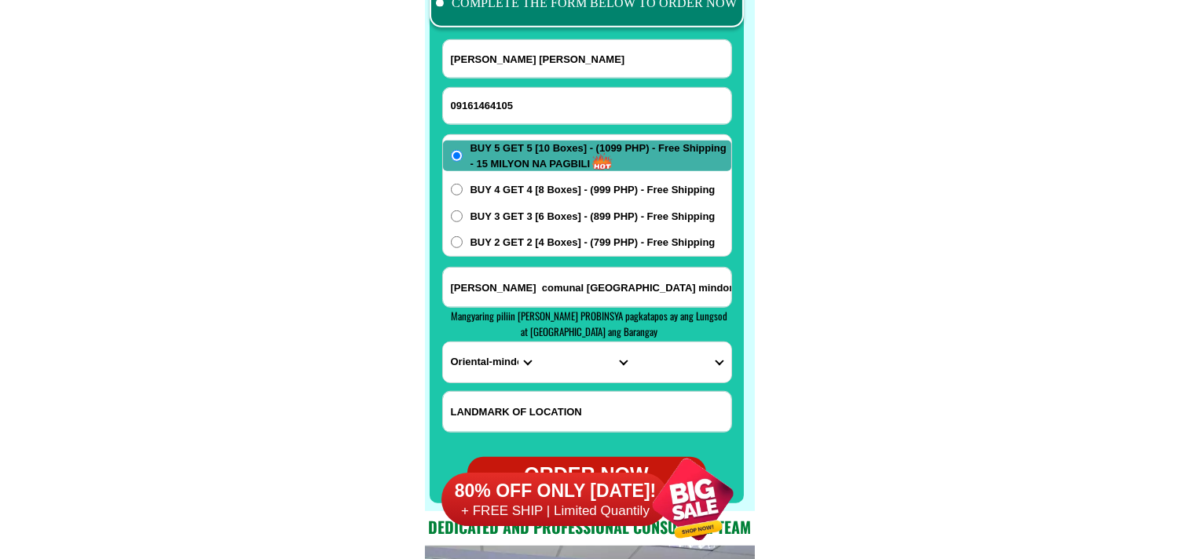
click at [535, 102] on input "09161464105" at bounding box center [587, 106] width 288 height 36
paste input "09307090167"
type input "09307090167"
click at [570, 64] on input "[PERSON_NAME] [PERSON_NAME]" at bounding box center [587, 59] width 288 height 38
paste input "[PERSON_NAME]"
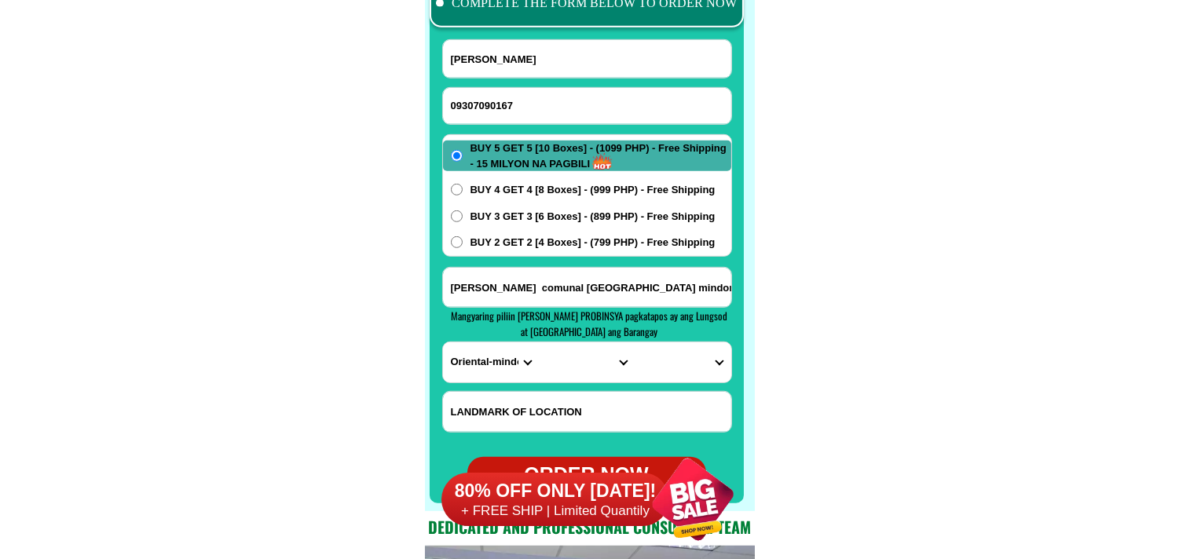
type input "[PERSON_NAME]"
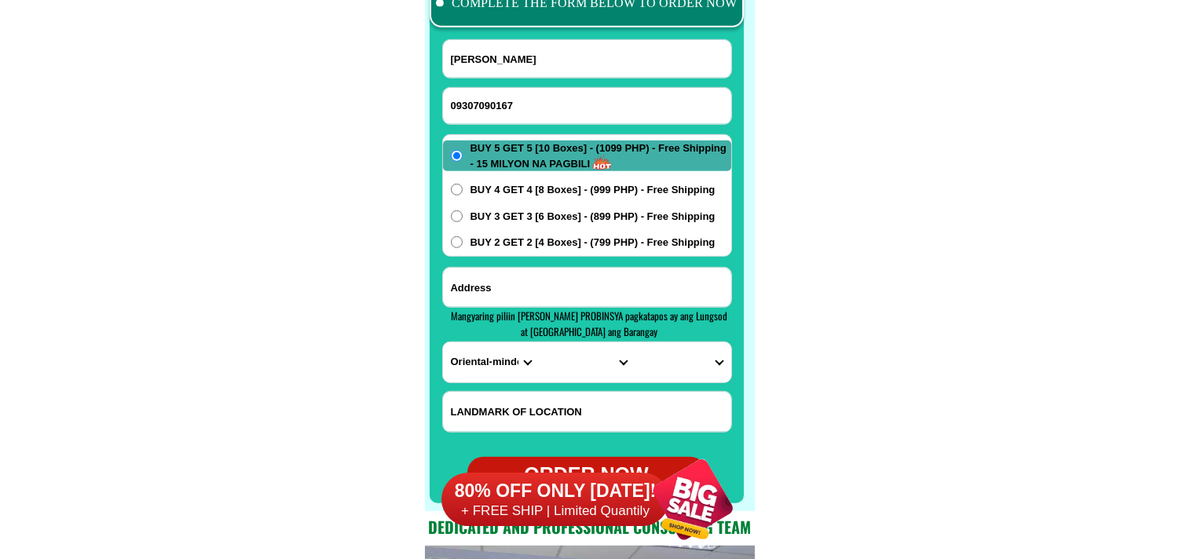
paste input "purok2 [GEOGRAPHIC_DATA] lanang [GEOGRAPHIC_DATA]"
click at [531, 288] on input "purok2 [GEOGRAPHIC_DATA] lanang [GEOGRAPHIC_DATA]" at bounding box center [587, 287] width 288 height 39
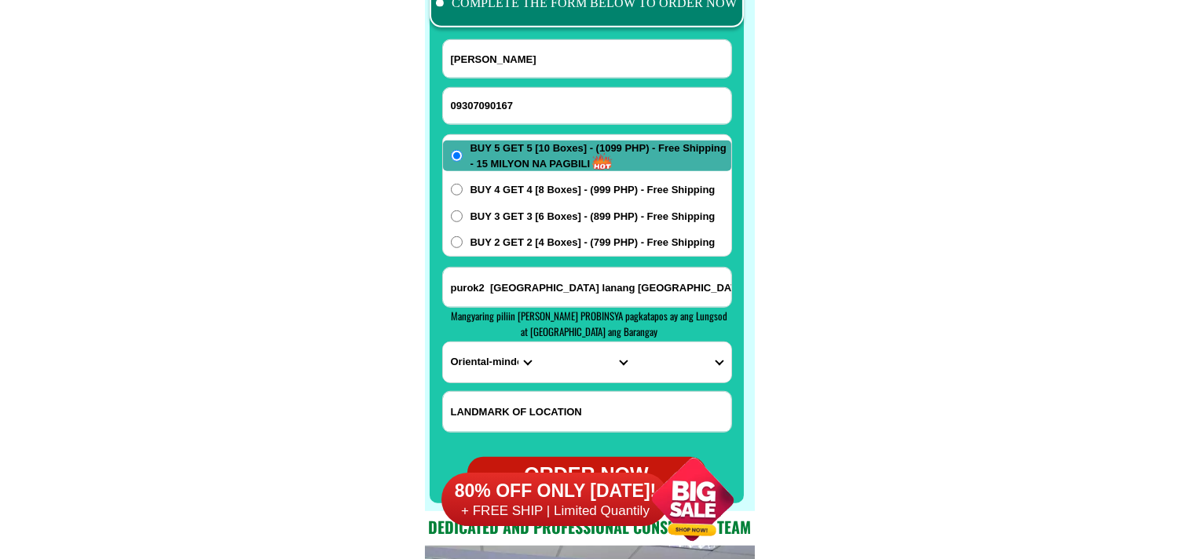
type input "purok2 [GEOGRAPHIC_DATA] lanang [GEOGRAPHIC_DATA]"
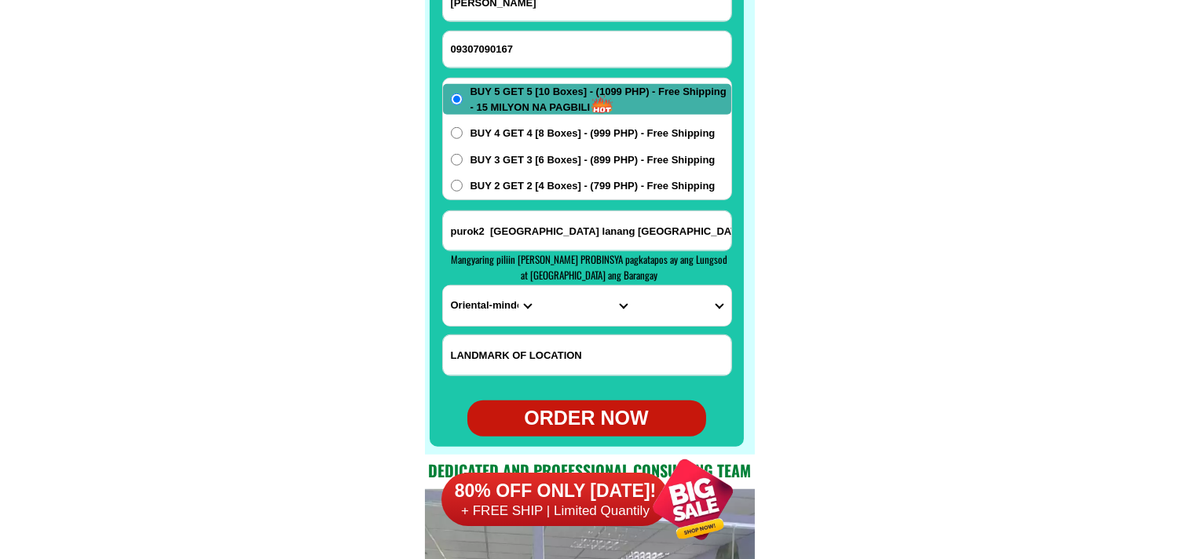
scroll to position [12546, 0]
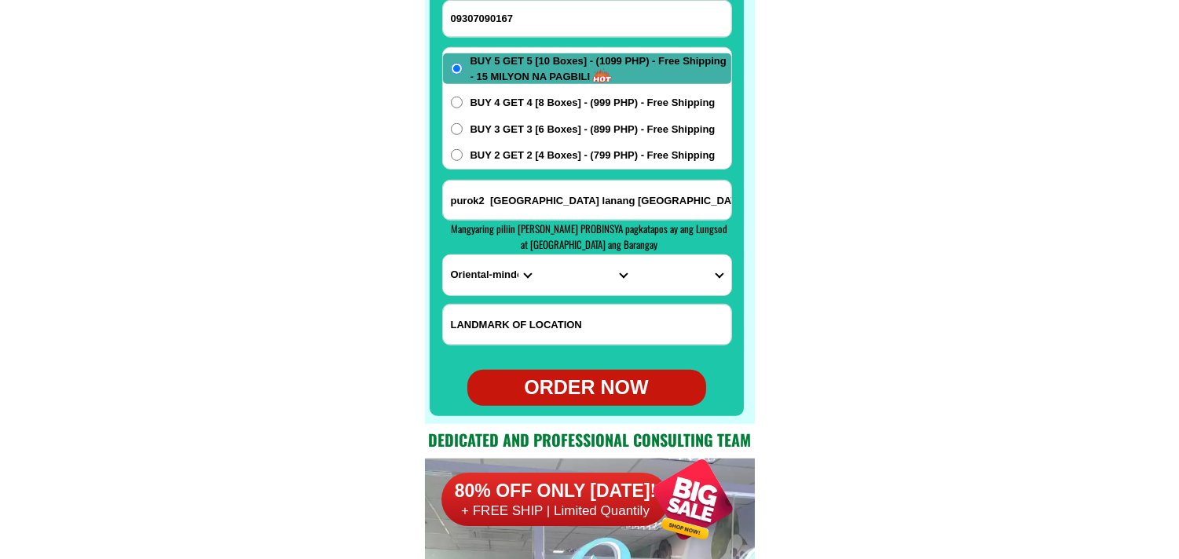
click at [467, 262] on select "PROVINCE [GEOGRAPHIC_DATA] [GEOGRAPHIC_DATA] [GEOGRAPHIC_DATA] [GEOGRAPHIC_DATA…" at bounding box center [491, 275] width 96 height 40
select select "63_738"
click at [443, 255] on select "PROVINCE [GEOGRAPHIC_DATA] [GEOGRAPHIC_DATA] [GEOGRAPHIC_DATA] [GEOGRAPHIC_DATA…" at bounding box center [491, 275] width 96 height 40
click at [548, 272] on select "CITY [GEOGRAPHIC_DATA] [GEOGRAPHIC_DATA]-city [GEOGRAPHIC_DATA] [GEOGRAPHIC_DAT…" at bounding box center [587, 275] width 96 height 40
select select "63_7387159"
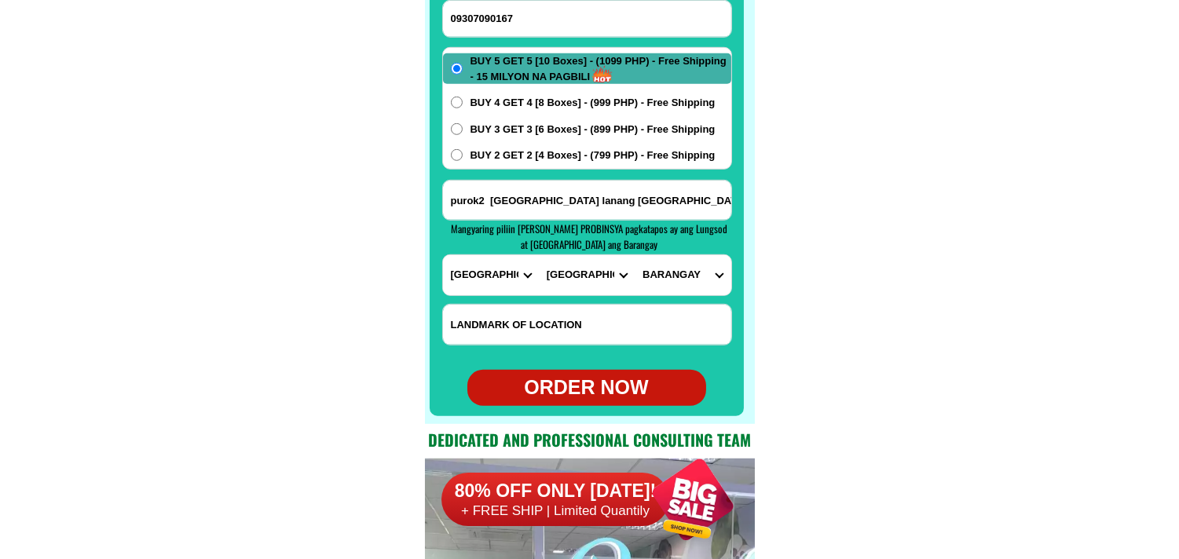
click at [539, 255] on select "CITY [GEOGRAPHIC_DATA] [GEOGRAPHIC_DATA]-city [GEOGRAPHIC_DATA] [GEOGRAPHIC_DAT…" at bounding box center [587, 275] width 96 height 40
click at [692, 288] on select "[GEOGRAPHIC_DATA] [PERSON_NAME] (lasang) [PERSON_NAME] Angalan Atan-awe Baganih…" at bounding box center [683, 275] width 96 height 40
select select "63_7387159680801"
click at [635, 255] on select "[GEOGRAPHIC_DATA] [PERSON_NAME] (lasang) [PERSON_NAME] Angalan Atan-awe Baganih…" at bounding box center [683, 275] width 96 height 40
click at [583, 399] on div "ORDER NOW" at bounding box center [587, 388] width 239 height 30
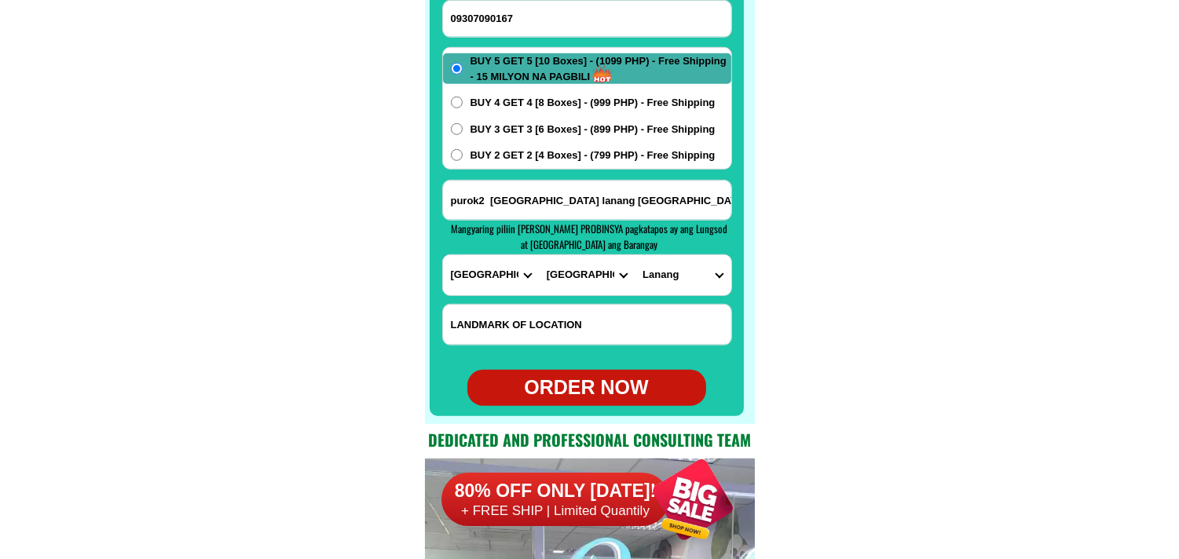
type input "09307090167"
type input "purok2 [GEOGRAPHIC_DATA] lanang [GEOGRAPHIC_DATA]"
radio input "true"
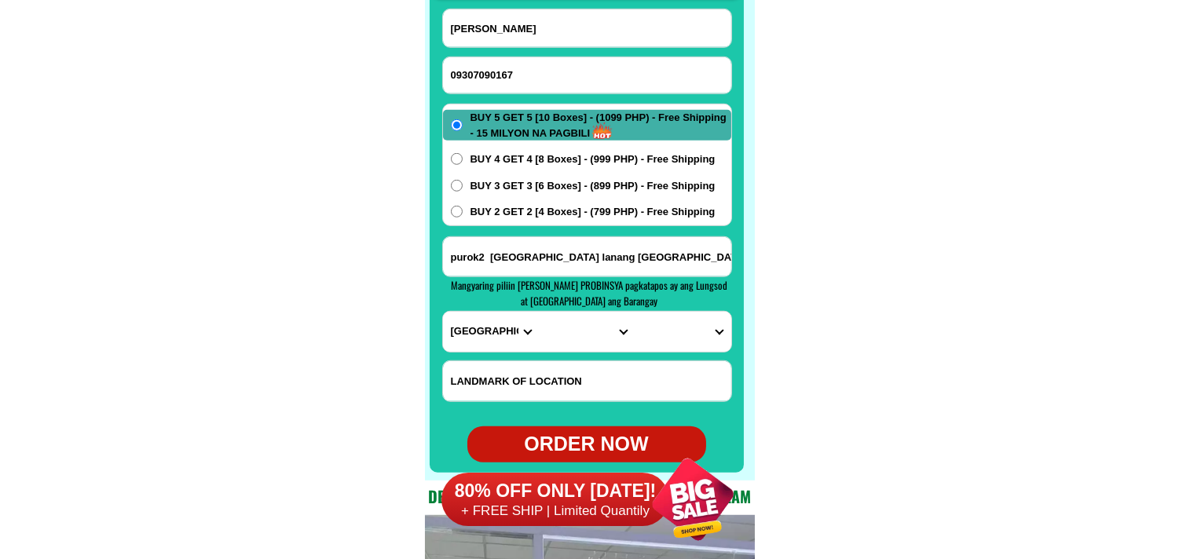
scroll to position [12459, 0]
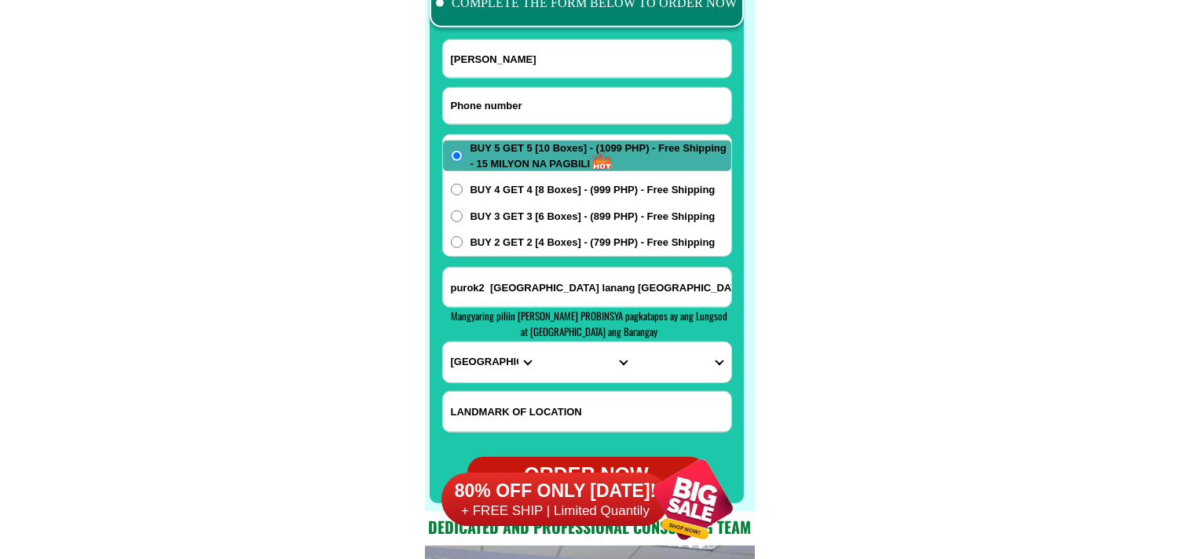
click at [501, 96] on input "Input phone_number" at bounding box center [587, 106] width 288 height 36
paste input "09381653709"
type input "09381653709"
drag, startPoint x: 527, startPoint y: 71, endPoint x: 464, endPoint y: 2, distance: 93.4
click at [527, 71] on input "[PERSON_NAME]" at bounding box center [587, 59] width 288 height 38
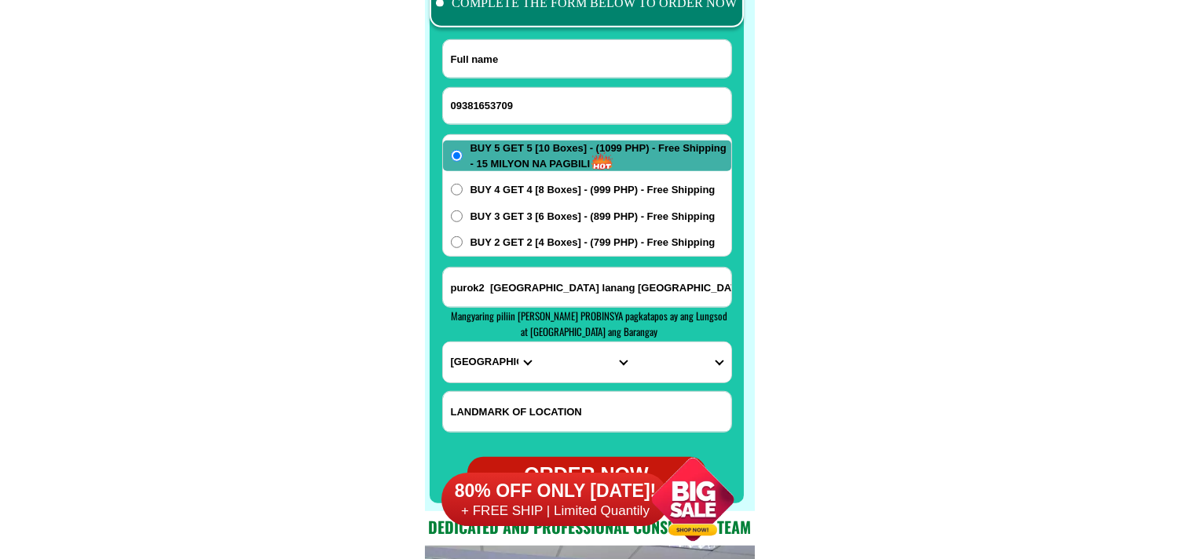
paste input "[PERSON_NAME]"
type input "[PERSON_NAME]"
click at [530, 277] on input "Input address" at bounding box center [587, 287] width 288 height 39
paste input "187 purok [PERSON_NAME] barangay [GEOGRAPHIC_DATA],[GEOGRAPHIC_DATA],[GEOGRAPHI…"
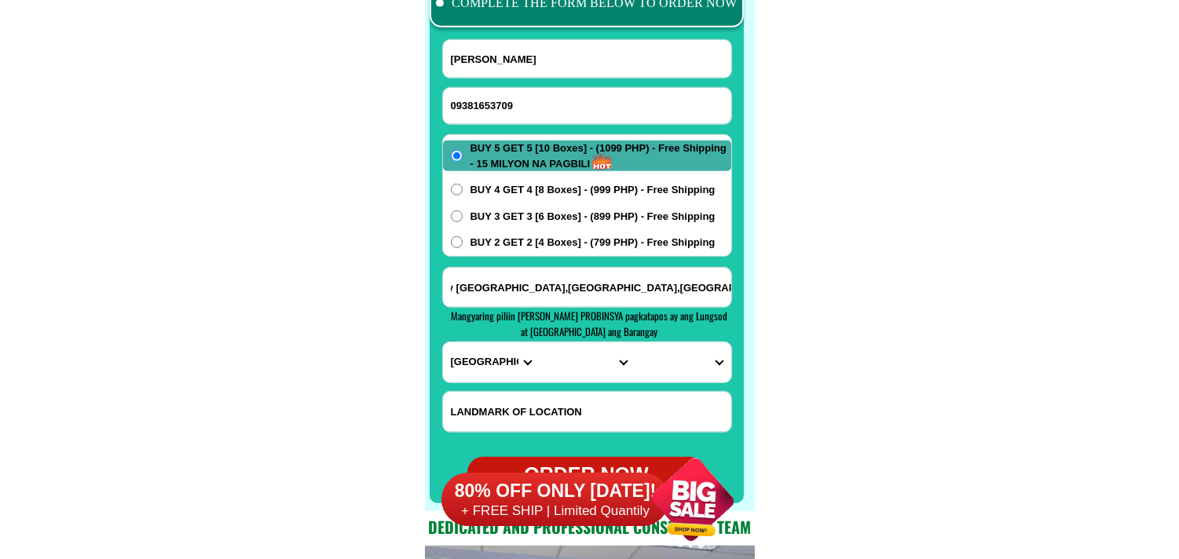
type input "187 purok [PERSON_NAME] barangay [GEOGRAPHIC_DATA],[GEOGRAPHIC_DATA],[GEOGRAPHI…"
click at [491, 365] on select "PROVINCE [GEOGRAPHIC_DATA] [GEOGRAPHIC_DATA] [GEOGRAPHIC_DATA] [GEOGRAPHIC_DATA…" at bounding box center [491, 363] width 96 height 40
select select "63_880"
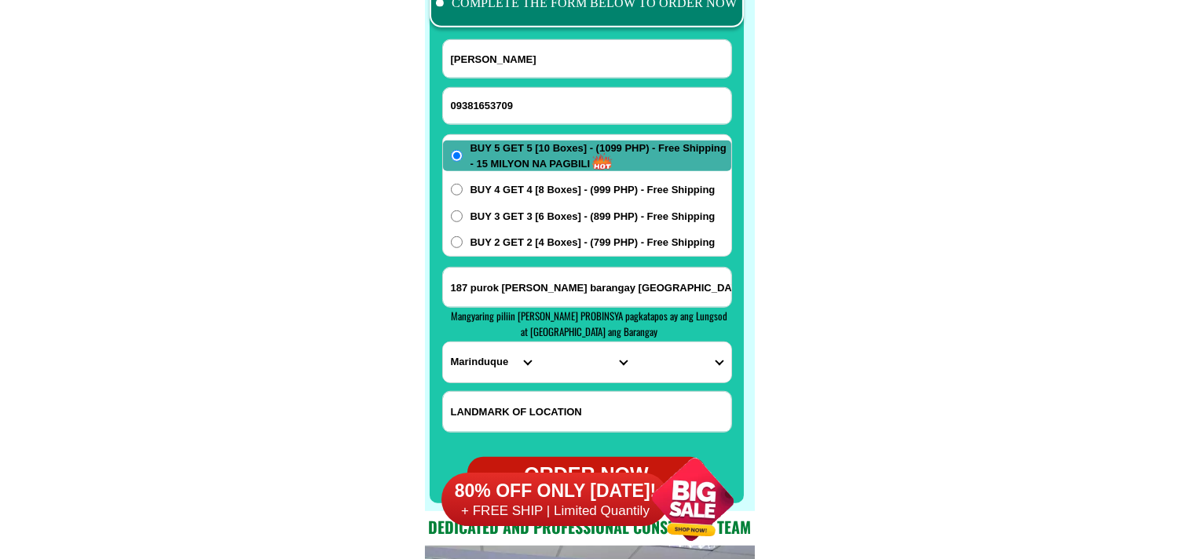
click at [443, 343] on select "PROVINCE [GEOGRAPHIC_DATA] [GEOGRAPHIC_DATA] [GEOGRAPHIC_DATA] [GEOGRAPHIC_DATA…" at bounding box center [491, 363] width 96 height 40
click at [592, 360] on select "CITY Boac Gasan [GEOGRAPHIC_DATA]-buenavista [GEOGRAPHIC_DATA]-[GEOGRAPHIC_DATA…" at bounding box center [587, 363] width 96 height 40
select select "63_8801596"
click at [539, 343] on select "CITY Boac Gasan [GEOGRAPHIC_DATA]-buenavista [GEOGRAPHIC_DATA]-[GEOGRAPHIC_DATA…" at bounding box center [587, 363] width 96 height 40
click at [677, 361] on select "BARANGAY Agot Agumaymayan Amoingon Apitong Balagasan Balaring [GEOGRAPHIC_DATA]…" at bounding box center [683, 363] width 96 height 40
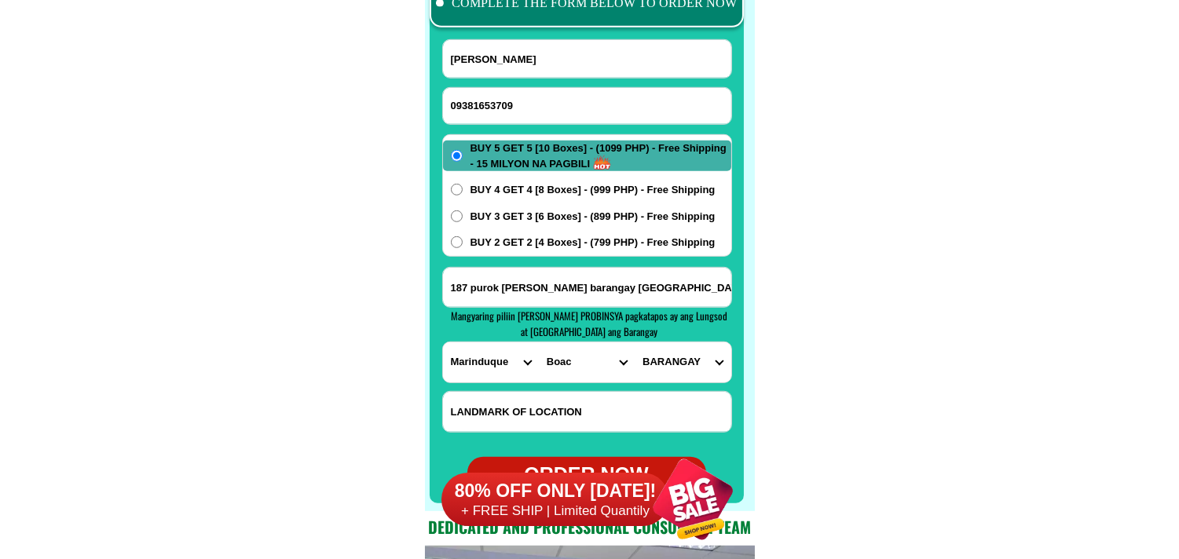
click at [677, 361] on select "BARANGAY Agot Agumaymayan Amoingon Apitong Balagasan Balaring [GEOGRAPHIC_DATA]…" at bounding box center [683, 363] width 96 height 40
select select "63_88015963582"
click at [635, 343] on select "BARANGAY Agot Agumaymayan Amoingon Apitong Balagasan Balaring [GEOGRAPHIC_DATA]…" at bounding box center [683, 363] width 96 height 40
drag, startPoint x: 922, startPoint y: 314, endPoint x: 894, endPoint y: 308, distance: 28.2
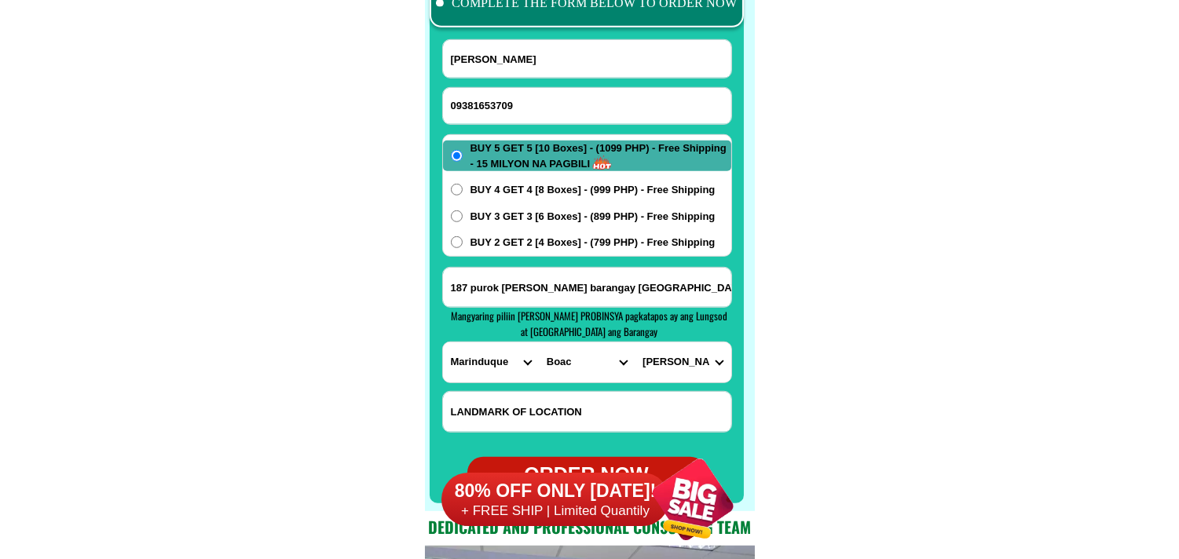
click at [525, 241] on span "BUY 2 GET 2 [4 Boxes] - (799 PHP) - Free Shipping" at bounding box center [593, 243] width 245 height 16
click at [463, 241] on input "BUY 2 GET 2 [4 Boxes] - (799 PHP) - Free Shipping" at bounding box center [457, 243] width 12 height 12
radio input "true"
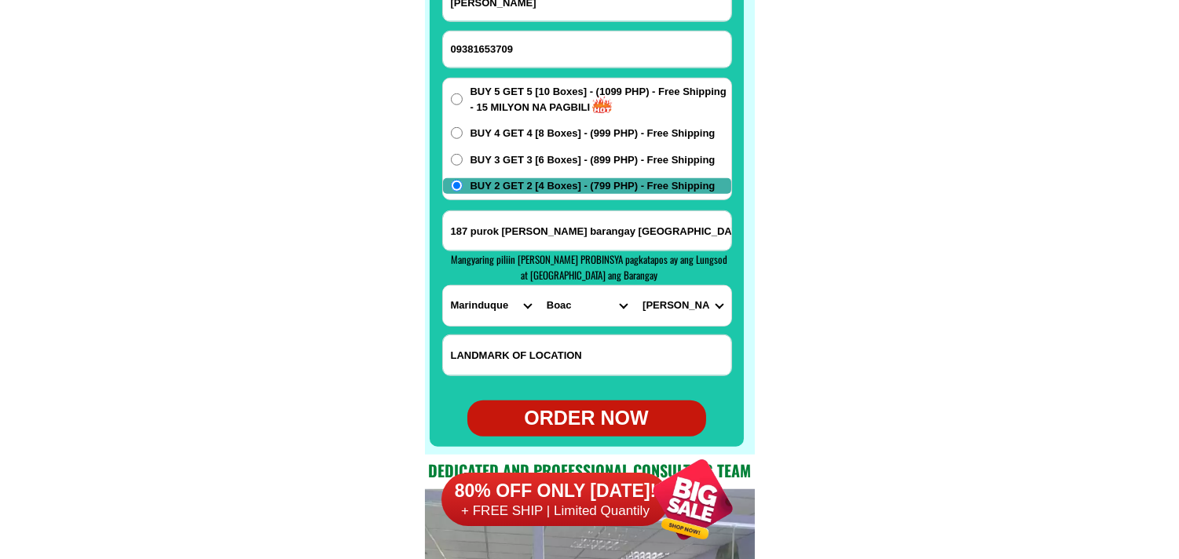
scroll to position [12546, 0]
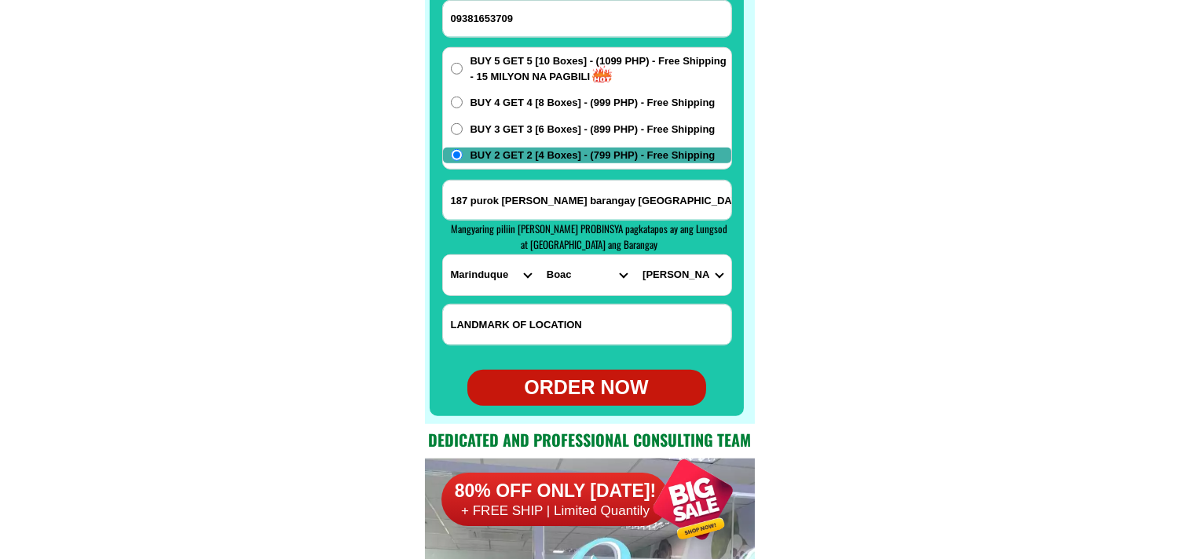
click at [567, 377] on div "ORDER NOW" at bounding box center [587, 388] width 239 height 30
type input "187 purok [PERSON_NAME] barangay [GEOGRAPHIC_DATA],[GEOGRAPHIC_DATA],[GEOGRAPHI…"
radio input "true"
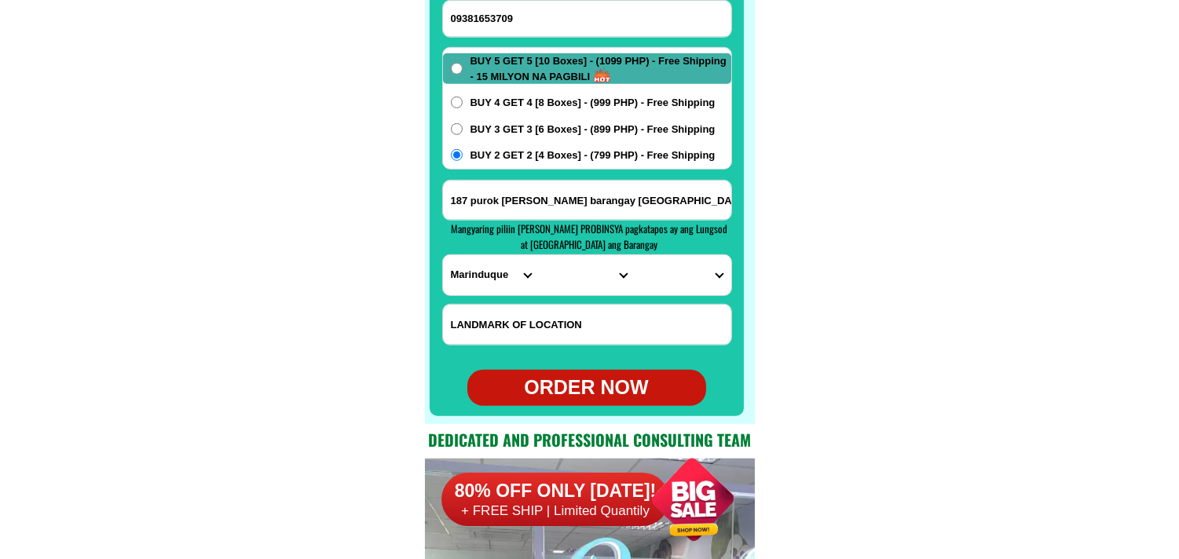
radio input "true"
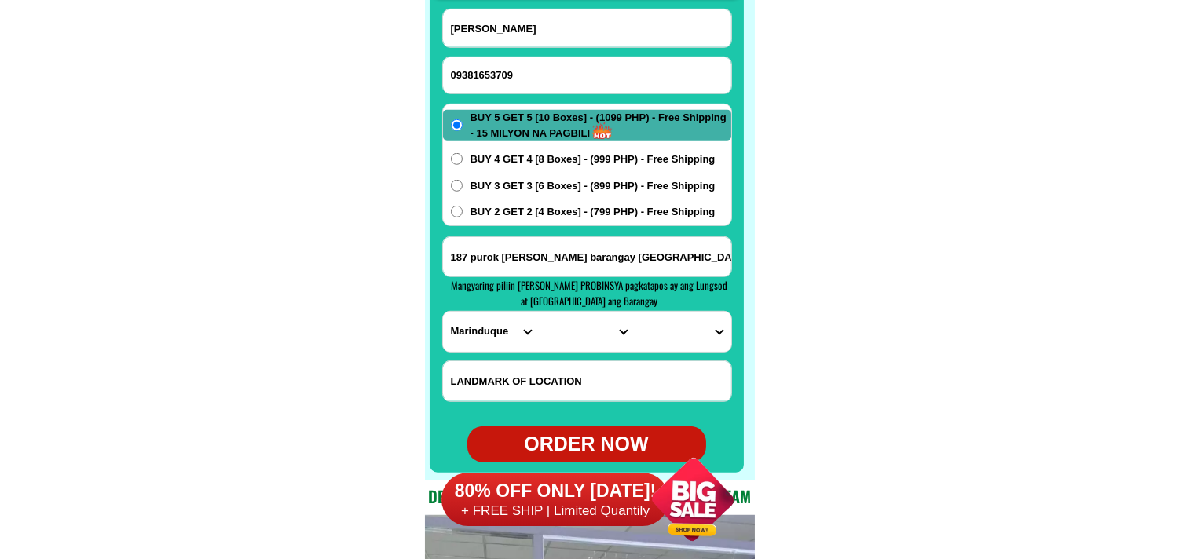
scroll to position [12459, 0]
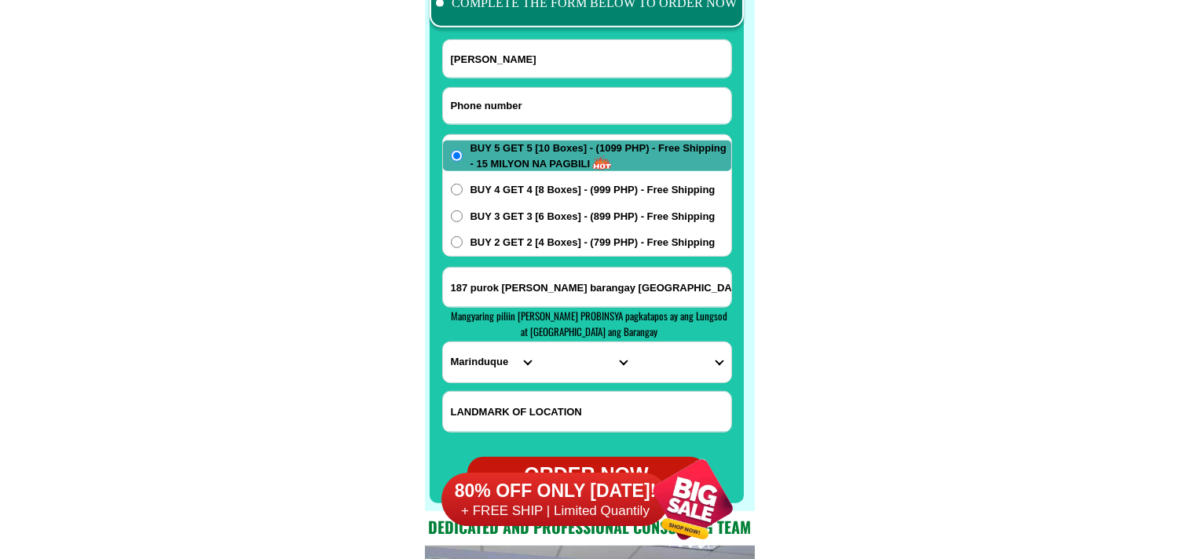
paste input "09058590380"
click at [537, 112] on input "09058590380" at bounding box center [587, 106] width 288 height 36
type input "09058590380"
click at [560, 67] on input "[PERSON_NAME]" at bounding box center [587, 59] width 288 height 38
paste input "[PERSON_NAME]"
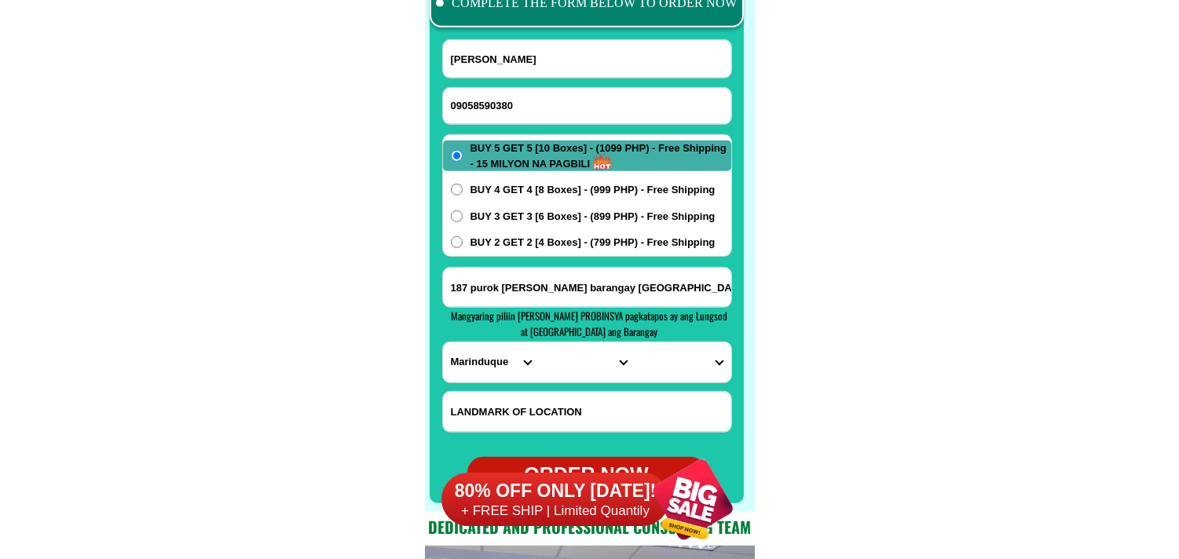
type input "[PERSON_NAME]"
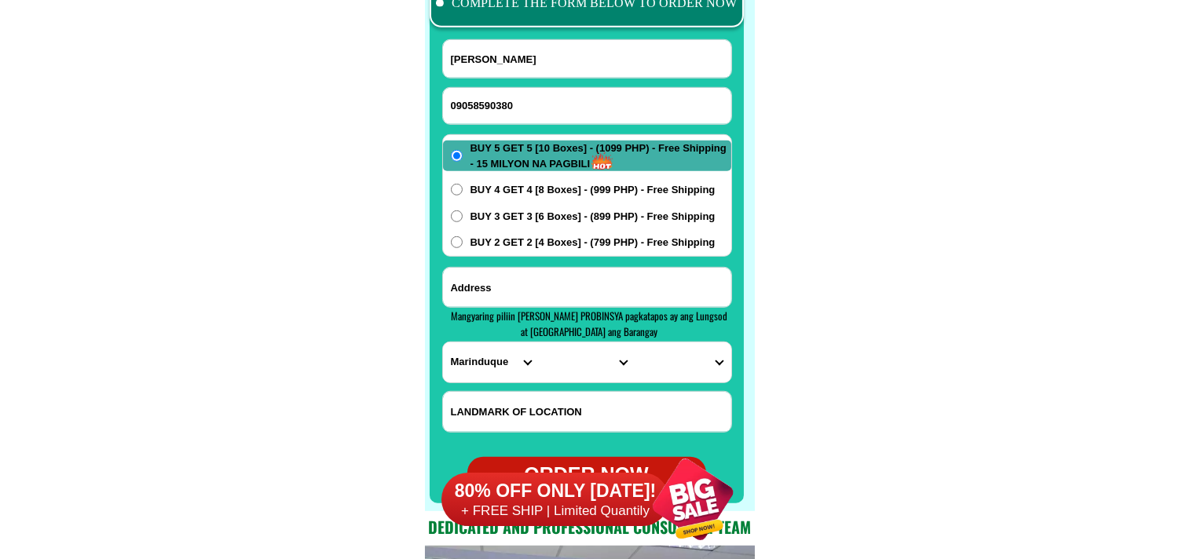
click at [542, 291] on input "Input address" at bounding box center [587, 287] width 288 height 39
paste input "dassun solana [GEOGRAPHIC_DATA]"
type input "dassun solana [GEOGRAPHIC_DATA]"
click at [476, 357] on select "PROVINCE [GEOGRAPHIC_DATA] [GEOGRAPHIC_DATA] [GEOGRAPHIC_DATA] [GEOGRAPHIC_DATA…" at bounding box center [491, 363] width 96 height 40
select select "63_869"
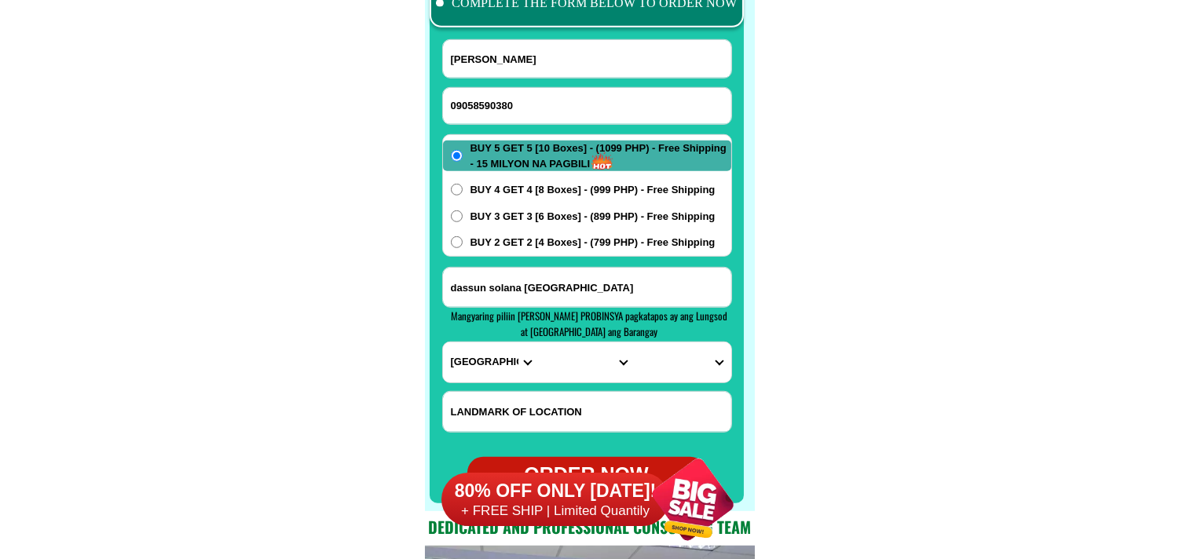
click at [443, 343] on select "PROVINCE [GEOGRAPHIC_DATA] [GEOGRAPHIC_DATA] [GEOGRAPHIC_DATA] [GEOGRAPHIC_DATA…" at bounding box center [491, 363] width 96 height 40
click at [602, 362] on select "CITY Abulug Allacapan Amulung [GEOGRAPHIC_DATA][PERSON_NAME] [GEOGRAPHIC_DATA] …" at bounding box center [587, 363] width 96 height 40
select select "63_8695609"
click at [539, 343] on select "CITY Abulug Allacapan Amulung [GEOGRAPHIC_DATA][PERSON_NAME] [GEOGRAPHIC_DATA] …" at bounding box center [587, 363] width 96 height 40
click at [649, 348] on select "[GEOGRAPHIC_DATA] [GEOGRAPHIC_DATA] south [GEOGRAPHIC_DATA] [GEOGRAPHIC_DATA] […" at bounding box center [683, 363] width 96 height 40
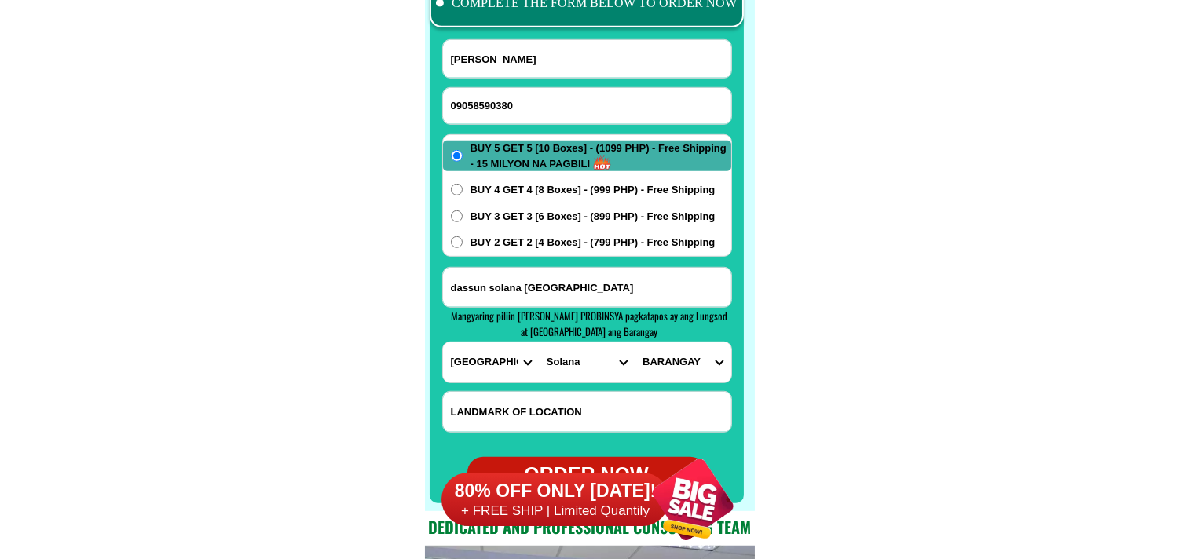
select select "63_8695609888"
click at [635, 343] on select "[GEOGRAPHIC_DATA] [GEOGRAPHIC_DATA] south [GEOGRAPHIC_DATA] [GEOGRAPHIC_DATA] […" at bounding box center [683, 363] width 96 height 40
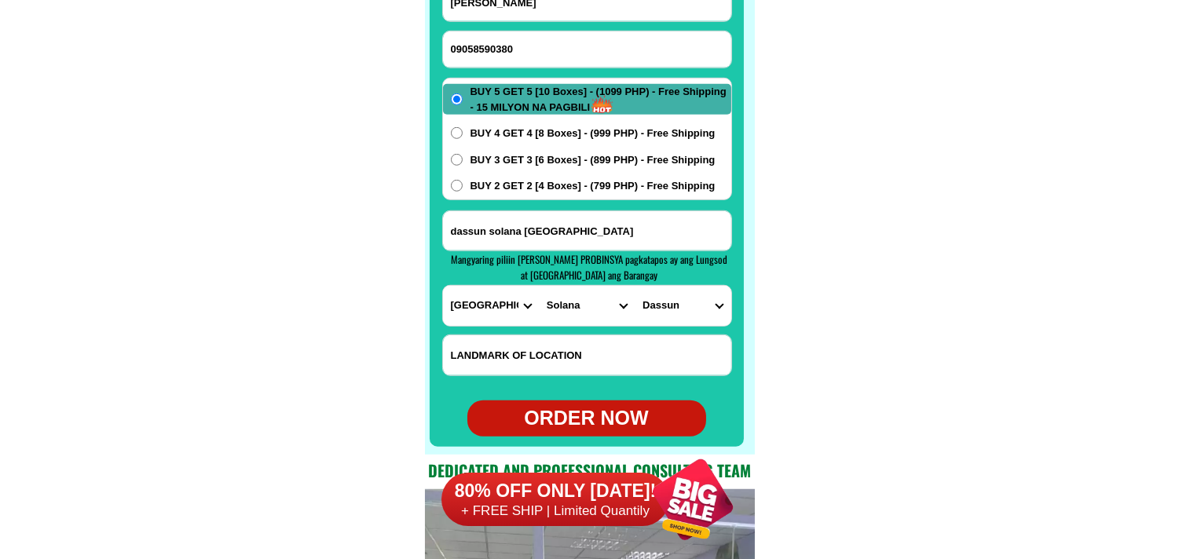
scroll to position [12546, 0]
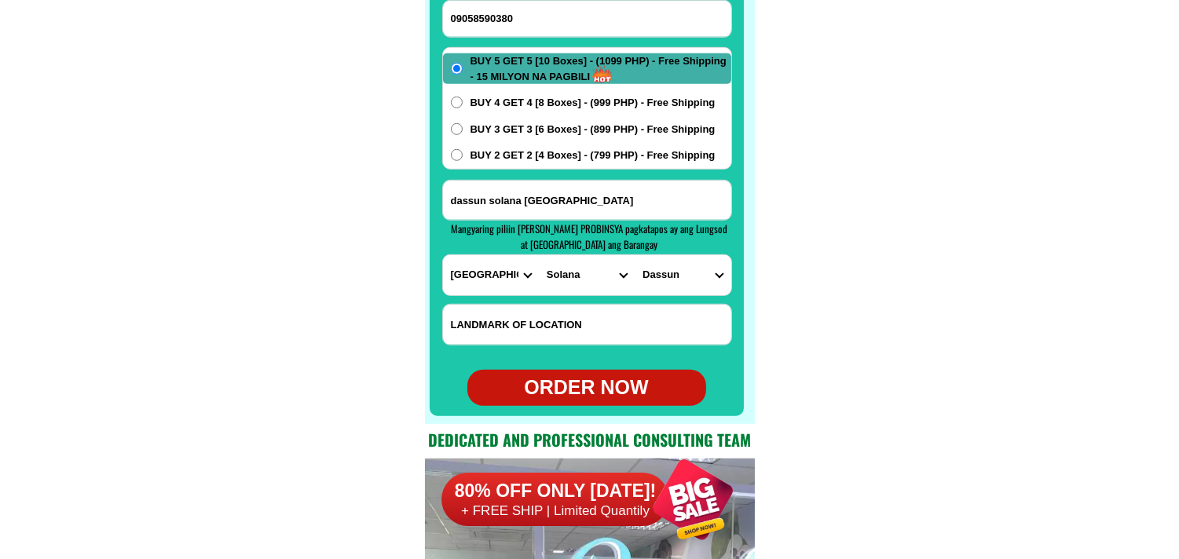
click at [592, 376] on div "ORDER NOW" at bounding box center [587, 388] width 239 height 30
type input "dassun solana [GEOGRAPHIC_DATA]"
radio input "true"
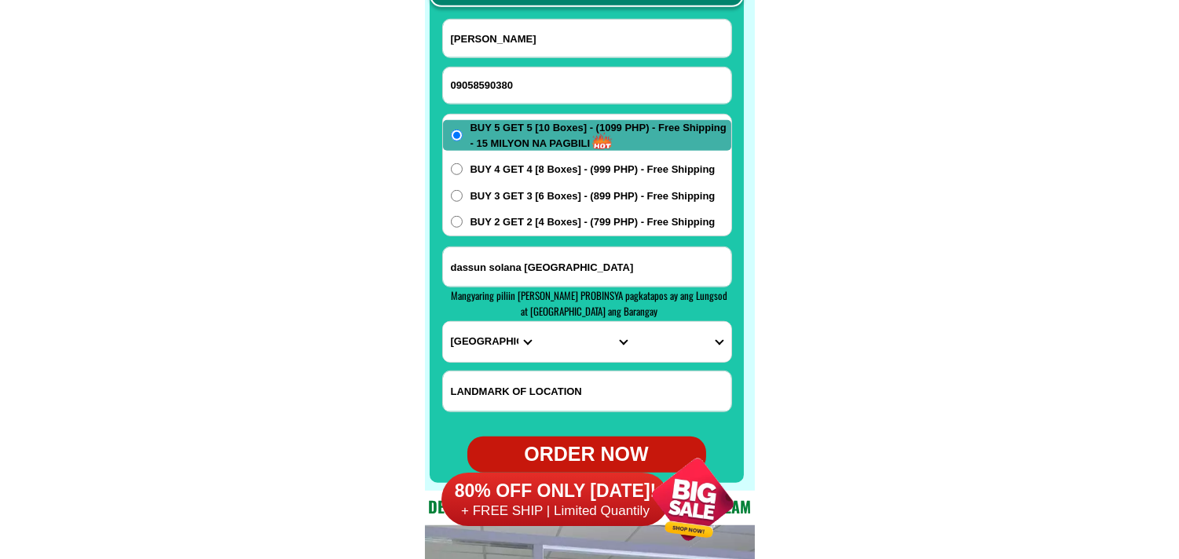
scroll to position [12459, 0]
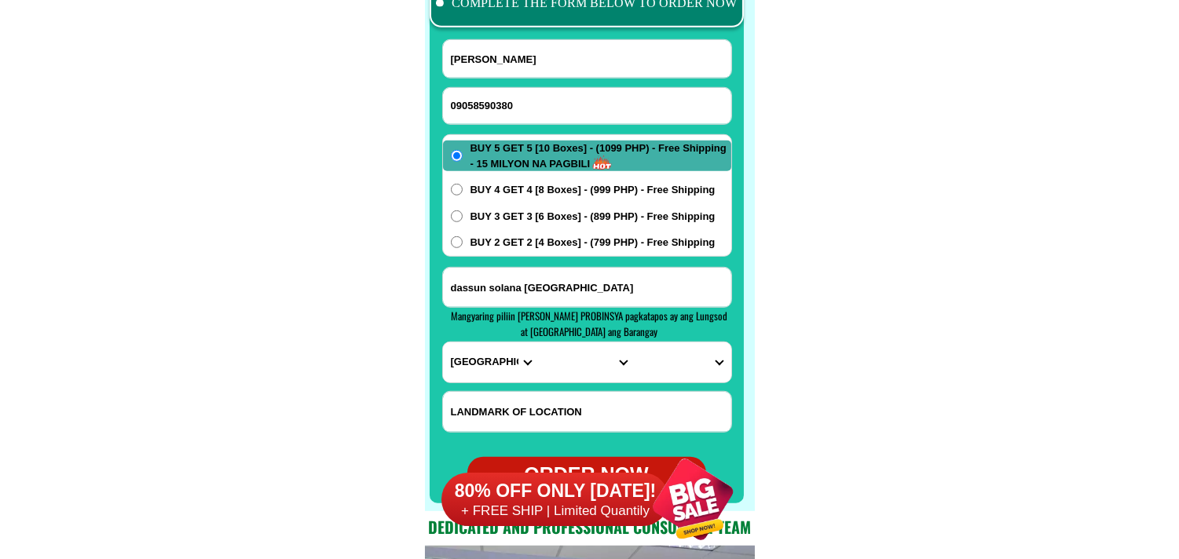
drag, startPoint x: 519, startPoint y: 101, endPoint x: 437, endPoint y: 55, distance: 93.6
click at [519, 101] on input "09058590380" at bounding box center [587, 106] width 288 height 36
paste input "09611966355"
type input "09611966355"
drag, startPoint x: 531, startPoint y: 72, endPoint x: 417, endPoint y: 5, distance: 132.5
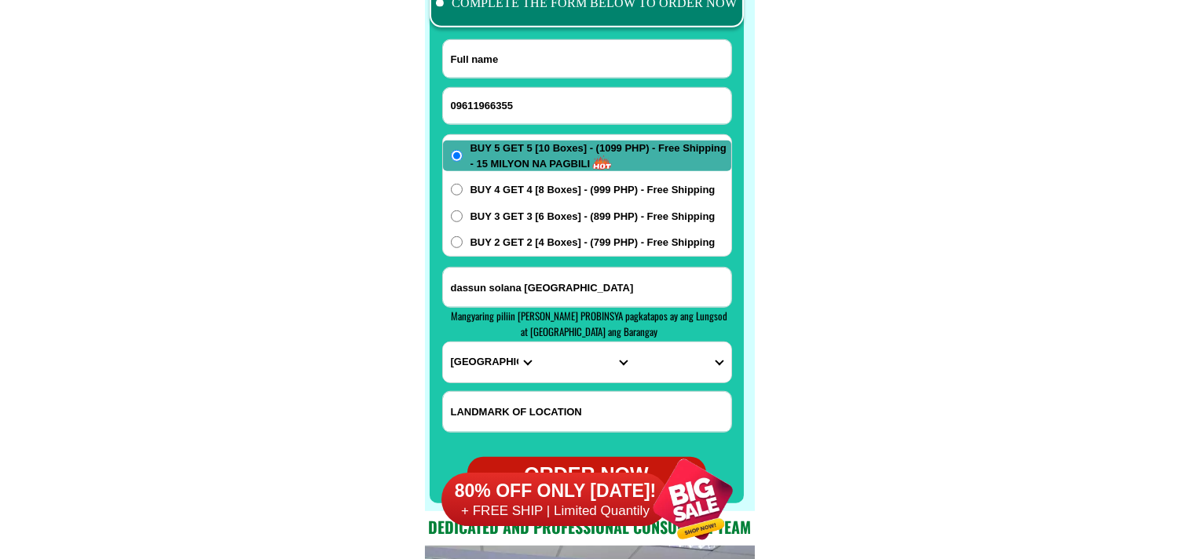
click at [532, 68] on input "Input full_name" at bounding box center [587, 59] width 288 height 38
paste input "[PERSON_NAME]"
type input "[PERSON_NAME]"
click at [519, 287] on input "dassun solana [GEOGRAPHIC_DATA]" at bounding box center [587, 287] width 288 height 39
paste input "Cambaqiiz Cabilao Loon Bohol Care of [PERSON_NAME] Mocpoc Sur Sandingan Loon Bo…"
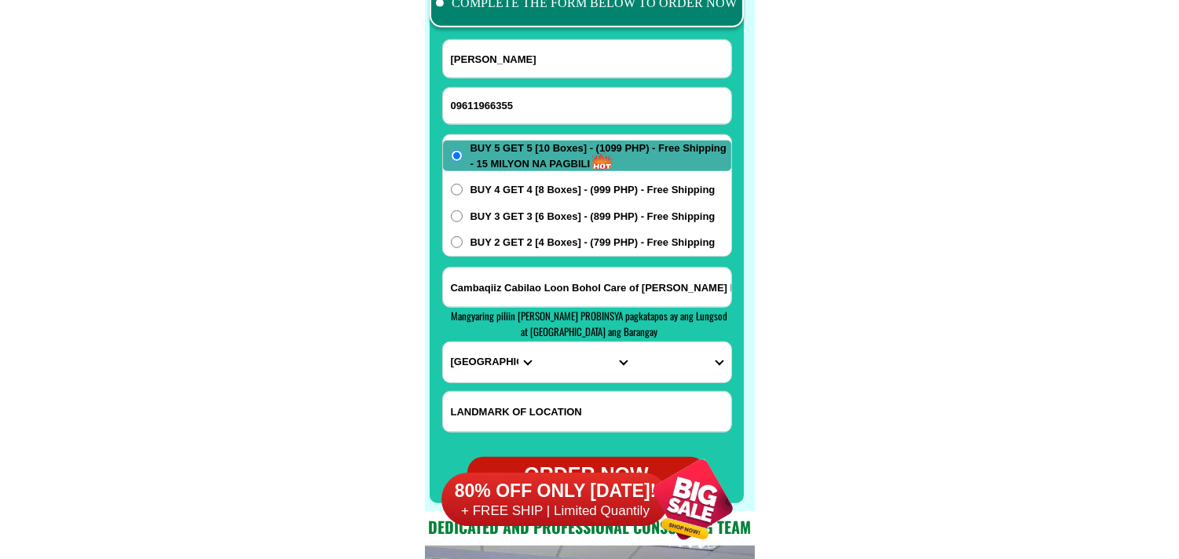
scroll to position [0, 147]
type input "Cambaqiiz Cabilao Loon Bohol Care of [PERSON_NAME] Mocpoc Sur Sandingan Loon Bo…"
click at [487, 367] on select "PROVINCE [GEOGRAPHIC_DATA] [GEOGRAPHIC_DATA] [GEOGRAPHIC_DATA] [GEOGRAPHIC_DATA…" at bounding box center [491, 363] width 96 height 40
select select "63_137"
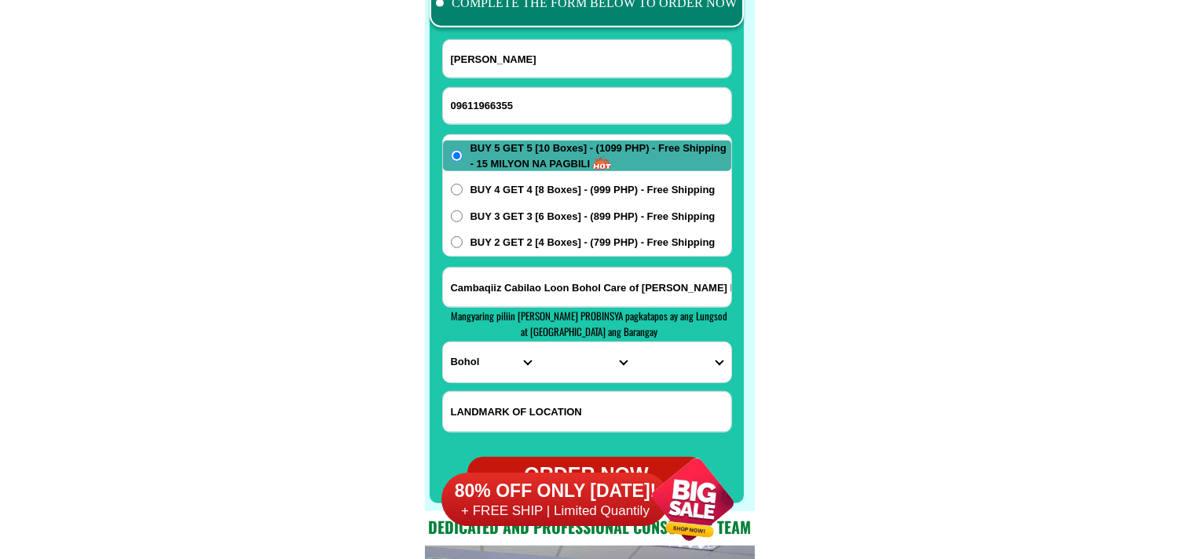
click at [443, 343] on select "PROVINCE [GEOGRAPHIC_DATA] [GEOGRAPHIC_DATA] [GEOGRAPHIC_DATA] [GEOGRAPHIC_DATA…" at bounding box center [491, 363] width 96 height 40
click at [666, 283] on input "Cambaqiiz Cabilao Loon Bohol Care of [PERSON_NAME] Mocpoc Sur Sandingan Loon Bo…" at bounding box center [587, 287] width 288 height 39
click at [592, 343] on select "CITY Alburquerque Antequera Baclayon Balilihan Bien-unido Bilar Bohol-[PERSON_N…" at bounding box center [587, 363] width 96 height 40
click at [539, 343] on select "CITY Alburquerque Antequera Baclayon Balilihan Bien-unido Bilar Bohol-[PERSON_N…" at bounding box center [587, 363] width 96 height 40
click at [579, 358] on select "CITY Alburquerque Antequera Baclayon Balilihan Bien-unido Bilar Bohol-[PERSON_N…" at bounding box center [587, 363] width 96 height 40
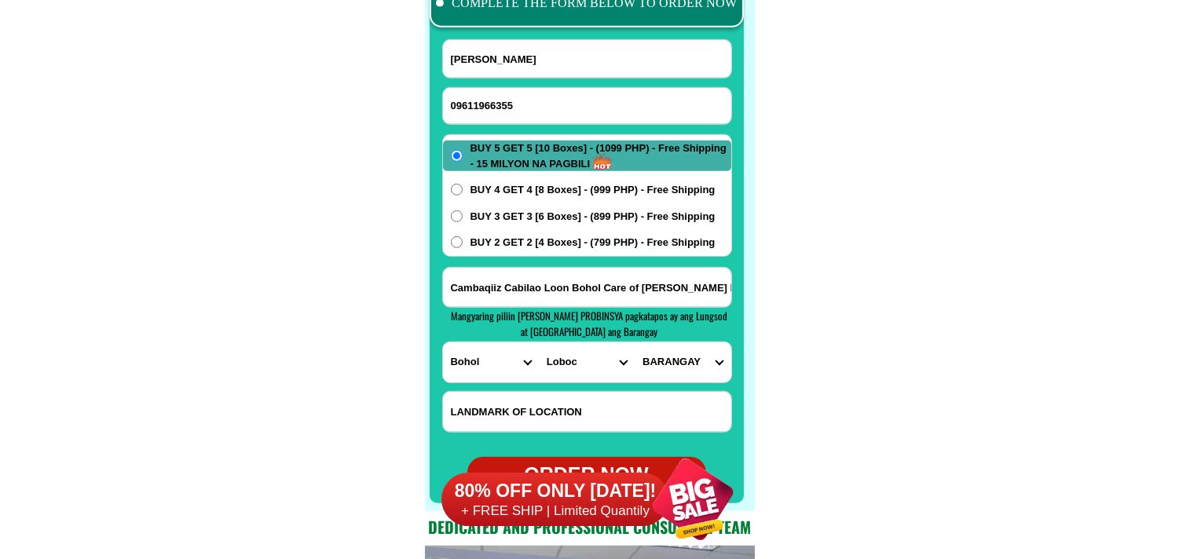
select select "63_1374021"
click at [539, 343] on select "CITY Alburquerque Antequera Baclayon Balilihan Bien-unido Bilar Bohol-[PERSON_N…" at bounding box center [587, 363] width 96 height 40
click at [662, 343] on select "BARANGAY [GEOGRAPHIC_DATA] [GEOGRAPHIC_DATA] [GEOGRAPHIC_DATA] [GEOGRAPHIC_DATA…" at bounding box center [683, 363] width 96 height 40
click at [679, 289] on input "Cambaqiiz Cabilao Loon Bohol Care of [PERSON_NAME] Mocpoc Sur Sandingan Loon Bo…" at bounding box center [587, 287] width 288 height 39
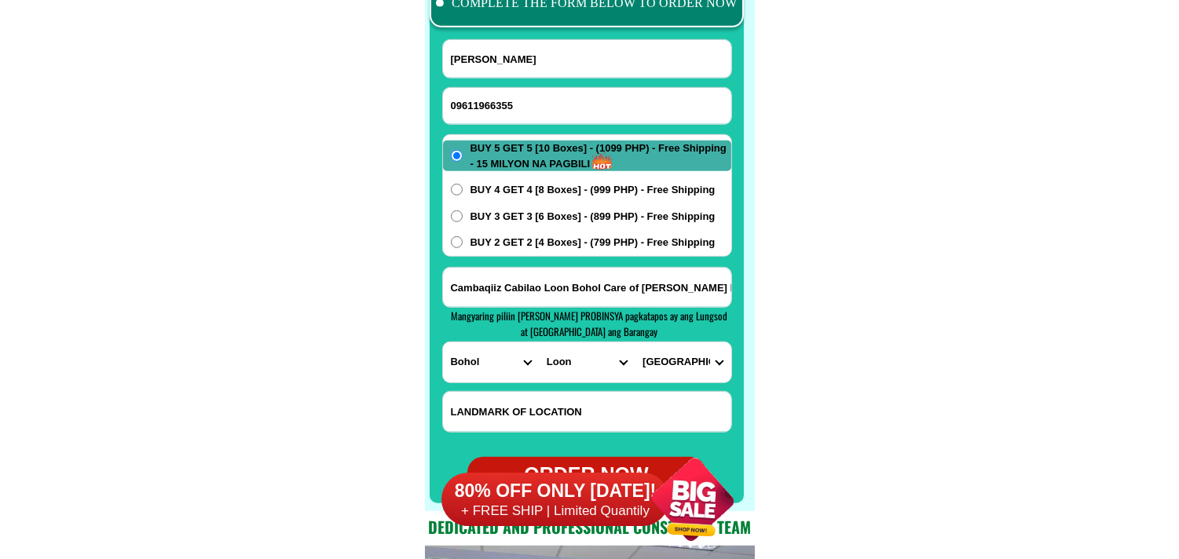
click at [695, 370] on select "BARANGAY [GEOGRAPHIC_DATA] [GEOGRAPHIC_DATA] [GEOGRAPHIC_DATA] [GEOGRAPHIC_DATA…" at bounding box center [683, 363] width 96 height 40
select select "63_13740216086"
click at [635, 343] on select "BARANGAY [GEOGRAPHIC_DATA] [GEOGRAPHIC_DATA] [GEOGRAPHIC_DATA] [GEOGRAPHIC_DATA…" at bounding box center [683, 363] width 96 height 40
click at [488, 217] on span "BUY 3 GET 3 [6 Boxes] - (899 PHP) - Free Shipping" at bounding box center [593, 217] width 245 height 16
click at [463, 217] on input "BUY 3 GET 3 [6 Boxes] - (899 PHP) - Free Shipping" at bounding box center [457, 217] width 12 height 12
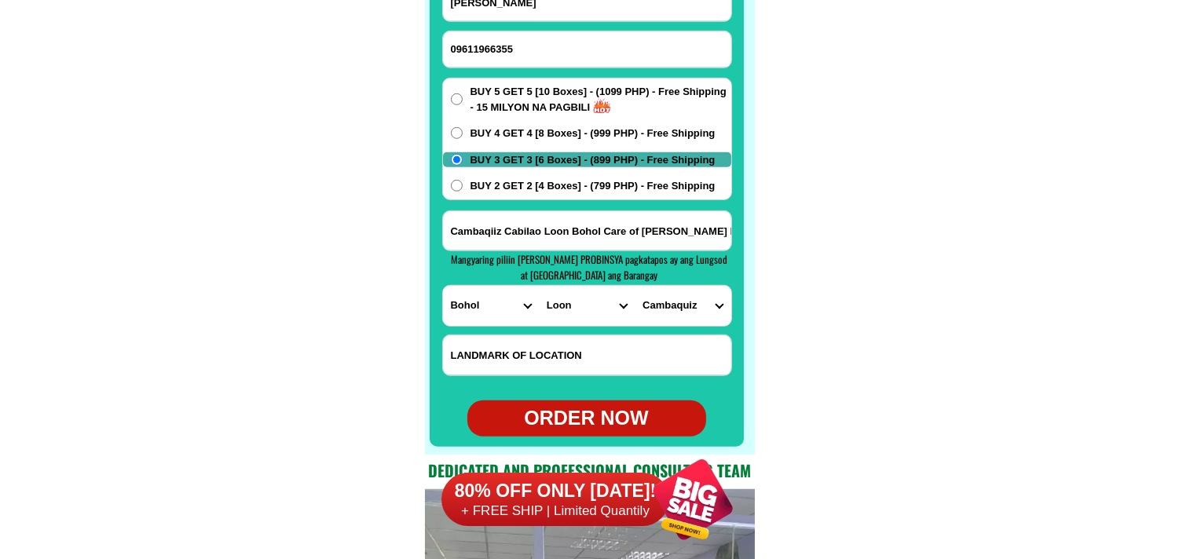
scroll to position [12546, 0]
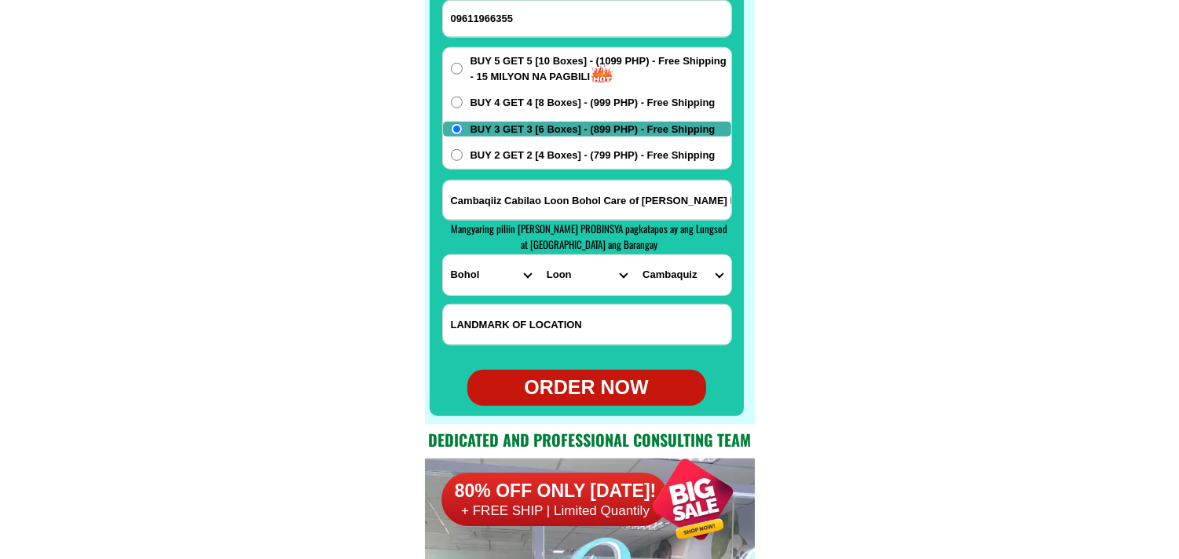
click at [578, 385] on div "ORDER NOW" at bounding box center [587, 388] width 239 height 30
radio input "true"
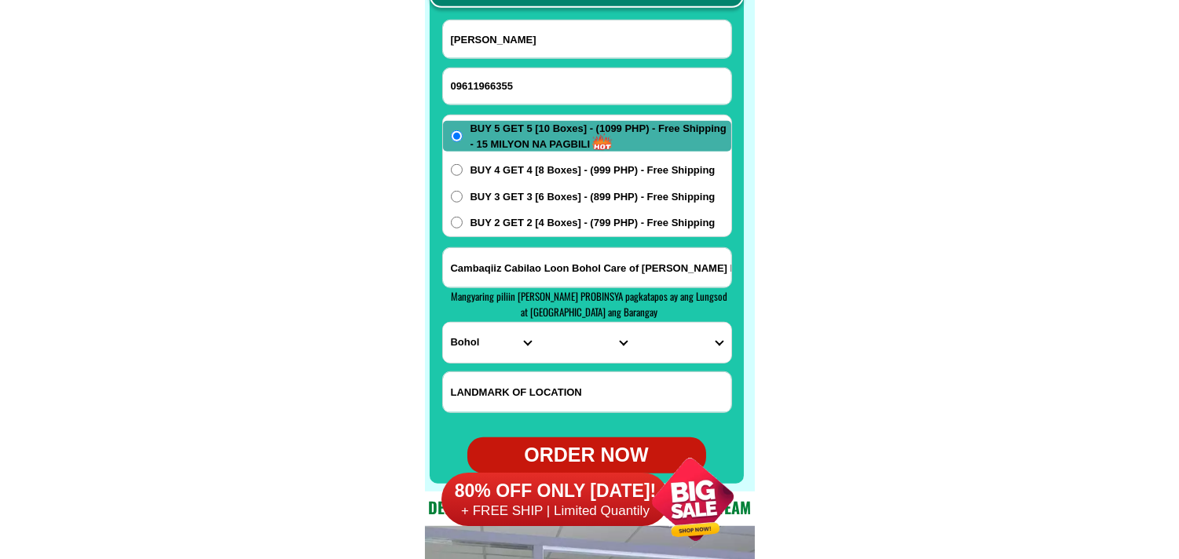
scroll to position [12459, 0]
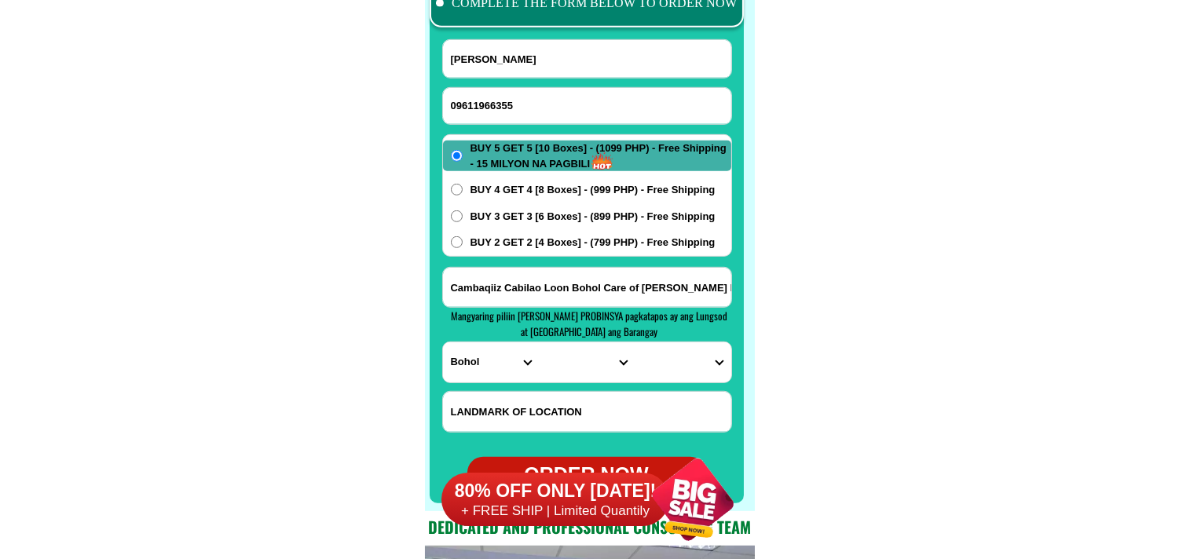
drag, startPoint x: 493, startPoint y: 107, endPoint x: 328, endPoint y: 6, distance: 194.3
click at [493, 106] on input "09611966355" at bounding box center [587, 106] width 288 height 36
paste input "09752008793"
type input "09752008793"
drag, startPoint x: 492, startPoint y: 53, endPoint x: 490, endPoint y: 45, distance: 8.2
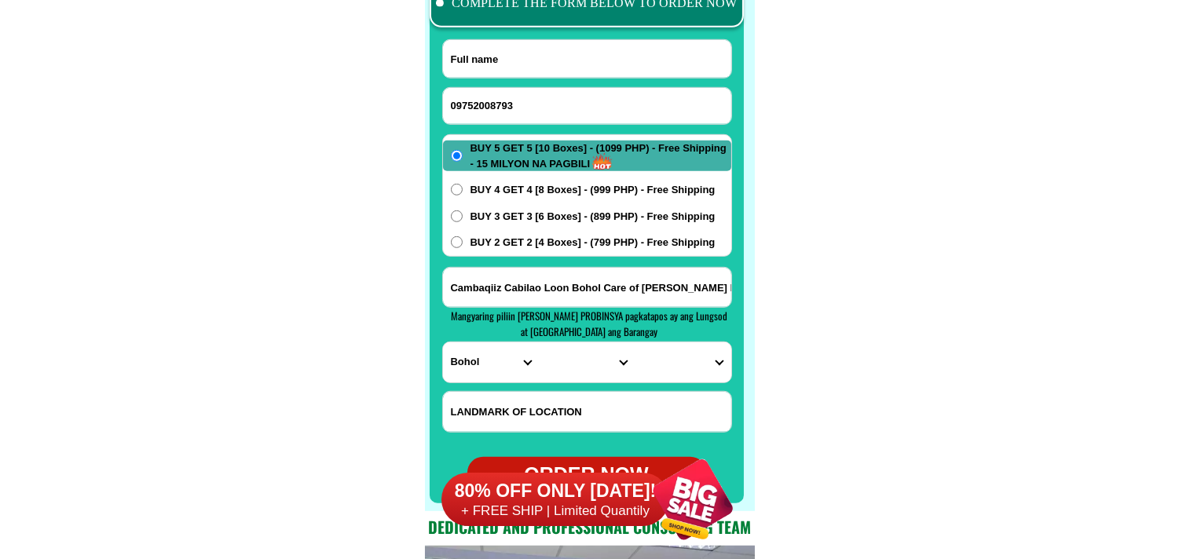
click at [492, 51] on input "Input full_name" at bounding box center [587, 59] width 288 height 38
paste input "[PERSON_NAME] Escorial [PERSON_NAME]"
type input "[PERSON_NAME] Escorial [PERSON_NAME]"
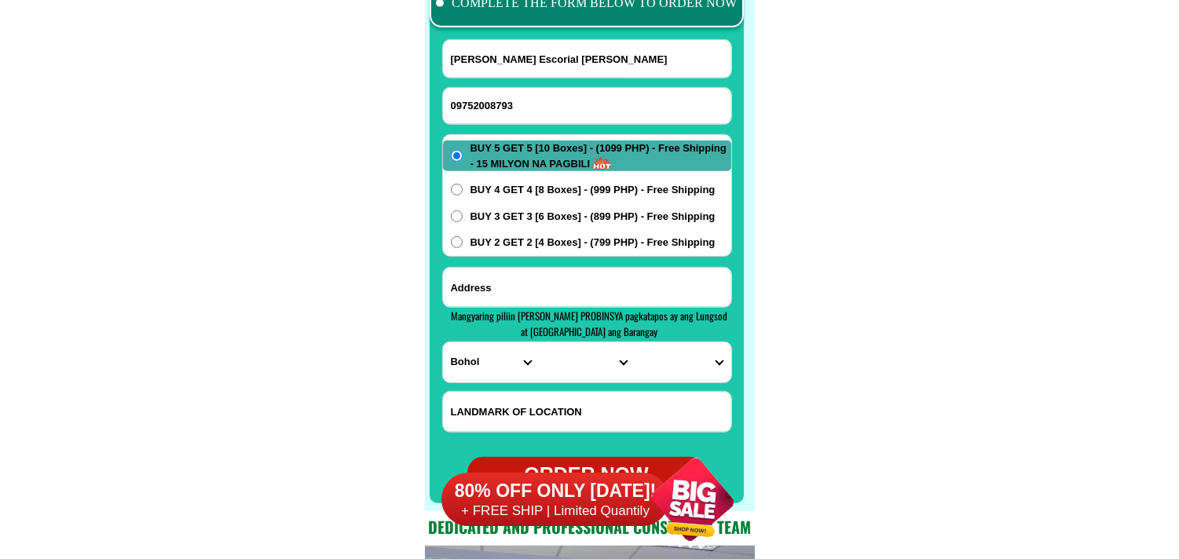
drag, startPoint x: 546, startPoint y: 288, endPoint x: 545, endPoint y: 270, distance: 17.4
click at [546, 288] on input "Input address" at bounding box center [587, 287] width 288 height 39
paste input "[PERSON_NAME] ext.[PERSON_NAME] Pangil [GEOGRAPHIC_DATA] bahay mula sa chapel n…"
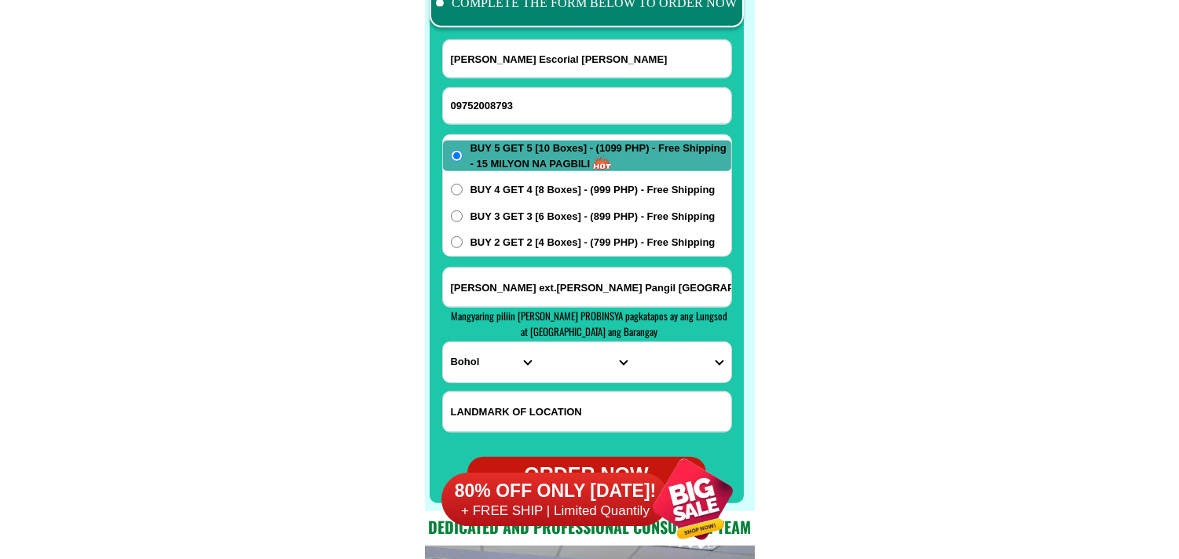
scroll to position [0, 222]
type input "[PERSON_NAME] ext.[PERSON_NAME] Pangil [GEOGRAPHIC_DATA] bahay mula sa chapel n…"
click at [487, 368] on select "PROVINCE [GEOGRAPHIC_DATA] [GEOGRAPHIC_DATA] [GEOGRAPHIC_DATA] [GEOGRAPHIC_DATA…" at bounding box center [491, 363] width 96 height 40
select select "63_904"
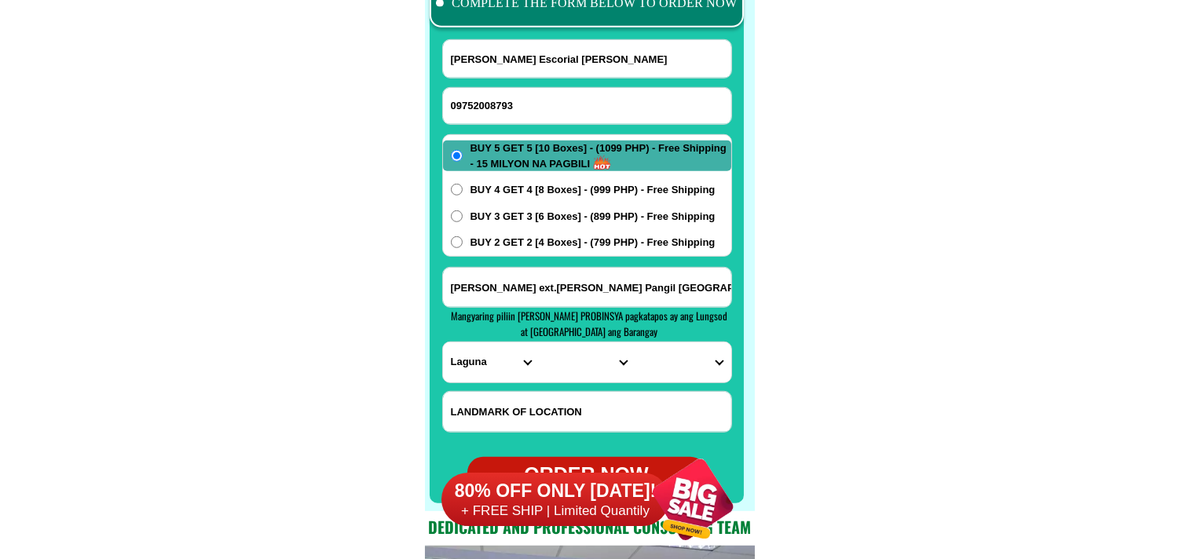
click at [443, 343] on select "PROVINCE [GEOGRAPHIC_DATA] [GEOGRAPHIC_DATA] [GEOGRAPHIC_DATA] [GEOGRAPHIC_DATA…" at bounding box center [491, 363] width 96 height 40
click at [571, 369] on select "CITY [GEOGRAPHIC_DATA]-city [GEOGRAPHIC_DATA]-city [GEOGRAPHIC_DATA] [GEOGRAPHI…" at bounding box center [587, 363] width 96 height 40
select select "63_9044068"
click at [539, 343] on select "CITY [GEOGRAPHIC_DATA]-city [GEOGRAPHIC_DATA]-city [GEOGRAPHIC_DATA] [GEOGRAPHI…" at bounding box center [587, 363] width 96 height 40
click at [681, 367] on select "BARANGAY [PERSON_NAME][GEOGRAPHIC_DATA] Galalan Isla (pob.) Mabato-azufre [PERS…" at bounding box center [683, 363] width 96 height 40
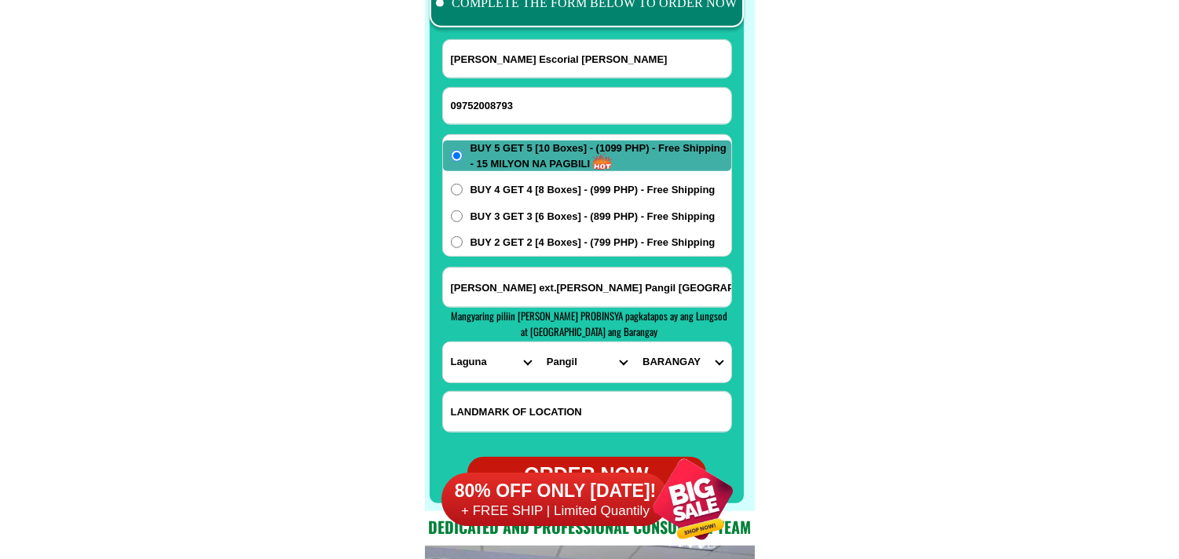
select select "63_90440683249"
click at [635, 343] on select "BARANGAY [PERSON_NAME][GEOGRAPHIC_DATA] Galalan Isla (pob.) Mabato-azufre [PERS…" at bounding box center [683, 363] width 96 height 40
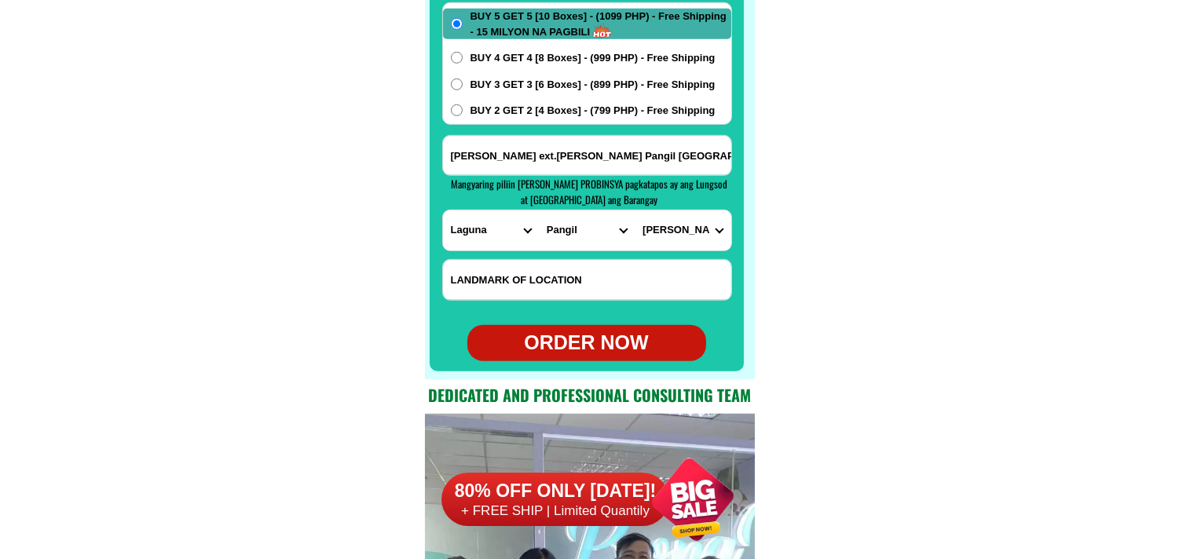
scroll to position [12633, 0]
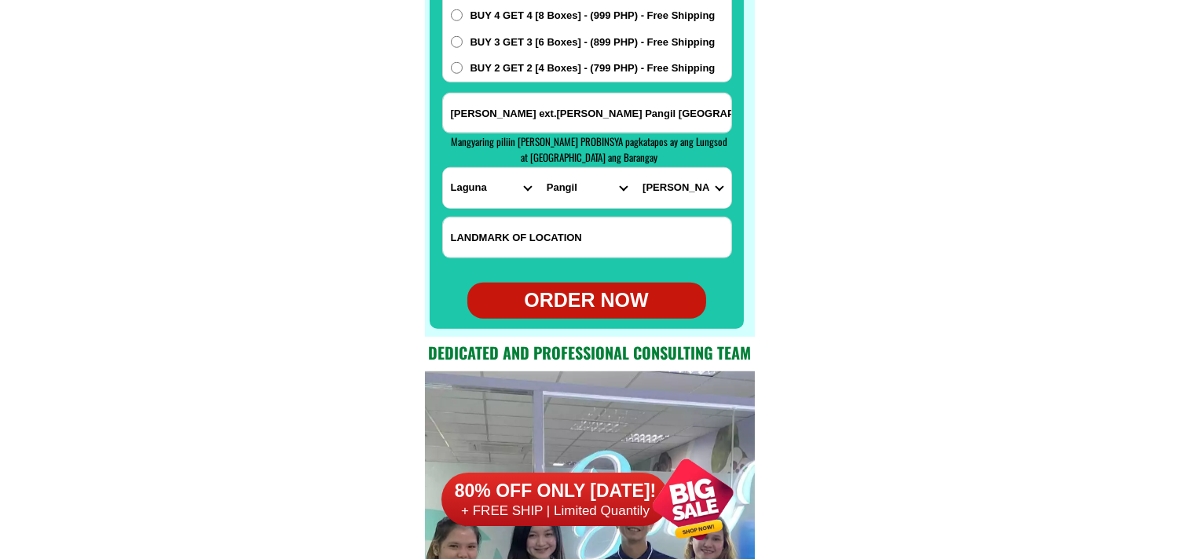
drag, startPoint x: 578, startPoint y: 294, endPoint x: 491, endPoint y: 48, distance: 260.7
click at [576, 294] on div "ORDER NOW" at bounding box center [587, 301] width 239 height 30
radio input "true"
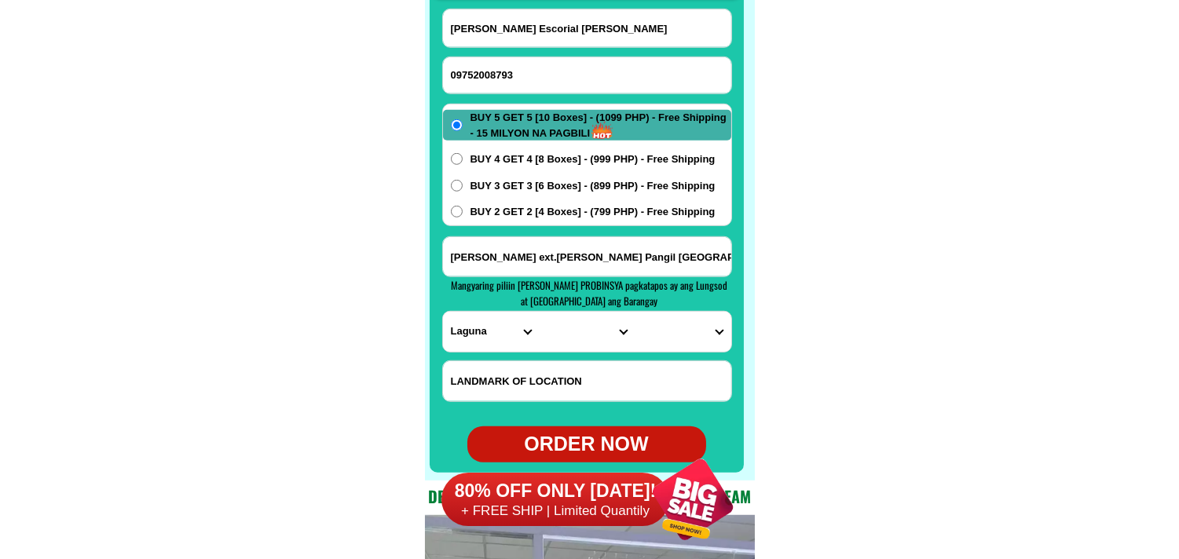
scroll to position [12459, 0]
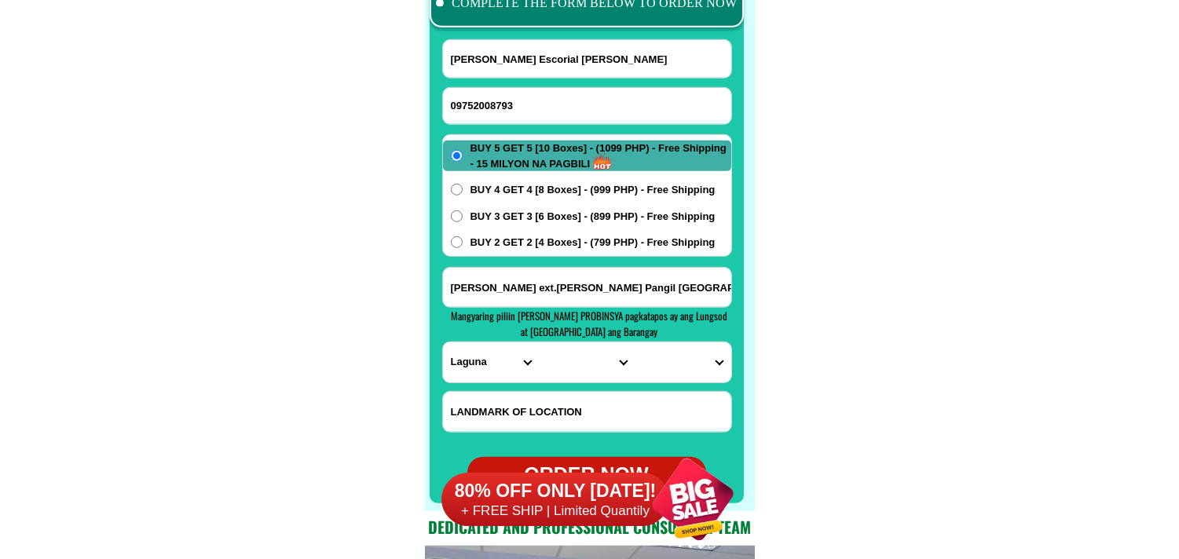
drag, startPoint x: 523, startPoint y: 110, endPoint x: 435, endPoint y: 50, distance: 105.7
click at [523, 110] on input "09752008793" at bounding box center [587, 106] width 288 height 36
paste input "09154037762"
type input "09154037762"
click at [527, 53] on input "[PERSON_NAME] Escorial [PERSON_NAME]" at bounding box center [587, 59] width 288 height 38
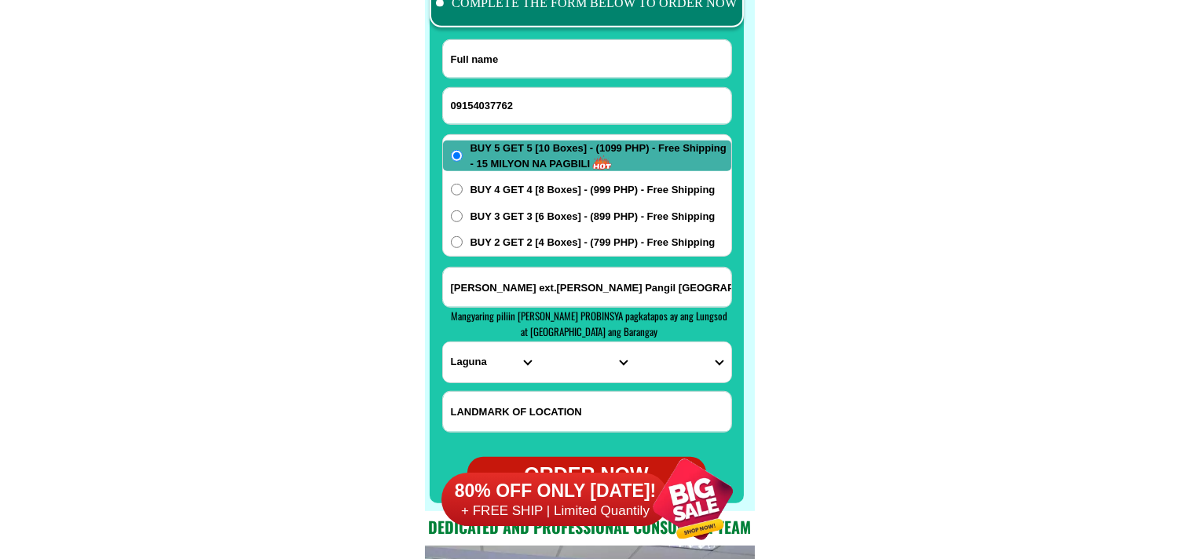
paste input "[PERSON_NAME]"
type input "[PERSON_NAME]"
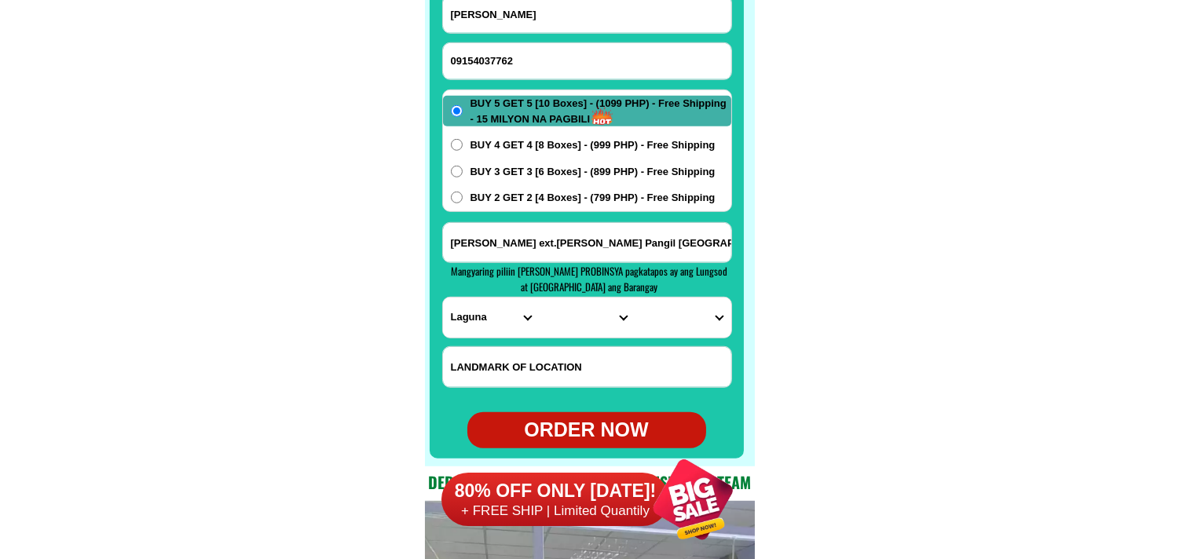
scroll to position [12546, 0]
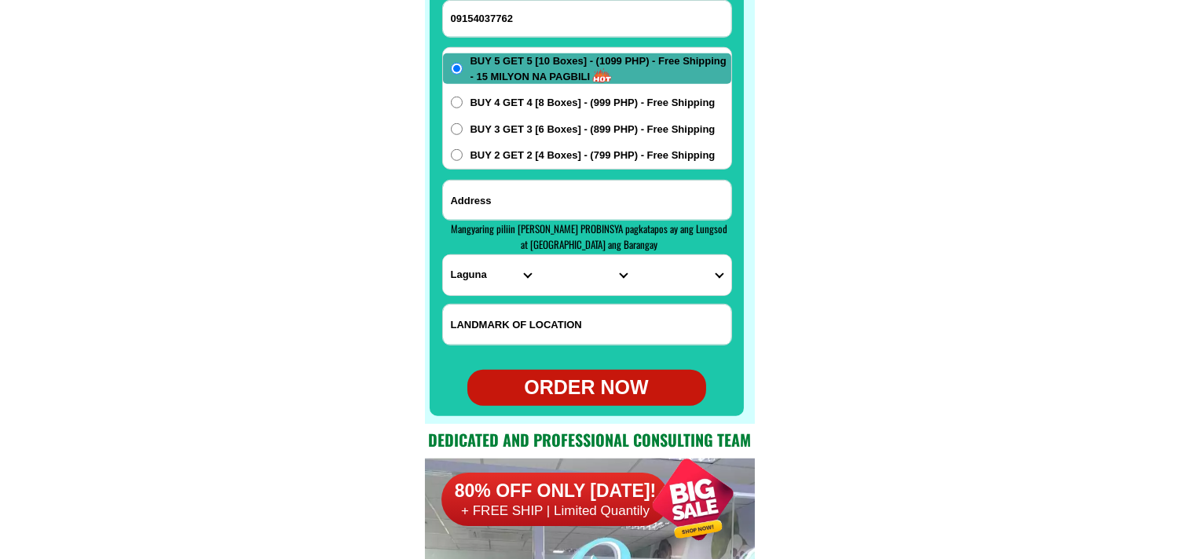
click at [516, 209] on input "Input address" at bounding box center [587, 200] width 288 height 39
paste input "Brgy.Wawa Tanauan Batangas"
type input "Brgy.Wawa Tanauan Batangas"
click at [495, 281] on select "PROVINCE [GEOGRAPHIC_DATA] [GEOGRAPHIC_DATA] [GEOGRAPHIC_DATA] [GEOGRAPHIC_DATA…" at bounding box center [491, 275] width 96 height 40
select select "63_108"
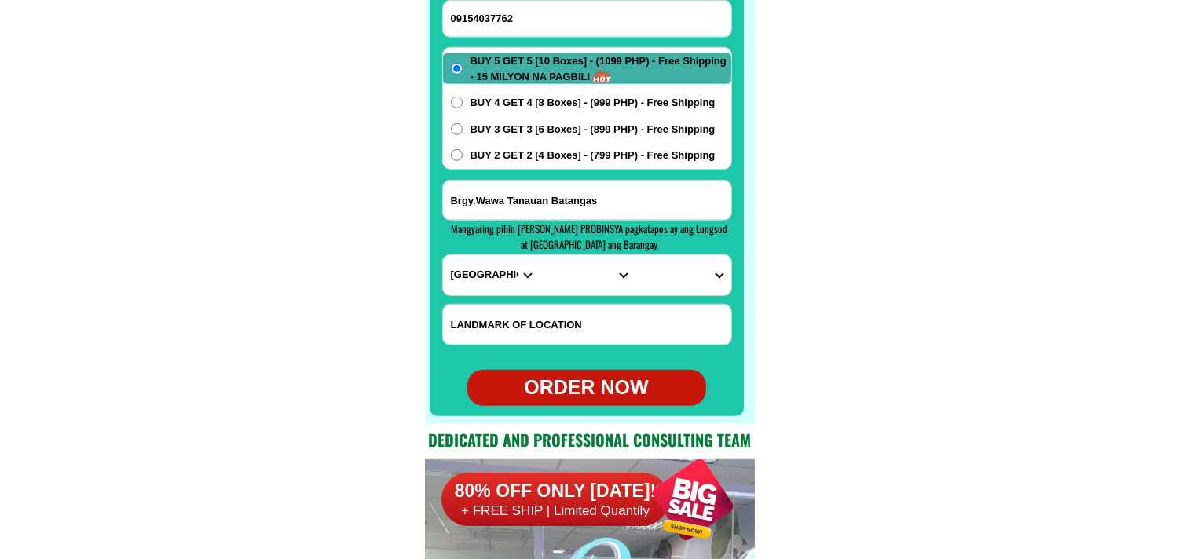
click at [443, 255] on select "PROVINCE [GEOGRAPHIC_DATA] [GEOGRAPHIC_DATA] [GEOGRAPHIC_DATA] [GEOGRAPHIC_DATA…" at bounding box center [491, 275] width 96 height 40
click at [592, 277] on select "CITY Agoncillo Alitagtag Allacapan [GEOGRAPHIC_DATA] [GEOGRAPHIC_DATA]-balete […" at bounding box center [587, 275] width 96 height 40
select select "63_1083438"
click at [539, 255] on select "CITY Agoncillo Alitagtag Allacapan [GEOGRAPHIC_DATA] [GEOGRAPHIC_DATA]-balete […" at bounding box center [587, 275] width 96 height 40
click at [688, 280] on select "BARANGAY [GEOGRAPHIC_DATA] [GEOGRAPHIC_DATA] [GEOGRAPHIC_DATA]-[GEOGRAPHIC_DATA…" at bounding box center [683, 275] width 96 height 40
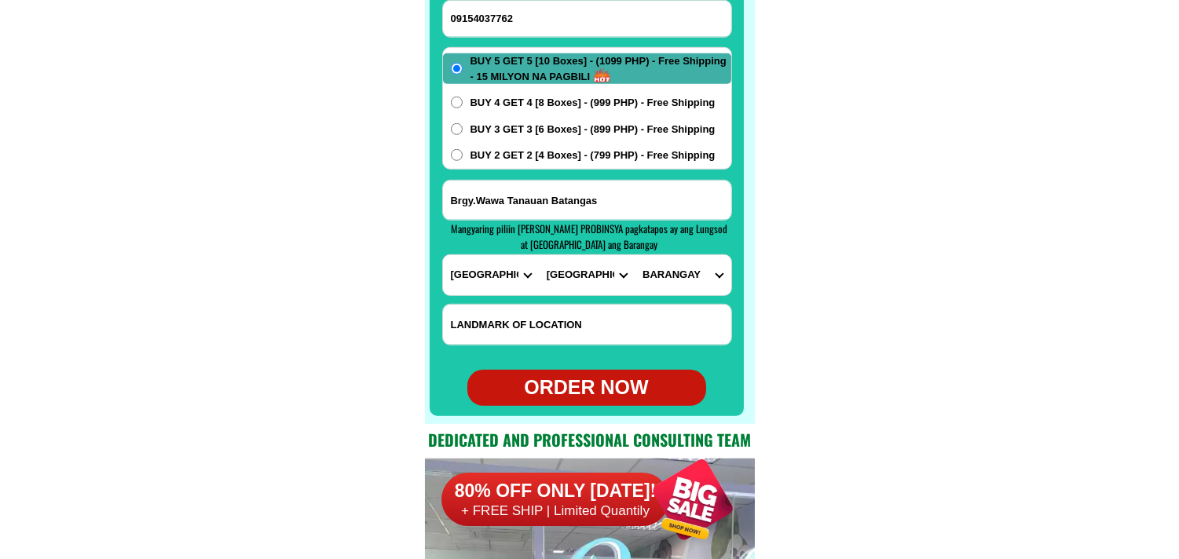
select select "63_10834387775"
click at [635, 255] on select "BARANGAY [GEOGRAPHIC_DATA] [GEOGRAPHIC_DATA] [GEOGRAPHIC_DATA]-[GEOGRAPHIC_DATA…" at bounding box center [683, 275] width 96 height 40
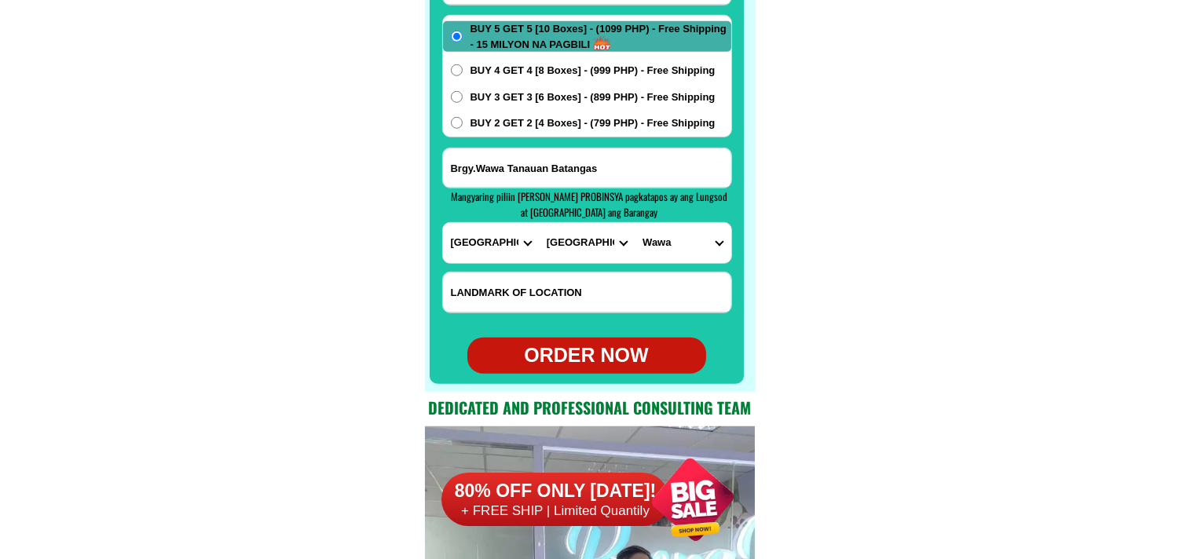
scroll to position [12633, 0]
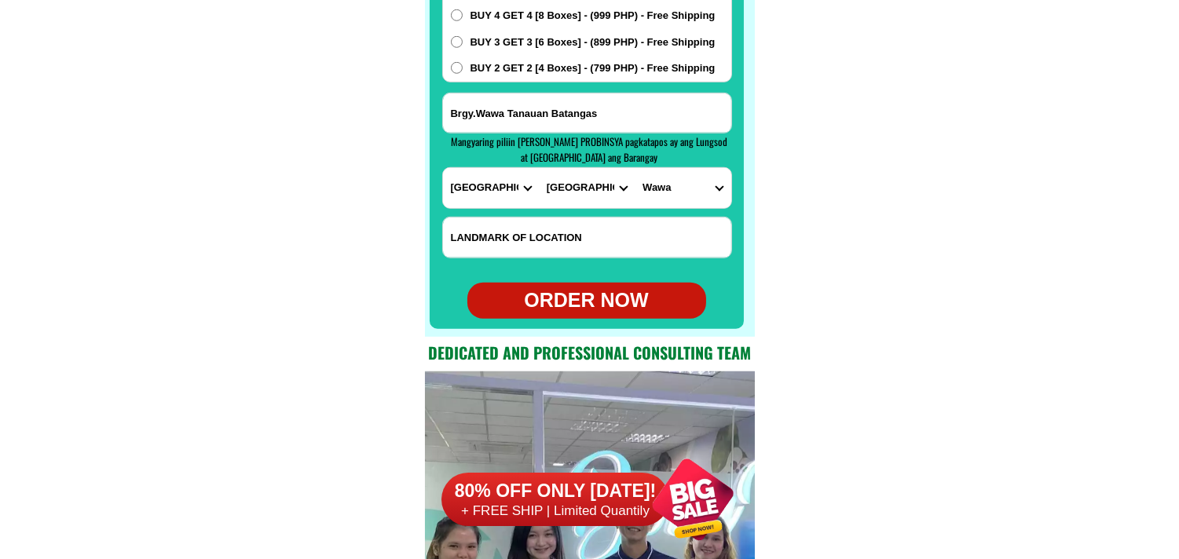
click at [600, 304] on div "ORDER NOW" at bounding box center [587, 301] width 239 height 30
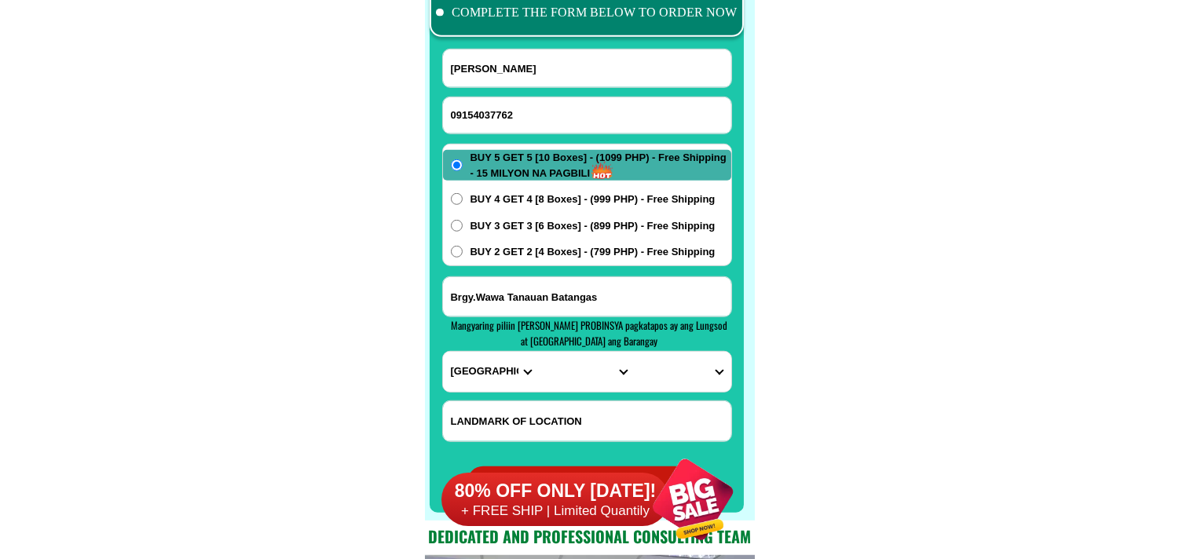
scroll to position [12372, 0]
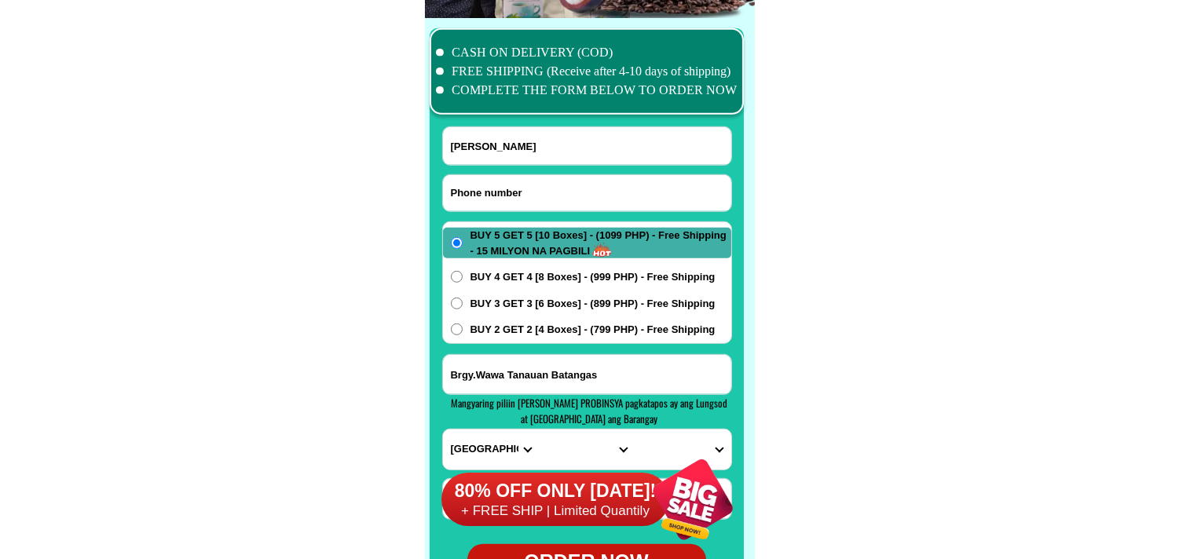
click at [491, 199] on input "Input phone_number" at bounding box center [587, 193] width 288 height 36
paste input "09261597242"
click at [552, 144] on input "Input full_name" at bounding box center [587, 146] width 288 height 38
paste input "[PERSON_NAME] Bohol"
click at [536, 378] on input "Input address" at bounding box center [587, 374] width 288 height 39
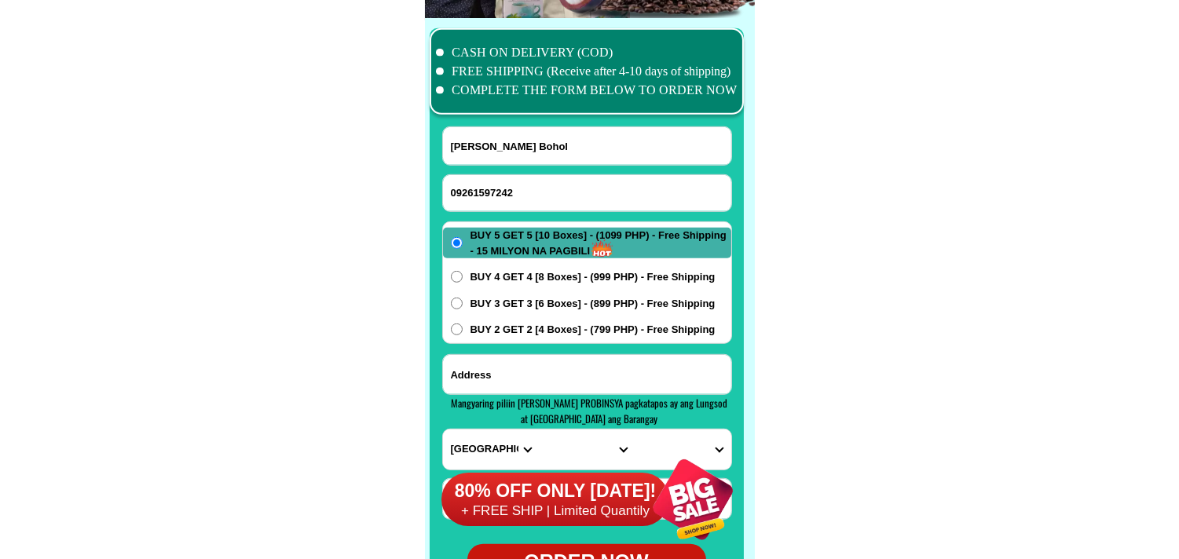
paste input "Purok 1 Brgy Aguit-itan, new covered court Promo: Buy 5 Get 5 ( 10 boxes ) P 10…"
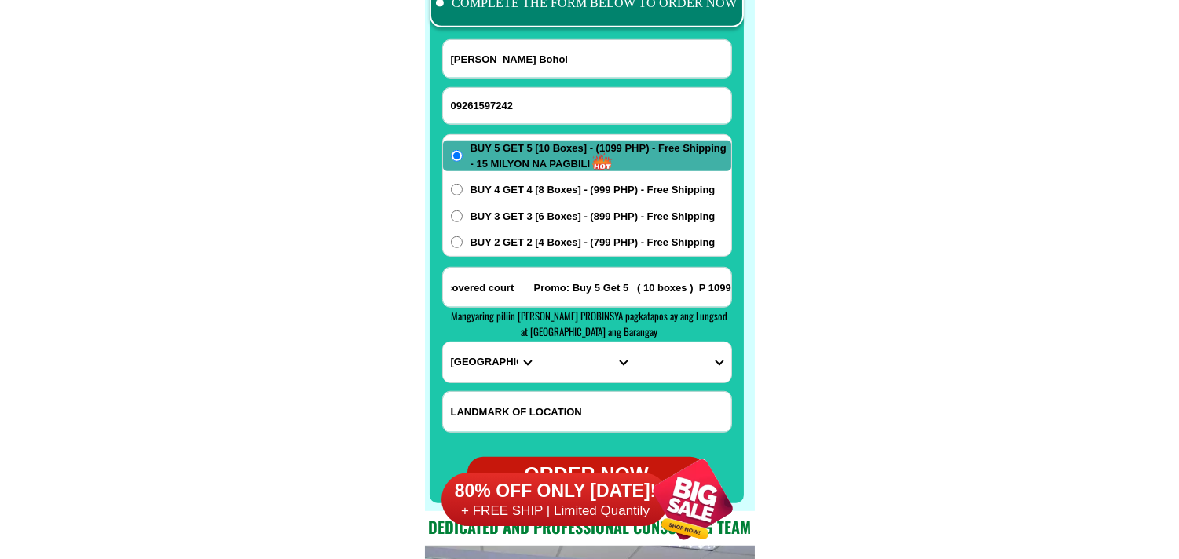
scroll to position [0, 0]
drag, startPoint x: 673, startPoint y: 285, endPoint x: 389, endPoint y: 214, distance: 293.3
click at [491, 350] on select "PROVINCE [GEOGRAPHIC_DATA] [GEOGRAPHIC_DATA] [GEOGRAPHIC_DATA] [GEOGRAPHIC_DATA…" at bounding box center [491, 363] width 96 height 40
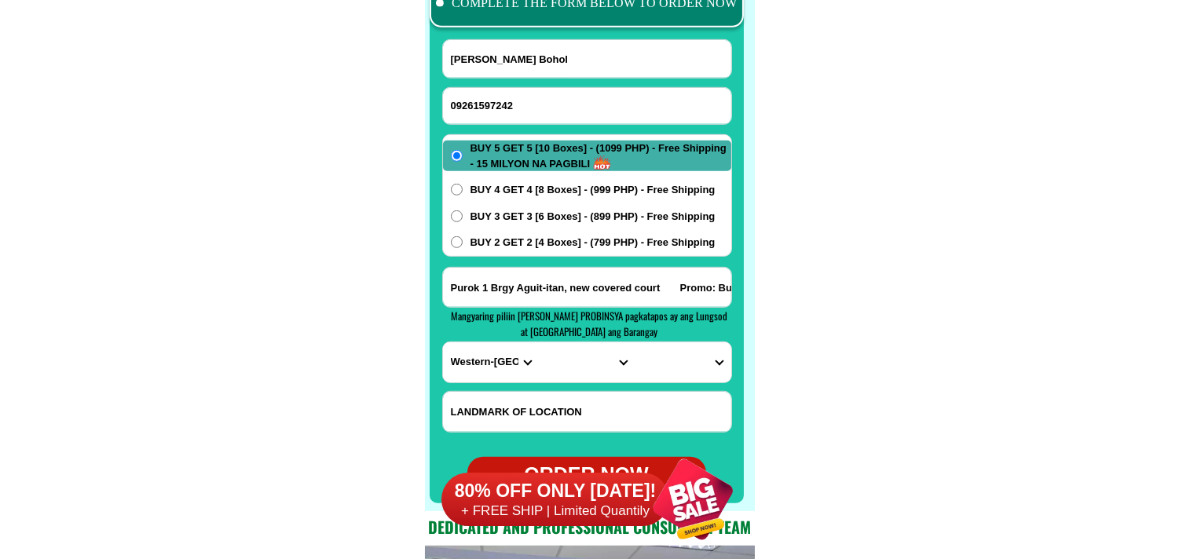
click at [443, 343] on select "PROVINCE [GEOGRAPHIC_DATA] [GEOGRAPHIC_DATA] [GEOGRAPHIC_DATA] [GEOGRAPHIC_DATA…" at bounding box center [491, 363] width 96 height 40
click at [580, 374] on select "CITY [GEOGRAPHIC_DATA][PERSON_NAME] [GEOGRAPHIC_DATA]-city [GEOGRAPHIC_DATA] [G…" at bounding box center [587, 363] width 96 height 40
click at [539, 343] on select "CITY [GEOGRAPHIC_DATA][PERSON_NAME] [GEOGRAPHIC_DATA]-city [GEOGRAPHIC_DATA] [G…" at bounding box center [587, 363] width 96 height 40
click at [687, 370] on select "BARANGAY [PERSON_NAME] Aguit-itan (pob.) Alibaba Amampacang Anislag [GEOGRAPHIC…" at bounding box center [683, 363] width 96 height 40
click at [635, 343] on select "BARANGAY [PERSON_NAME] Aguit-itan (pob.) Alibaba Amampacang Anislag [GEOGRAPHIC…" at bounding box center [683, 363] width 96 height 40
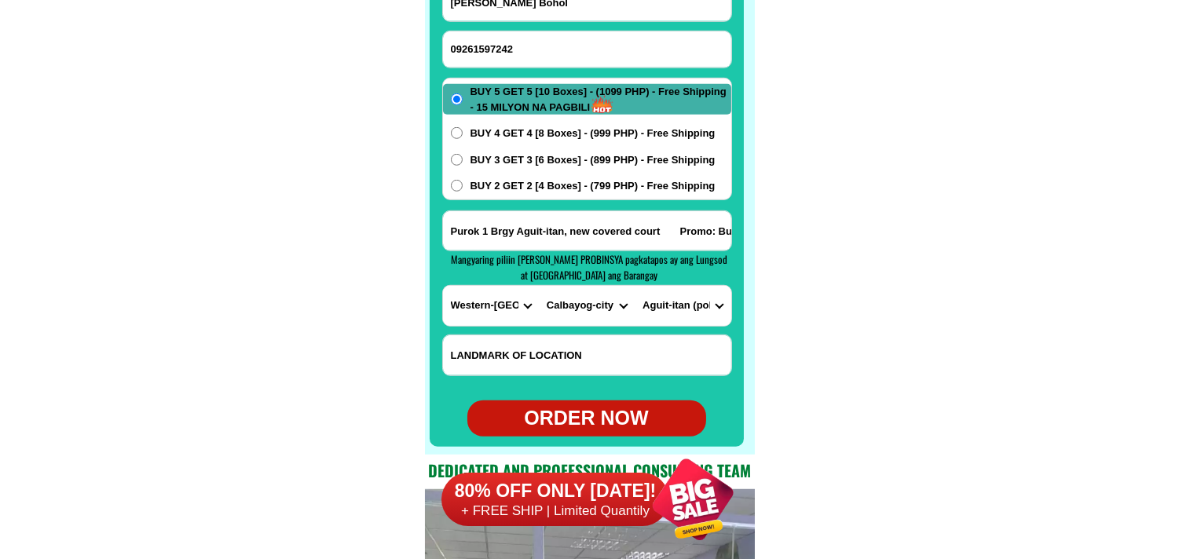
scroll to position [12546, 0]
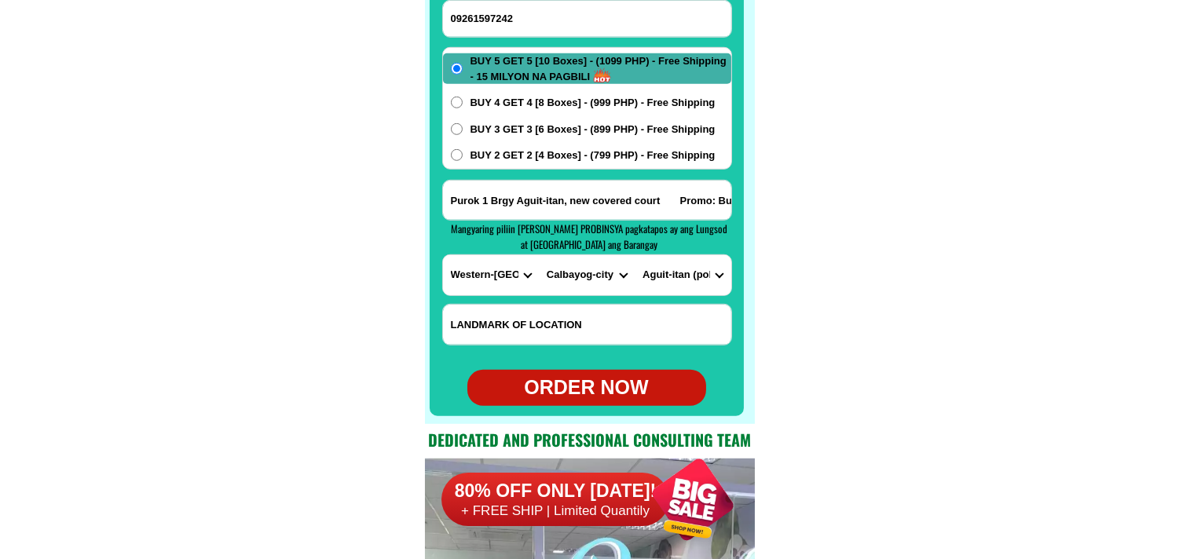
click at [602, 395] on div "ORDER NOW" at bounding box center [587, 388] width 239 height 30
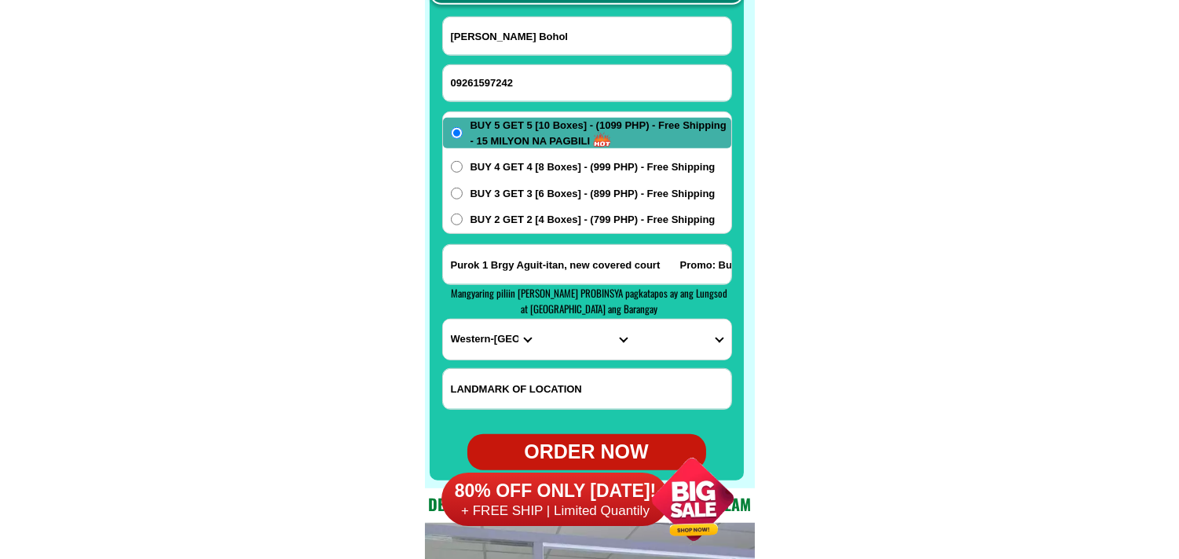
scroll to position [12372, 0]
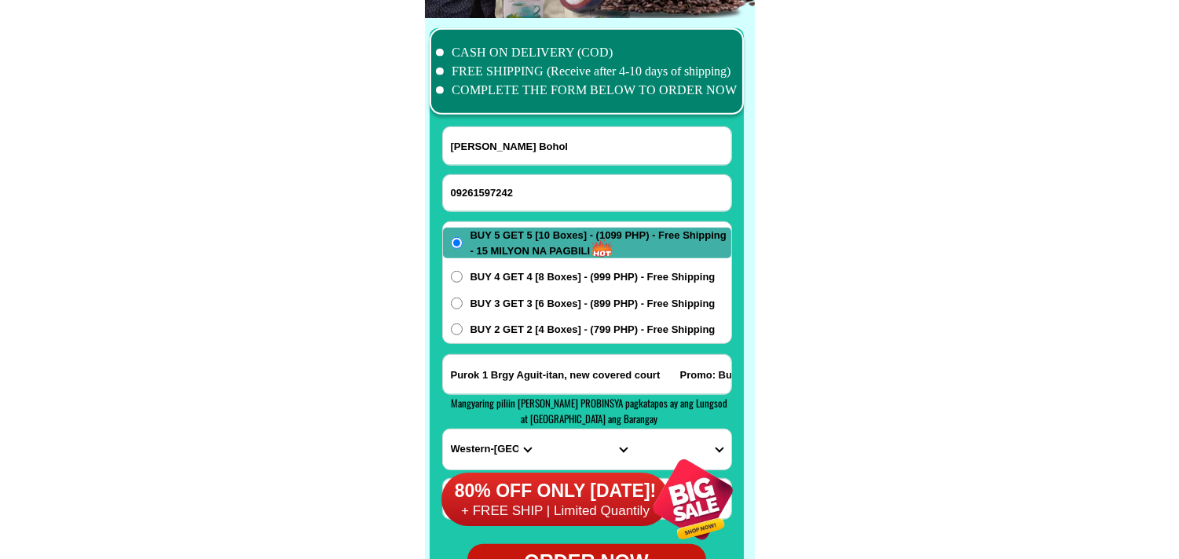
drag, startPoint x: 507, startPoint y: 187, endPoint x: 496, endPoint y: 184, distance: 11.4
click at [507, 190] on input "09261597242" at bounding box center [587, 193] width 288 height 36
paste input "09978063472"
click at [490, 147] on input "Input full_name" at bounding box center [587, 146] width 288 height 38
paste input "[PERSON_NAME]"
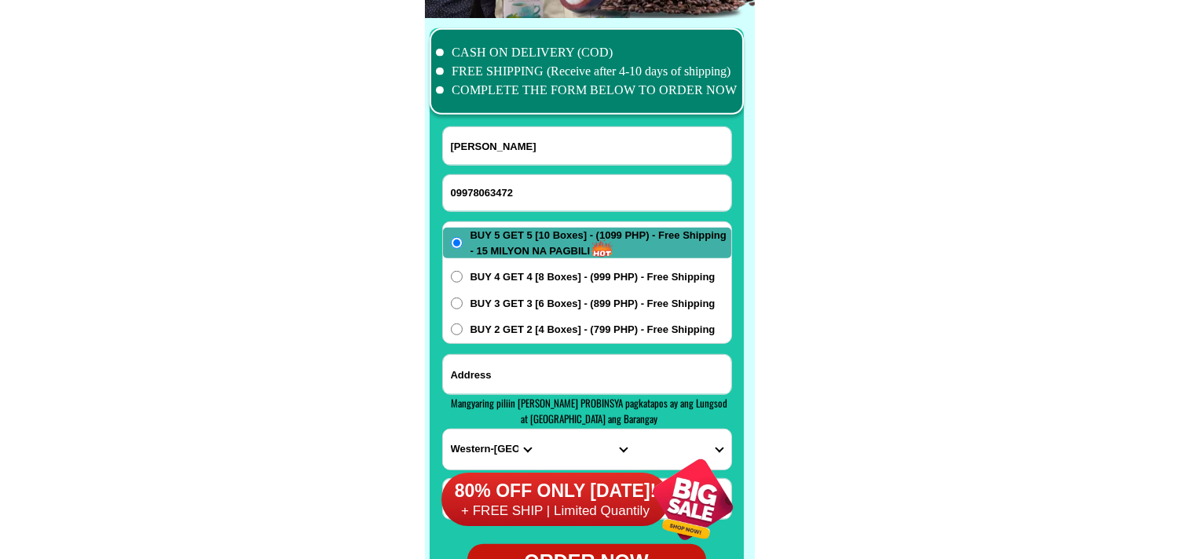
click at [508, 379] on input "Input address" at bounding box center [587, 374] width 288 height 39
paste input "Puroc 5 [GEOGRAPHIC_DATA][PERSON_NAME],E, [GEOGRAPHIC_DATA]"
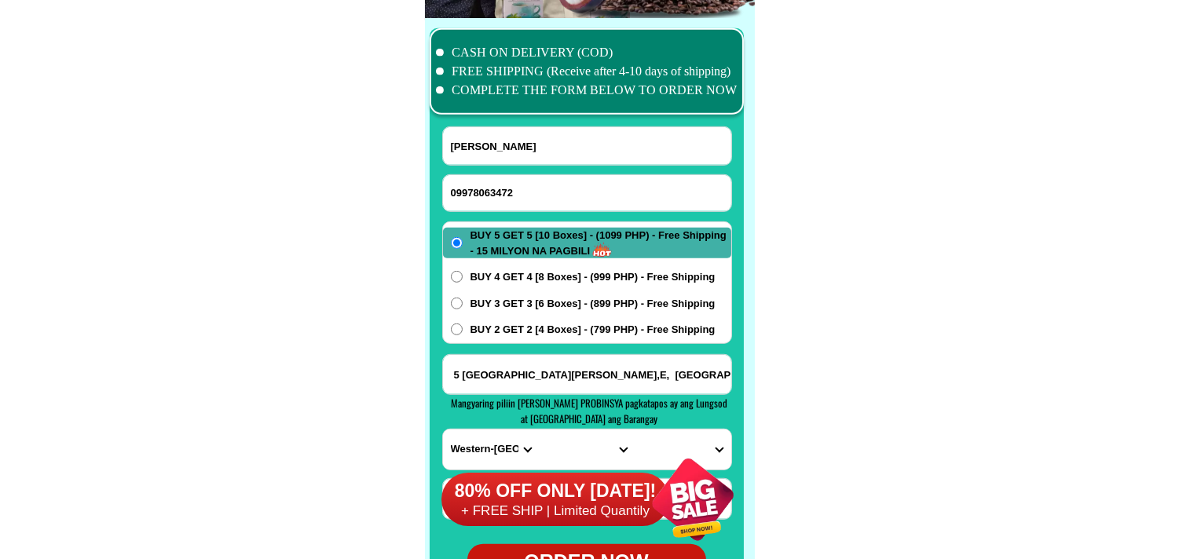
scroll to position [0, 0]
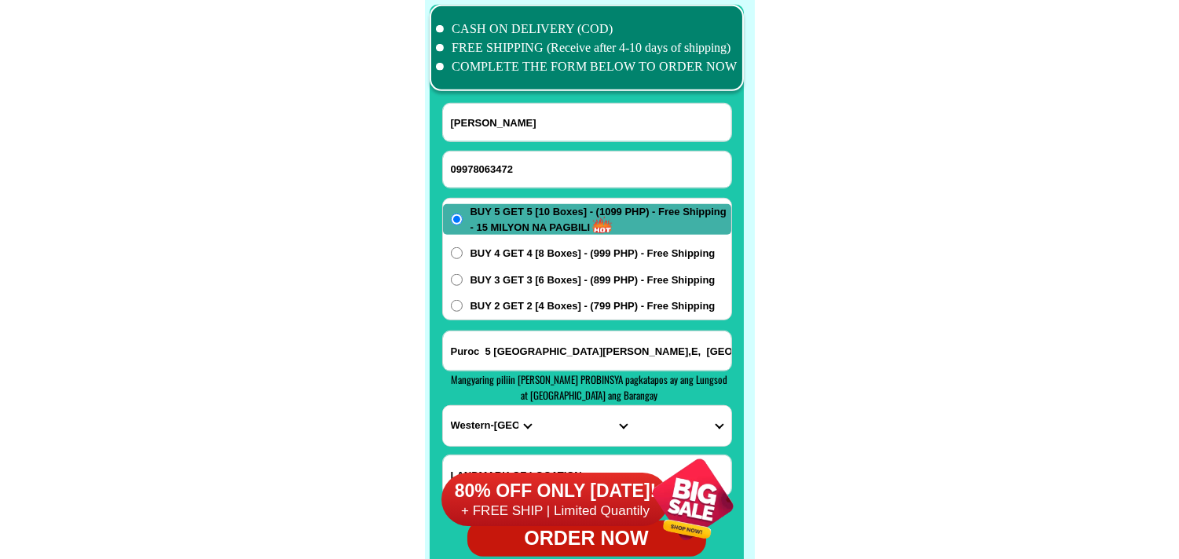
scroll to position [12459, 0]
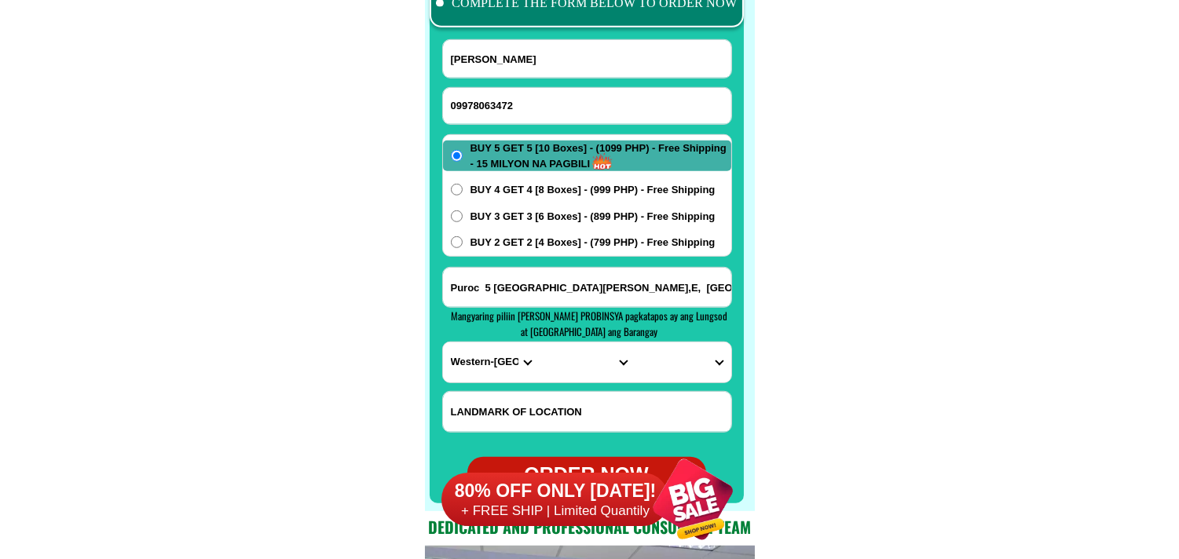
click at [480, 358] on select "PROVINCE [GEOGRAPHIC_DATA] [GEOGRAPHIC_DATA] [GEOGRAPHIC_DATA] [GEOGRAPHIC_DATA…" at bounding box center [491, 363] width 96 height 40
click at [443, 343] on select "PROVINCE [GEOGRAPHIC_DATA] [GEOGRAPHIC_DATA] [GEOGRAPHIC_DATA] [GEOGRAPHIC_DATA…" at bounding box center [491, 363] width 96 height 40
click at [563, 366] on select "CITY [GEOGRAPHIC_DATA] [GEOGRAPHIC_DATA]-city [GEOGRAPHIC_DATA] [GEOGRAPHIC_DAT…" at bounding box center [587, 363] width 96 height 40
click at [539, 343] on select "CITY [GEOGRAPHIC_DATA] [GEOGRAPHIC_DATA]-city [GEOGRAPHIC_DATA] [GEOGRAPHIC_DAT…" at bounding box center [587, 363] width 96 height 40
click at [704, 365] on select "BARANGAY Aduas centro (aduas) Aduas norte Aduas sur [GEOGRAPHIC_DATA] Bagong si…" at bounding box center [683, 363] width 96 height 40
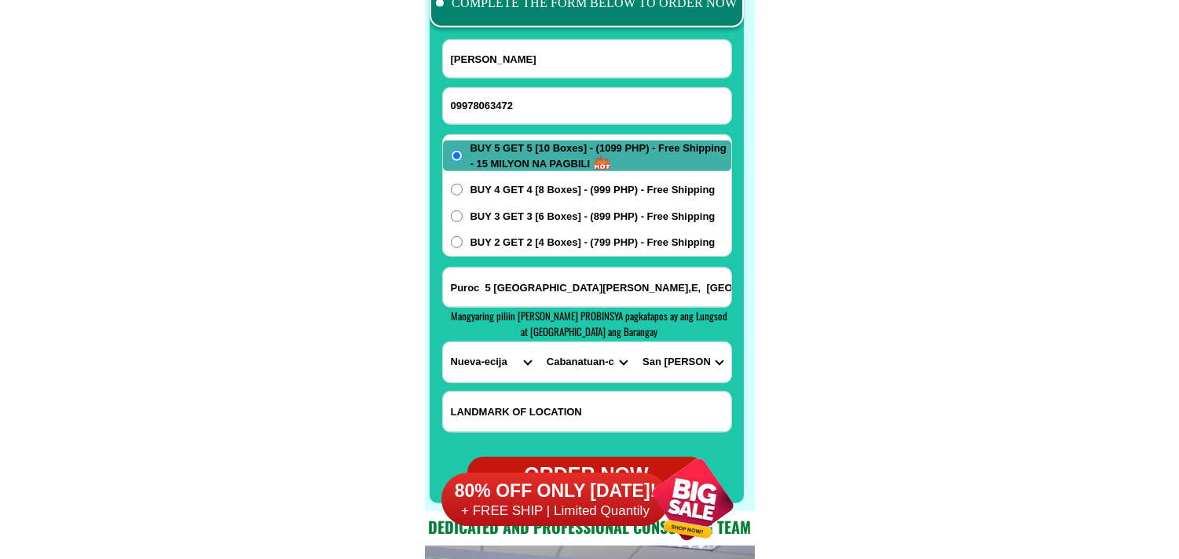
click at [635, 343] on select "BARANGAY Aduas centro (aduas) Aduas norte Aduas sur [GEOGRAPHIC_DATA] Bagong si…" at bounding box center [683, 363] width 96 height 40
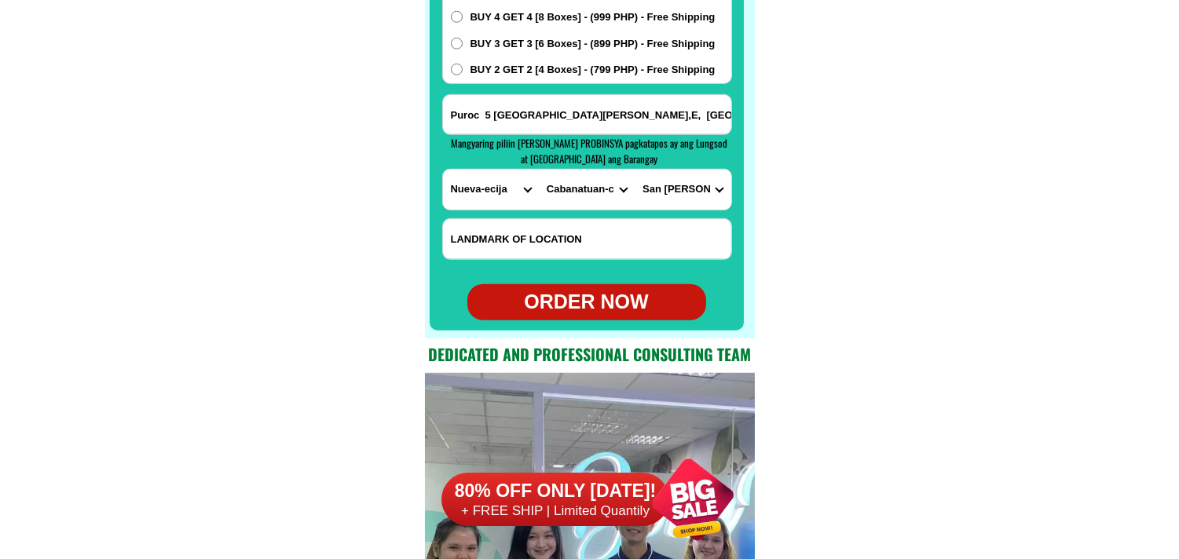
scroll to position [12633, 0]
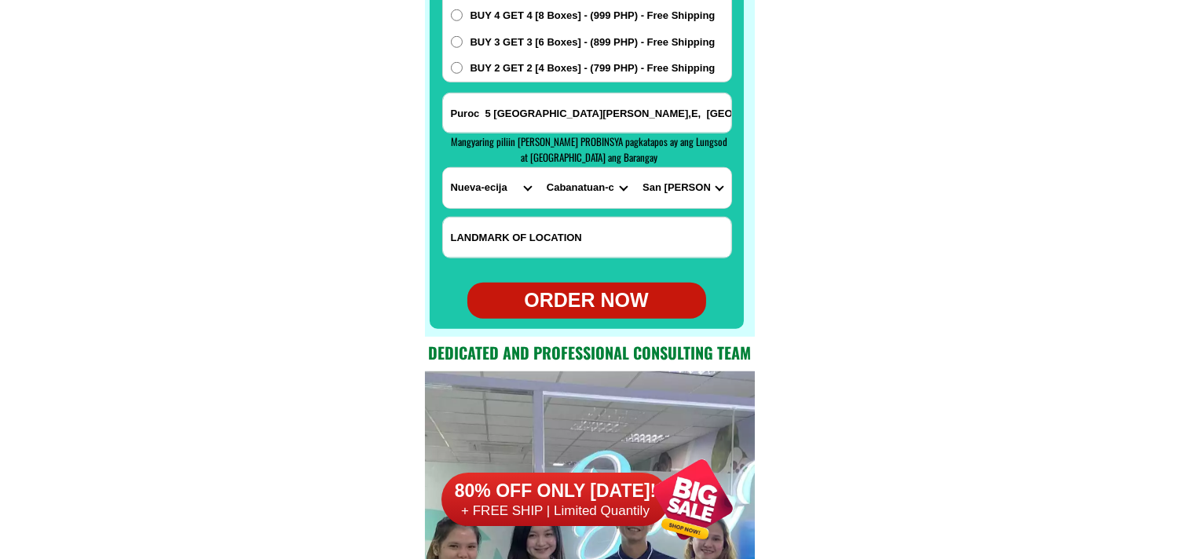
click at [609, 295] on div "ORDER NOW" at bounding box center [587, 301] width 239 height 30
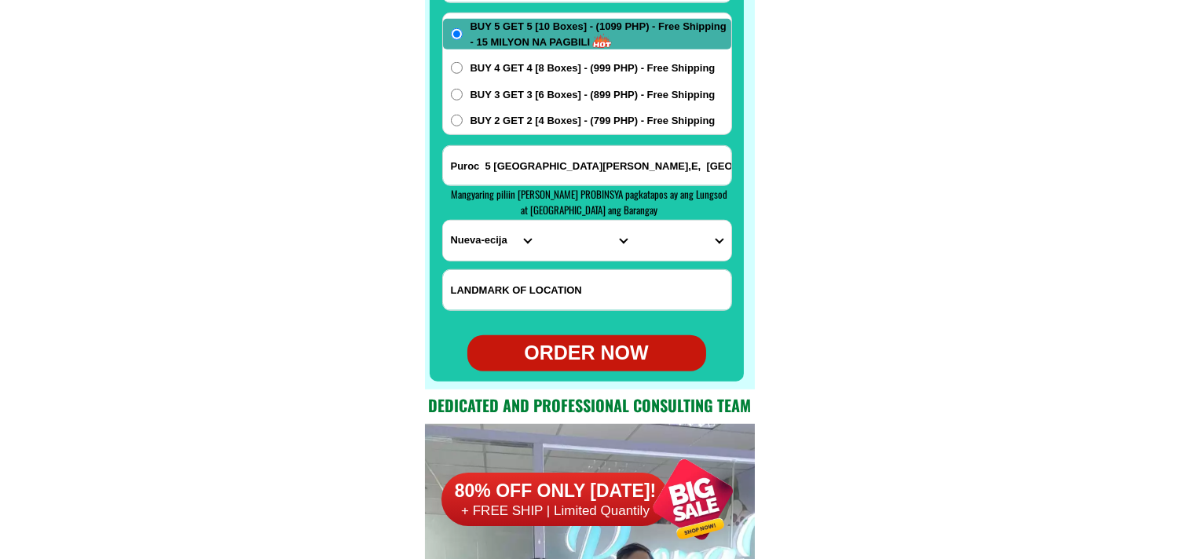
scroll to position [12459, 0]
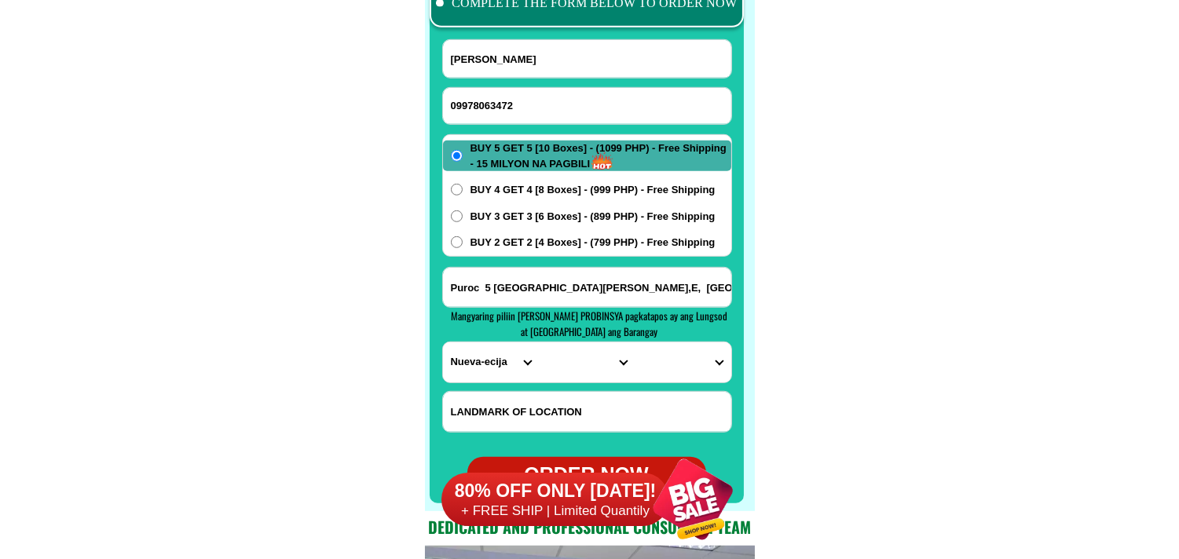
drag, startPoint x: 540, startPoint y: 105, endPoint x: 475, endPoint y: 72, distance: 73.1
click at [540, 104] on input "09978063472" at bounding box center [587, 106] width 288 height 36
paste input "09070057695"
drag, startPoint x: 538, startPoint y: 63, endPoint x: 496, endPoint y: 35, distance: 51.0
click at [538, 63] on input "[PERSON_NAME]" at bounding box center [587, 59] width 288 height 38
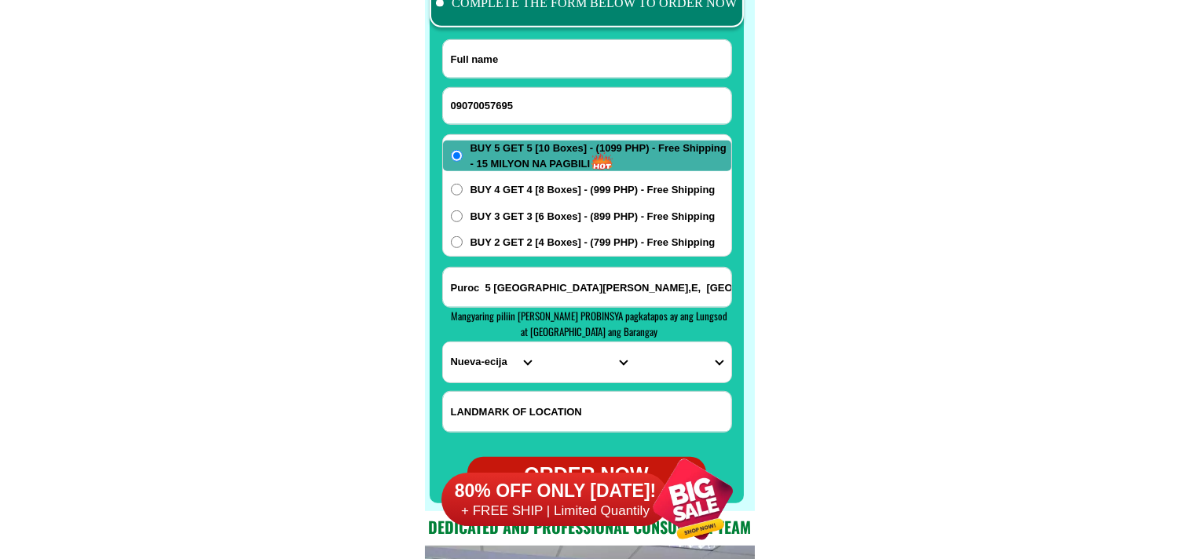
paste input "09070057695"
paste input "[PERSON_NAME]"
click at [490, 307] on div "CASH ON DELIVERY (COD) FREE SHIPPING (Receive after 4-10 days of shipping) COMP…" at bounding box center [590, 221] width 330 height 581
click at [497, 291] on input "Puroc 5 [GEOGRAPHIC_DATA][PERSON_NAME],E, [GEOGRAPHIC_DATA]" at bounding box center [587, 287] width 288 height 39
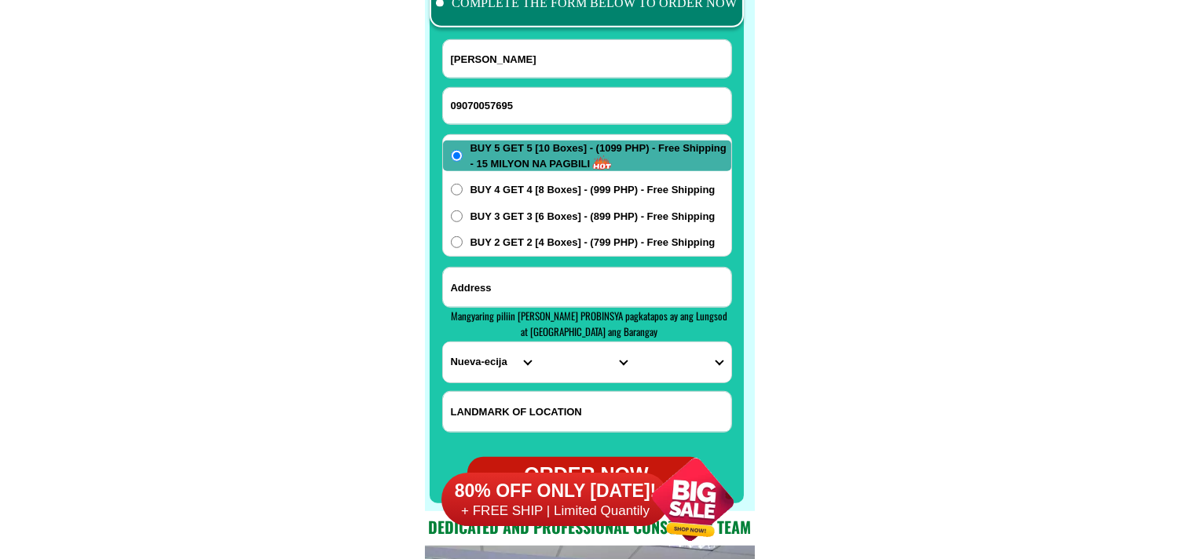
paste input "Purok [STREET_ADDRESS]"
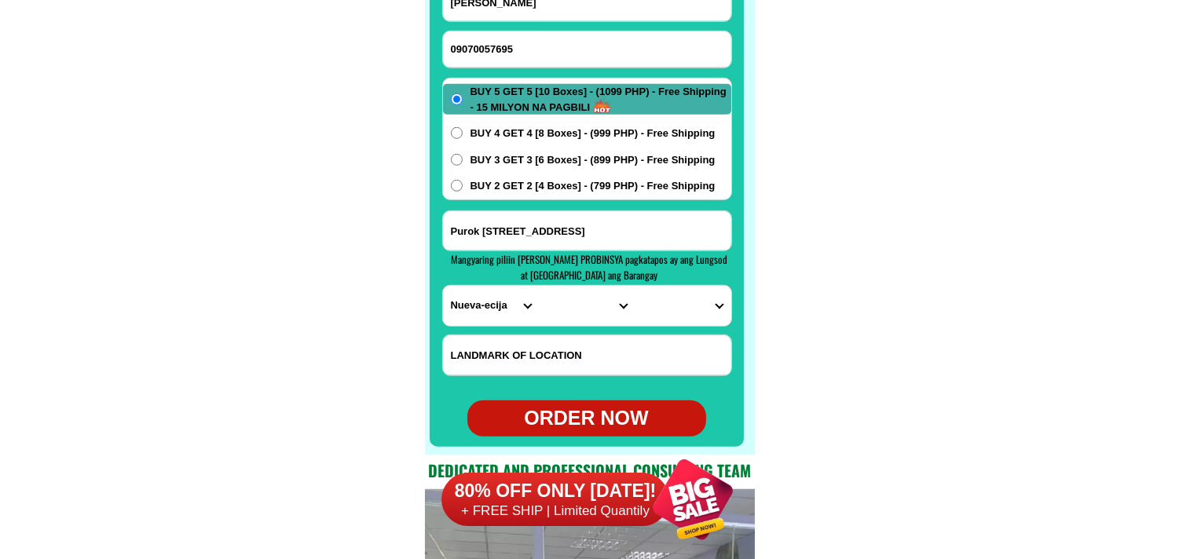
scroll to position [12546, 0]
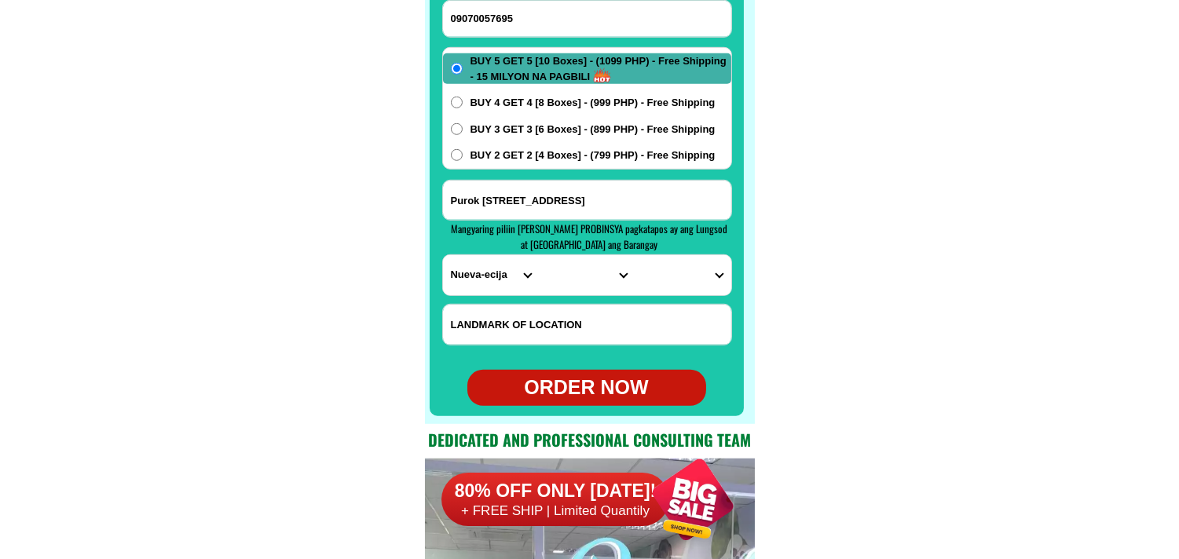
click at [524, 328] on input "Input LANDMARKOFLOCATION" at bounding box center [587, 325] width 288 height 40
paste input "[GEOGRAPHIC_DATA]"
click at [442, 270] on div "PROVINCE [GEOGRAPHIC_DATA] [GEOGRAPHIC_DATA] [GEOGRAPHIC_DATA] [GEOGRAPHIC_DATA…" at bounding box center [587, 276] width 290 height 42
click at [477, 267] on select "PROVINCE [GEOGRAPHIC_DATA] [GEOGRAPHIC_DATA] [GEOGRAPHIC_DATA] [GEOGRAPHIC_DATA…" at bounding box center [491, 275] width 96 height 40
click at [443, 255] on select "PROVINCE [GEOGRAPHIC_DATA] [GEOGRAPHIC_DATA] [GEOGRAPHIC_DATA] [GEOGRAPHIC_DATA…" at bounding box center [491, 275] width 96 height 40
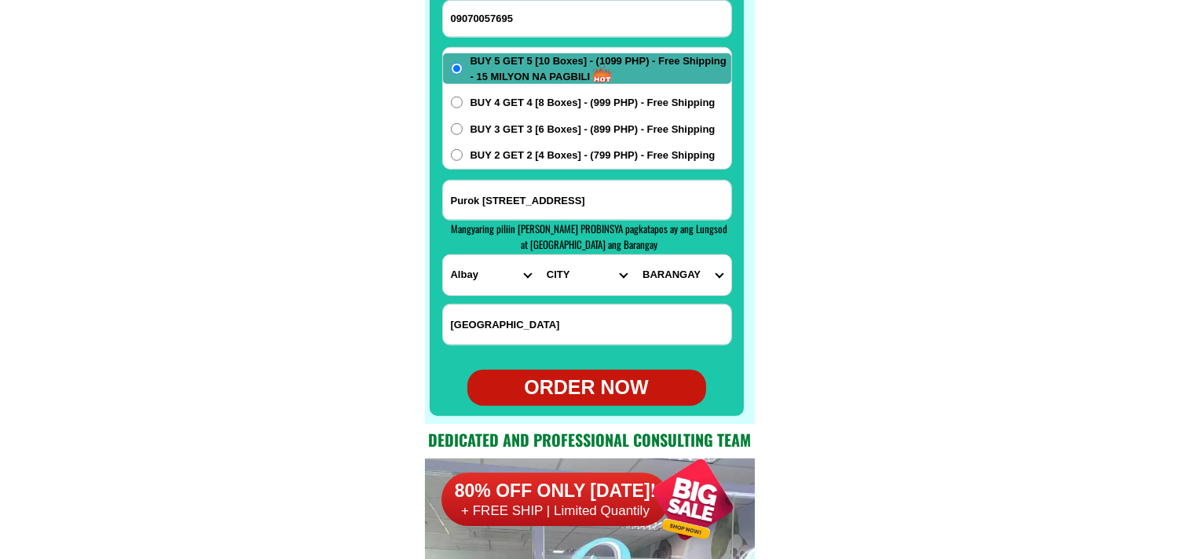
click at [567, 276] on select "CITY [GEOGRAPHIC_DATA]-[GEOGRAPHIC_DATA]-[GEOGRAPHIC_DATA][PERSON_NAME] Bacacay…" at bounding box center [587, 275] width 96 height 40
click at [539, 255] on select "CITY [GEOGRAPHIC_DATA]-[GEOGRAPHIC_DATA]-[GEOGRAPHIC_DATA][PERSON_NAME] Bacacay…" at bounding box center [587, 275] width 96 height 40
click at [679, 277] on select "[GEOGRAPHIC_DATA] ([DATE][GEOGRAPHIC_DATA][PERSON_NAME]) Bacolod [GEOGRAPHIC_DA…" at bounding box center [683, 275] width 96 height 40
click at [635, 255] on select "[GEOGRAPHIC_DATA] ([DATE][GEOGRAPHIC_DATA][PERSON_NAME]) Bacolod [GEOGRAPHIC_DA…" at bounding box center [683, 275] width 96 height 40
click at [621, 387] on div "ORDER NOW" at bounding box center [587, 388] width 239 height 30
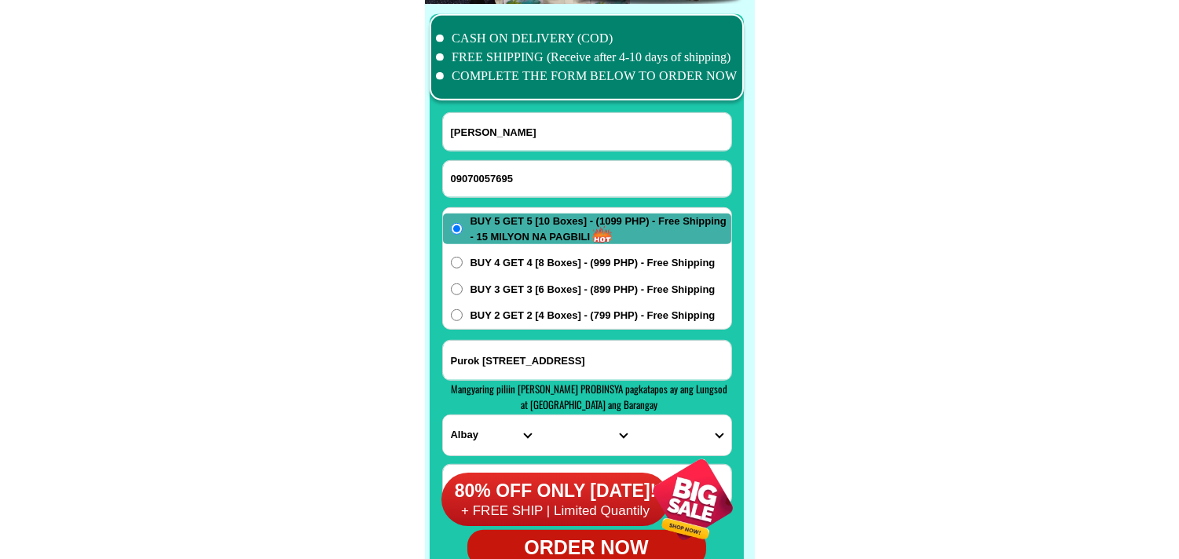
scroll to position [12372, 0]
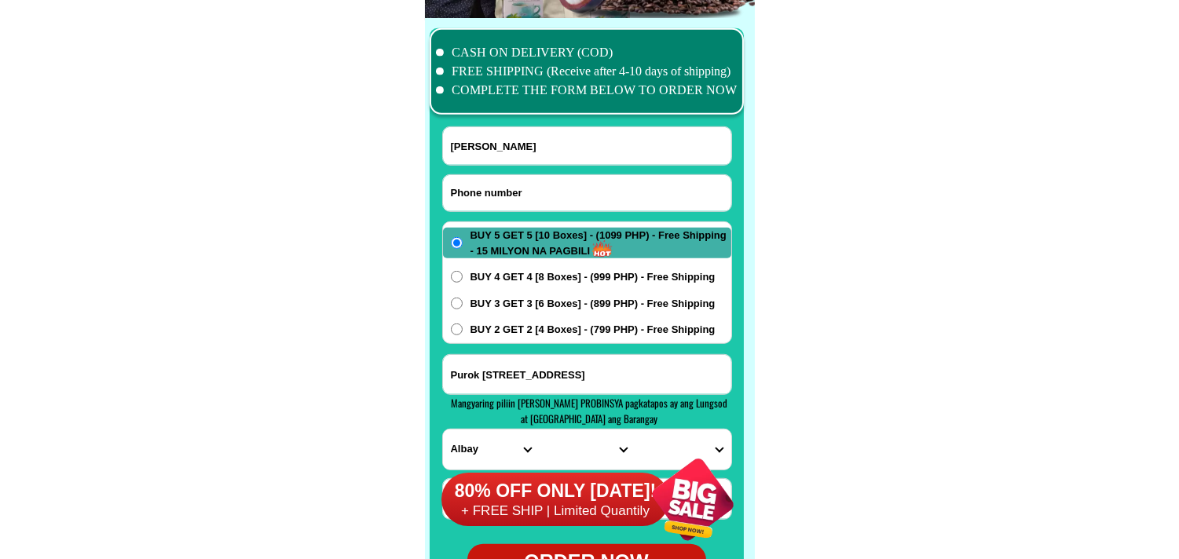
drag, startPoint x: 464, startPoint y: 199, endPoint x: 390, endPoint y: 139, distance: 95.0
click at [464, 199] on input "Input phone_number" at bounding box center [587, 193] width 288 height 36
paste input "09557357937"
click at [508, 145] on input "Input full_name" at bounding box center [587, 146] width 288 height 38
paste input "[PERSON_NAME]"
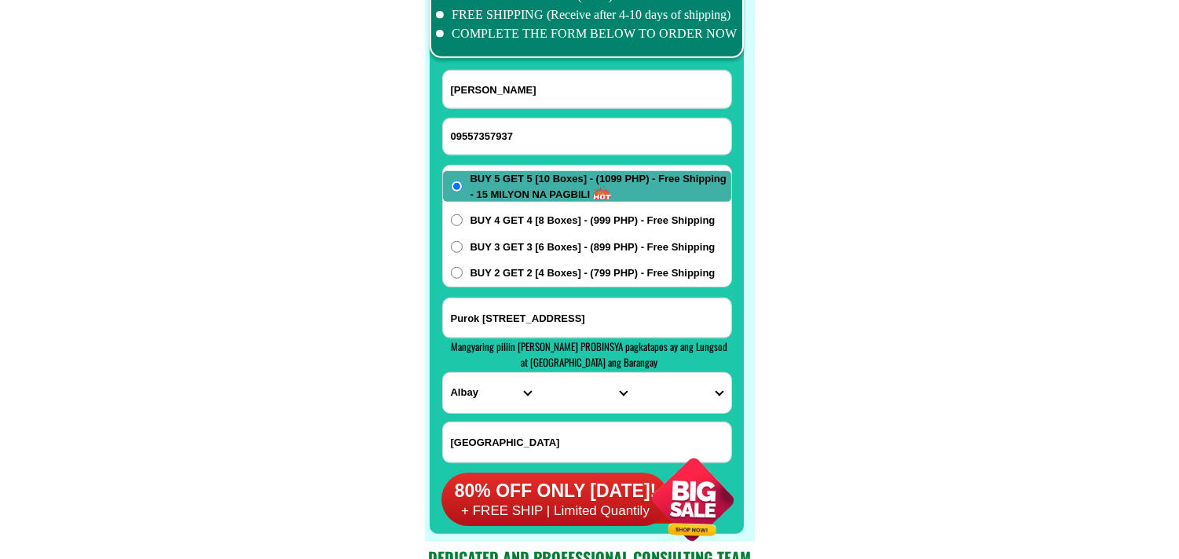
scroll to position [12459, 0]
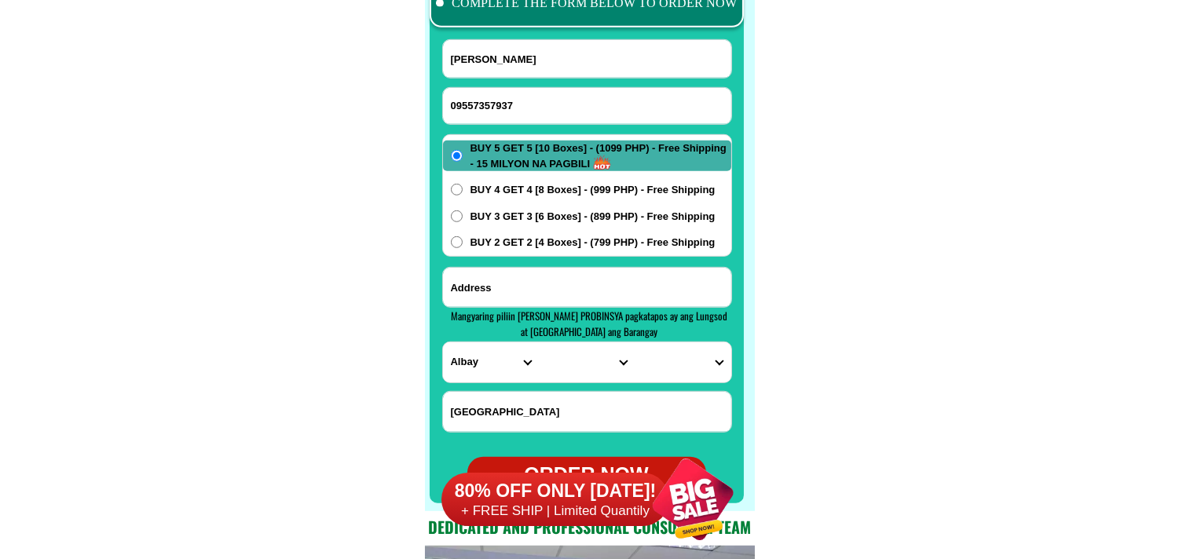
drag, startPoint x: 512, startPoint y: 292, endPoint x: 504, endPoint y: 297, distance: 9.6
click at [511, 292] on input "Input address" at bounding box center [587, 287] width 288 height 39
paste input "[PERSON_NAME] road 6 baranggy bagong silangan q,c"
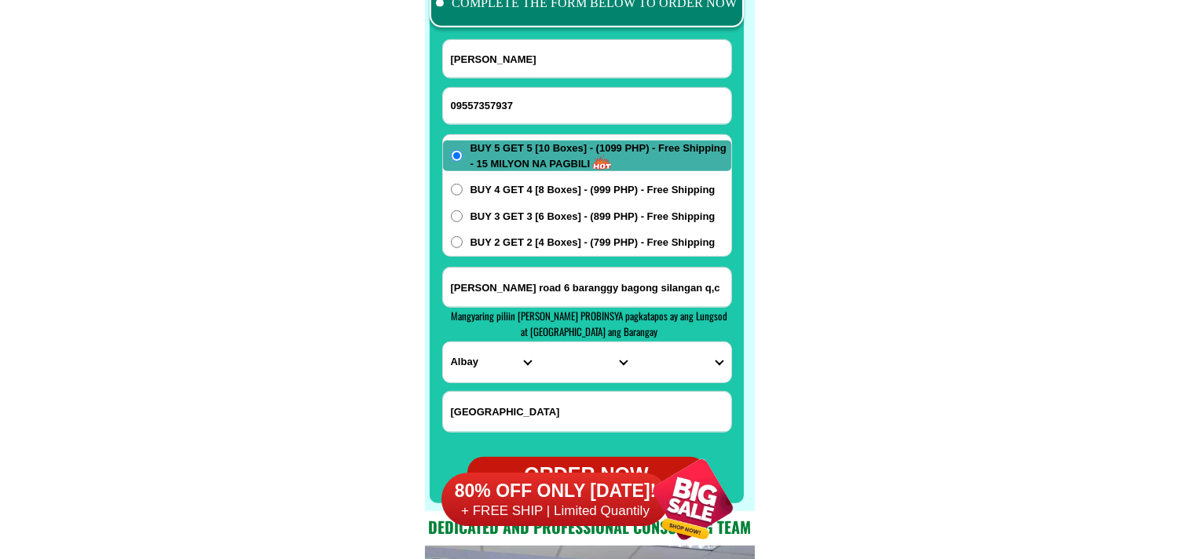
click at [464, 365] on select "PROVINCE [GEOGRAPHIC_DATA] [GEOGRAPHIC_DATA] [GEOGRAPHIC_DATA] [GEOGRAPHIC_DATA…" at bounding box center [491, 363] width 96 height 40
click at [443, 343] on select "PROVINCE [GEOGRAPHIC_DATA] [GEOGRAPHIC_DATA] [GEOGRAPHIC_DATA] [GEOGRAPHIC_DATA…" at bounding box center [491, 363] width 96 height 40
click at [603, 366] on select "CITY [GEOGRAPHIC_DATA] [GEOGRAPHIC_DATA] [GEOGRAPHIC_DATA] [GEOGRAPHIC_DATA]-ci…" at bounding box center [587, 363] width 96 height 40
click at [539, 343] on select "CITY [GEOGRAPHIC_DATA] [GEOGRAPHIC_DATA] [GEOGRAPHIC_DATA] [GEOGRAPHIC_DATA]-ci…" at bounding box center [587, 363] width 96 height 40
click at [677, 367] on select "BARANGAY [PERSON_NAME] [PERSON_NAME] [PERSON_NAME] Bagbag Bago bantay Bagong li…" at bounding box center [683, 363] width 96 height 40
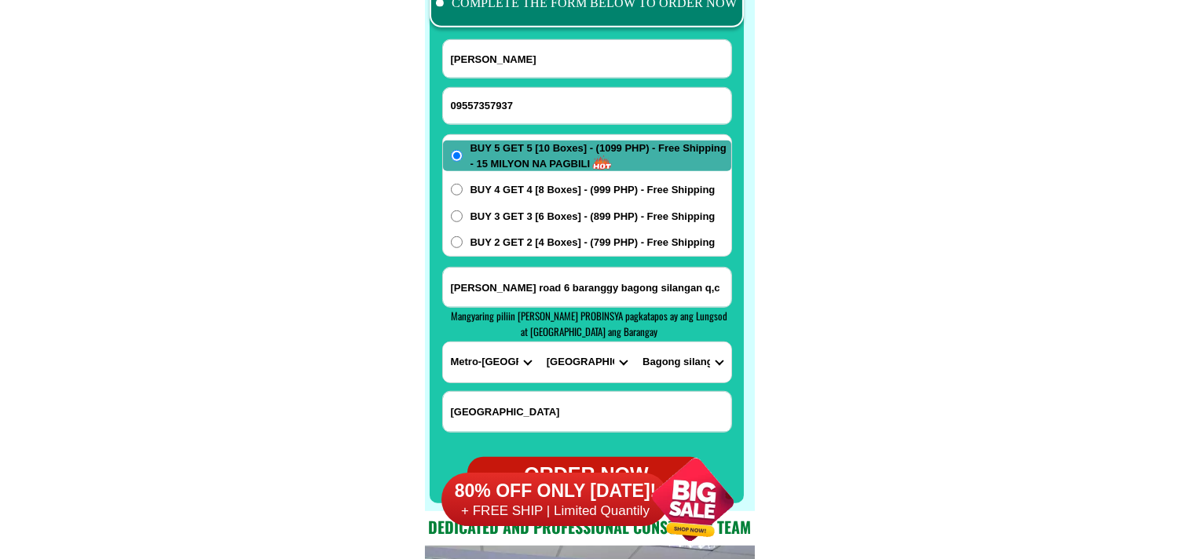
click at [635, 343] on select "BARANGAY [PERSON_NAME] [PERSON_NAME] [PERSON_NAME] Bagbag Bago bantay Bagong li…" at bounding box center [683, 363] width 96 height 40
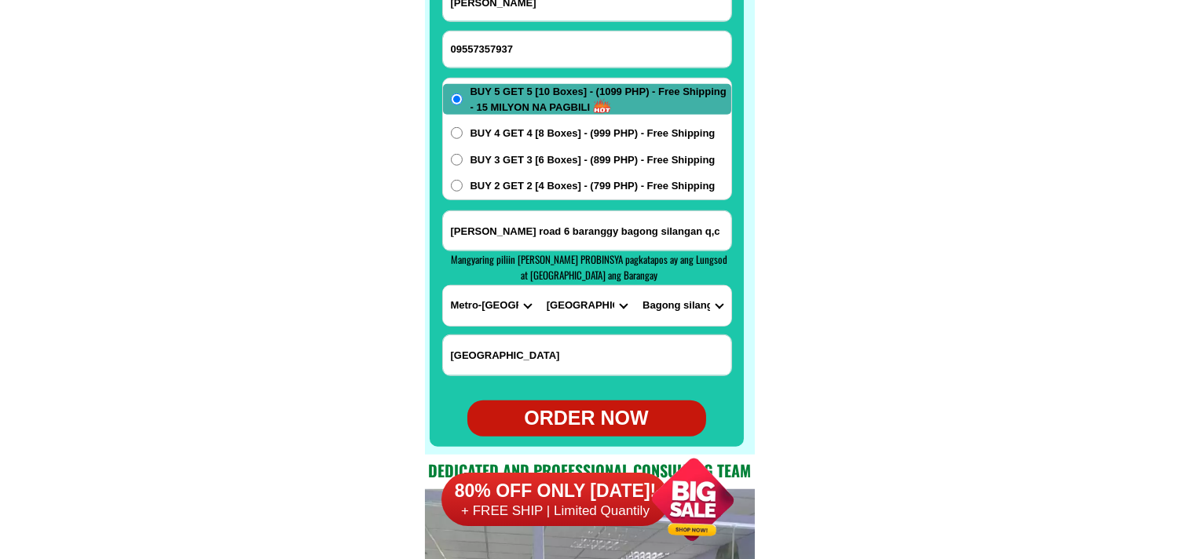
scroll to position [12546, 0]
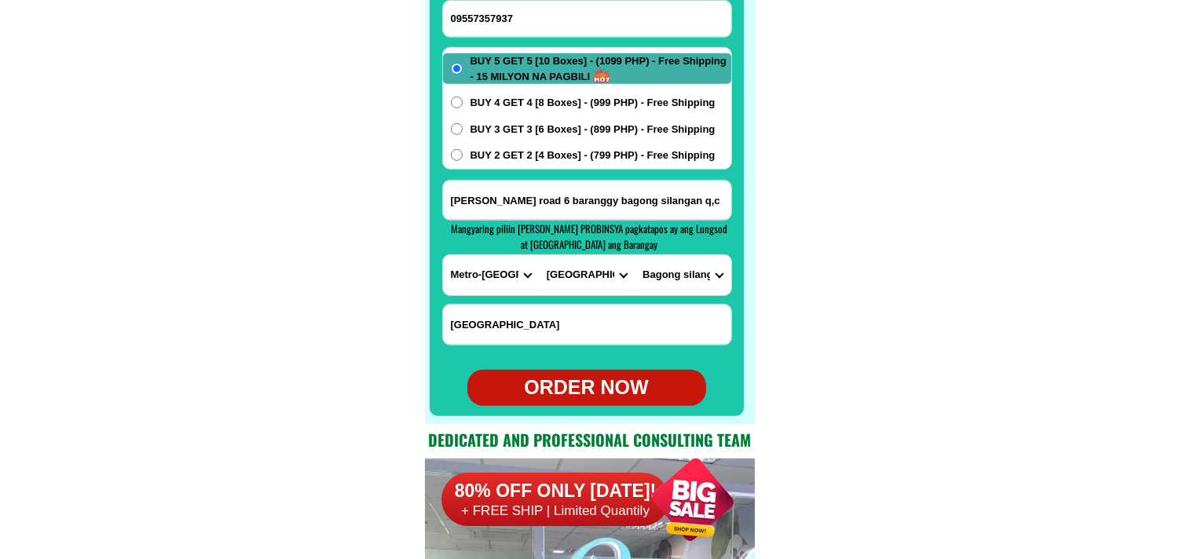
click at [547, 399] on div "ORDER NOW" at bounding box center [587, 388] width 239 height 30
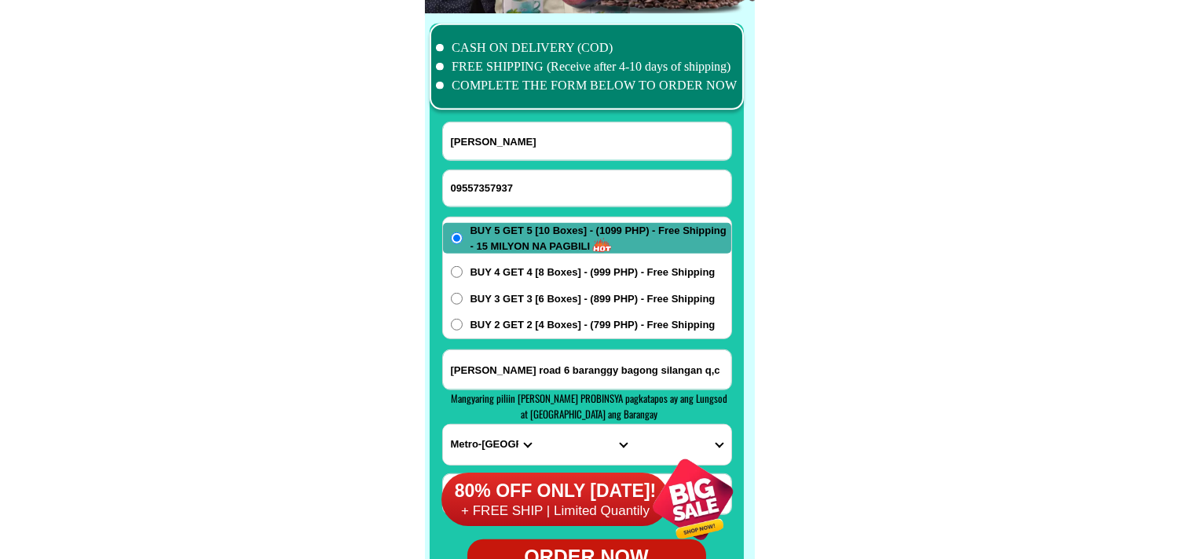
scroll to position [12372, 0]
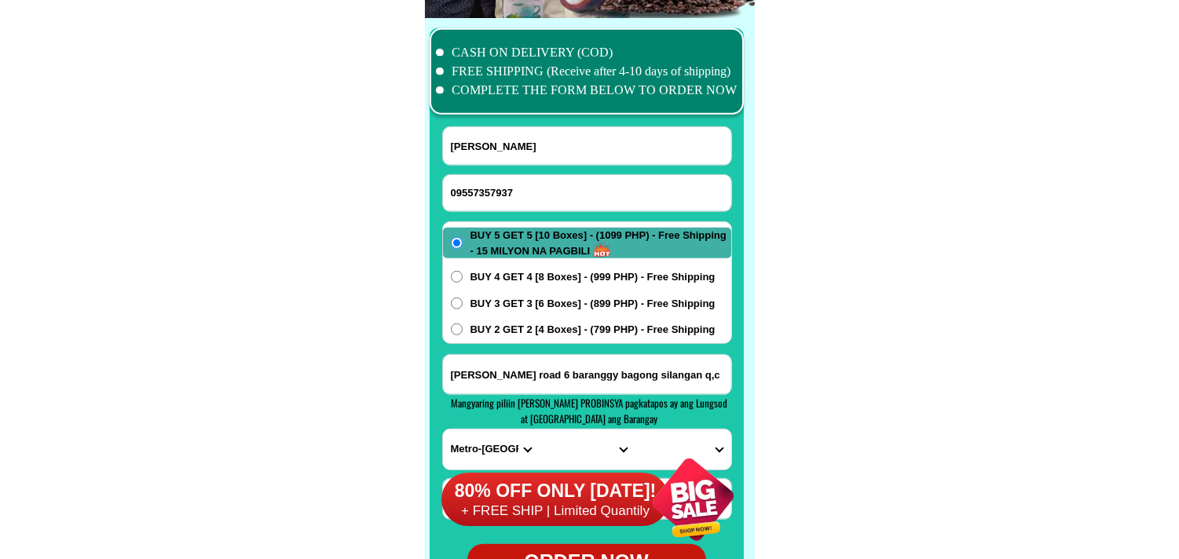
click at [508, 194] on input "09557357937" at bounding box center [587, 193] width 288 height 36
paste input "09265018138"
drag, startPoint x: 519, startPoint y: 139, endPoint x: 409, endPoint y: 64, distance: 133.4
click at [519, 141] on input "[PERSON_NAME]" at bounding box center [587, 146] width 288 height 38
paste input "[PERSON_NAME]"
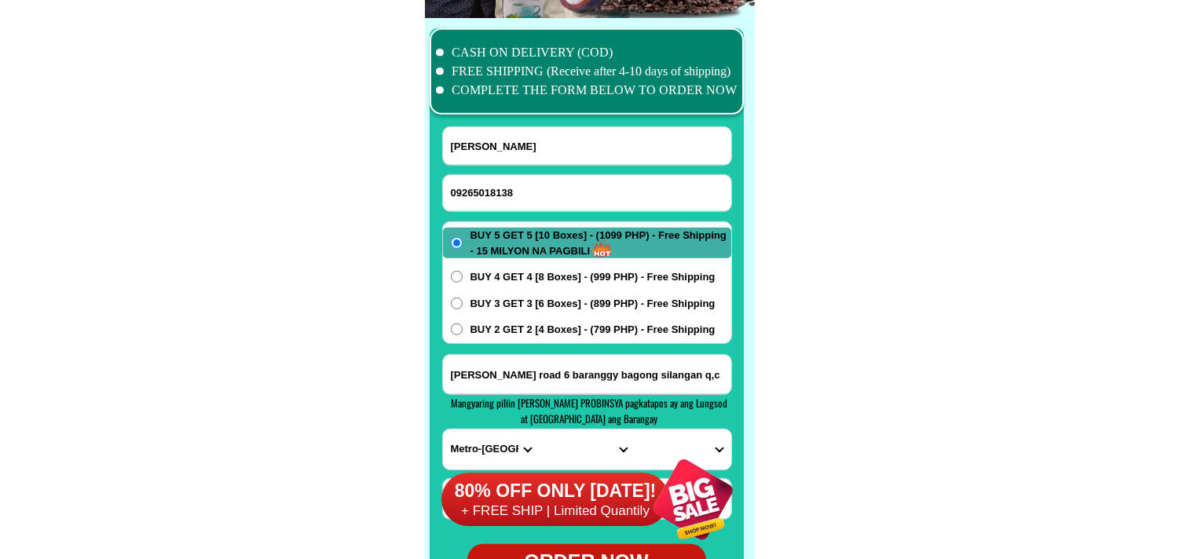
click at [545, 331] on span "BUY 2 GET 2 [4 Boxes] - (799 PHP) - Free Shipping" at bounding box center [593, 330] width 245 height 16
click at [463, 331] on input "BUY 2 GET 2 [4 Boxes] - (799 PHP) - Free Shipping" at bounding box center [457, 330] width 12 height 12
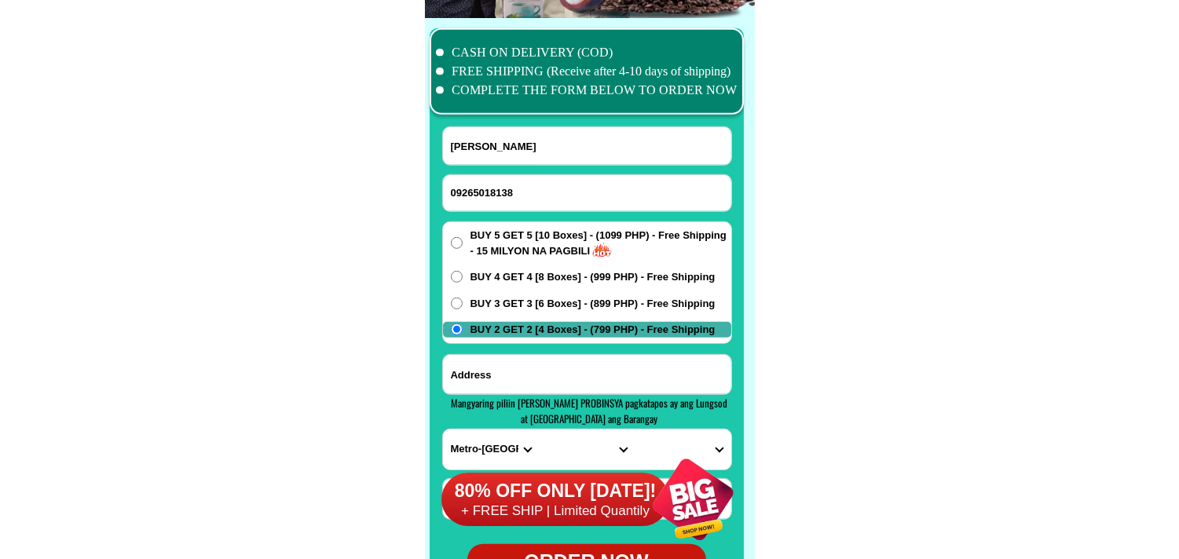
click at [514, 365] on input "Input address" at bounding box center [587, 374] width 288 height 39
paste input "Prk 3 C Sto [PERSON_NAME] Davao del Norte Blue Panda Gasoline"
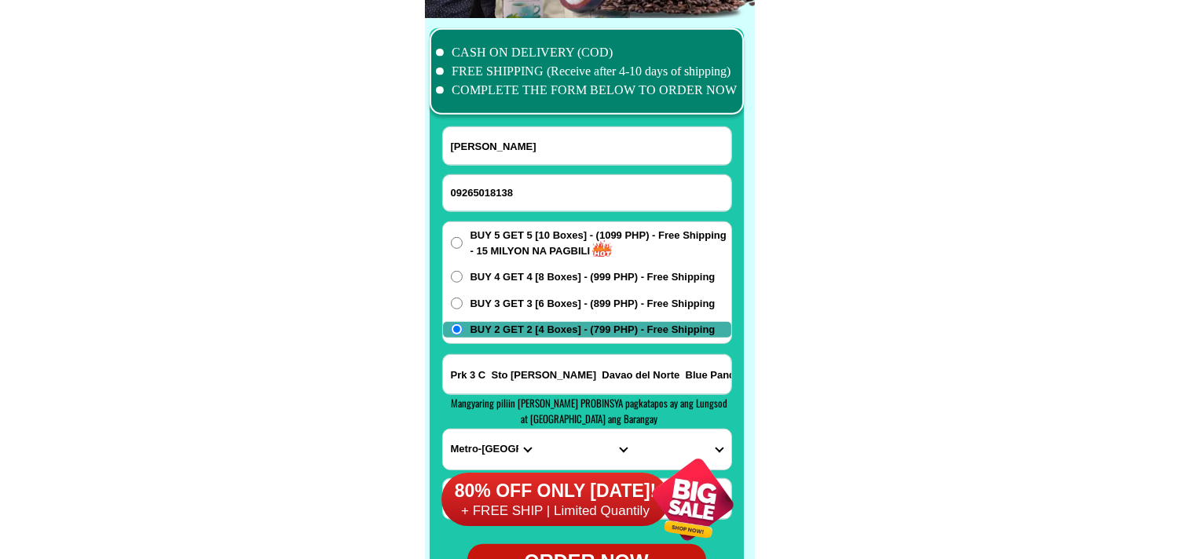
scroll to position [0, 40]
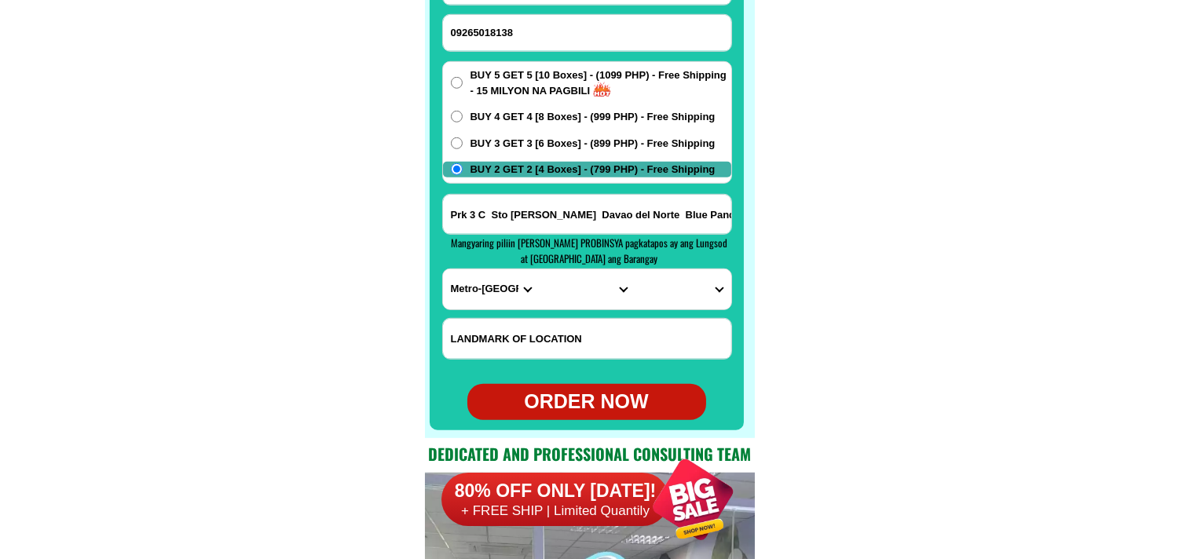
scroll to position [12546, 0]
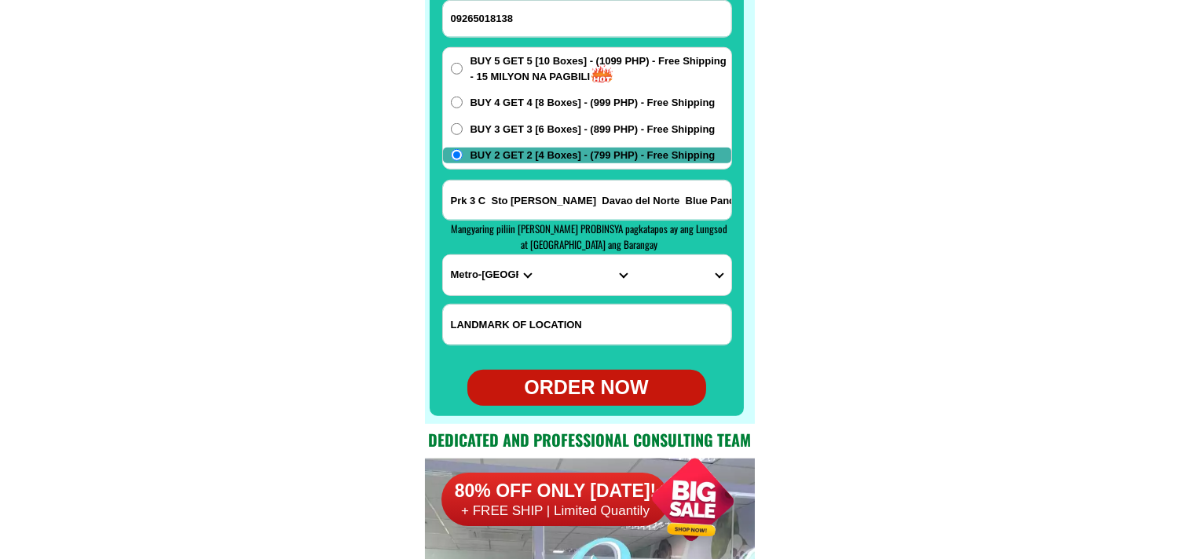
click at [479, 284] on select "PROVINCE [GEOGRAPHIC_DATA] [GEOGRAPHIC_DATA] [GEOGRAPHIC_DATA] [GEOGRAPHIC_DATA…" at bounding box center [491, 275] width 96 height 40
click at [443, 255] on select "PROVINCE [GEOGRAPHIC_DATA] [GEOGRAPHIC_DATA] [GEOGRAPHIC_DATA] [GEOGRAPHIC_DATA…" at bounding box center [491, 275] width 96 height 40
click at [548, 273] on select "CITY [PERSON_NAME]-e.-[GEOGRAPHIC_DATA]-[PERSON_NAME] [GEOGRAPHIC_DATA]-[GEOGRA…" at bounding box center [587, 275] width 96 height 40
click at [539, 255] on select "CITY [PERSON_NAME]-e.-[GEOGRAPHIC_DATA]-[PERSON_NAME] [GEOGRAPHIC_DATA]-[GEOGRA…" at bounding box center [587, 275] width 96 height 40
click at [670, 287] on select "BARANGAY Alejal Anibongan [PERSON_NAME] (cuatro-cuatro) Cebulano [PERSON_NAME] …" at bounding box center [683, 275] width 96 height 40
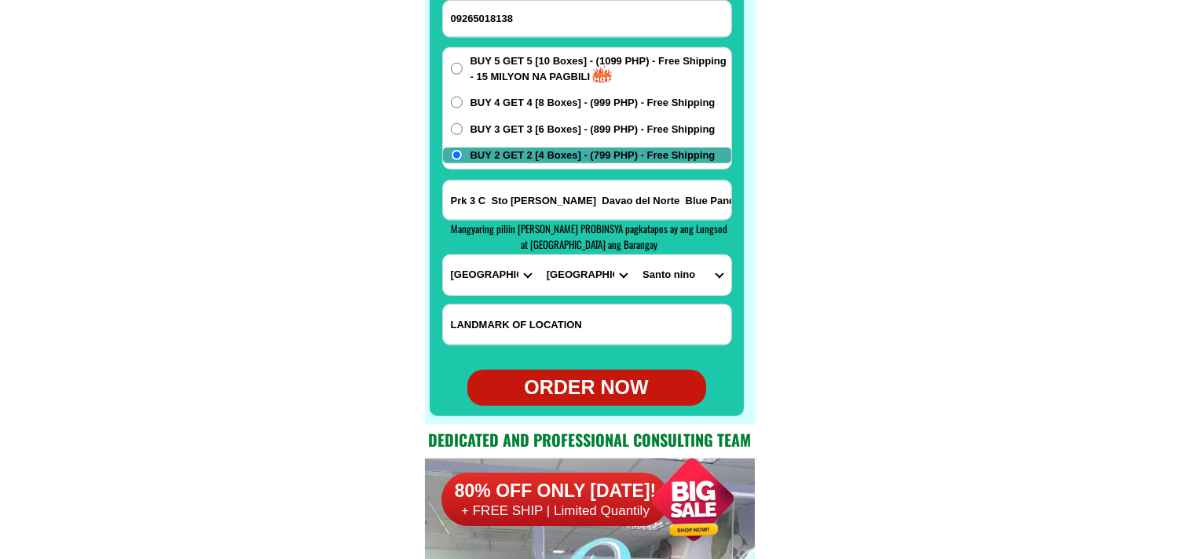
click at [635, 255] on select "BARANGAY Alejal Anibongan [PERSON_NAME] (cuatro-cuatro) Cebulano [PERSON_NAME] …" at bounding box center [683, 275] width 96 height 40
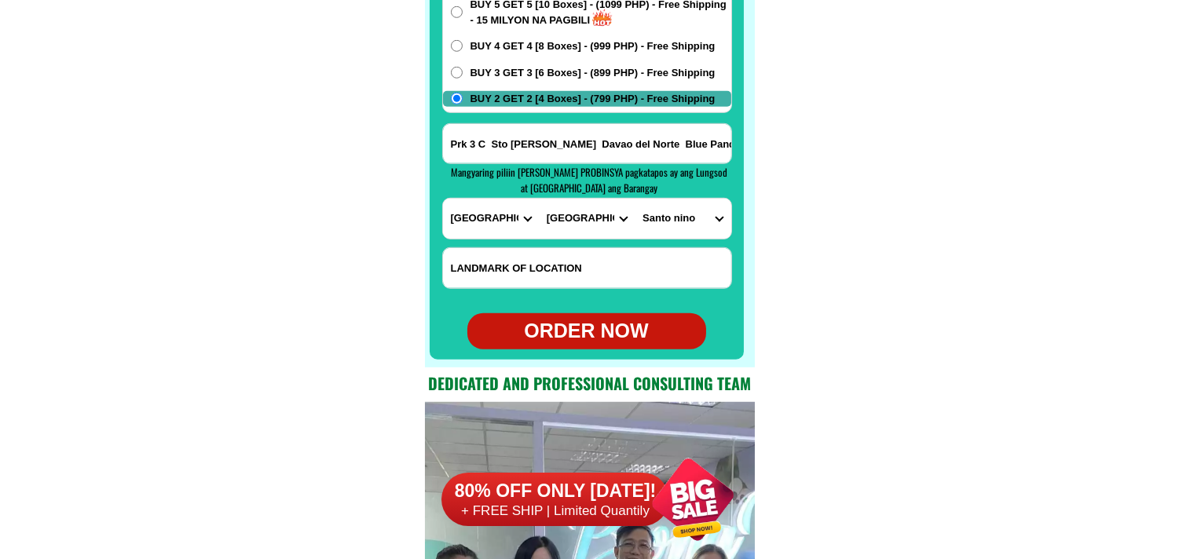
scroll to position [12633, 0]
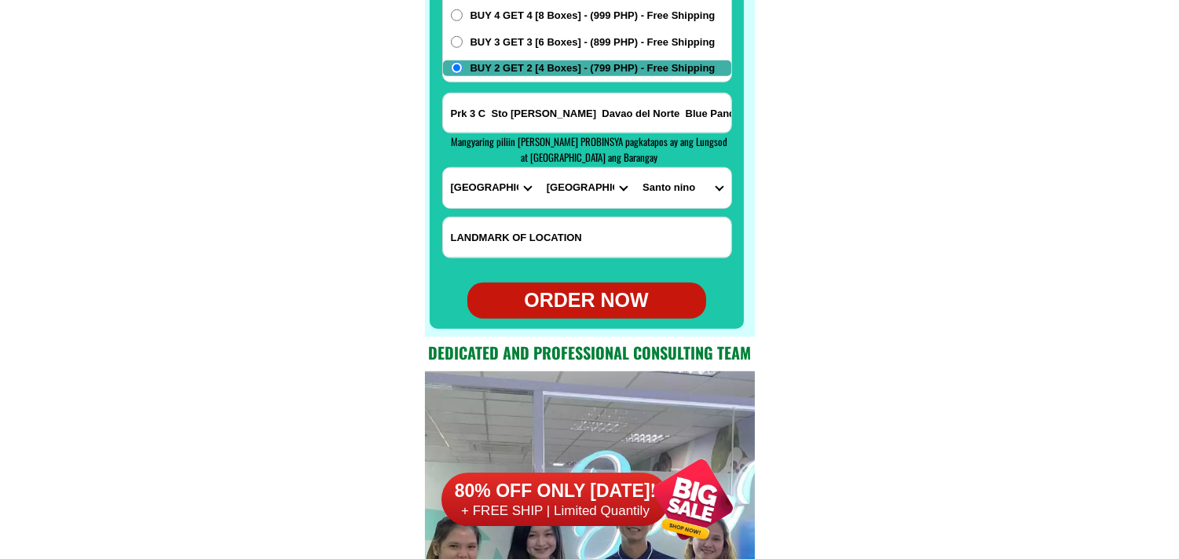
drag, startPoint x: 567, startPoint y: 312, endPoint x: 553, endPoint y: 271, distance: 43.0
click at [564, 312] on div "ORDER NOW" at bounding box center [587, 301] width 239 height 30
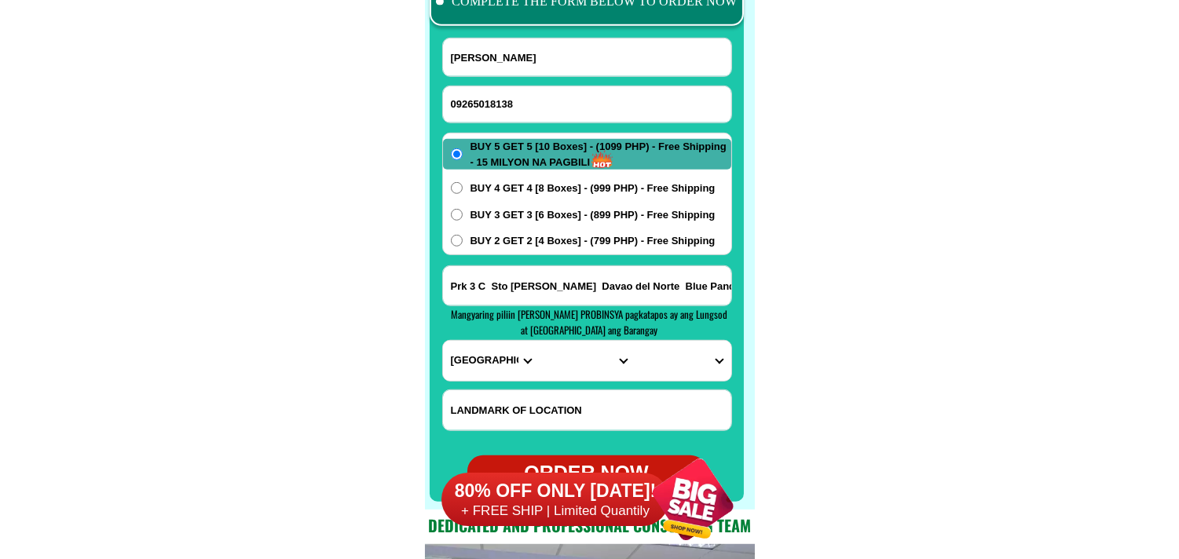
scroll to position [12459, 0]
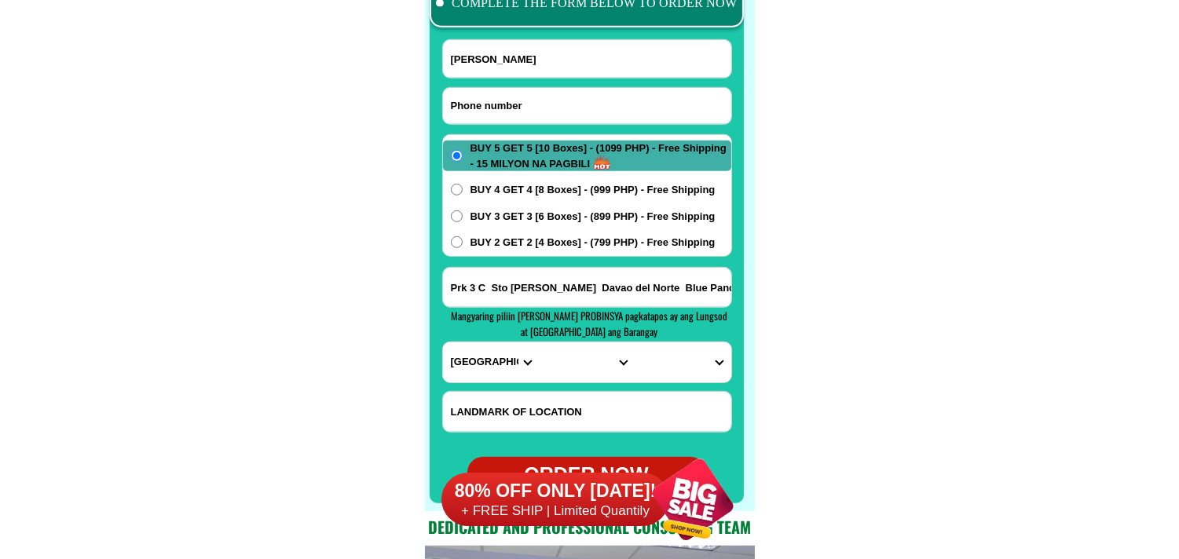
drag, startPoint x: 572, startPoint y: 102, endPoint x: 486, endPoint y: 50, distance: 100.8
click at [572, 102] on input "Input phone_number" at bounding box center [587, 106] width 288 height 36
paste input "09678130914"
drag, startPoint x: 513, startPoint y: 63, endPoint x: 486, endPoint y: 56, distance: 28.4
click at [513, 63] on input "[PERSON_NAME]" at bounding box center [587, 59] width 288 height 38
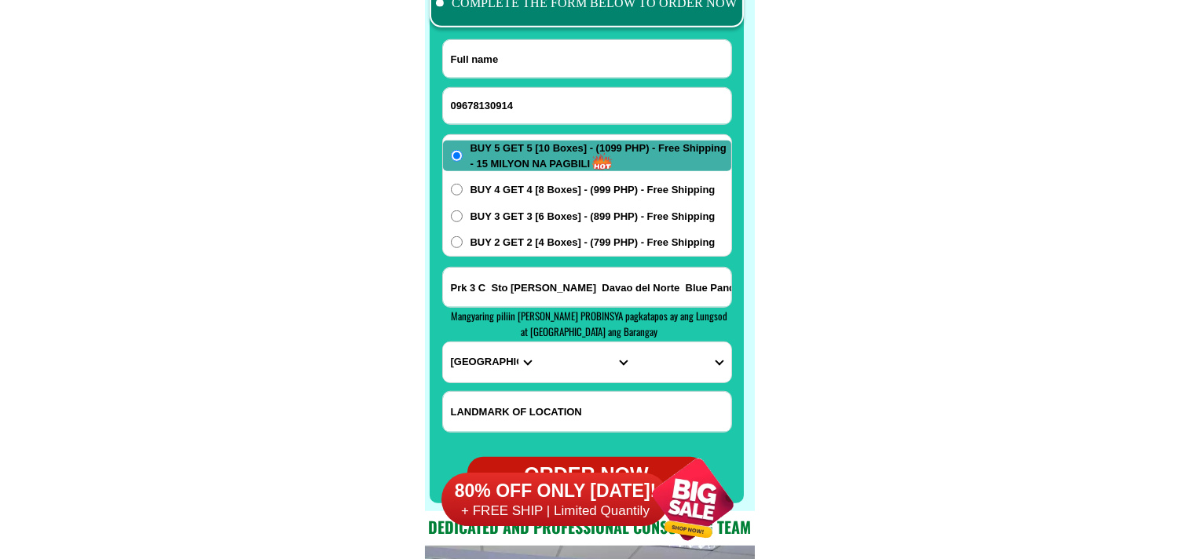
paste input "[PERSON_NAME]"
click at [569, 213] on span "BUY 3 GET 3 [6 Boxes] - (899 PHP) - Free Shipping" at bounding box center [593, 217] width 245 height 16
click at [463, 213] on input "BUY 3 GET 3 [6 Boxes] - (899 PHP) - Free Shipping" at bounding box center [457, 217] width 12 height 12
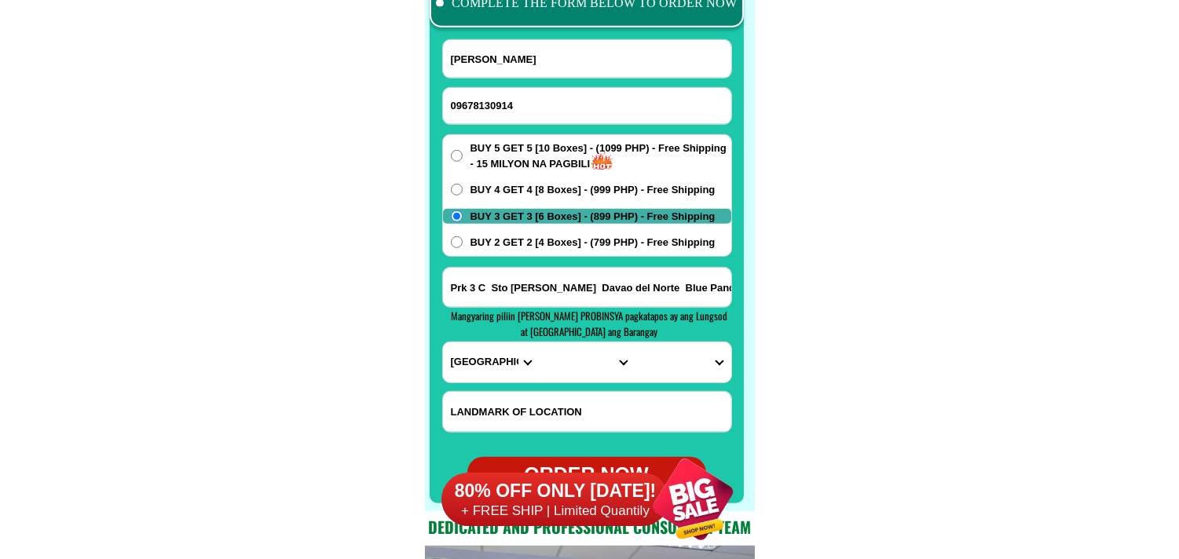
click at [516, 292] on input "Prk 3 C Sto [PERSON_NAME] Davao del Norte Blue Panda Gasoline" at bounding box center [587, 287] width 288 height 39
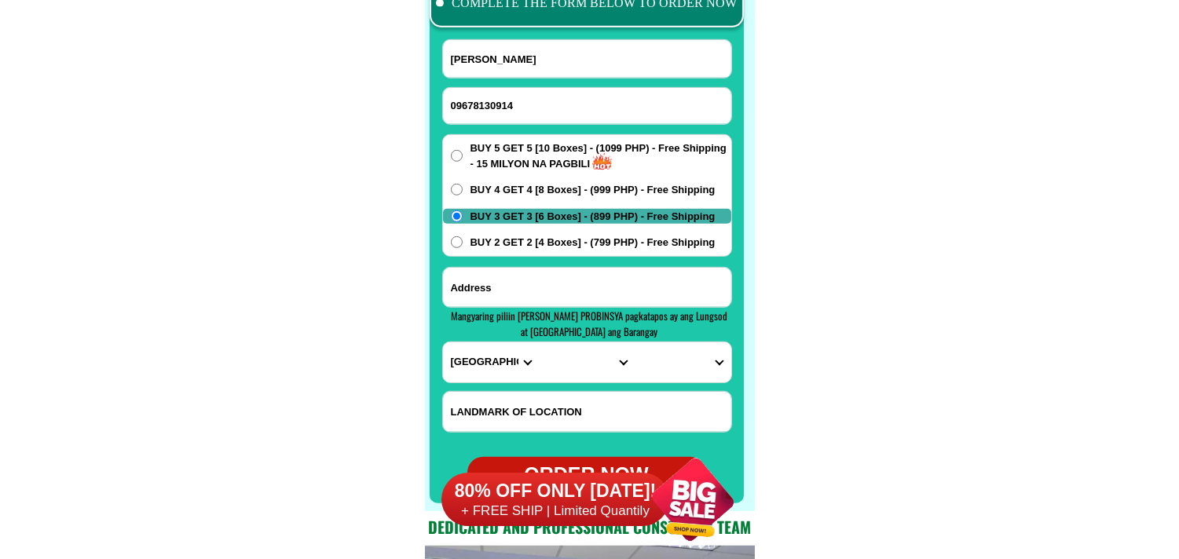
paste input "[PERSON_NAME] phase 1 block 2 Lot 8 n 9 brgy Sampao Isulan Sultan [PERSON_NAME]…"
click at [640, 295] on input "[PERSON_NAME] phase 1 block 2 Lot 8 n 9 brgy Sampao Isulan Sultan [PERSON_NAME]…" at bounding box center [587, 287] width 288 height 39
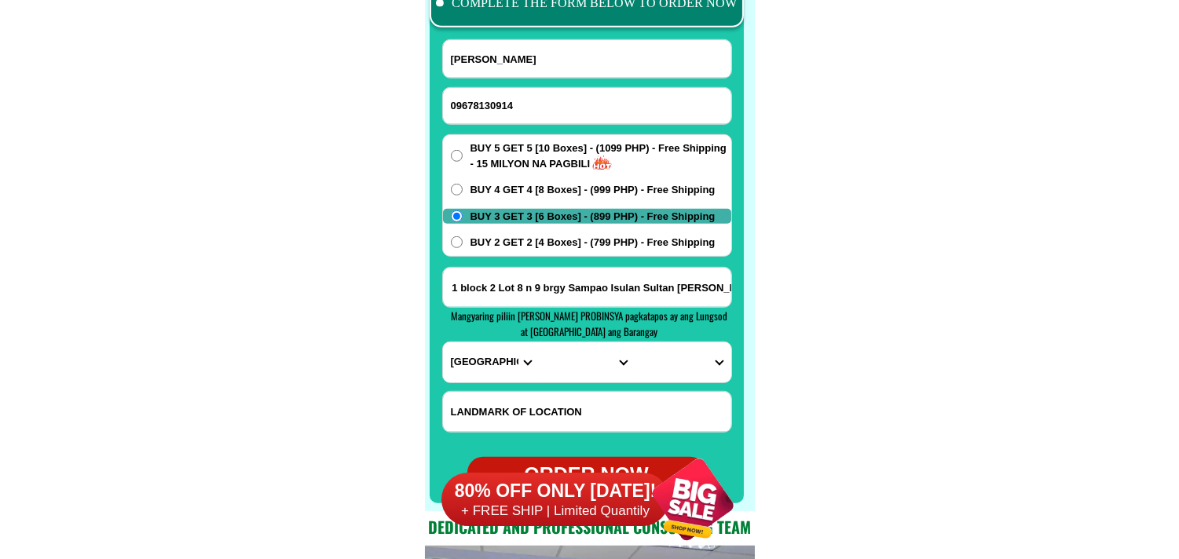
scroll to position [0, 140]
click at [480, 362] on select "PROVINCE [GEOGRAPHIC_DATA] [GEOGRAPHIC_DATA] [GEOGRAPHIC_DATA] [GEOGRAPHIC_DATA…" at bounding box center [491, 363] width 96 height 40
click at [443, 343] on select "PROVINCE [GEOGRAPHIC_DATA] [GEOGRAPHIC_DATA] [GEOGRAPHIC_DATA] [GEOGRAPHIC_DATA…" at bounding box center [491, 363] width 96 height 40
click at [684, 283] on input "[PERSON_NAME] phase 1 block 2 Lot 8 n 9 brgy Sampao Isulan Sultan [PERSON_NAME]…" at bounding box center [587, 287] width 288 height 39
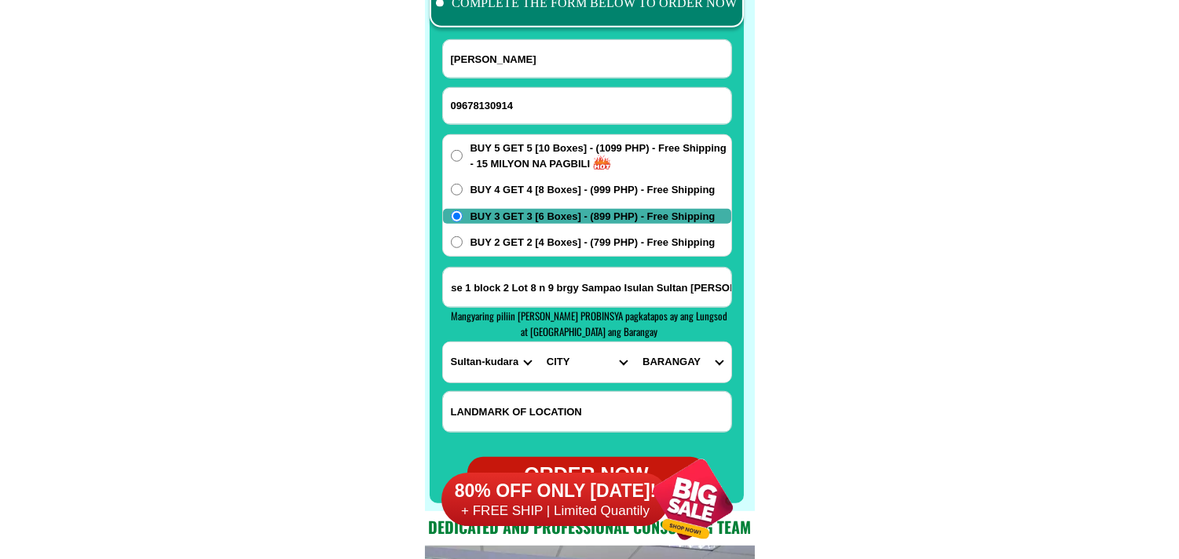
scroll to position [0, 149]
click at [582, 357] on select "CITY Bagumbayan Columbio Isulan Kalamansig Lambayong Lebak Lutayan Palimbang Pr…" at bounding box center [587, 363] width 96 height 40
click at [539, 343] on select "CITY Bagumbayan Columbio Isulan Kalamansig Lambayong Lebak Lutayan Palimbang Pr…" at bounding box center [587, 363] width 96 height 40
click at [695, 372] on select "BARANGAY Bambad [PERSON_NAME] Dansuli Impao Kalawag i (pob.) Kalawag ii (pob.) …" at bounding box center [683, 363] width 96 height 40
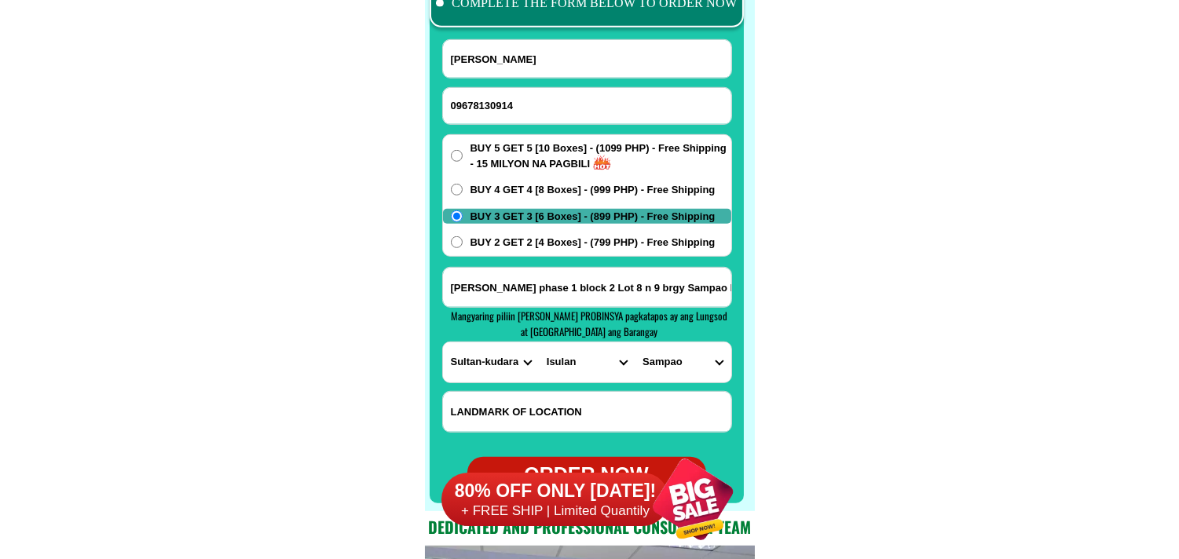
click at [635, 343] on select "BARANGAY Bambad [PERSON_NAME] Dansuli Impao Kalawag i (pob.) Kalawag ii (pob.) …" at bounding box center [683, 363] width 96 height 40
click at [690, 284] on input "[PERSON_NAME] phase 1 block 2 Lot 8 n 9 brgy Sampao Isulan Sultan [PERSON_NAME]…" at bounding box center [587, 287] width 288 height 39
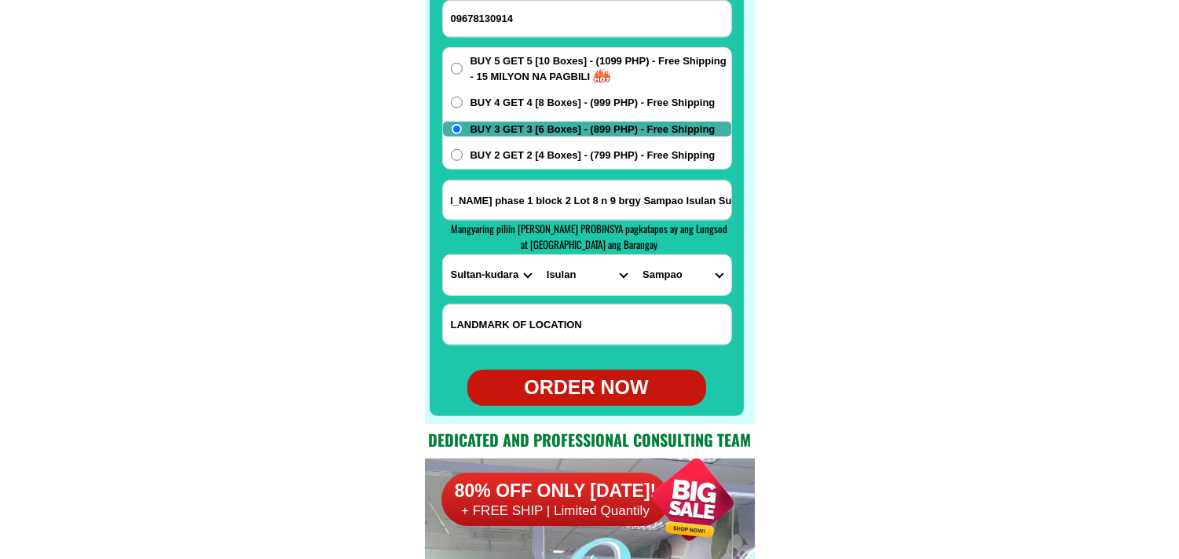
click at [618, 377] on div "ORDER NOW" at bounding box center [587, 388] width 239 height 30
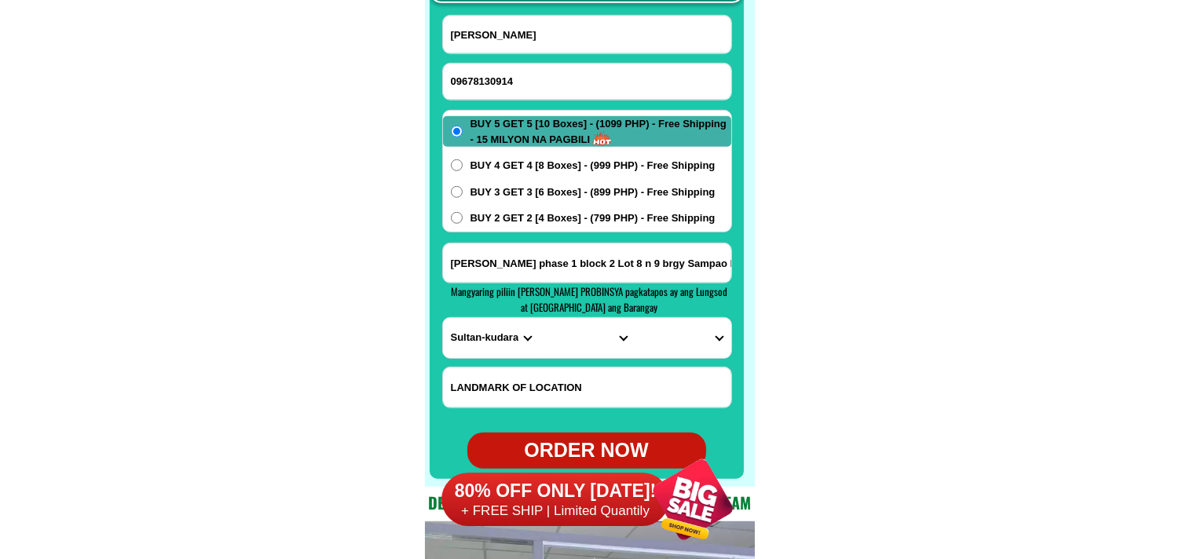
scroll to position [12372, 0]
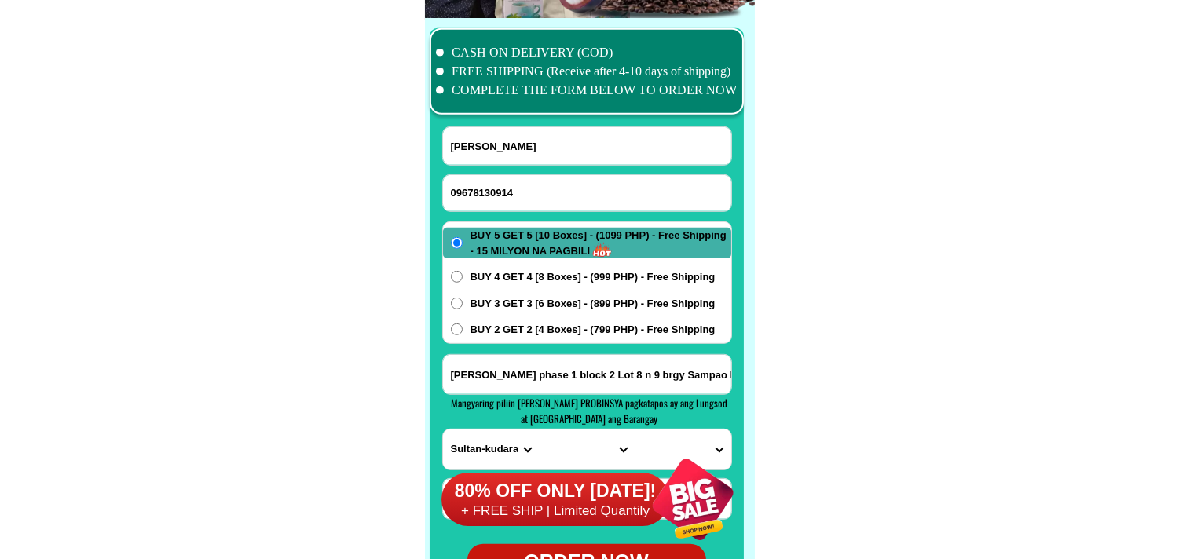
drag, startPoint x: 529, startPoint y: 194, endPoint x: 523, endPoint y: 176, distance: 18.9
click at [526, 195] on input "09678130914" at bounding box center [587, 193] width 288 height 36
paste input "09358291980"
click at [504, 153] on input "[PERSON_NAME]" at bounding box center [587, 146] width 288 height 38
paste input "[PERSON_NAME]"
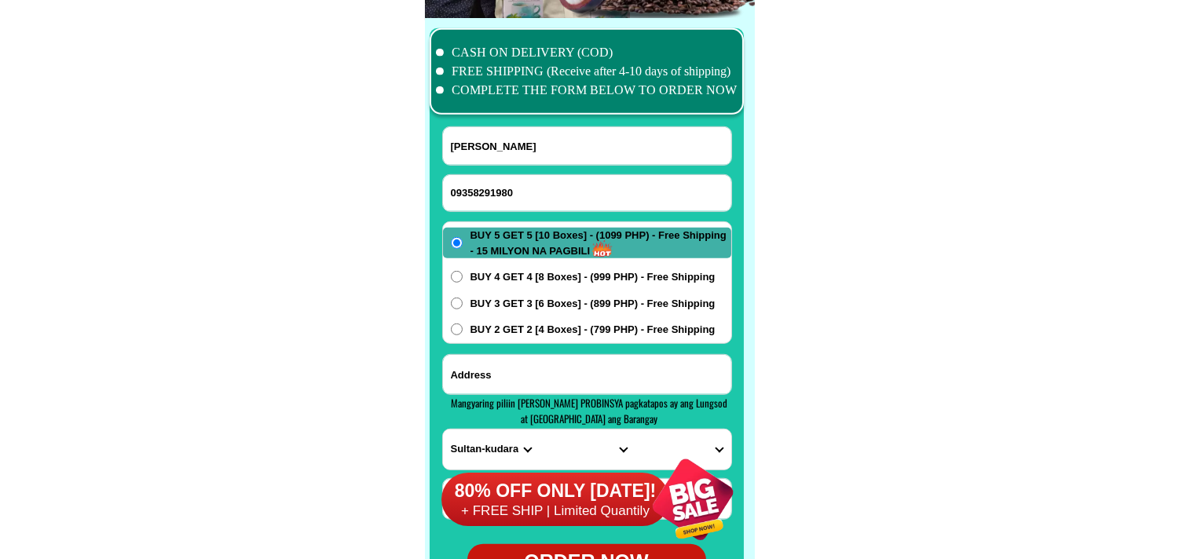
drag, startPoint x: 546, startPoint y: 365, endPoint x: 416, endPoint y: 231, distance: 186.2
click at [545, 364] on input "Input address" at bounding box center [587, 374] width 288 height 39
paste input ":Brgy,Daguan,kapatagan Lanao Del Sur."
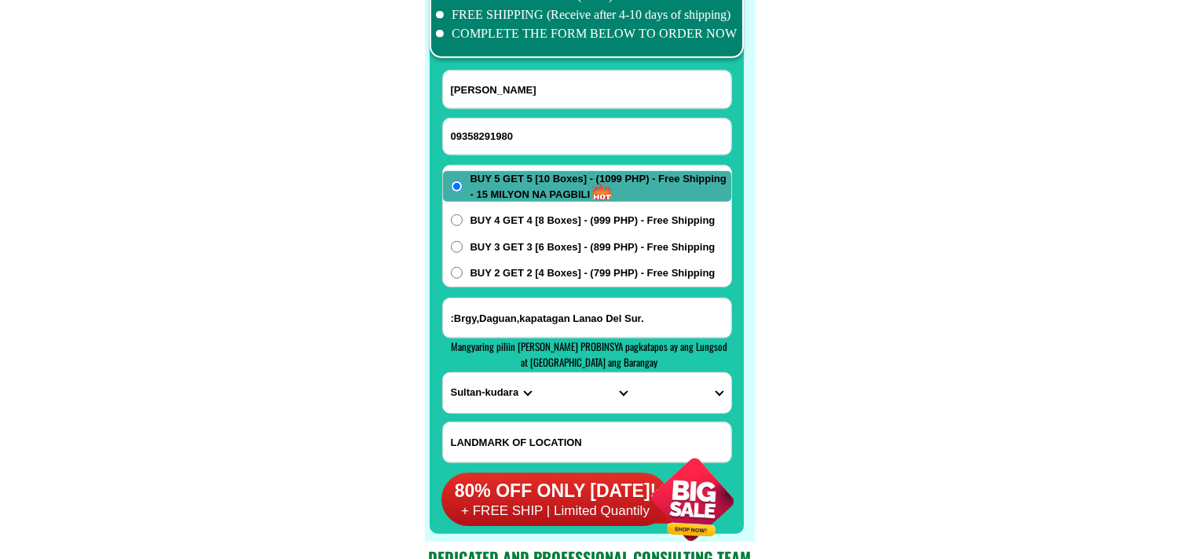
scroll to position [12459, 0]
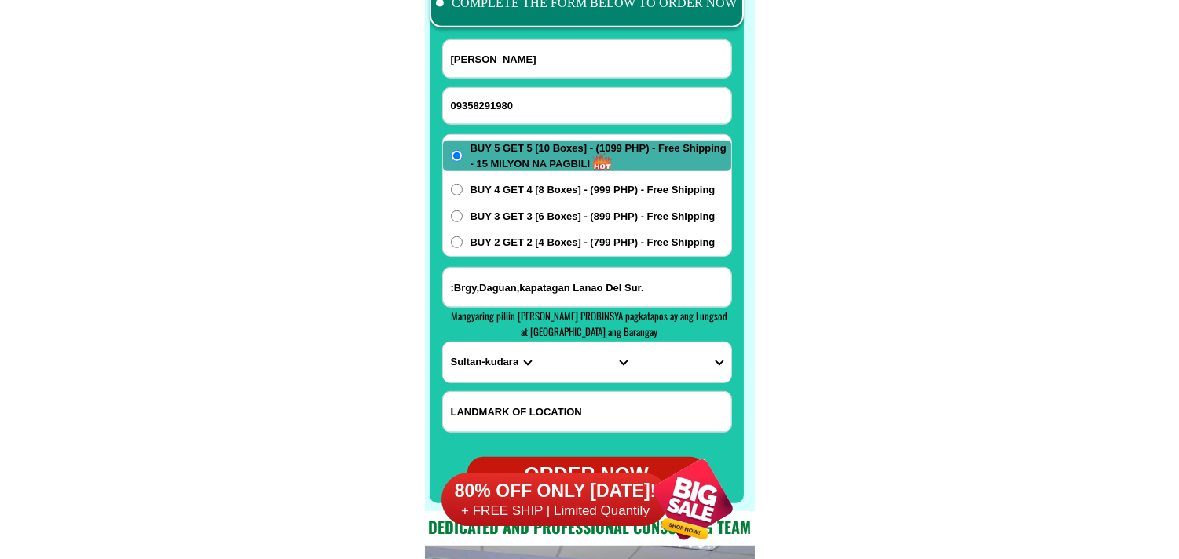
drag, startPoint x: 525, startPoint y: 398, endPoint x: 515, endPoint y: 383, distance: 18.3
click at [527, 401] on input "Input LANDMARKOFLOCATION" at bounding box center [587, 412] width 288 height 40
paste input "Flush Express ,Brgy Daguan kapatagan Lanao Del sur order:[PERSON_NAME] coffee B…"
click at [484, 343] on select "PROVINCE [GEOGRAPHIC_DATA] [GEOGRAPHIC_DATA] [GEOGRAPHIC_DATA] [GEOGRAPHIC_DATA…" at bounding box center [491, 363] width 96 height 40
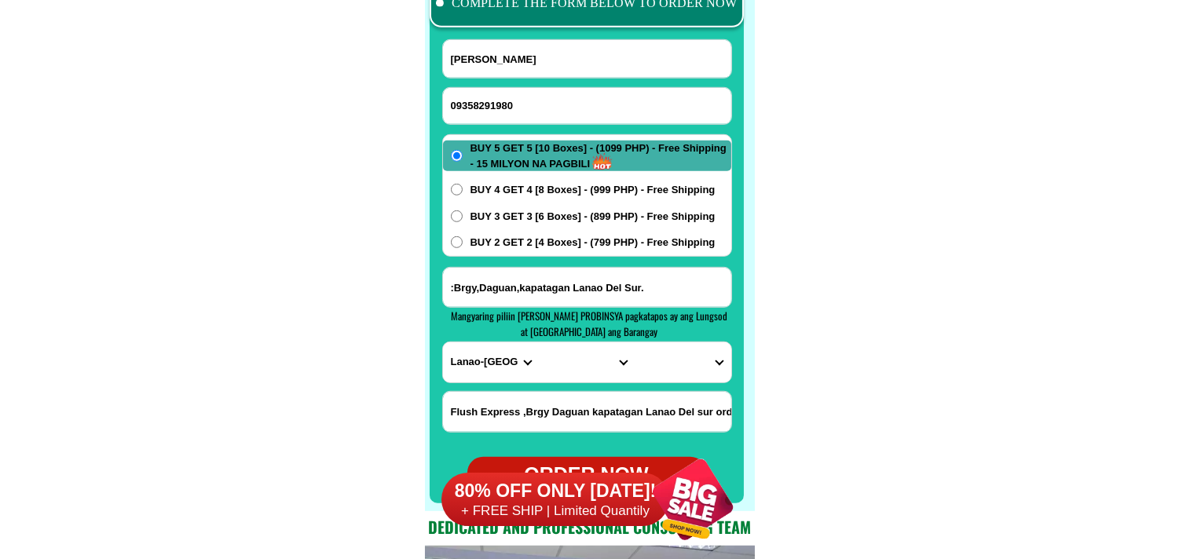
click at [443, 343] on select "PROVINCE [GEOGRAPHIC_DATA] [GEOGRAPHIC_DATA] [GEOGRAPHIC_DATA] [GEOGRAPHIC_DATA…" at bounding box center [491, 363] width 96 height 40
click at [574, 355] on select "CITY AMAI MANABILANG Bacolod-kalawi Balabagan [GEOGRAPHIC_DATA] Bayang Binidaya…" at bounding box center [587, 363] width 96 height 40
click at [539, 343] on select "CITY AMAI MANABILANG Bacolod-kalawi Balabagan [GEOGRAPHIC_DATA] Bayang Binidaya…" at bounding box center [587, 363] width 96 height 40
click at [672, 360] on select "BARANGAY Bakikis Barao Bongabong Daguan Inudaran Kabaniakawan Kapatagan Lusain …" at bounding box center [683, 363] width 96 height 40
click at [635, 343] on select "BARANGAY Bakikis Barao Bongabong Daguan Inudaran Kabaniakawan Kapatagan Lusain …" at bounding box center [683, 363] width 96 height 40
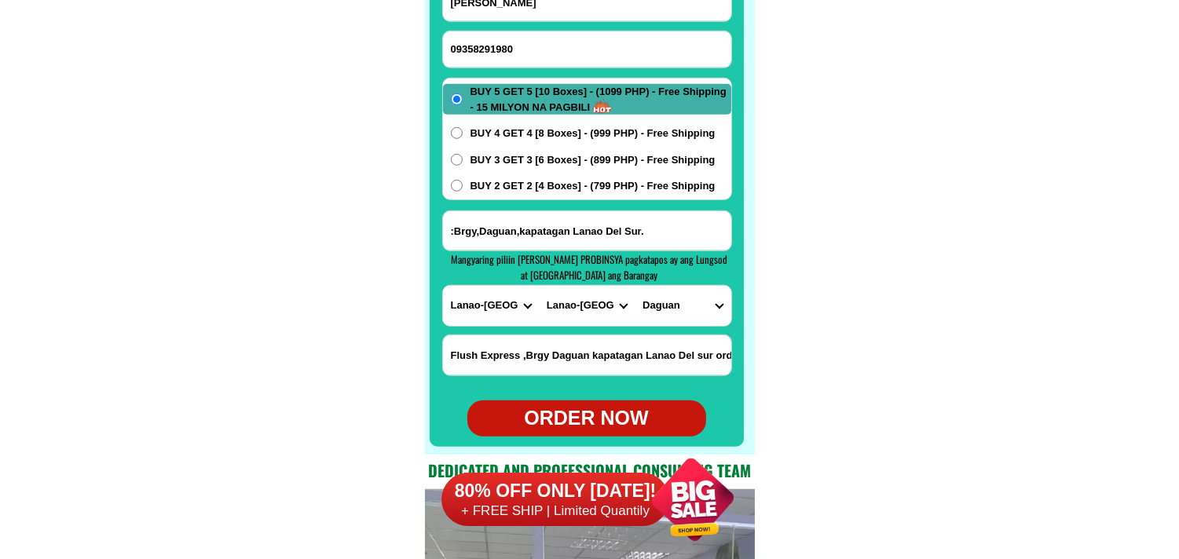
scroll to position [12546, 0]
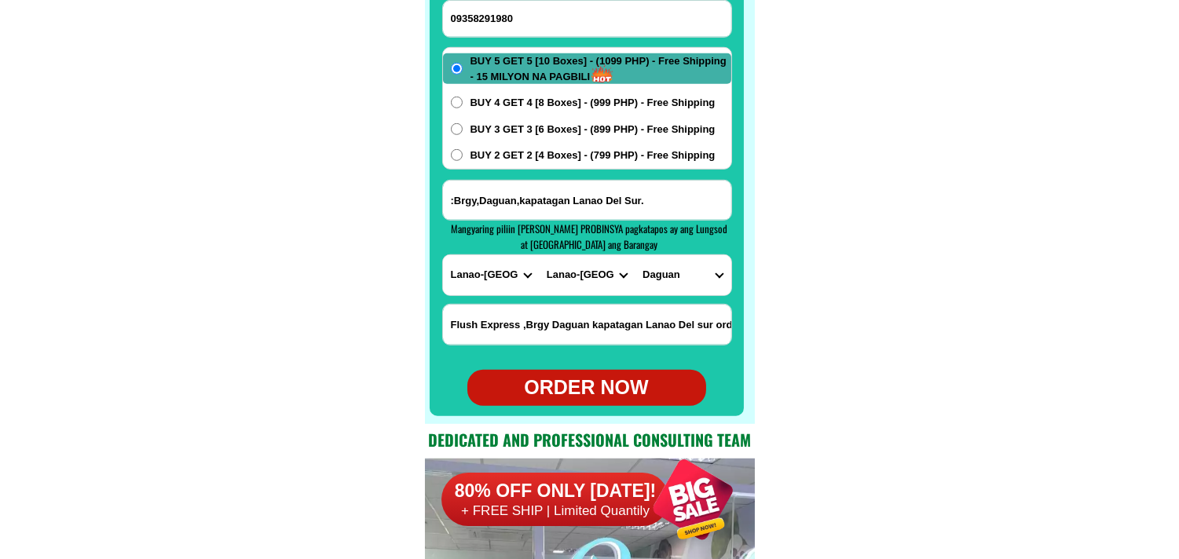
click at [607, 388] on div "ORDER NOW" at bounding box center [587, 388] width 239 height 30
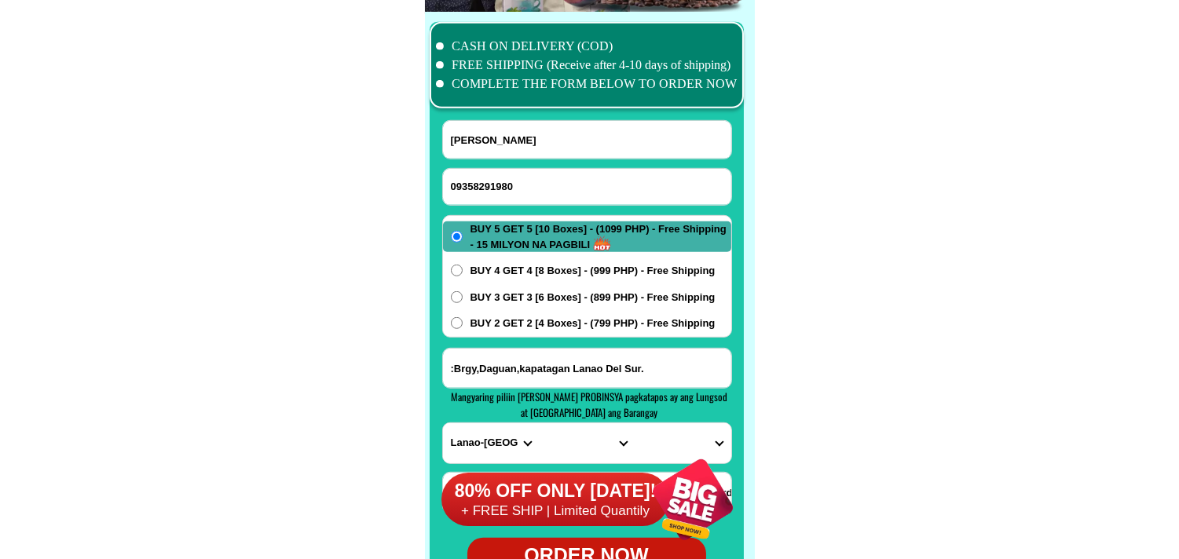
scroll to position [12372, 0]
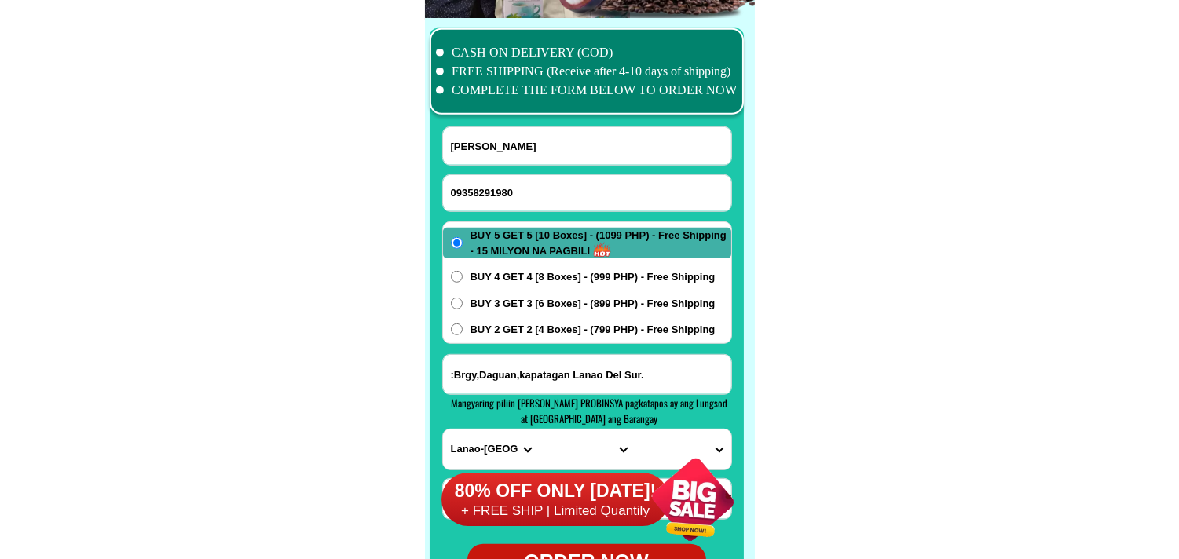
drag, startPoint x: 538, startPoint y: 182, endPoint x: 513, endPoint y: 166, distance: 30.1
click at [540, 182] on input "09358291980" at bounding box center [587, 193] width 288 height 36
paste input "09104531696"
drag, startPoint x: 507, startPoint y: 160, endPoint x: 475, endPoint y: 114, distance: 55.8
click at [506, 158] on input "[PERSON_NAME]" at bounding box center [587, 146] width 288 height 38
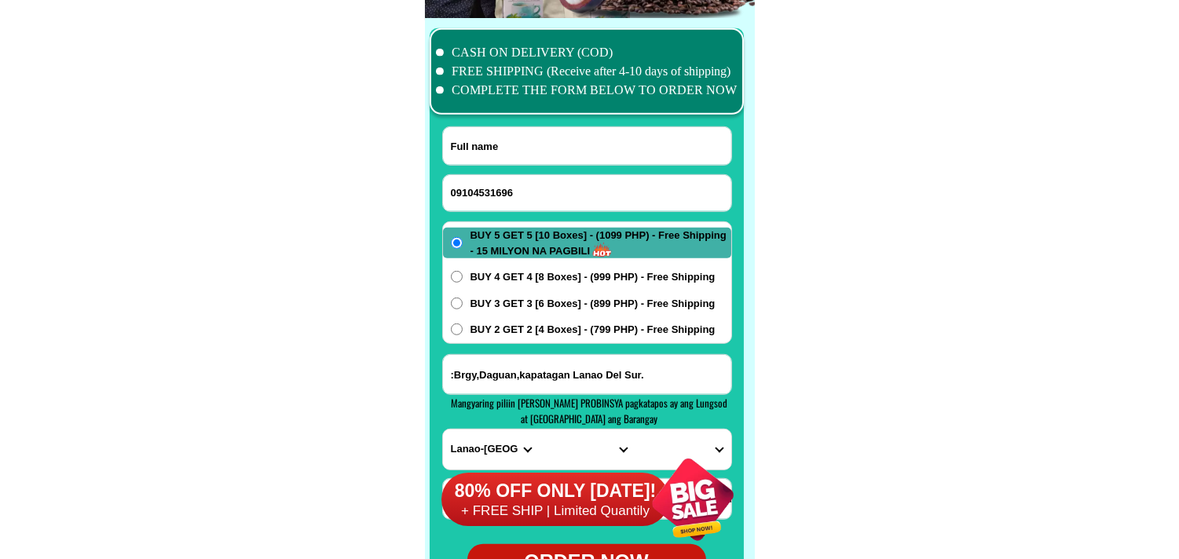
paste
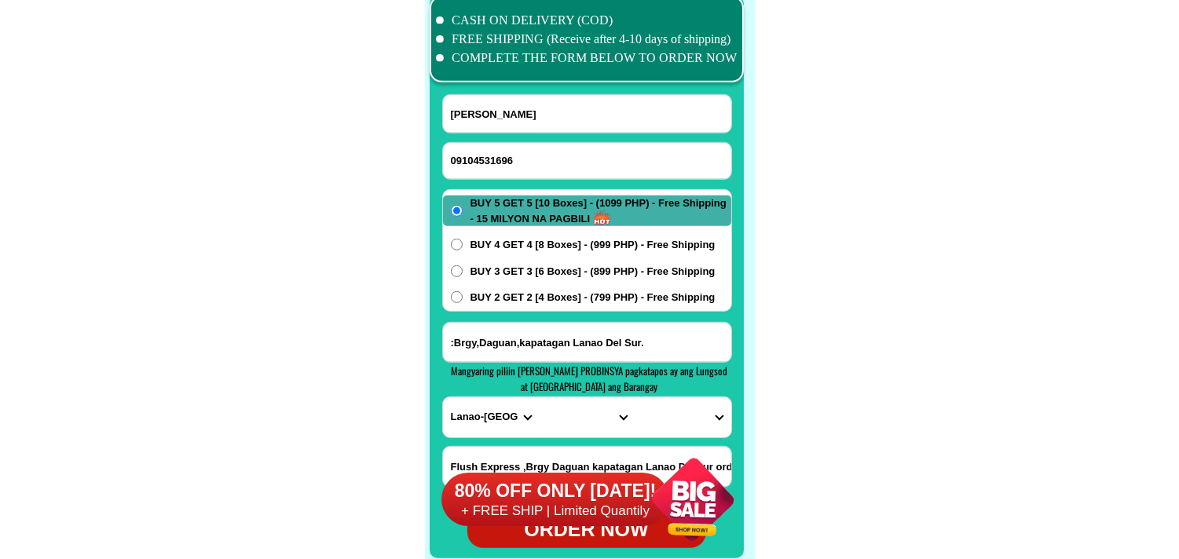
scroll to position [12459, 0]
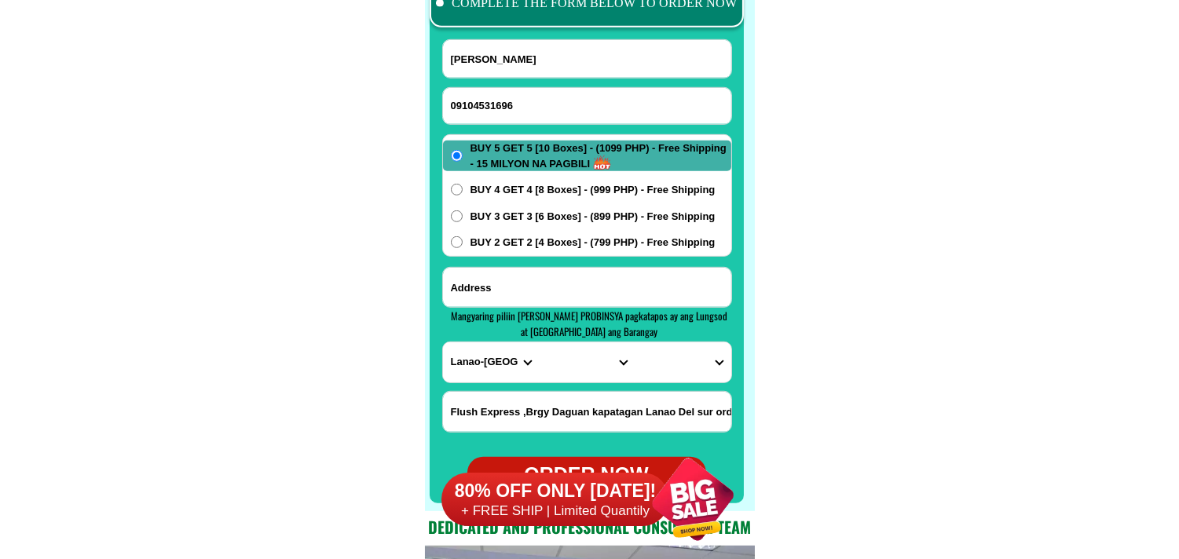
click at [625, 300] on input "Input address" at bounding box center [587, 287] width 288 height 39
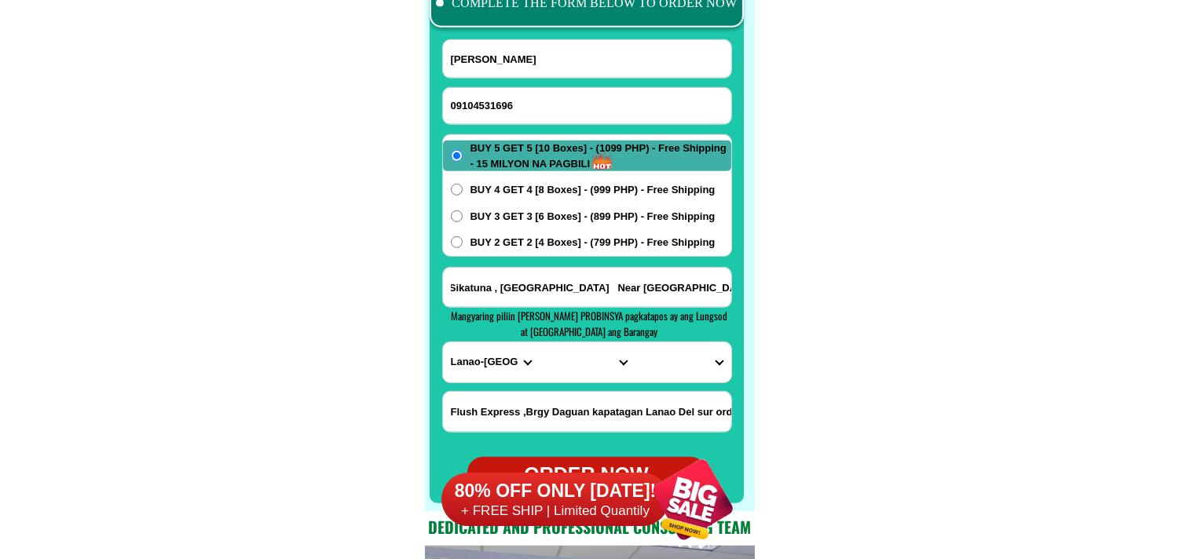
click at [484, 371] on select "PROVINCE [GEOGRAPHIC_DATA] [GEOGRAPHIC_DATA] [GEOGRAPHIC_DATA] [GEOGRAPHIC_DATA…" at bounding box center [491, 363] width 96 height 40
click at [443, 343] on select "PROVINCE [GEOGRAPHIC_DATA] [GEOGRAPHIC_DATA] [GEOGRAPHIC_DATA] [GEOGRAPHIC_DATA…" at bounding box center [491, 363] width 96 height 40
click at [568, 377] on select "CITY Alburquerque Antequera Baclayon Balilihan Bien-unido Bilar Bohol-[PERSON_N…" at bounding box center [587, 363] width 96 height 40
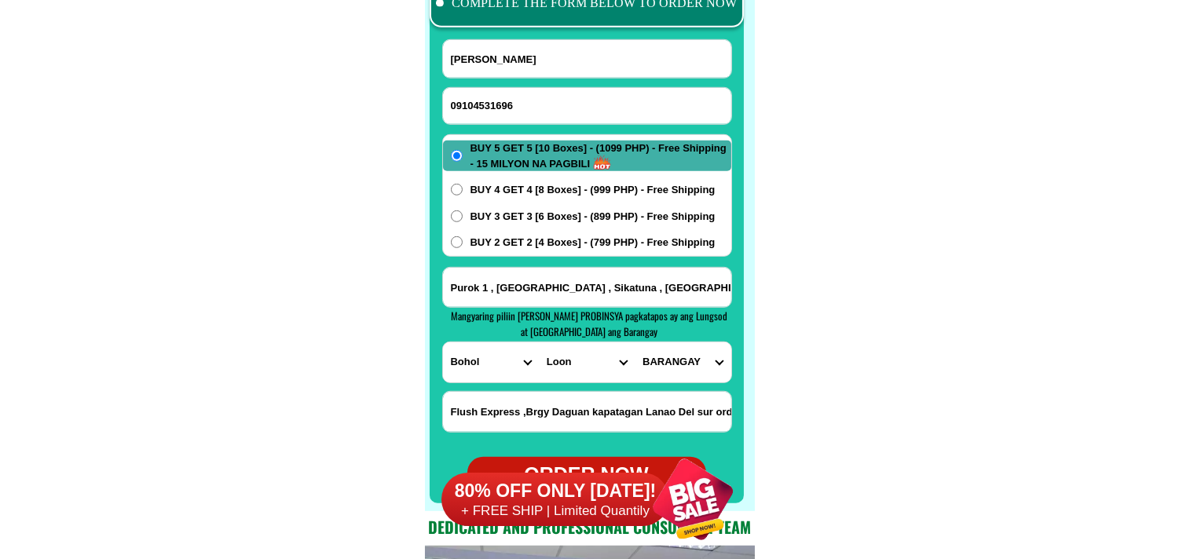
click at [539, 343] on select "CITY Alburquerque Antequera Baclayon Balilihan Bien-unido Bilar Bohol-[PERSON_N…" at bounding box center [587, 363] width 96 height 40
click at [588, 371] on select "CITY Alburquerque Antequera Baclayon Balilihan Bien-unido Bilar Bohol-[PERSON_N…" at bounding box center [587, 363] width 96 height 40
click at [539, 343] on select "CITY Alburquerque Antequera Baclayon Balilihan Bien-unido Bilar Bohol-[PERSON_N…" at bounding box center [587, 363] width 96 height 40
click at [692, 372] on select "[GEOGRAPHIC_DATA] [GEOGRAPHIC_DATA] sur [GEOGRAPHIC_DATA] [GEOGRAPHIC_DATA] nor…" at bounding box center [683, 363] width 96 height 40
click at [635, 343] on select "[GEOGRAPHIC_DATA] [GEOGRAPHIC_DATA] sur [GEOGRAPHIC_DATA] [GEOGRAPHIC_DATA] nor…" at bounding box center [683, 363] width 96 height 40
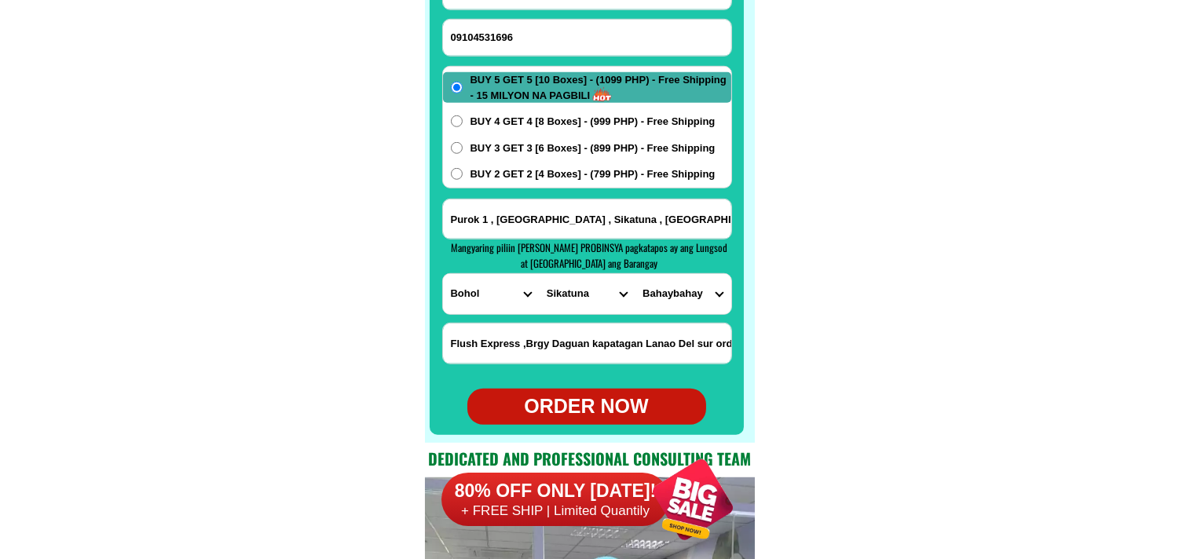
scroll to position [12546, 0]
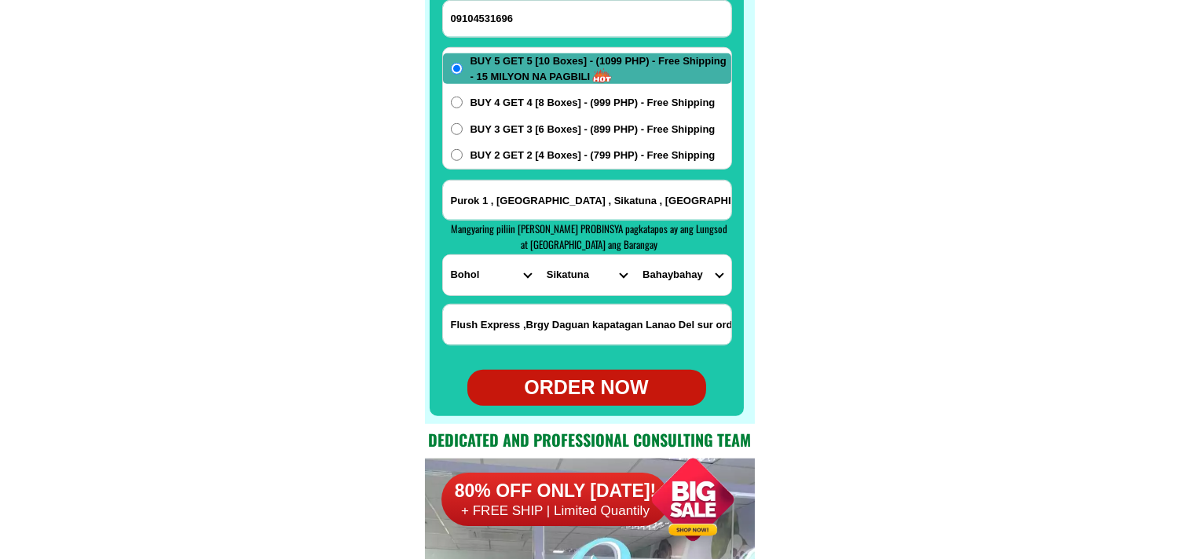
click at [574, 379] on div "ORDER NOW" at bounding box center [587, 388] width 239 height 30
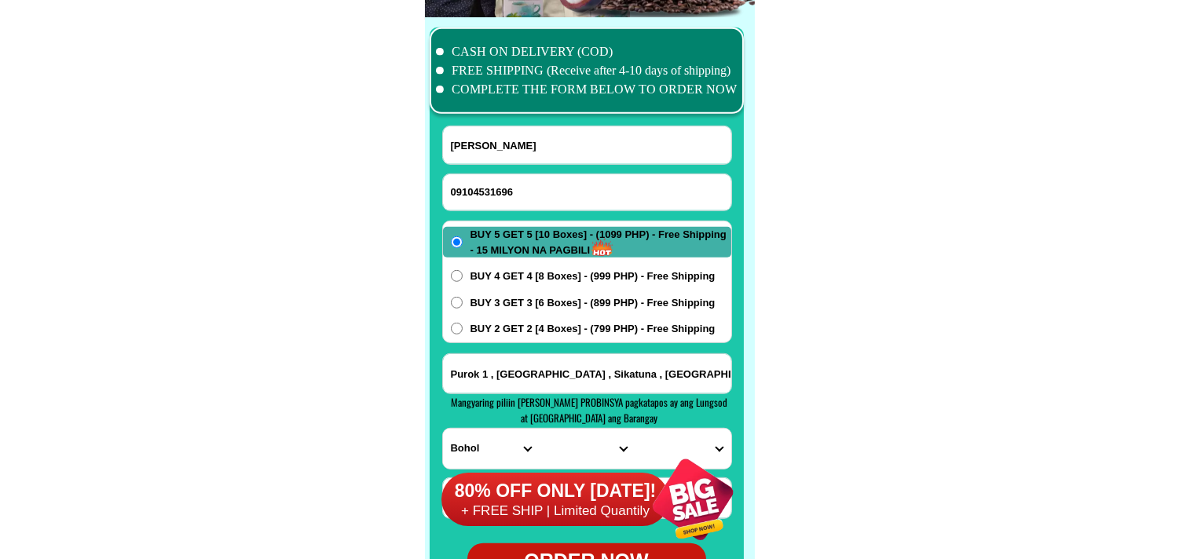
scroll to position [12372, 0]
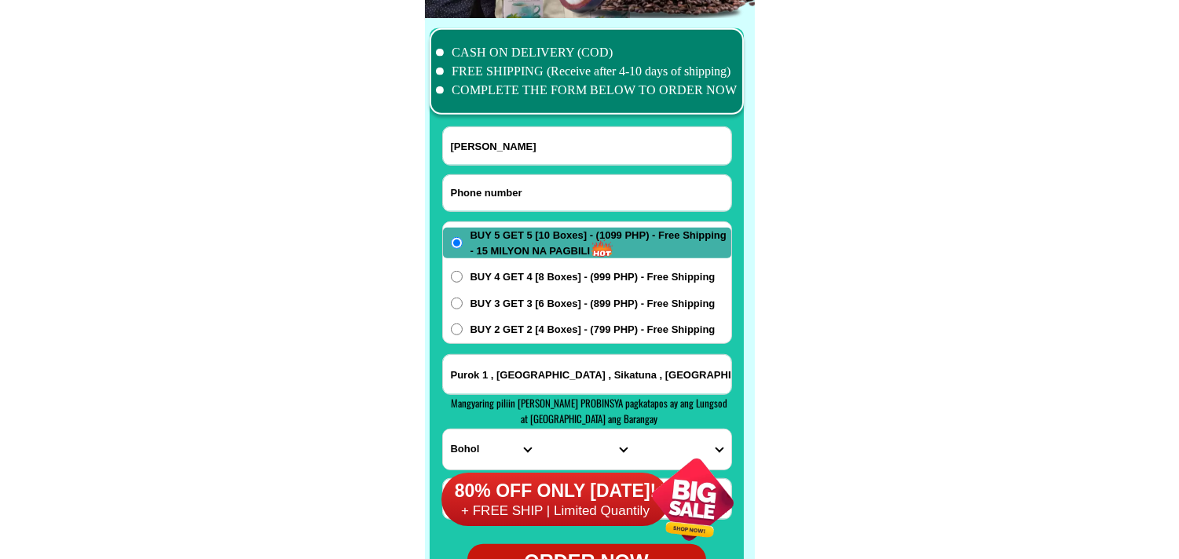
click at [508, 196] on input "Input phone_number" at bounding box center [587, 193] width 288 height 36
drag, startPoint x: 523, startPoint y: 145, endPoint x: 431, endPoint y: 8, distance: 164.8
click at [523, 144] on input "Input full_name" at bounding box center [587, 146] width 288 height 38
drag, startPoint x: 457, startPoint y: 191, endPoint x: 416, endPoint y: 207, distance: 43.0
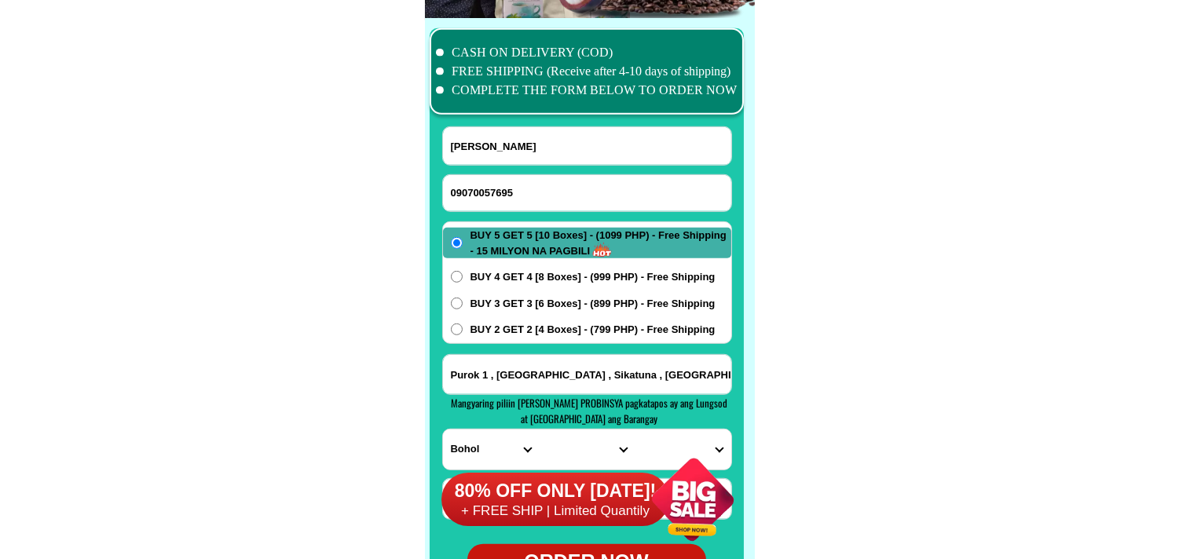
drag, startPoint x: 232, startPoint y: 232, endPoint x: 221, endPoint y: 33, distance: 199.1
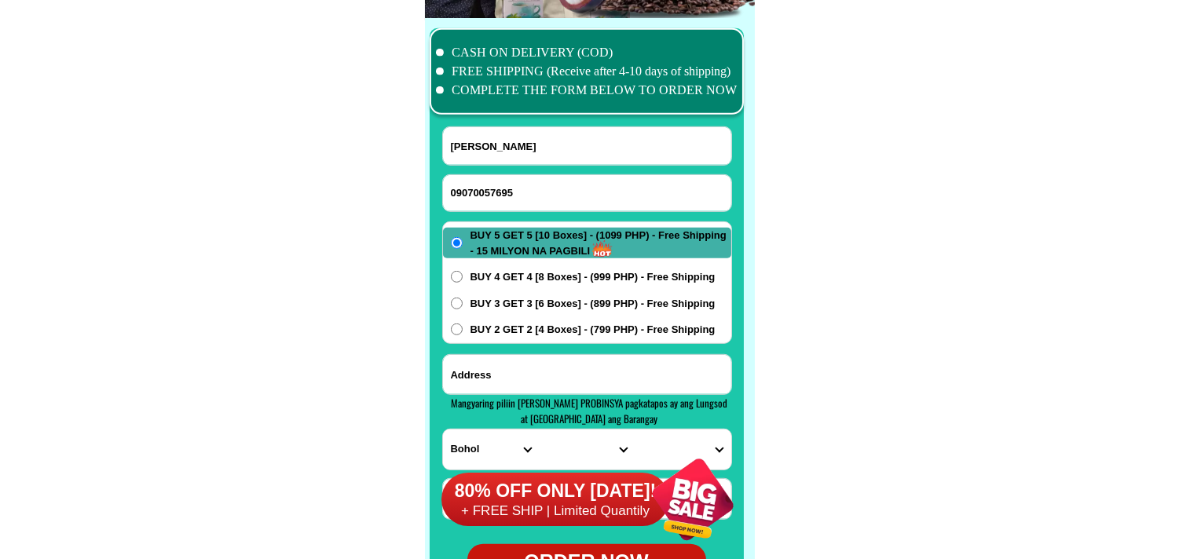
drag, startPoint x: 530, startPoint y: 375, endPoint x: 564, endPoint y: 360, distance: 37.7
click at [530, 375] on input "Input address" at bounding box center [587, 374] width 288 height 39
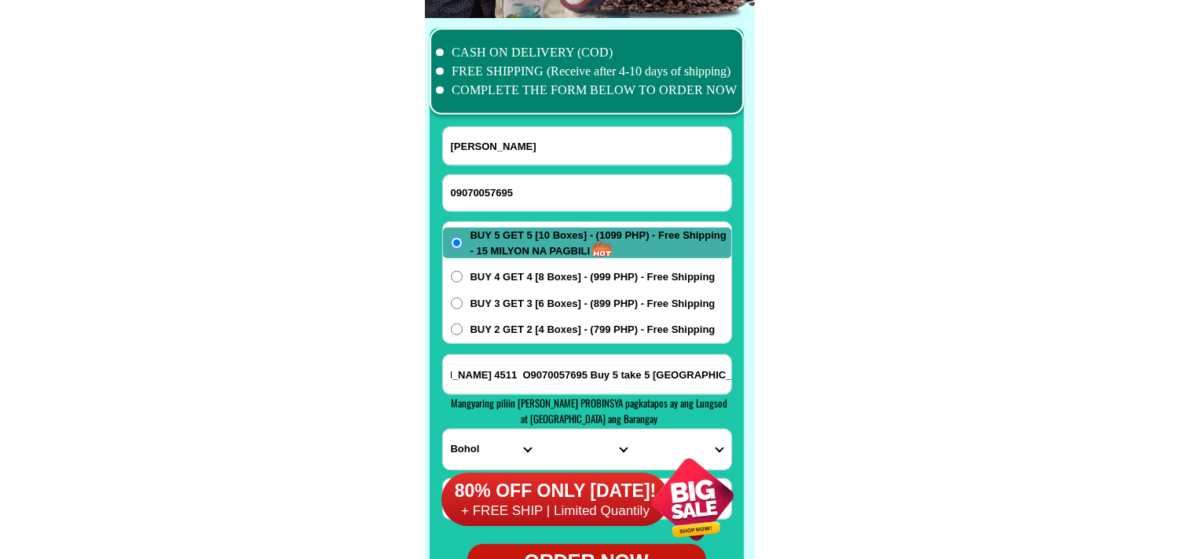
click at [443, 430] on select "PROVINCE [GEOGRAPHIC_DATA] [GEOGRAPHIC_DATA] [GEOGRAPHIC_DATA] [GEOGRAPHIC_DATA…" at bounding box center [491, 450] width 96 height 40
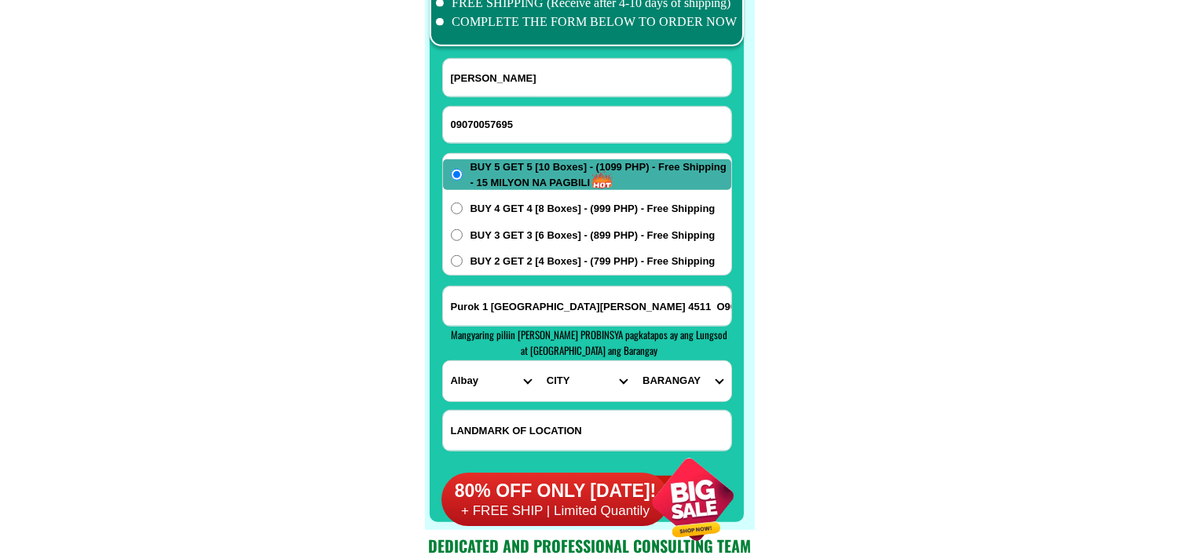
scroll to position [12459, 0]
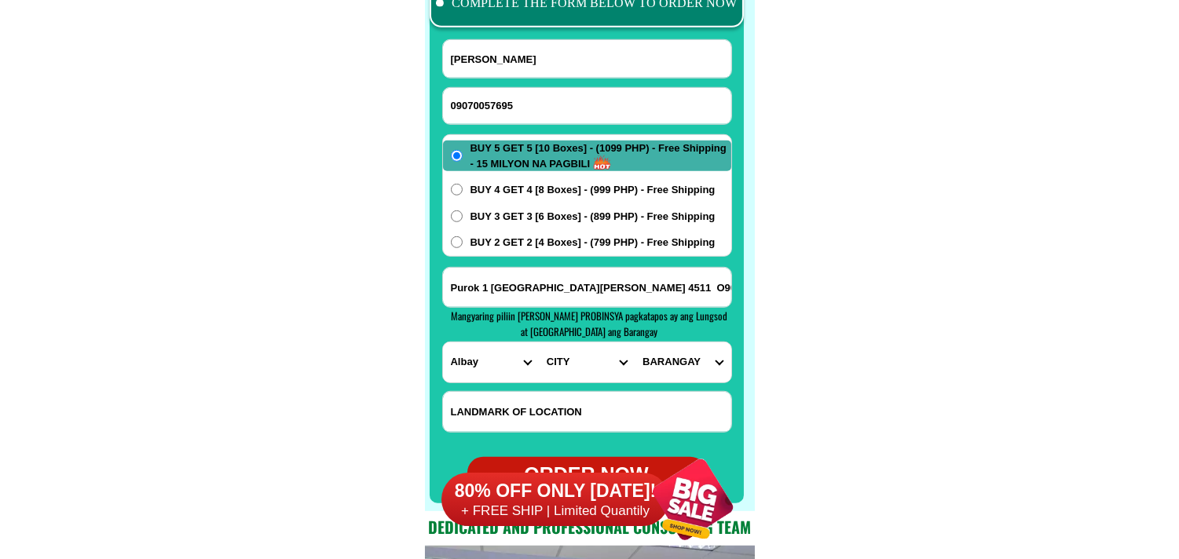
click at [560, 372] on select "CITY [GEOGRAPHIC_DATA]-[GEOGRAPHIC_DATA]-[GEOGRAPHIC_DATA][PERSON_NAME] Bacacay…" at bounding box center [587, 363] width 96 height 40
click at [539, 343] on select "CITY [GEOGRAPHIC_DATA]-[GEOGRAPHIC_DATA]-[GEOGRAPHIC_DATA][PERSON_NAME] Bacacay…" at bounding box center [587, 363] width 96 height 40
click at [681, 364] on select "[GEOGRAPHIC_DATA] ([DATE][GEOGRAPHIC_DATA][PERSON_NAME]) Bacolod [GEOGRAPHIC_DA…" at bounding box center [683, 363] width 96 height 40
click at [635, 343] on select "[GEOGRAPHIC_DATA] ([DATE][GEOGRAPHIC_DATA][PERSON_NAME]) Bacolod [GEOGRAPHIC_DA…" at bounding box center [683, 363] width 96 height 40
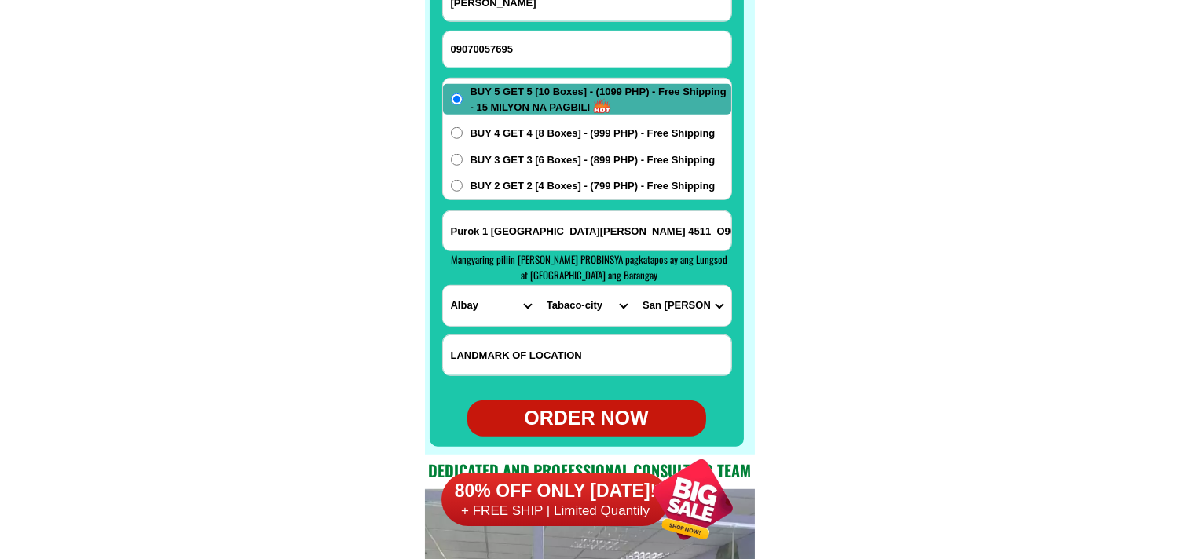
scroll to position [12546, 0]
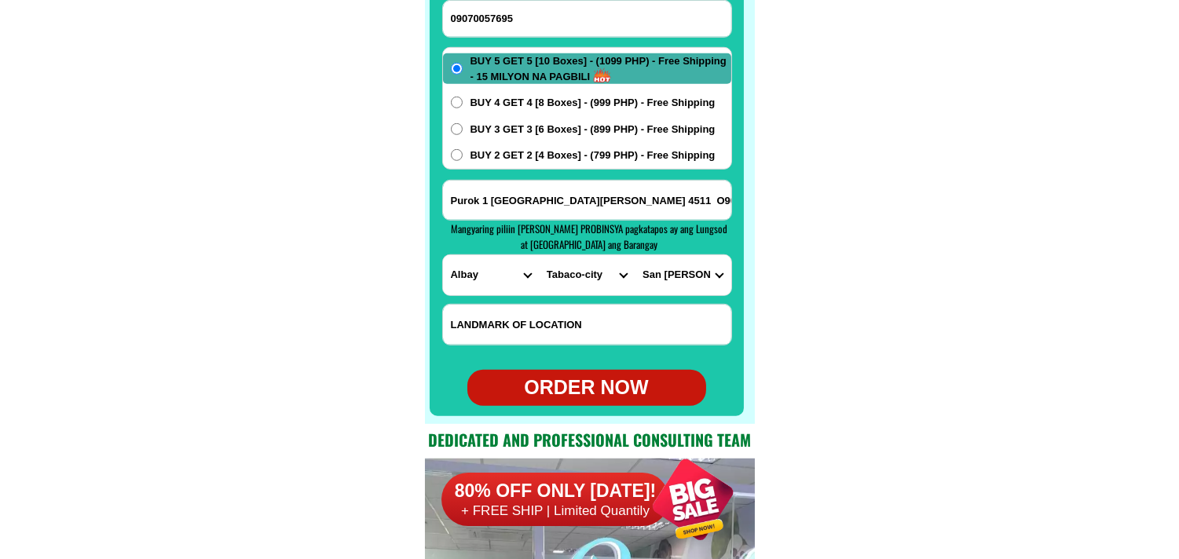
click at [590, 397] on div "ORDER NOW" at bounding box center [587, 388] width 239 height 30
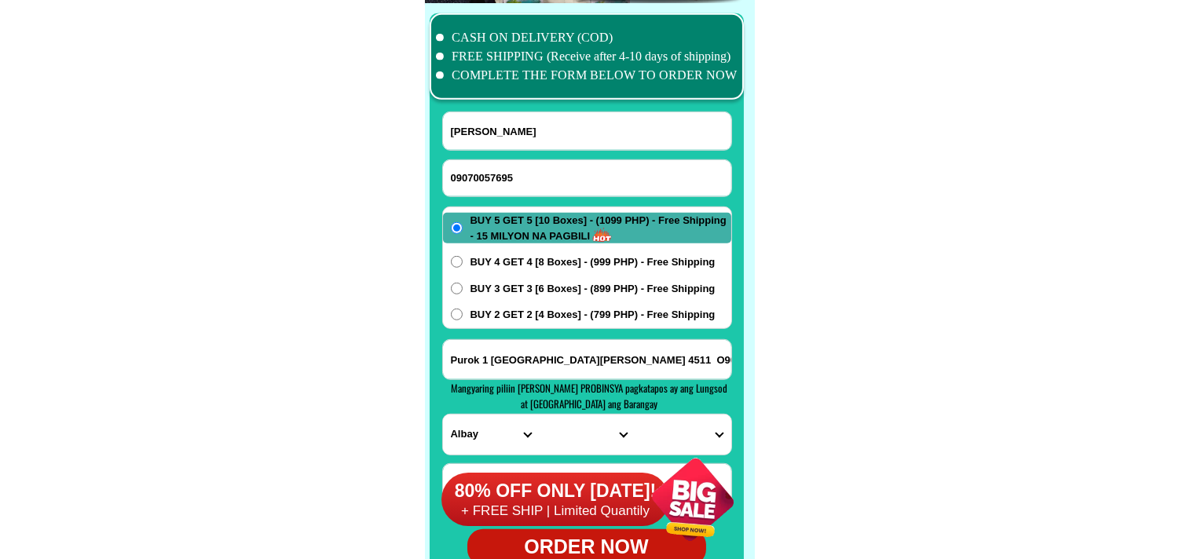
scroll to position [12372, 0]
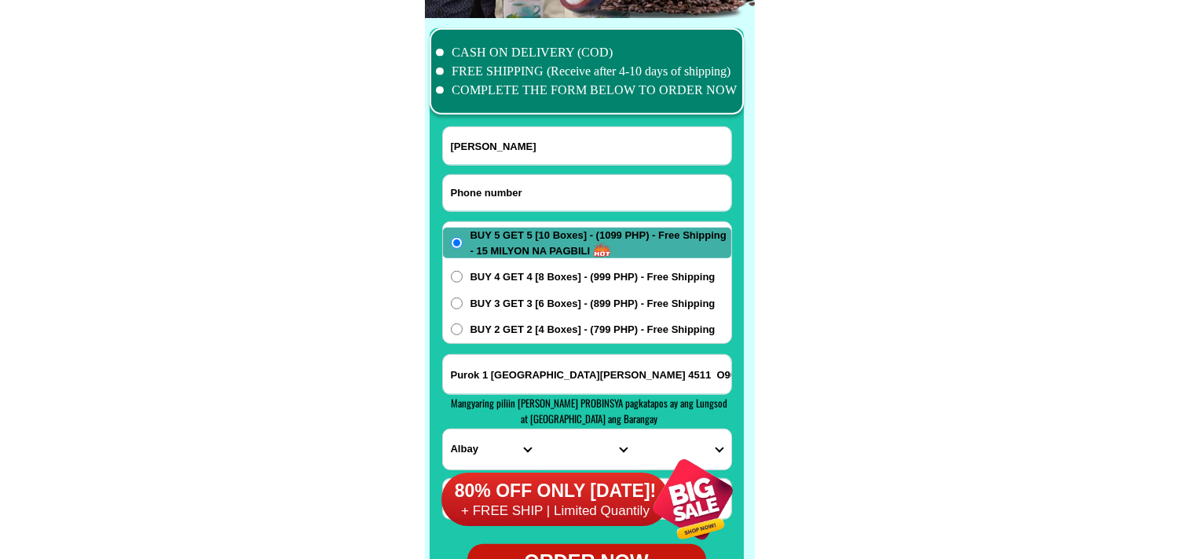
drag, startPoint x: 508, startPoint y: 186, endPoint x: 470, endPoint y: 160, distance: 46.4
click at [508, 186] on input "Input phone_number" at bounding box center [587, 193] width 288 height 36
click at [548, 143] on input "Input full_name" at bounding box center [587, 146] width 288 height 38
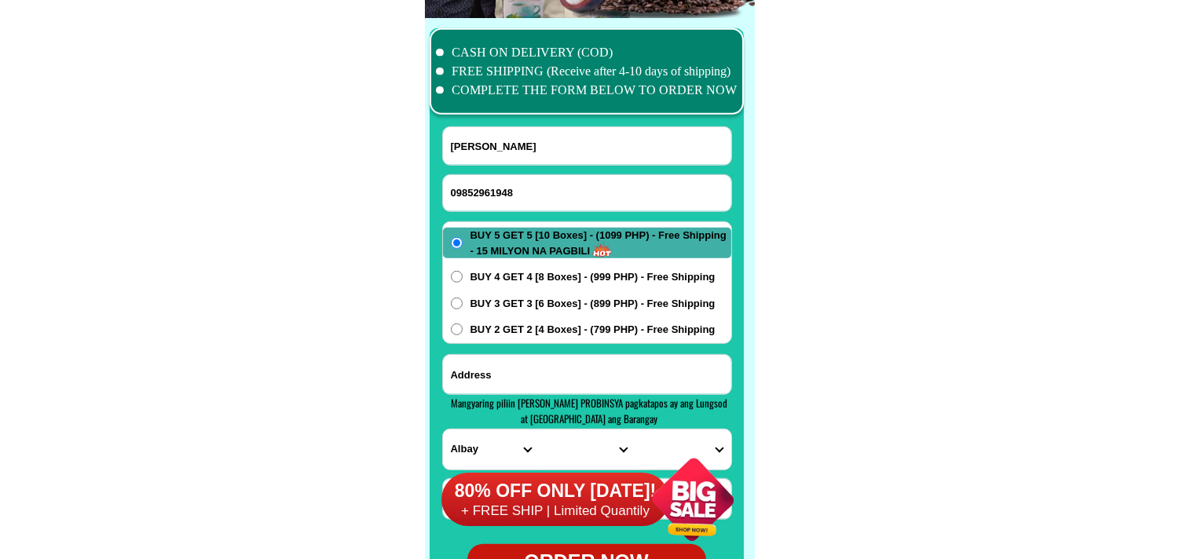
drag, startPoint x: 556, startPoint y: 364, endPoint x: 567, endPoint y: 351, distance: 16.2
click at [556, 364] on input "Input address" at bounding box center [587, 374] width 288 height 39
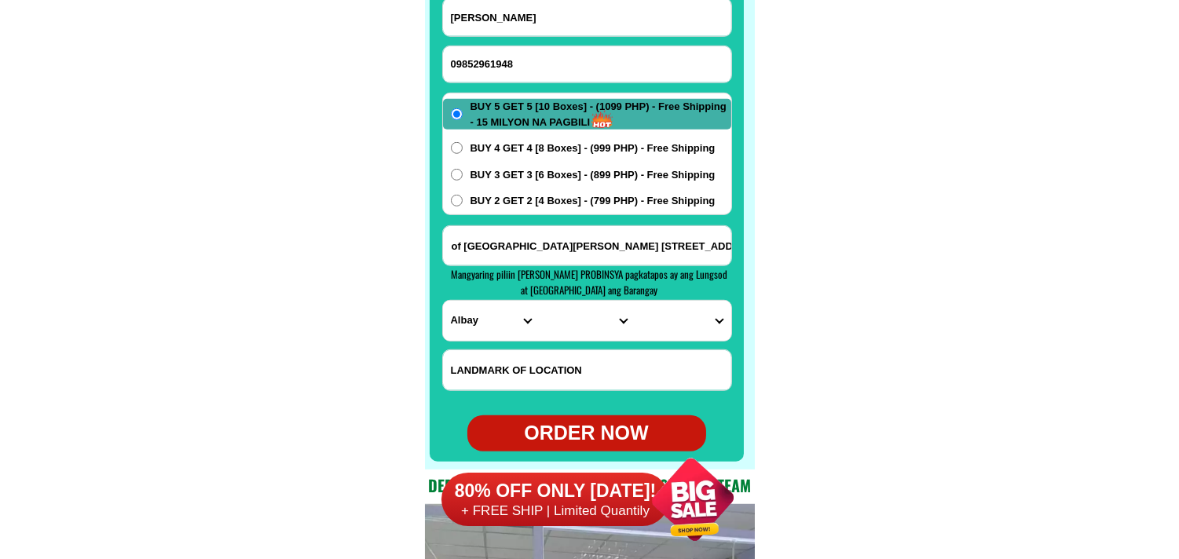
scroll to position [12546, 0]
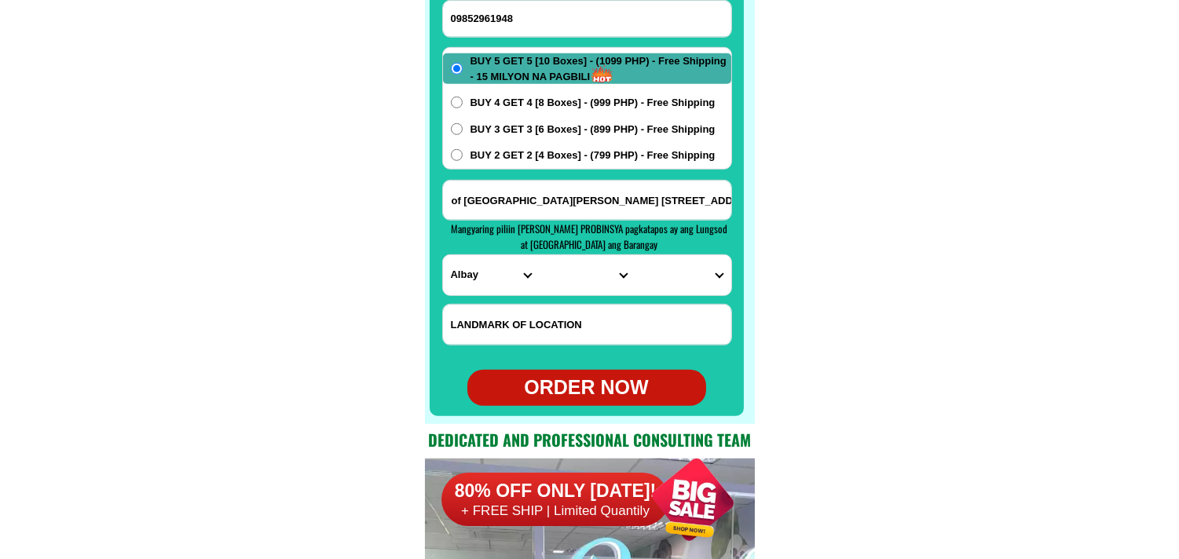
click at [477, 258] on select "PROVINCE [GEOGRAPHIC_DATA] [GEOGRAPHIC_DATA] [GEOGRAPHIC_DATA] [GEOGRAPHIC_DATA…" at bounding box center [491, 275] width 96 height 40
click at [443, 255] on select "PROVINCE [GEOGRAPHIC_DATA] [GEOGRAPHIC_DATA] [GEOGRAPHIC_DATA] [GEOGRAPHIC_DATA…" at bounding box center [491, 275] width 96 height 40
click at [561, 294] on div "PROVINCE [GEOGRAPHIC_DATA] [GEOGRAPHIC_DATA] [GEOGRAPHIC_DATA] [GEOGRAPHIC_DATA…" at bounding box center [587, 276] width 290 height 42
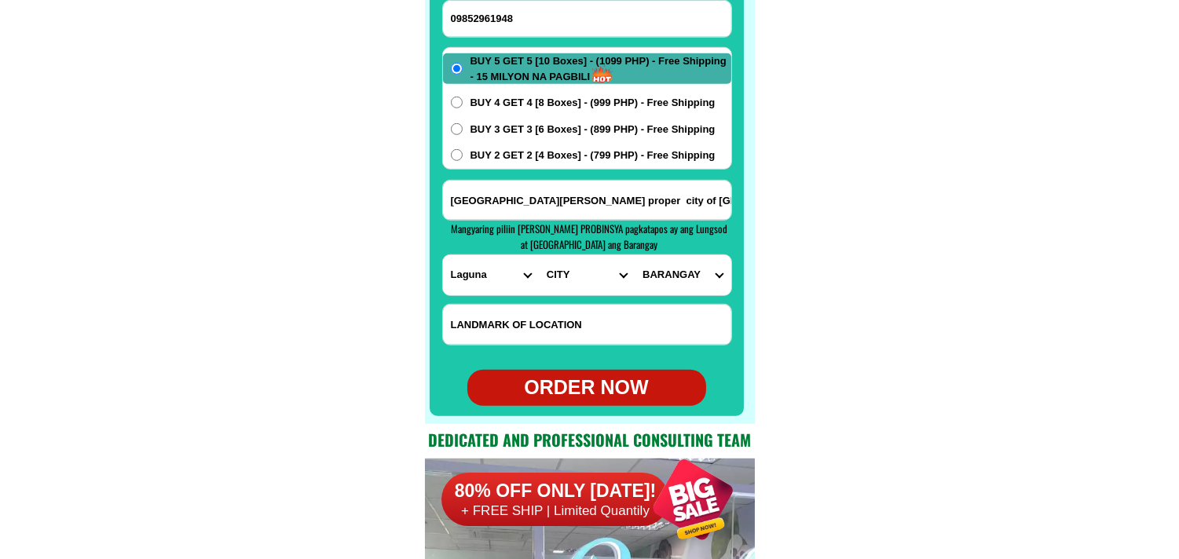
click at [566, 284] on select "CITY [GEOGRAPHIC_DATA]-city [GEOGRAPHIC_DATA]-city [GEOGRAPHIC_DATA] [GEOGRAPHI…" at bounding box center [587, 275] width 96 height 40
click at [539, 255] on select "CITY [GEOGRAPHIC_DATA]-city [GEOGRAPHIC_DATA]-city [GEOGRAPHIC_DATA] [GEOGRAPHI…" at bounding box center [587, 275] width 96 height 40
click at [673, 270] on select "BARANGAY Aplaya Balibago Caingin Dila Dita Don [PERSON_NAME] (pob.) [MEDICAL_DA…" at bounding box center [683, 275] width 96 height 40
click at [635, 255] on select "BARANGAY Aplaya Balibago Caingin Dila Dita Don [PERSON_NAME] (pob.) [MEDICAL_DA…" at bounding box center [683, 275] width 96 height 40
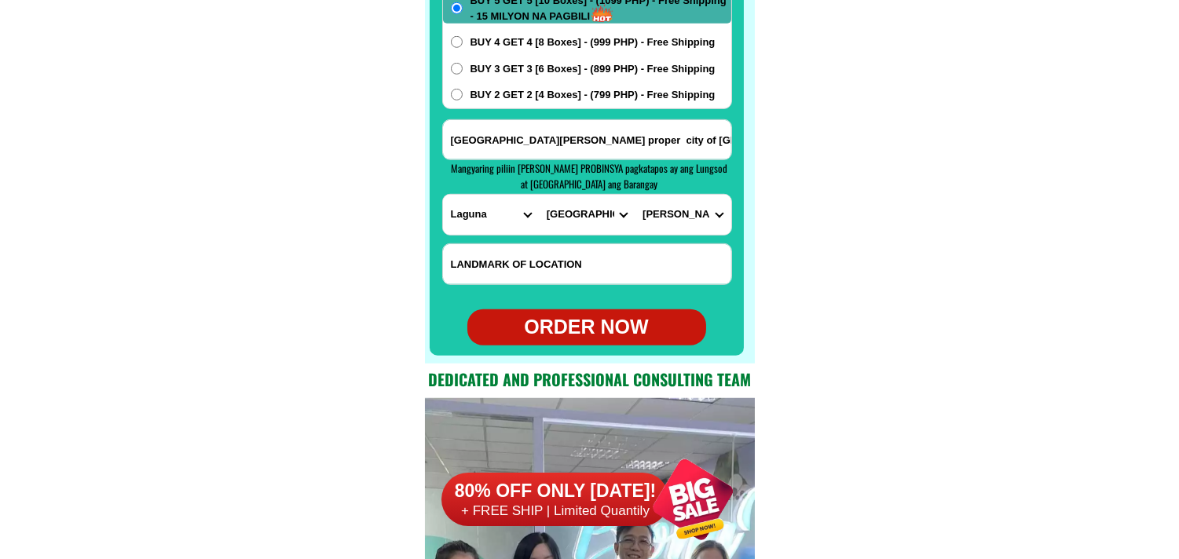
scroll to position [12633, 0]
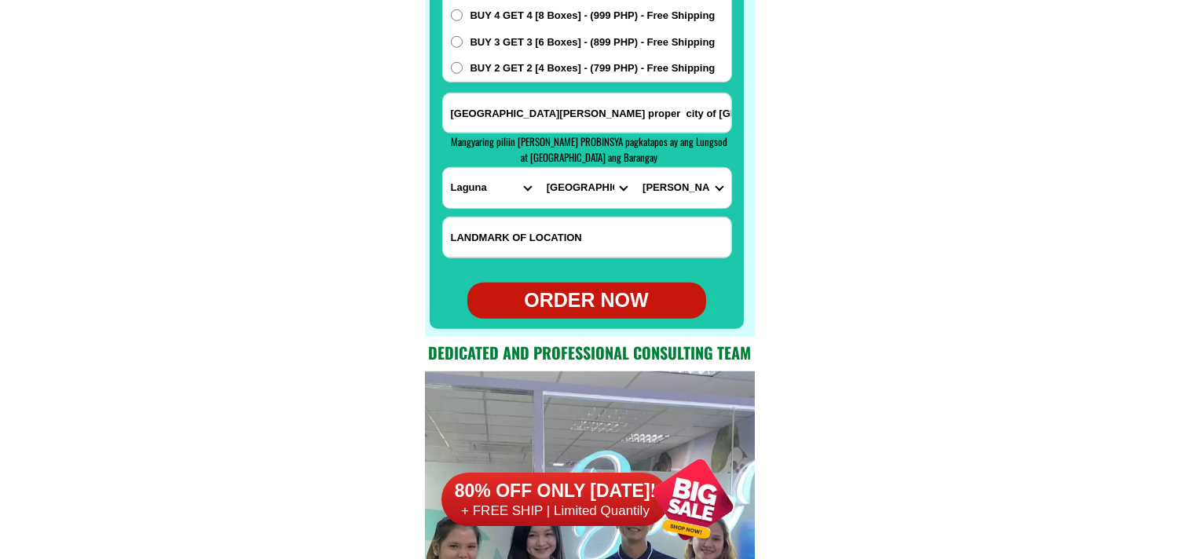
click at [606, 309] on div "ORDER NOW" at bounding box center [587, 301] width 239 height 30
